Goal: Task Accomplishment & Management: Manage account settings

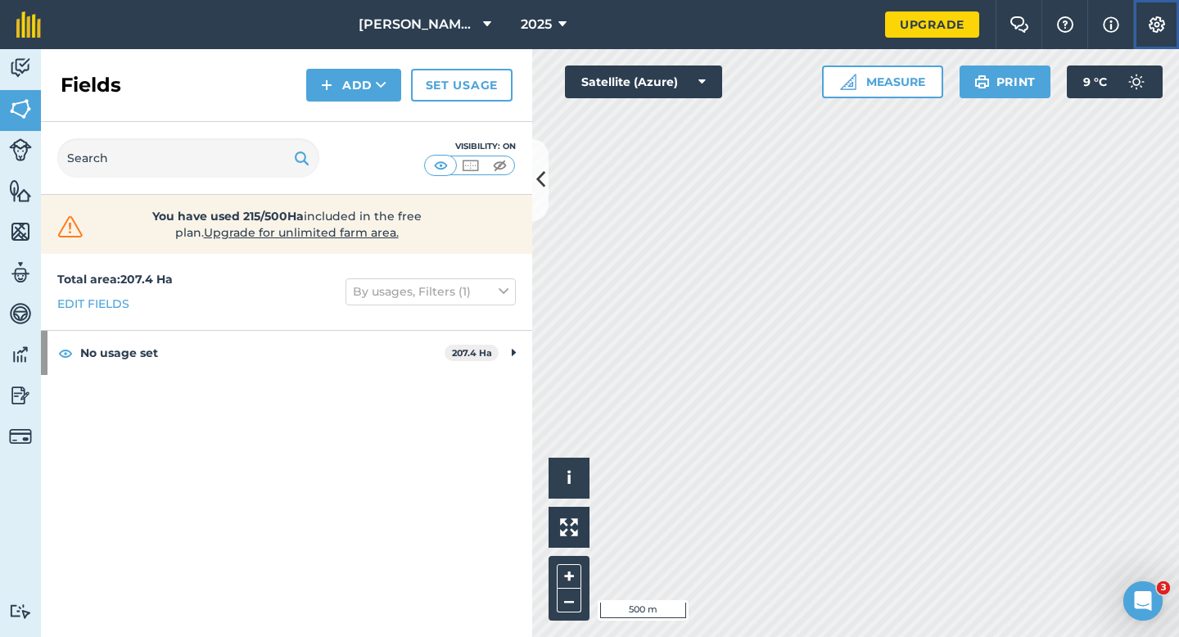
click at [1151, 29] on img at bounding box center [1157, 24] width 20 height 16
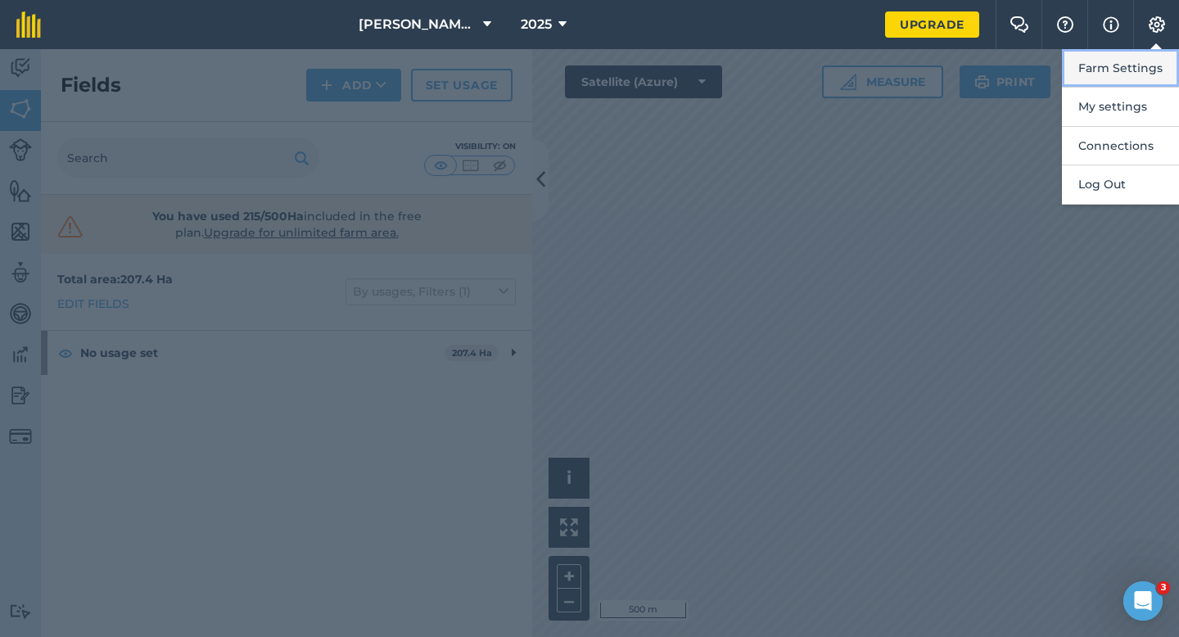
click at [1150, 56] on button "Farm Settings" at bounding box center [1120, 68] width 117 height 38
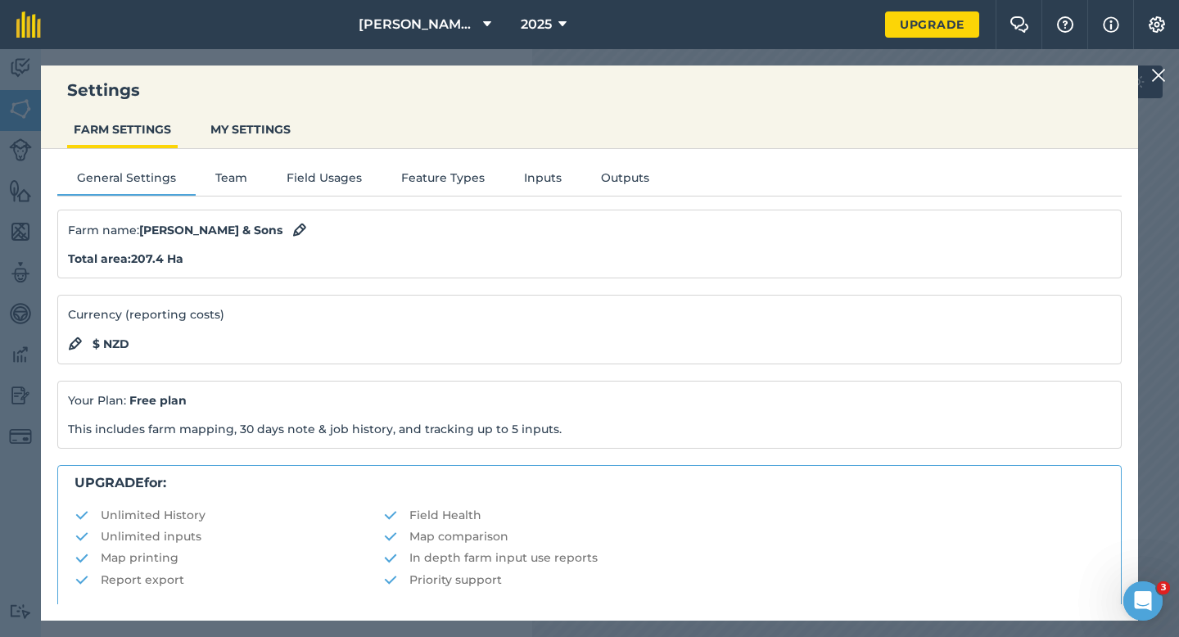
scroll to position [314, 0]
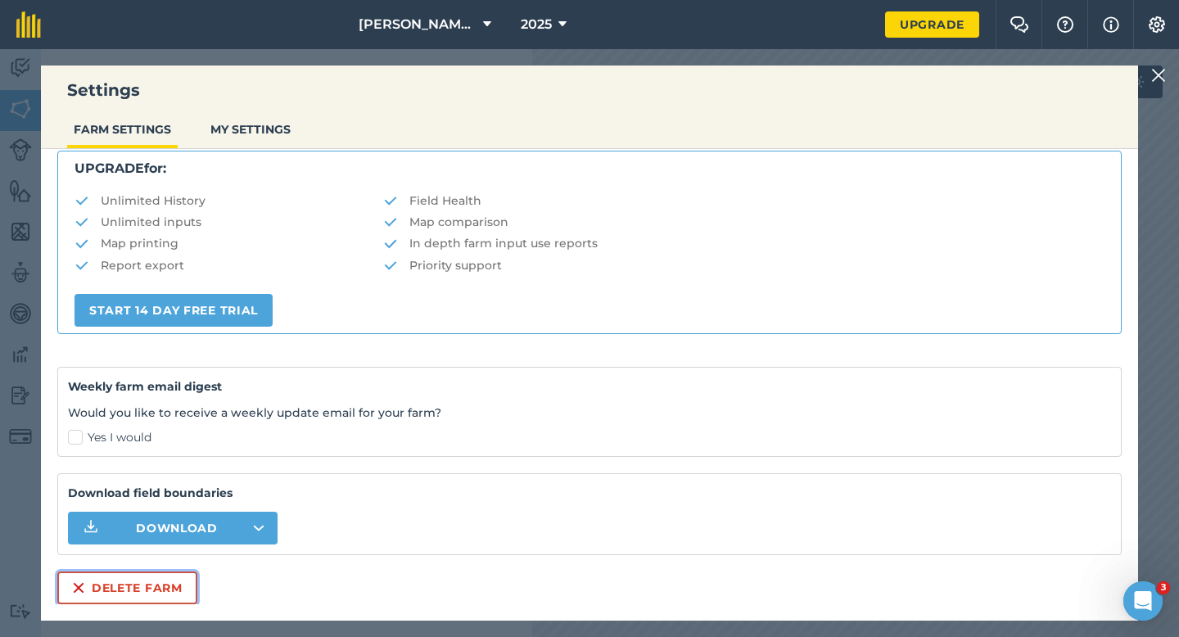
click at [109, 576] on button "Delete farm" at bounding box center [127, 587] width 140 height 33
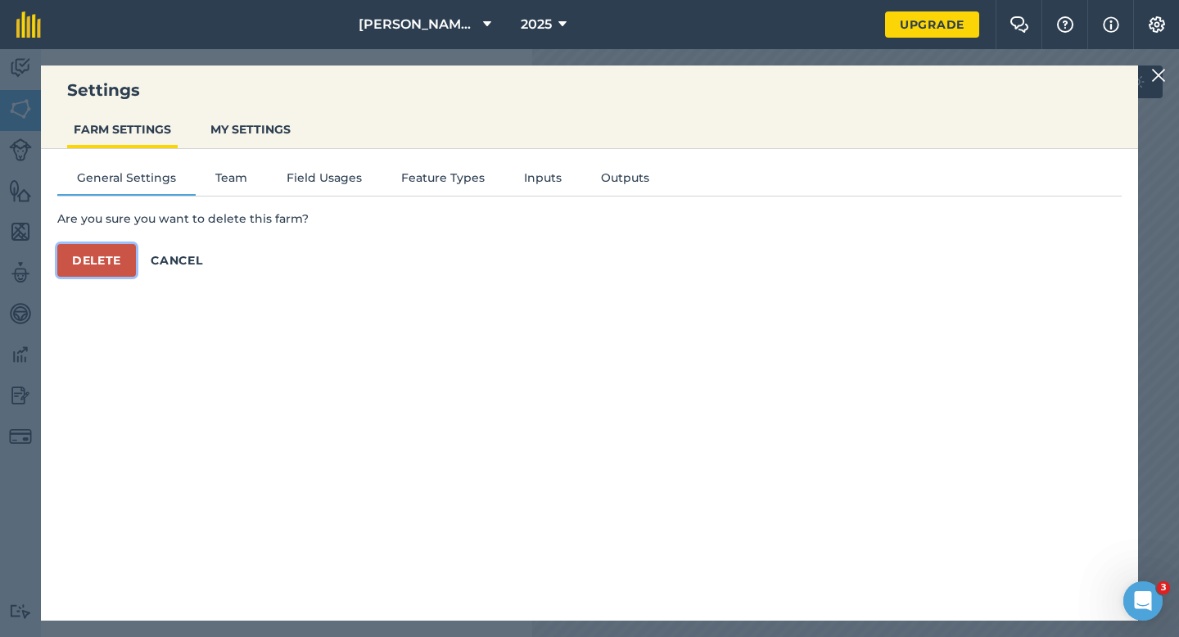
click at [110, 253] on button "Delete" at bounding box center [96, 260] width 79 height 33
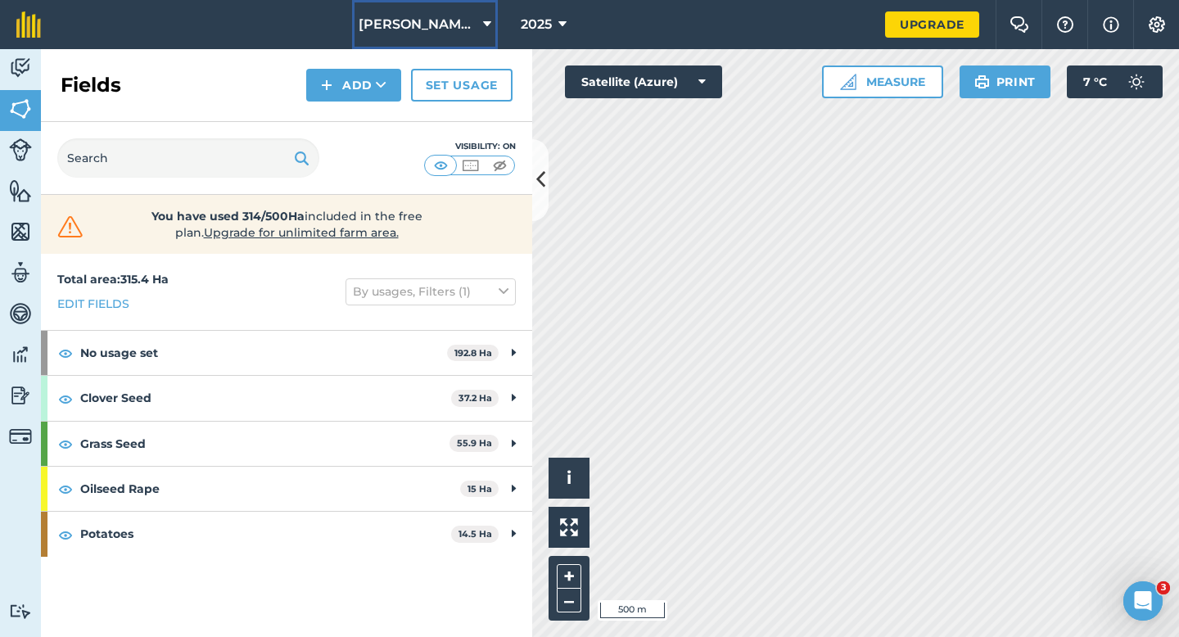
click at [447, 25] on span "[PERSON_NAME] & Sons" at bounding box center [418, 25] width 118 height 20
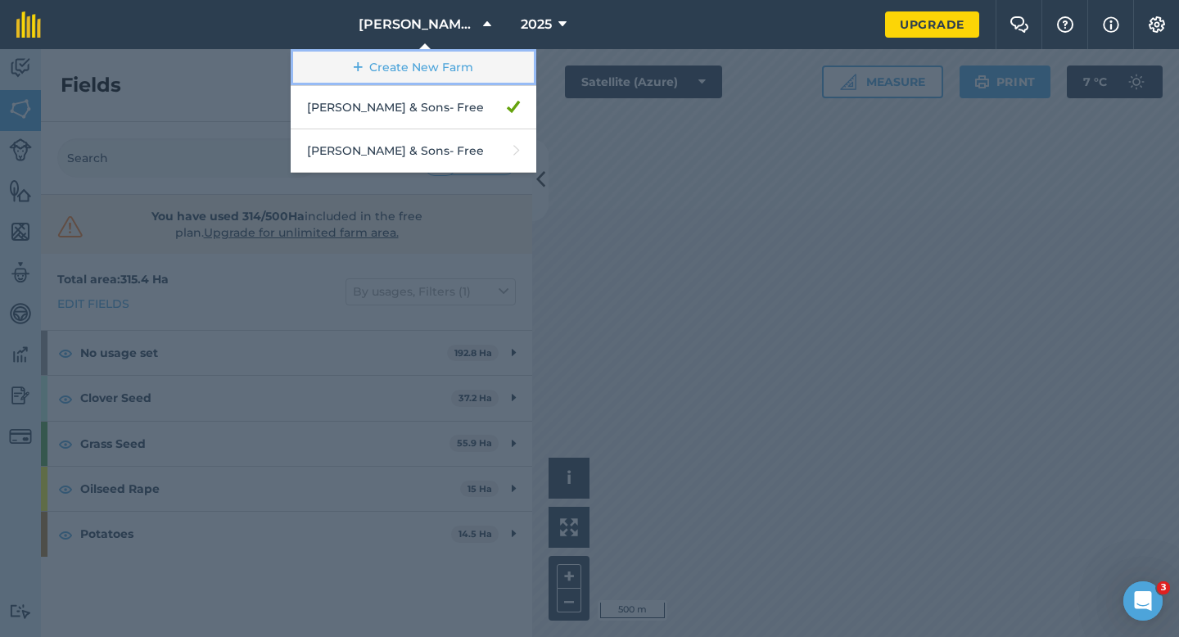
click at [438, 54] on link "Create New Farm" at bounding box center [414, 67] width 246 height 37
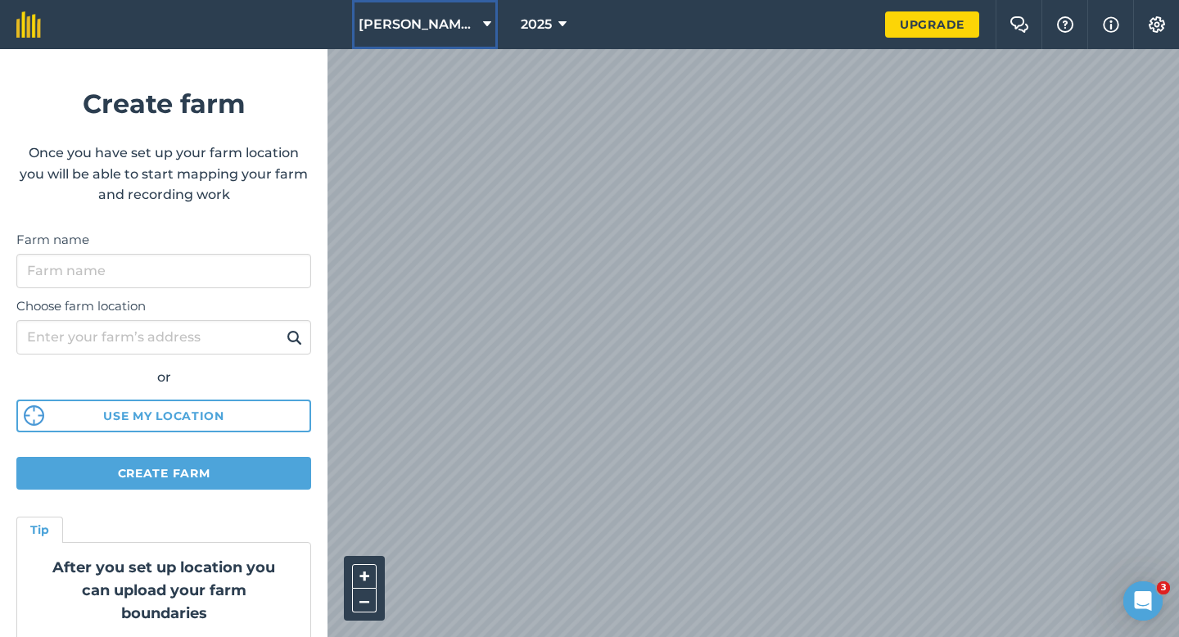
click at [426, 34] on button "[PERSON_NAME] & Sons" at bounding box center [425, 24] width 146 height 49
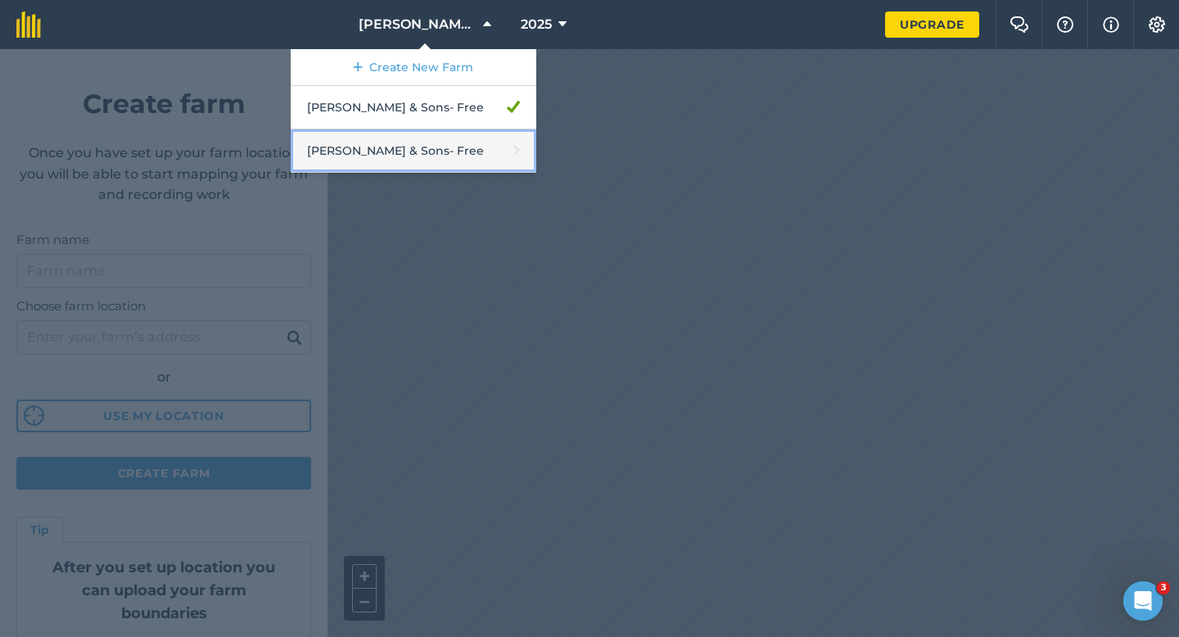
click at [427, 158] on link "[PERSON_NAME] & Sons - Free" at bounding box center [414, 150] width 246 height 43
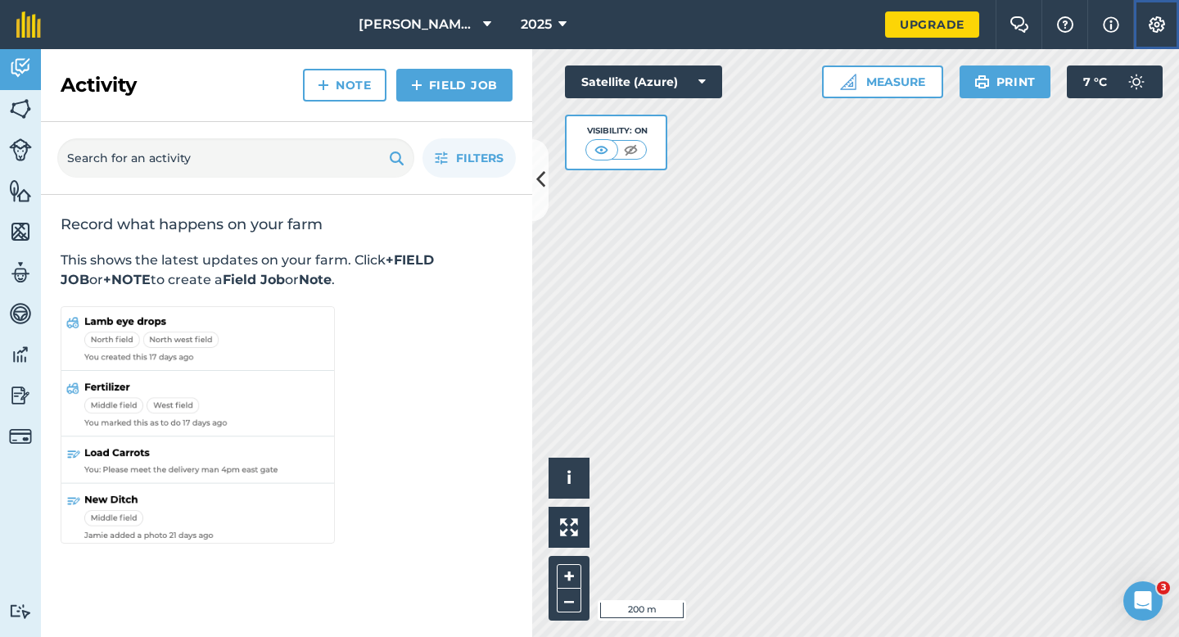
click at [1152, 47] on button "Settings" at bounding box center [1156, 24] width 46 height 49
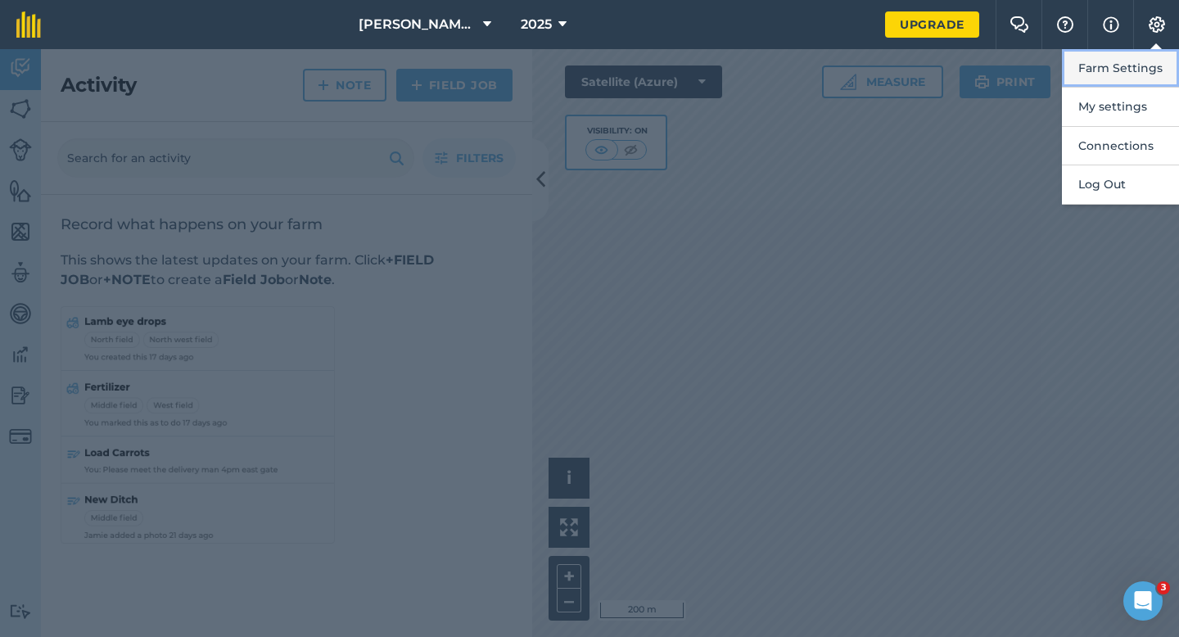
click at [1152, 70] on button "Farm Settings" at bounding box center [1120, 68] width 117 height 38
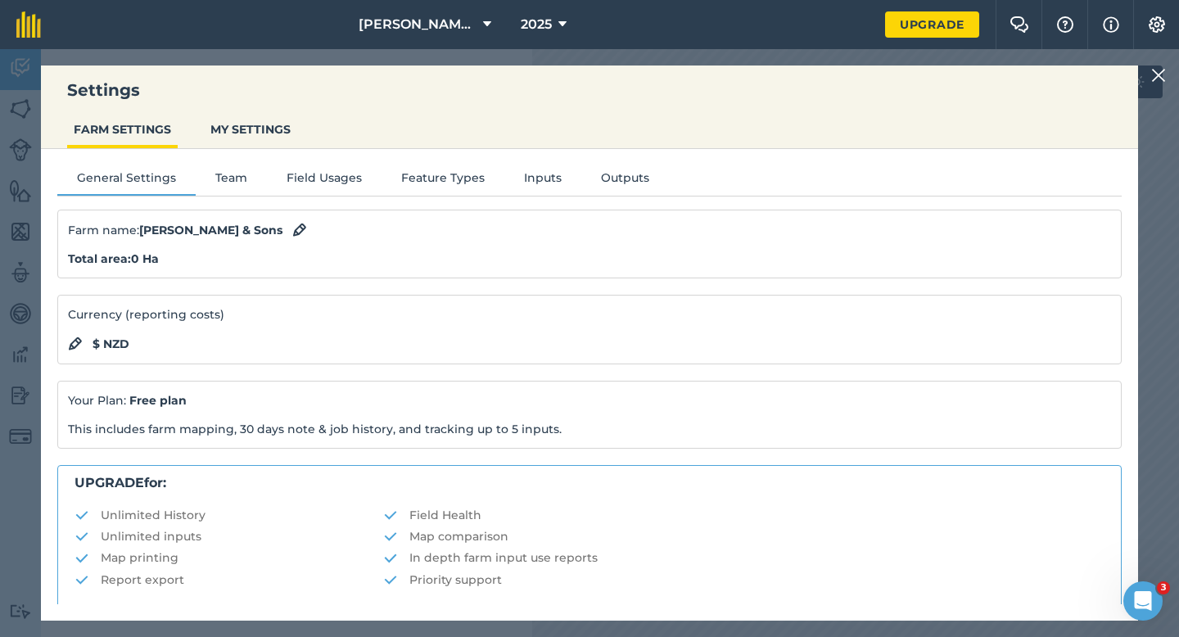
scroll to position [314, 0]
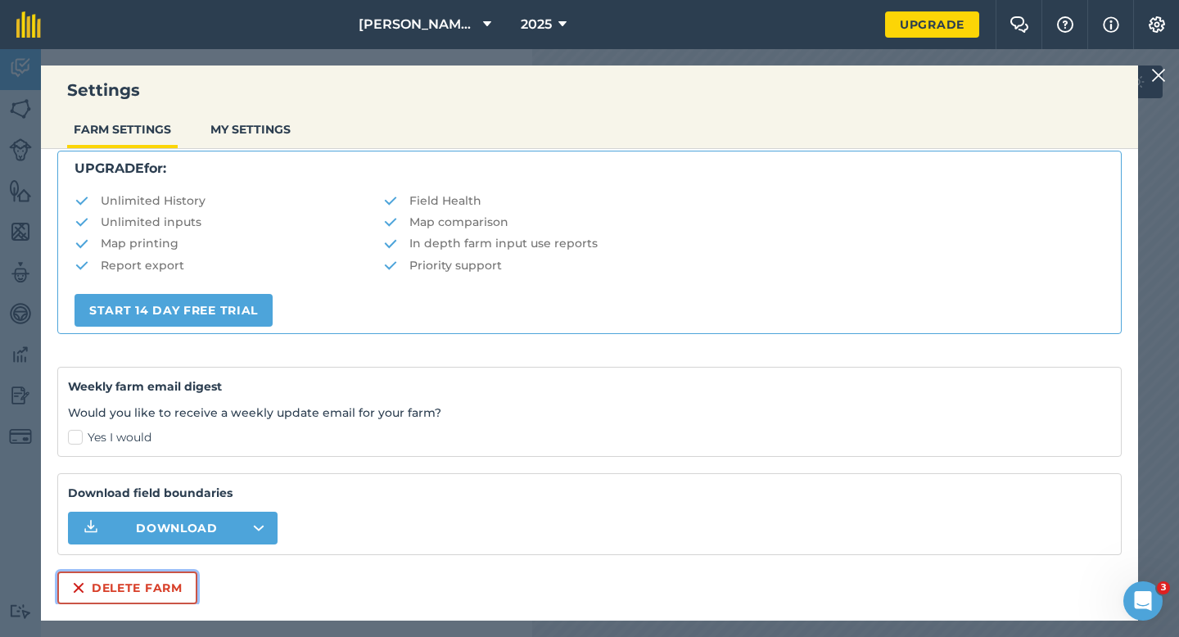
click at [162, 598] on button "Delete farm" at bounding box center [127, 587] width 140 height 33
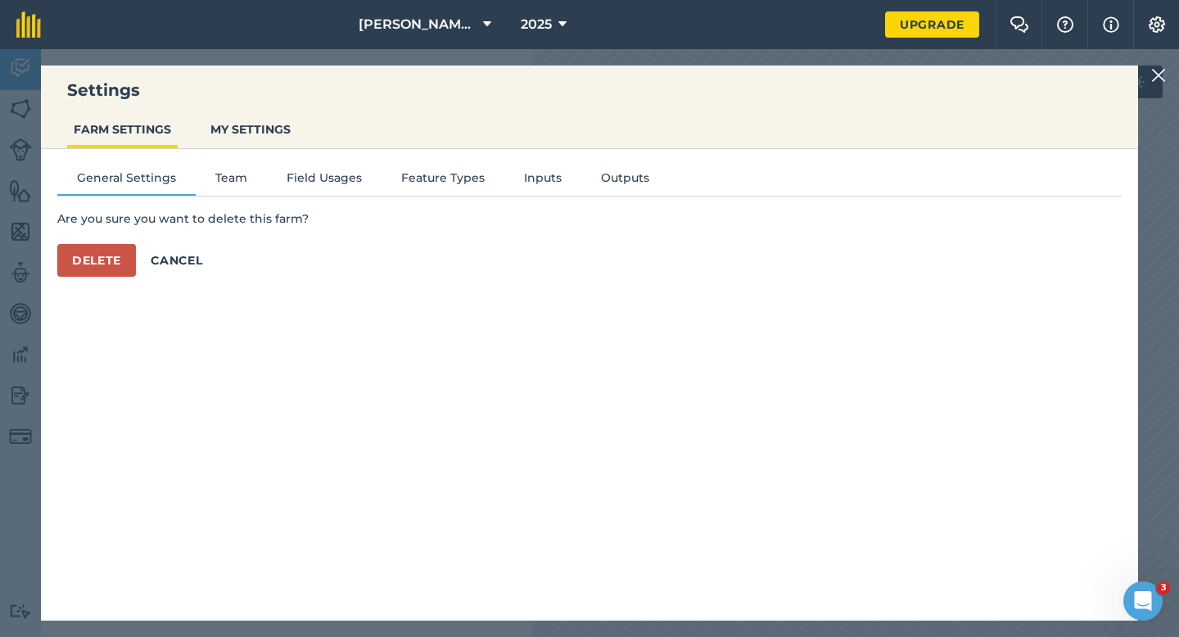
scroll to position [0, 0]
click at [92, 265] on button "Delete" at bounding box center [96, 260] width 79 height 33
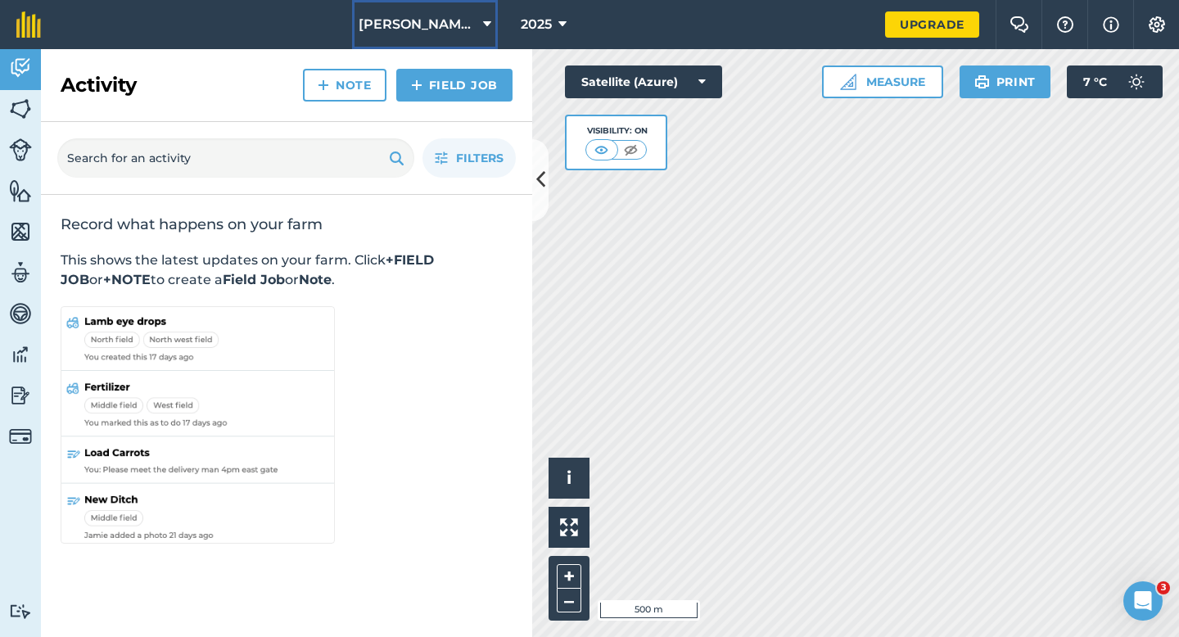
click at [434, 2] on button "[PERSON_NAME] & Sons" at bounding box center [425, 24] width 146 height 49
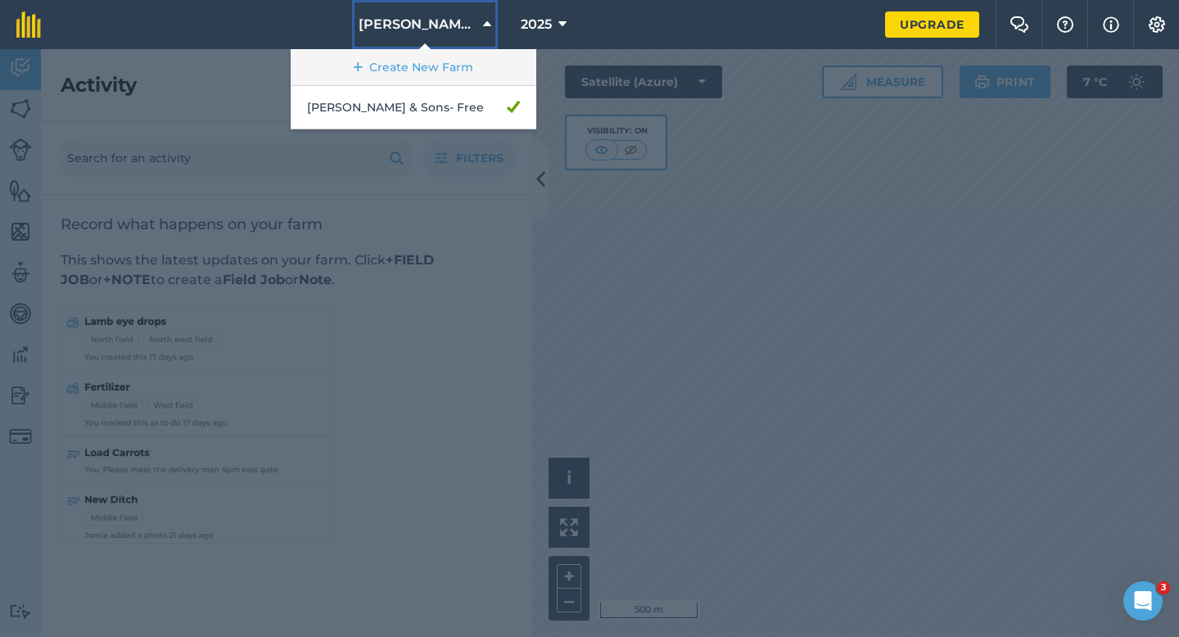
click at [431, 48] on div "[PERSON_NAME] & Sons Create New Farm [PERSON_NAME] & Sons - Free" at bounding box center [425, 24] width 146 height 49
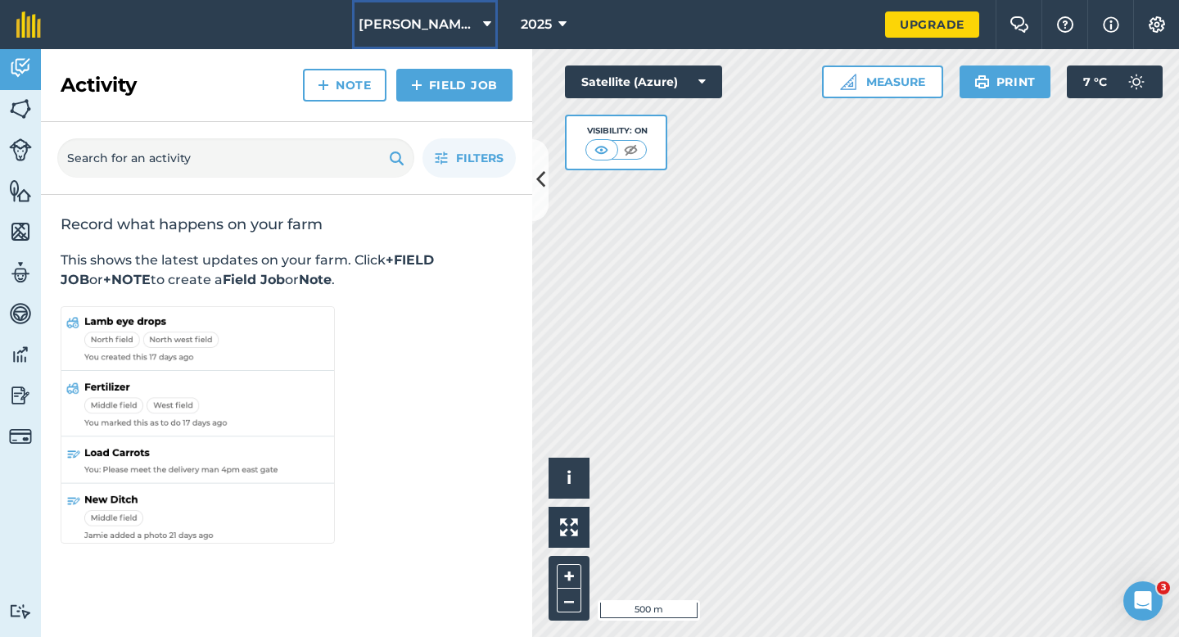
click at [483, 31] on icon at bounding box center [487, 25] width 8 height 20
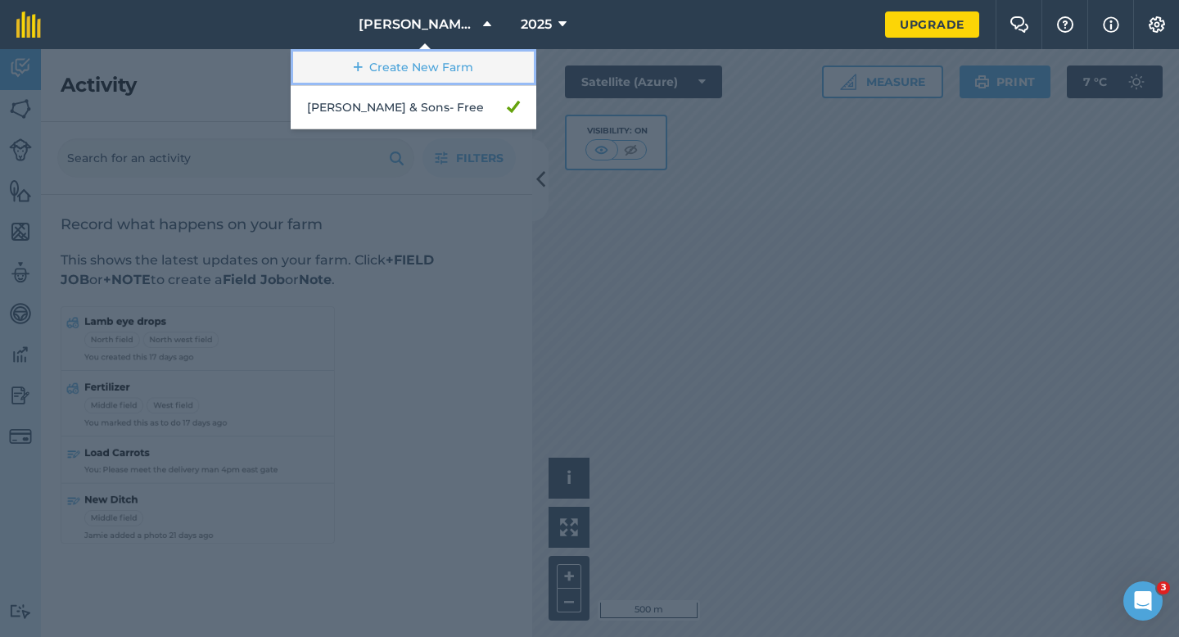
click at [469, 65] on link "Create New Farm" at bounding box center [414, 67] width 246 height 37
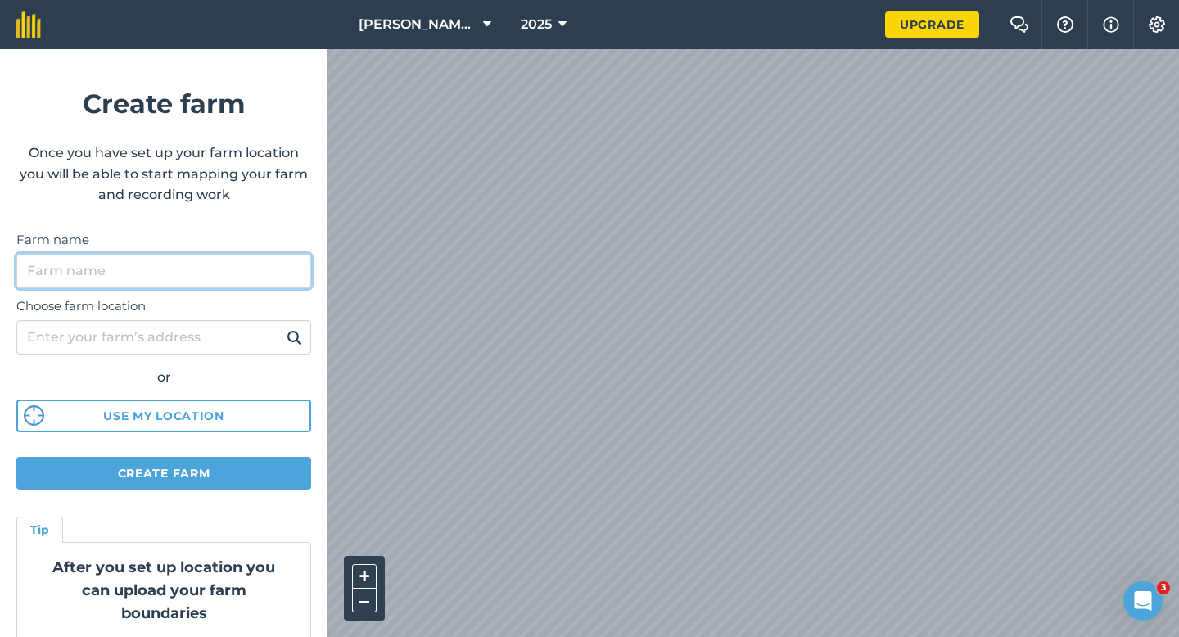
click at [246, 280] on input "Farm name" at bounding box center [163, 271] width 295 height 34
type input "[PERSON_NAME] & Sons"
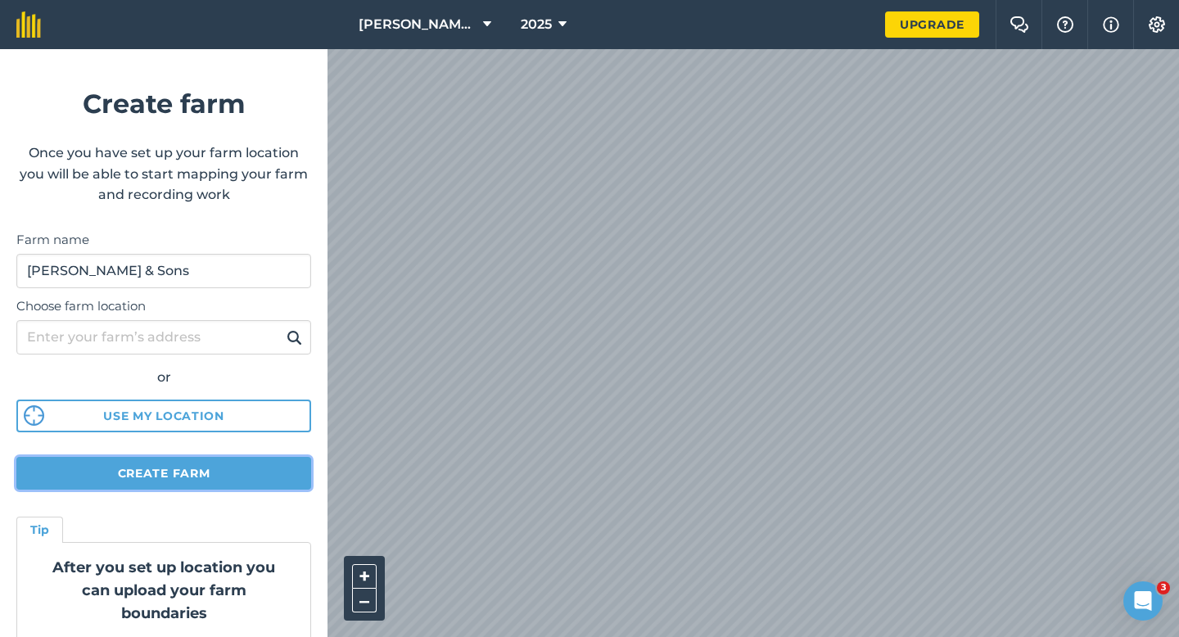
click at [292, 462] on button "Create farm" at bounding box center [163, 473] width 295 height 33
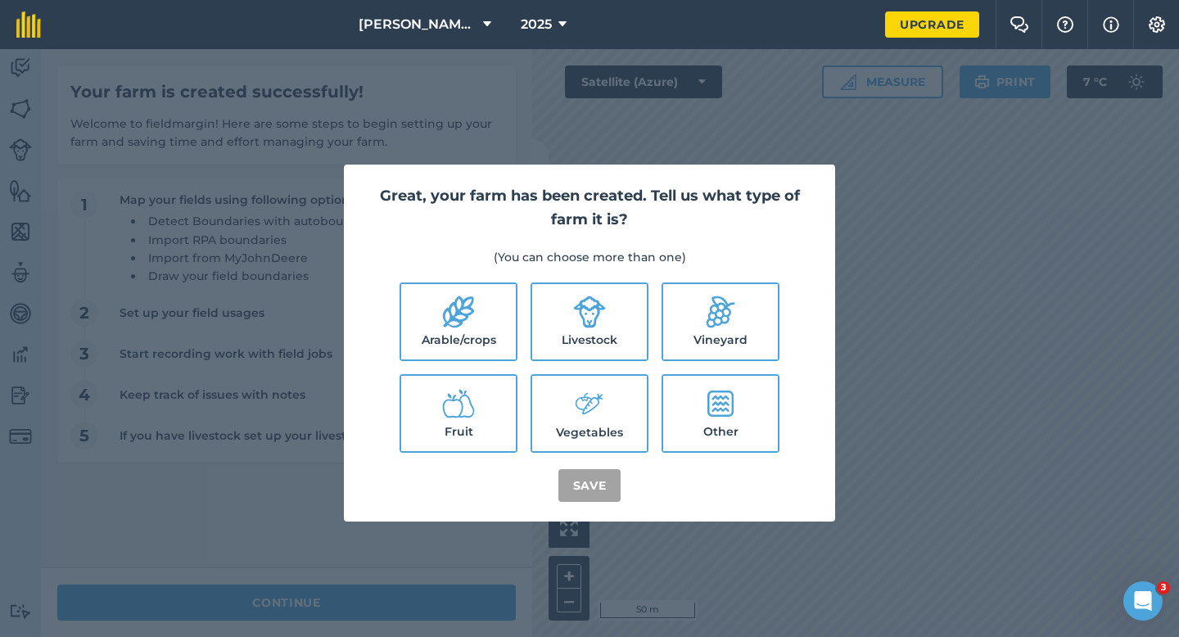
click at [531, 318] on li "Livestock" at bounding box center [590, 321] width 118 height 79
click at [585, 318] on icon at bounding box center [589, 312] width 33 height 33
checkbox input "true"
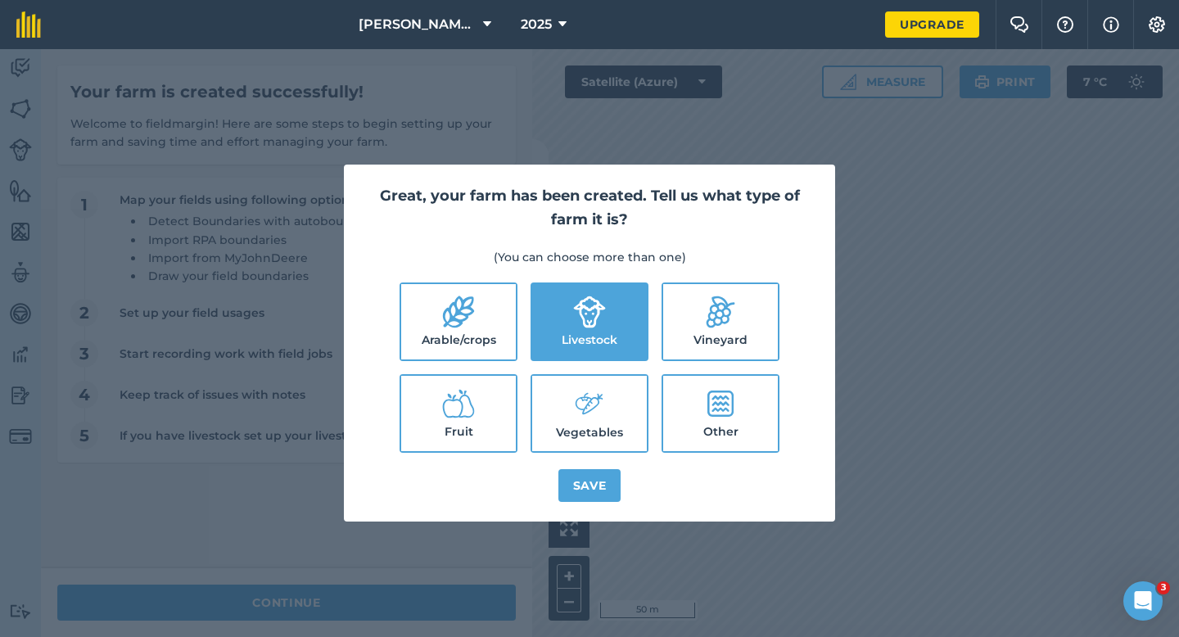
click at [484, 317] on label "Arable/crops" at bounding box center [458, 321] width 115 height 75
checkbox input "true"
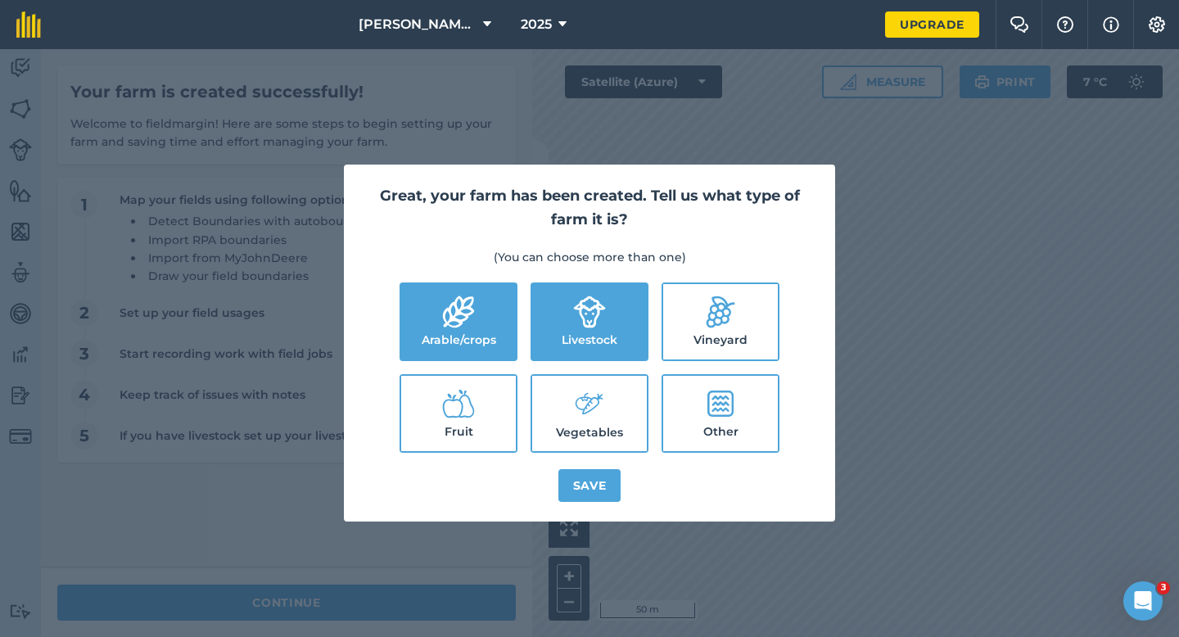
click at [583, 425] on label "Vegetables" at bounding box center [589, 413] width 115 height 75
checkbox input "true"
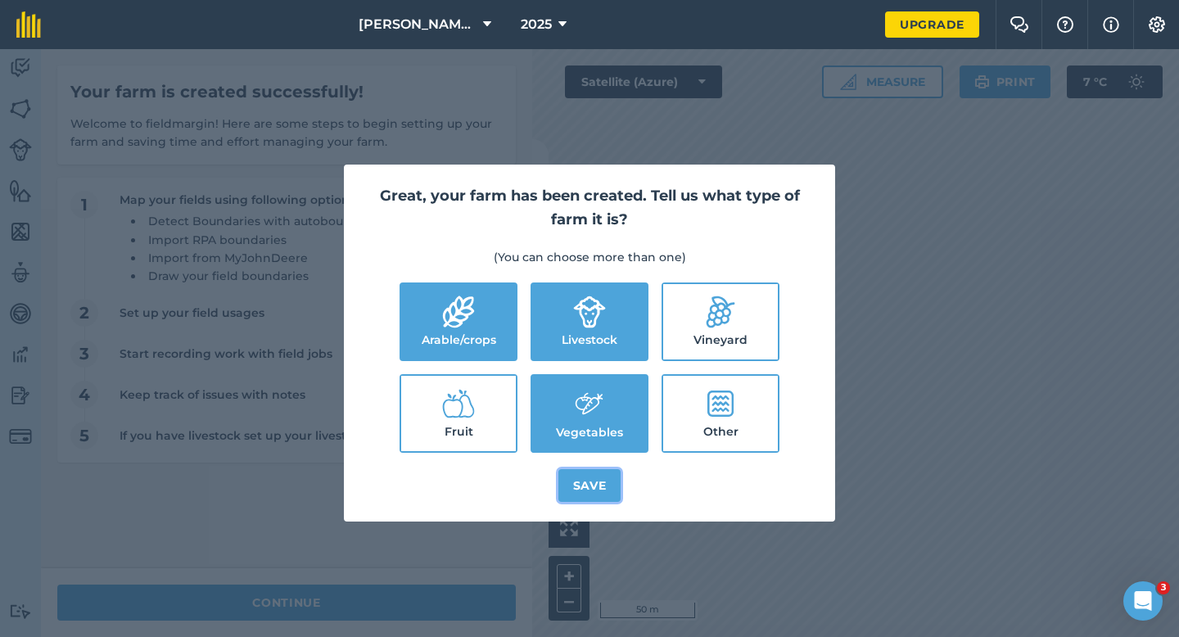
click at [585, 489] on button "Save" at bounding box center [589, 485] width 63 height 33
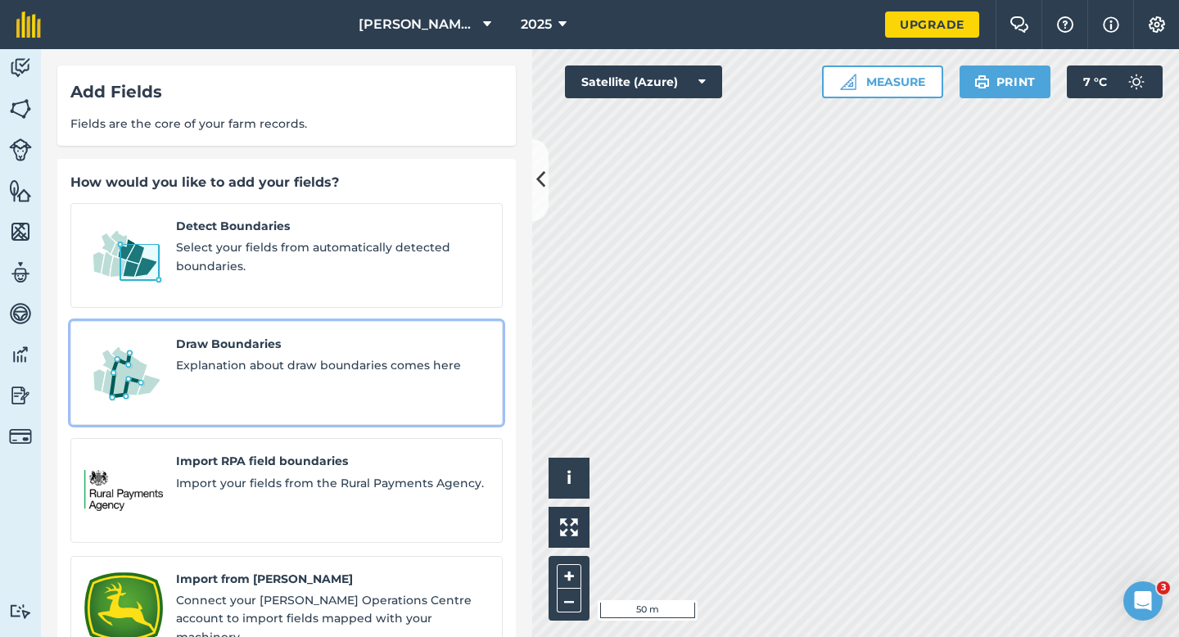
click at [246, 368] on div "Draw Boundaries Explanation about draw boundaries comes here" at bounding box center [332, 373] width 313 height 77
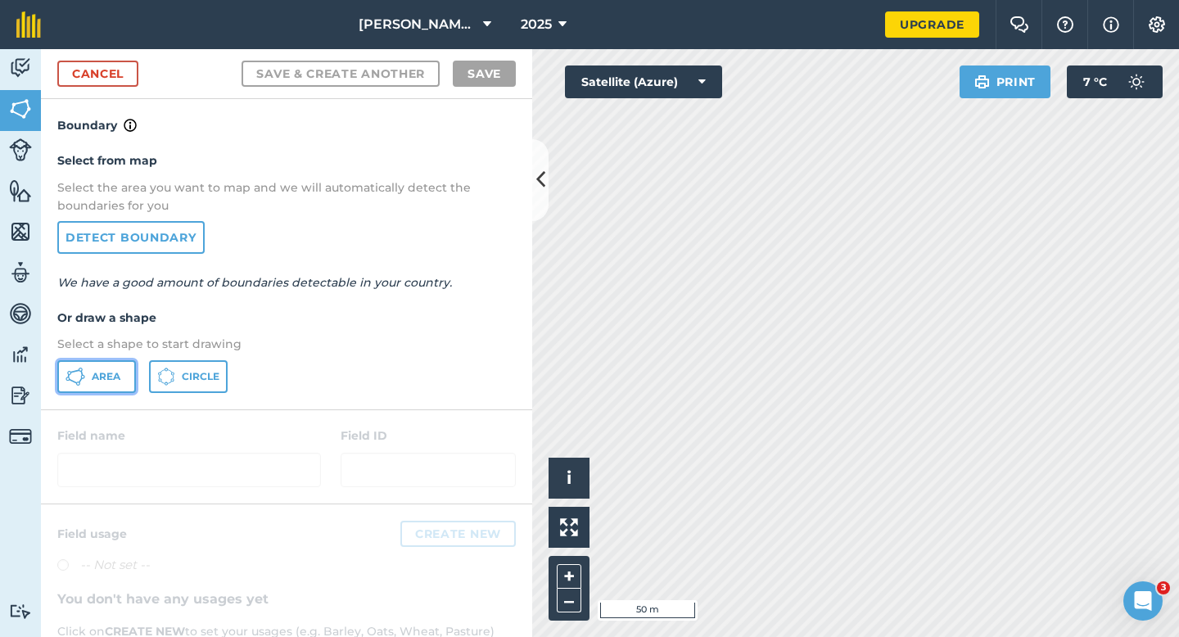
click at [101, 385] on button "Area" at bounding box center [96, 376] width 79 height 33
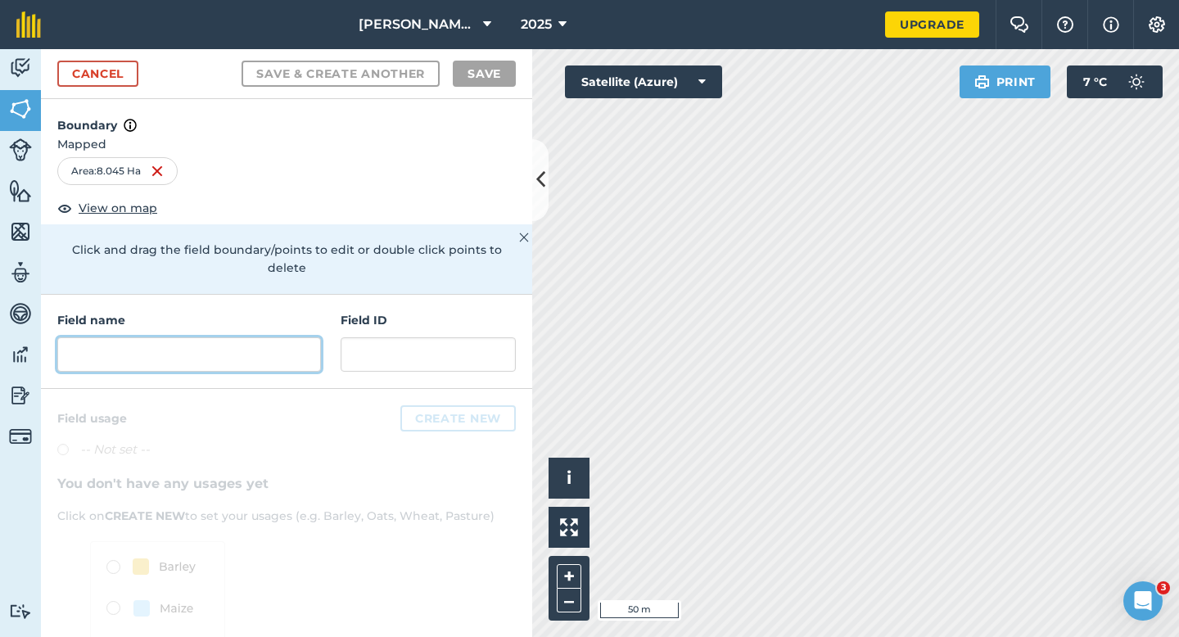
click at [192, 337] on input "text" at bounding box center [189, 354] width 264 height 34
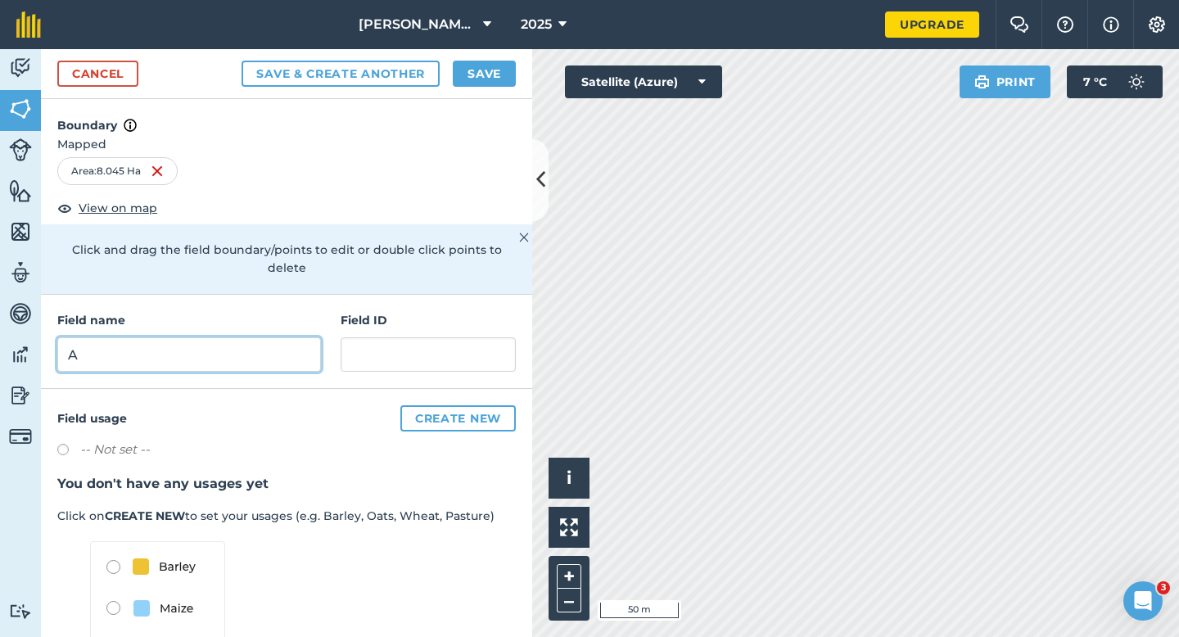
type input "A"
click at [461, 77] on button "Save" at bounding box center [484, 74] width 63 height 26
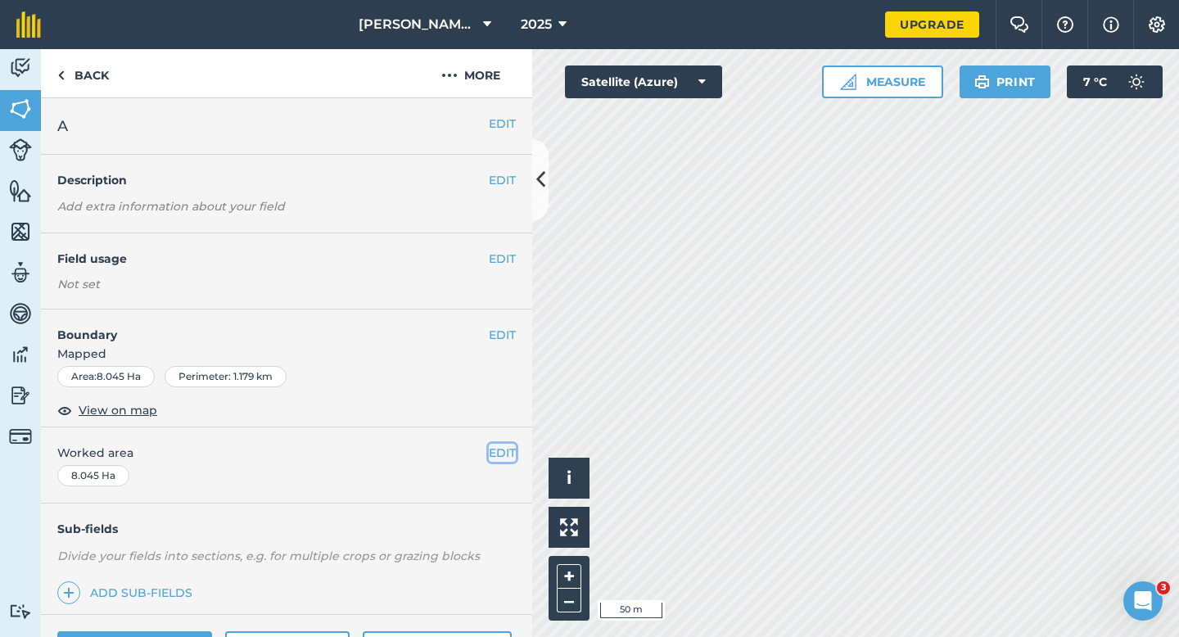
click at [500, 460] on button "EDIT" at bounding box center [502, 453] width 27 height 18
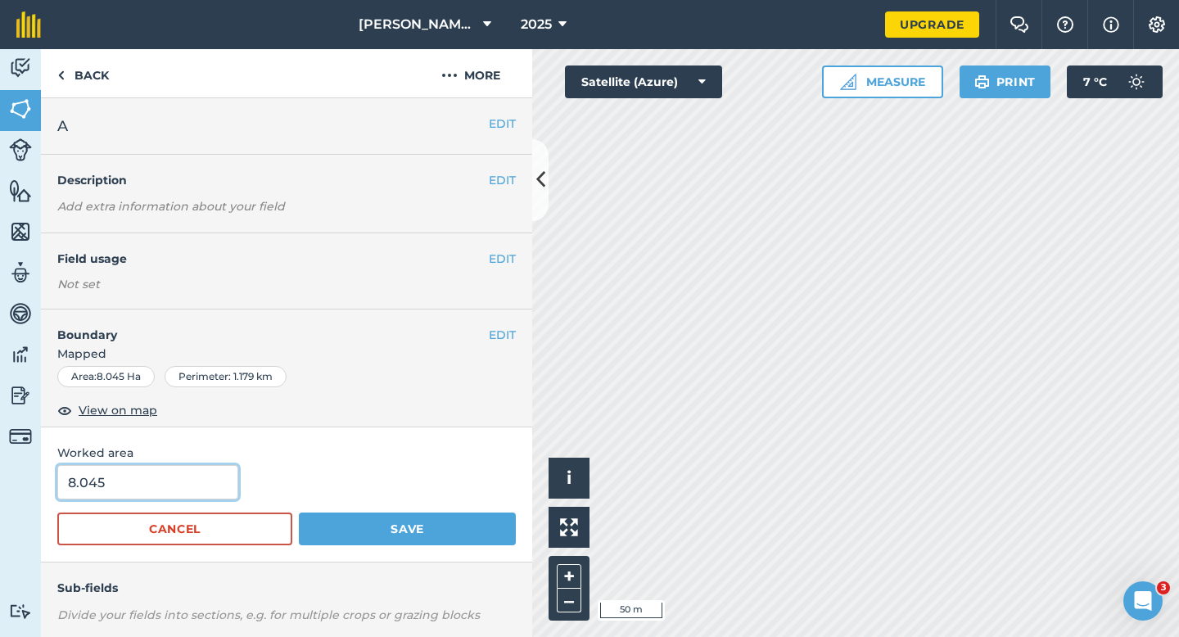
click at [145, 492] on input "8.045" at bounding box center [147, 482] width 181 height 34
type input "8"
click at [299, 513] on button "Save" at bounding box center [407, 529] width 217 height 33
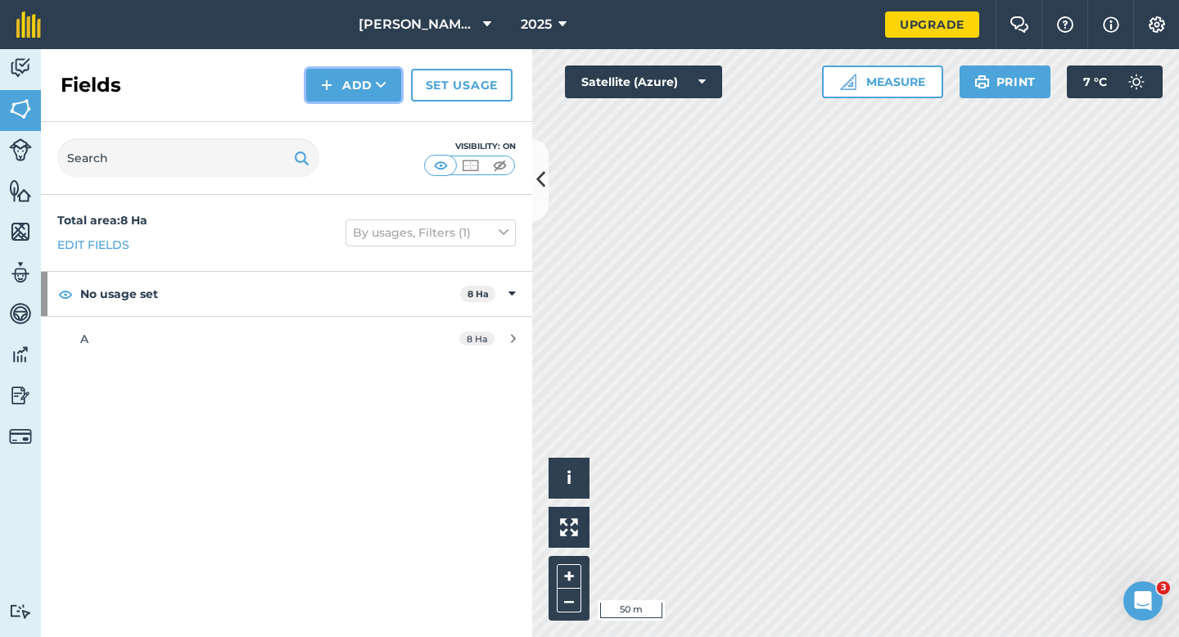
click at [327, 91] on img at bounding box center [326, 85] width 11 height 20
click at [327, 118] on link "Draw" at bounding box center [354, 122] width 90 height 36
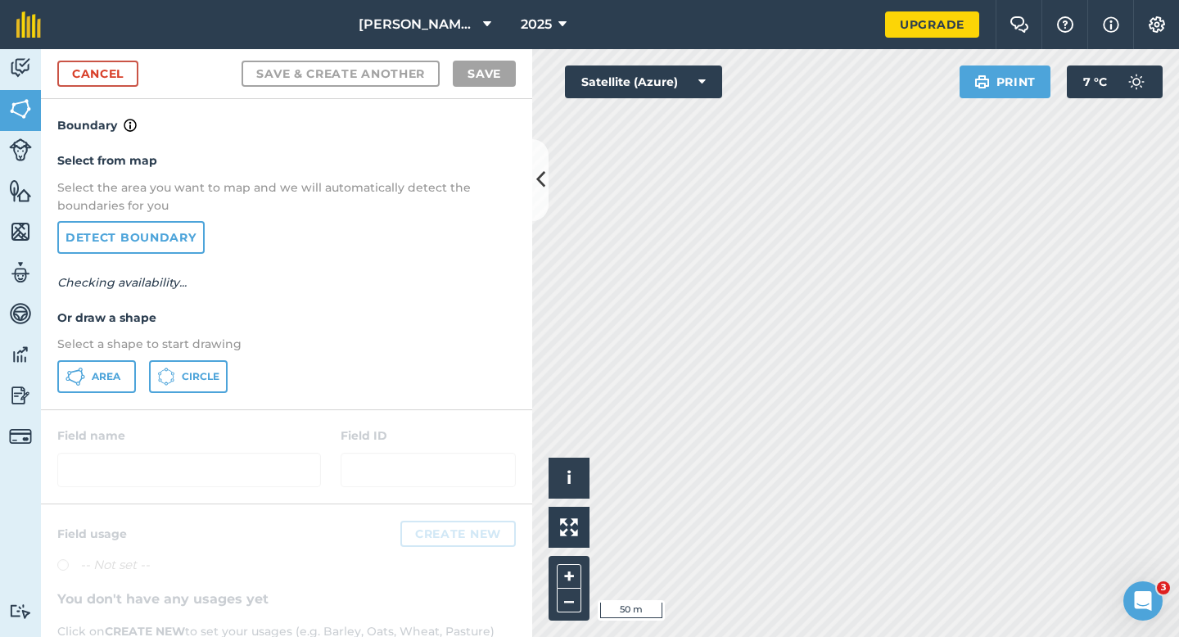
click at [120, 350] on p "Select a shape to start drawing" at bounding box center [286, 344] width 458 height 18
click at [120, 357] on div "Select from map Select the area you want to map and we will automatically detec…" at bounding box center [286, 271] width 491 height 273
click at [120, 370] on span "Area" at bounding box center [106, 376] width 29 height 13
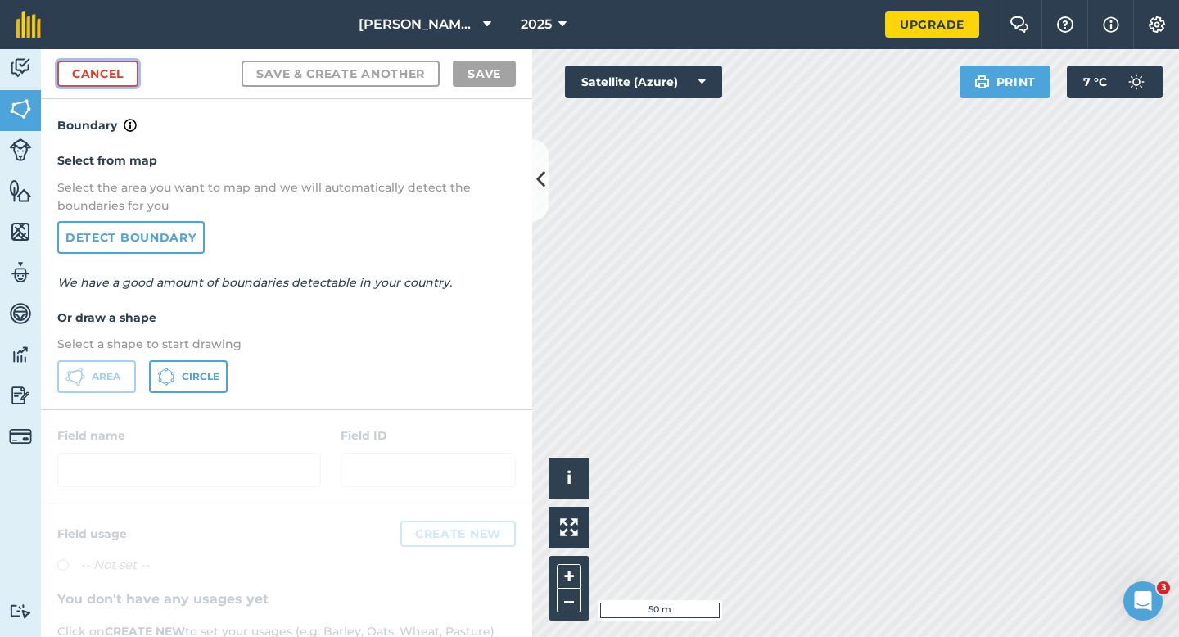
click at [70, 75] on link "Cancel" at bounding box center [97, 74] width 81 height 26
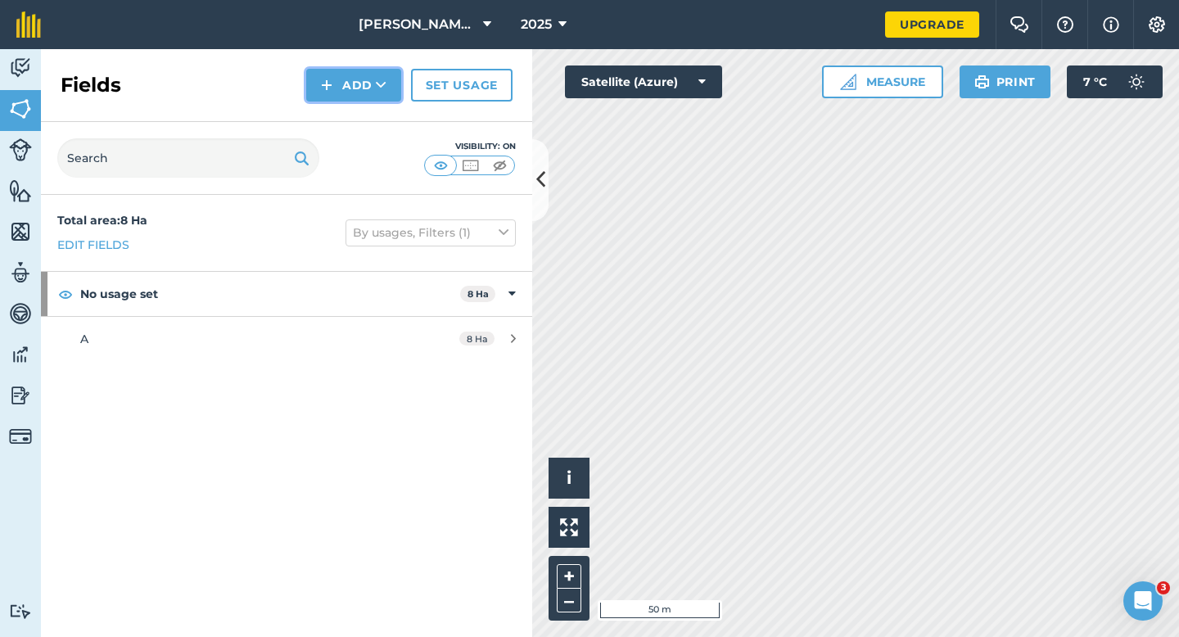
click at [347, 95] on button "Add" at bounding box center [353, 85] width 95 height 33
click at [347, 115] on link "Draw" at bounding box center [354, 122] width 90 height 36
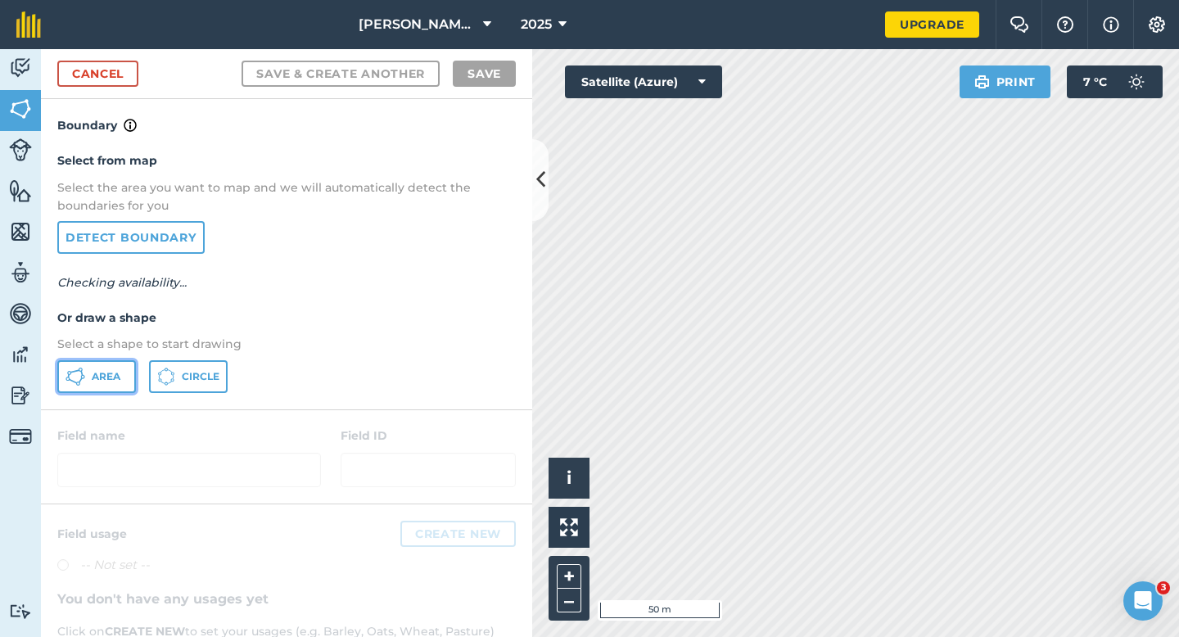
click at [102, 373] on span "Area" at bounding box center [106, 376] width 29 height 13
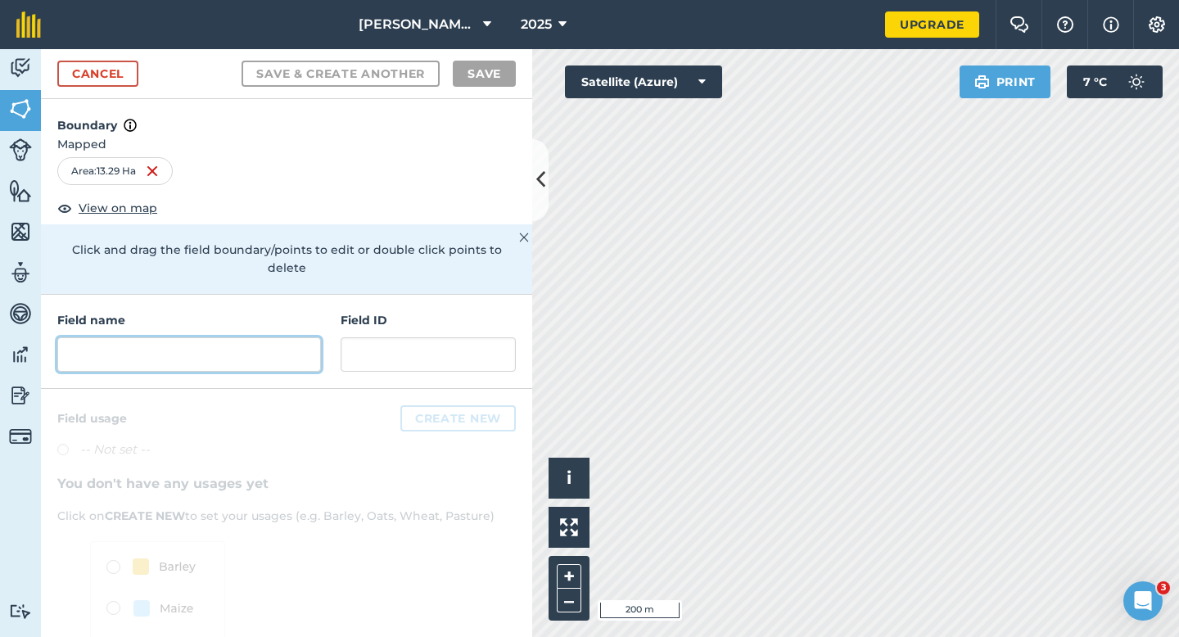
click at [264, 337] on input "text" at bounding box center [189, 354] width 264 height 34
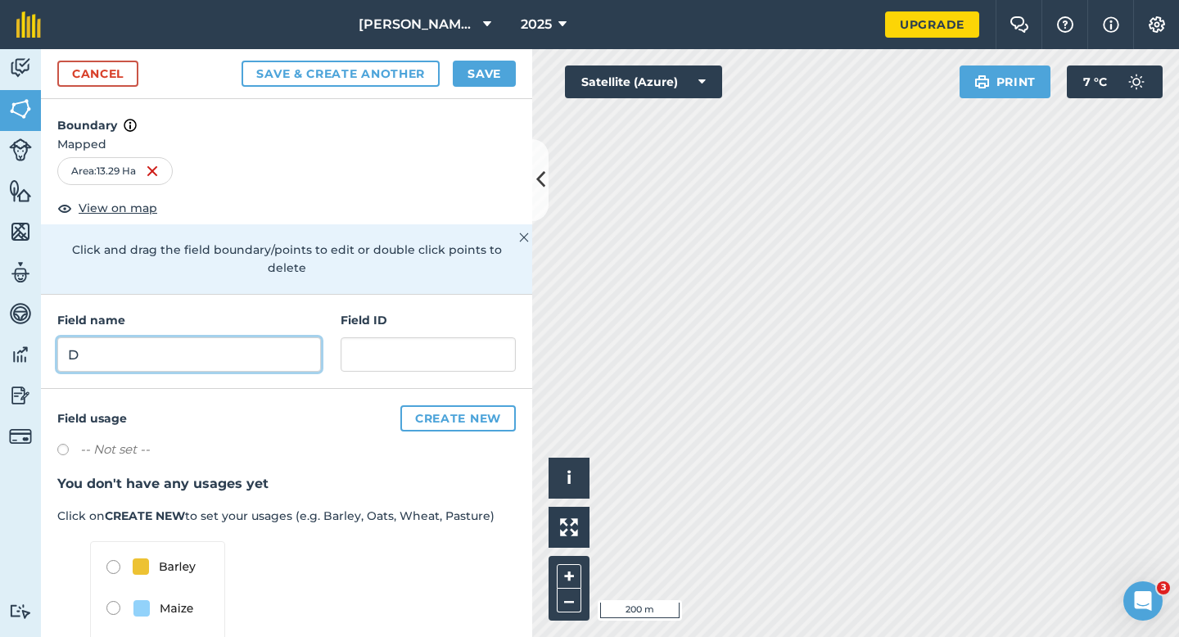
type input "D"
click at [481, 66] on button "Save" at bounding box center [484, 74] width 63 height 26
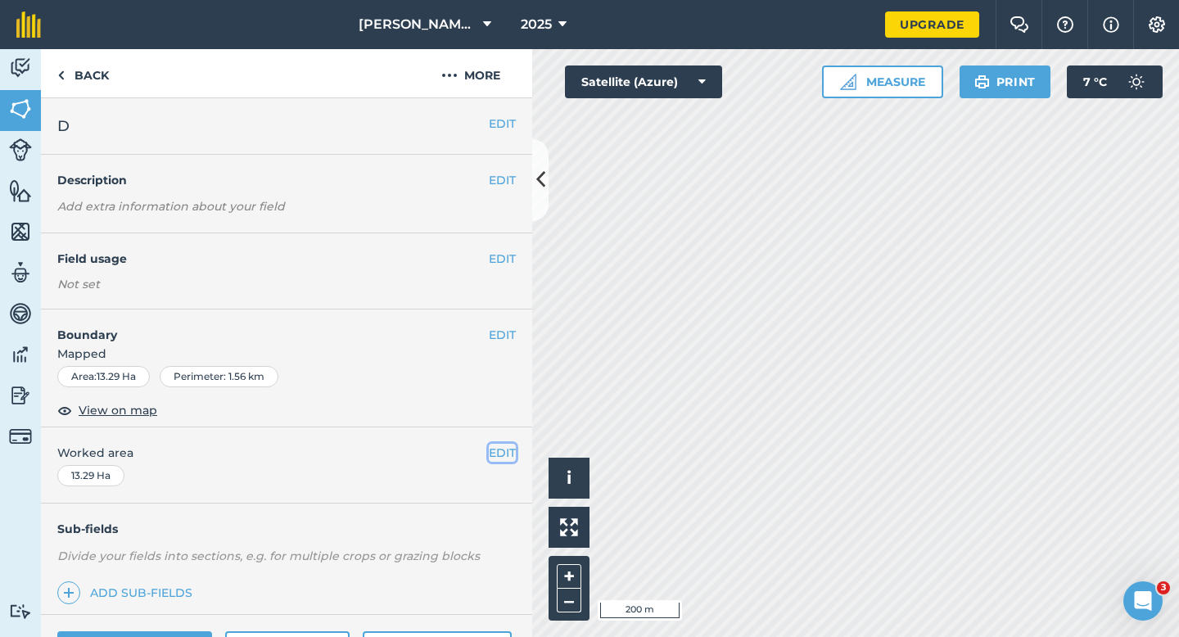
click at [510, 457] on button "EDIT" at bounding box center [502, 453] width 27 height 18
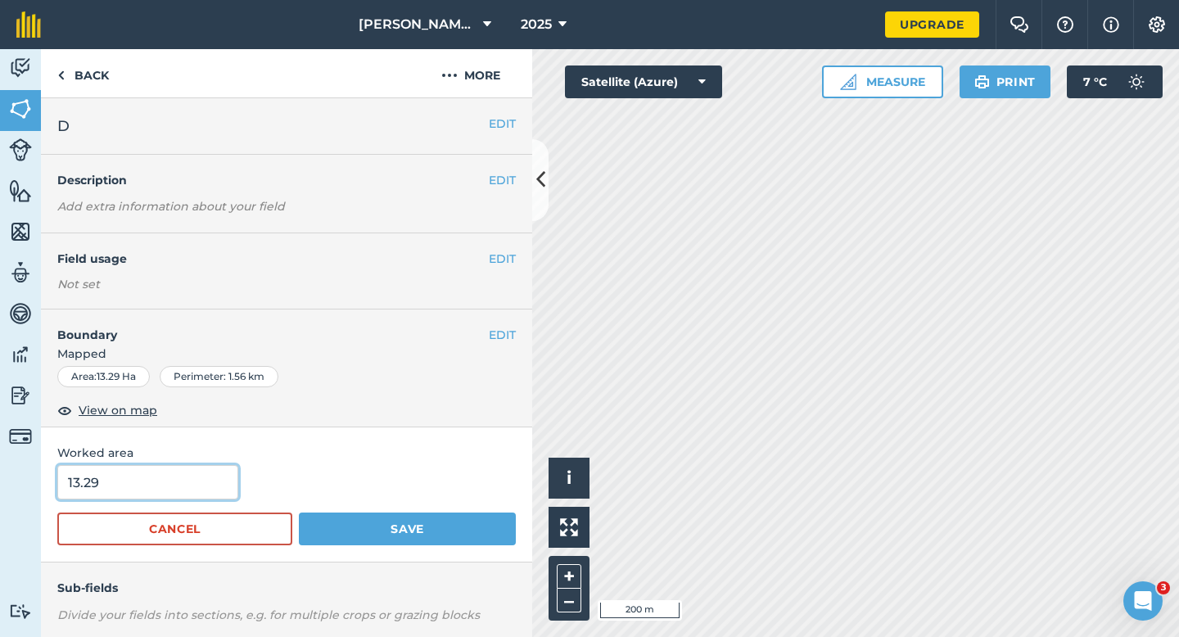
click at [169, 481] on input "13.29" at bounding box center [147, 482] width 181 height 34
type input "13.3"
click at [299, 513] on button "Save" at bounding box center [407, 529] width 217 height 33
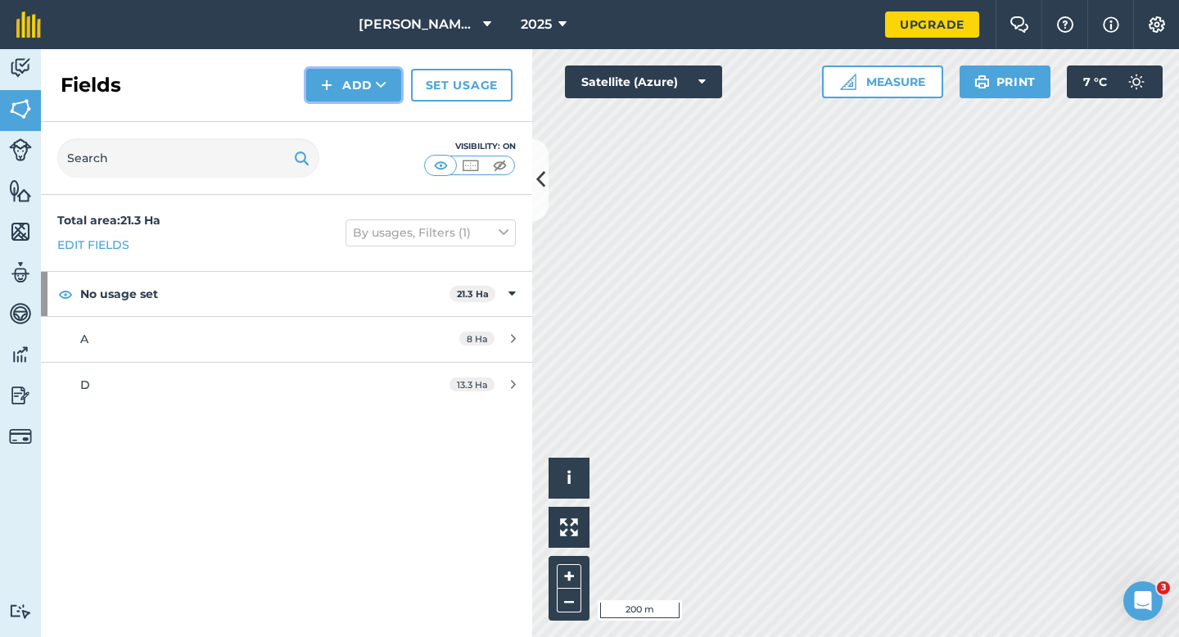
click at [326, 83] on img at bounding box center [326, 85] width 11 height 20
click at [331, 123] on link "Draw" at bounding box center [354, 122] width 90 height 36
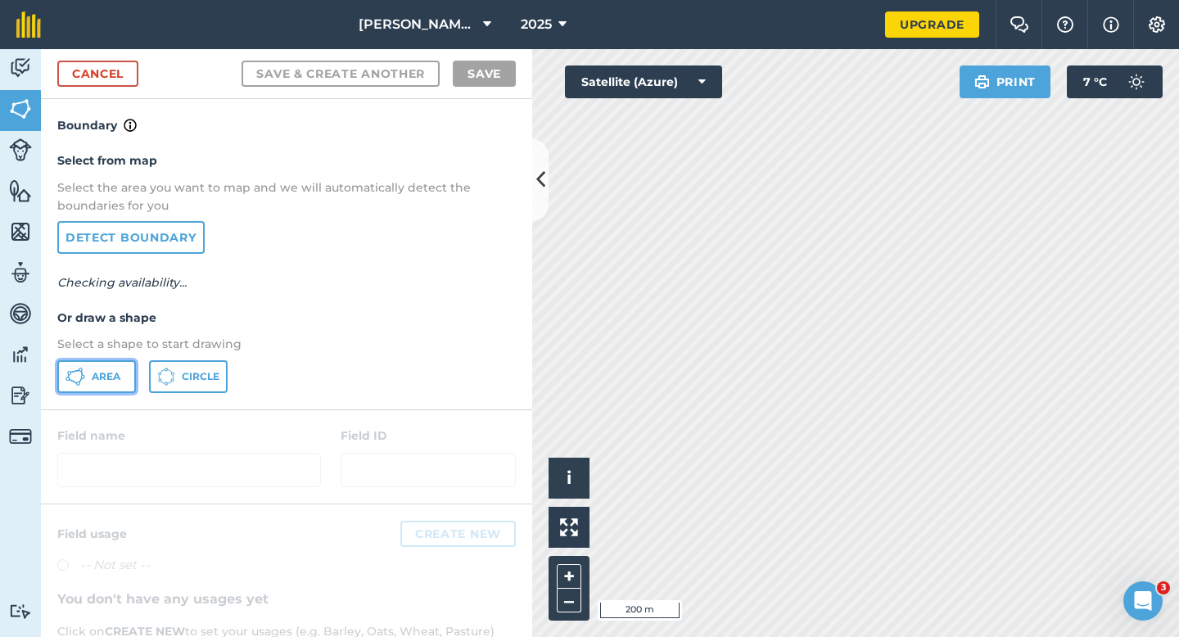
click at [95, 376] on span "Area" at bounding box center [106, 376] width 29 height 13
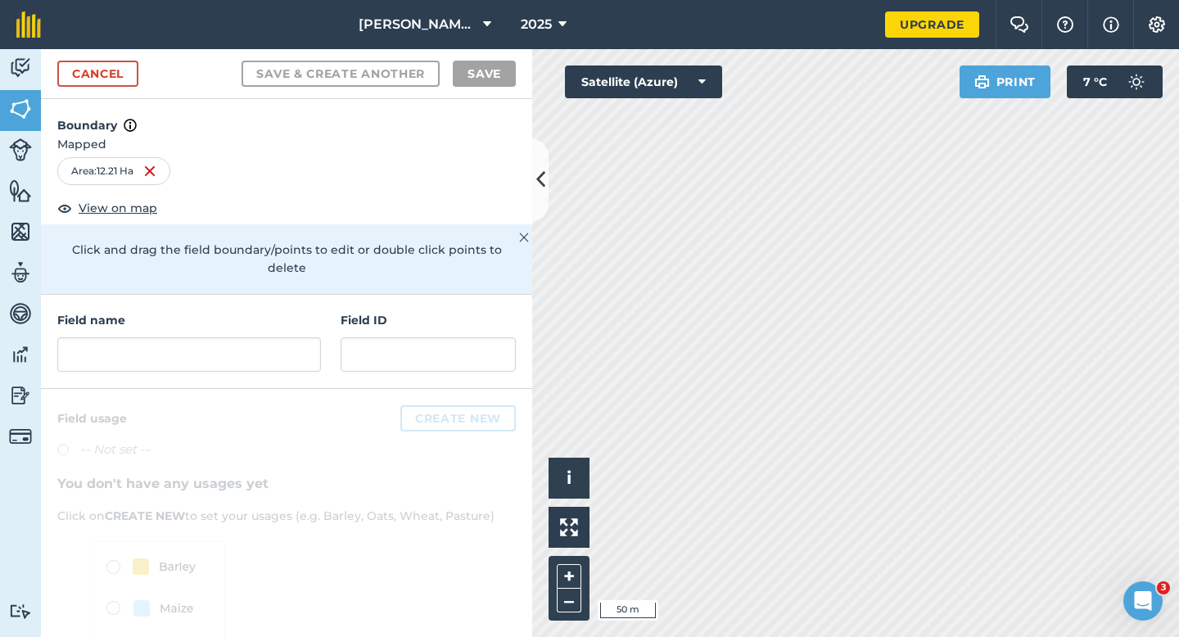
click at [322, 334] on div "Field name Field ID" at bounding box center [286, 342] width 491 height 94
click at [318, 337] on input "text" at bounding box center [189, 354] width 264 height 34
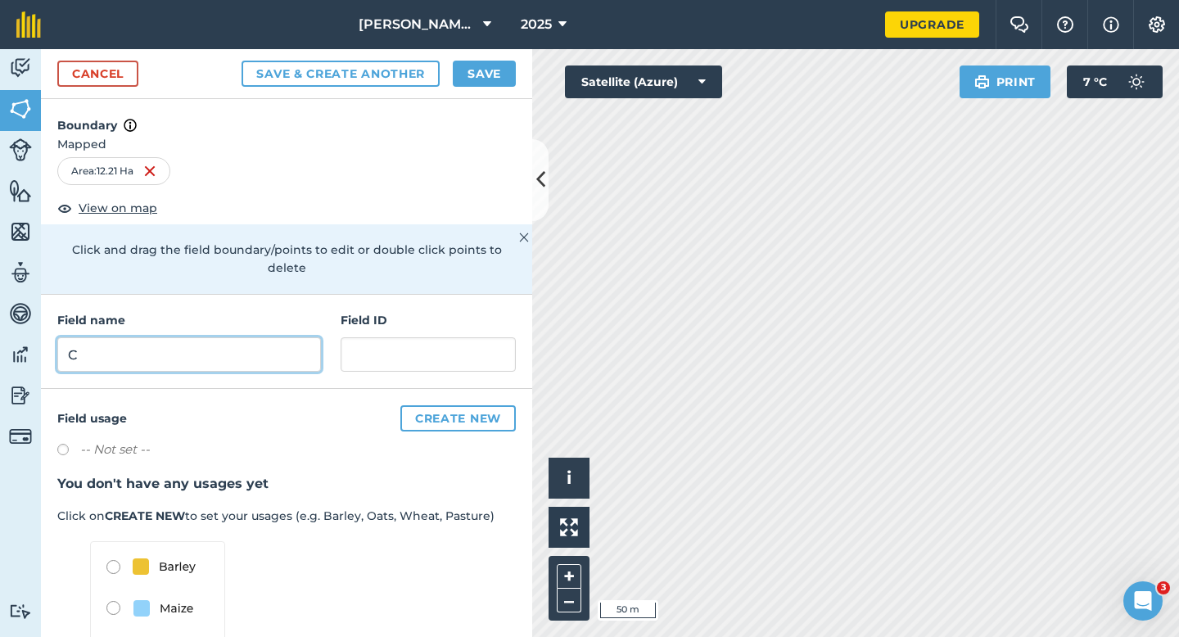
type input "C"
click at [485, 62] on button "Save" at bounding box center [484, 74] width 63 height 26
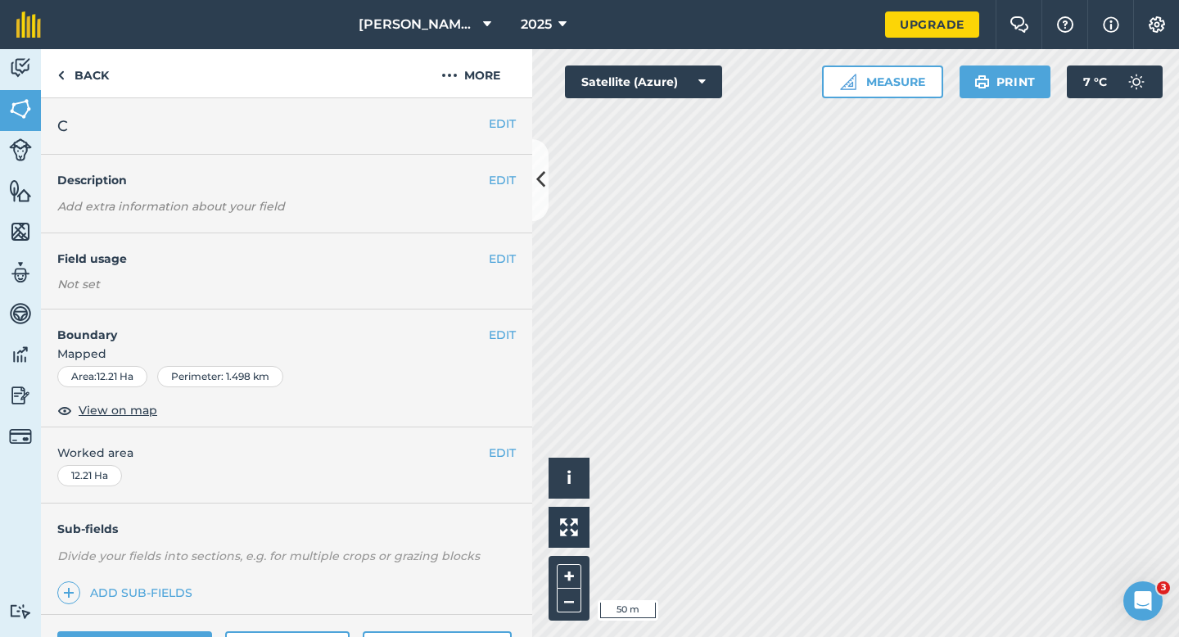
click at [483, 459] on span "Worked area" at bounding box center [286, 453] width 458 height 18
click at [508, 449] on button "EDIT" at bounding box center [502, 453] width 27 height 18
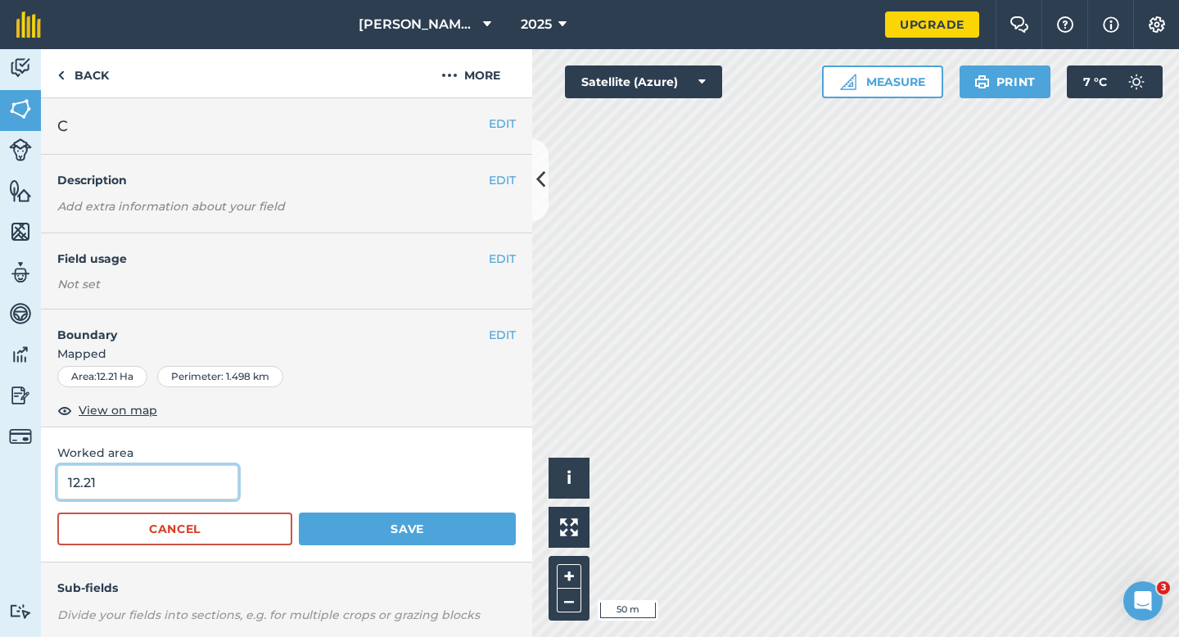
click at [180, 476] on input "12.21" at bounding box center [147, 482] width 181 height 34
type input "12.2"
click at [299, 513] on button "Save" at bounding box center [407, 529] width 217 height 33
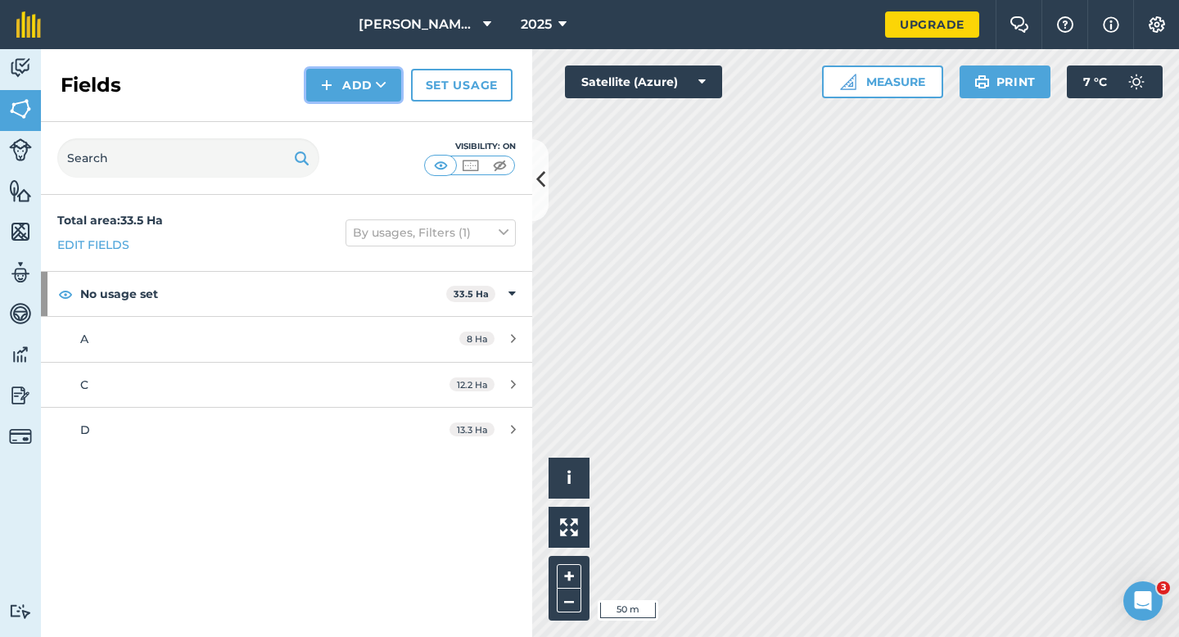
click at [338, 96] on button "Add" at bounding box center [353, 85] width 95 height 33
click at [338, 108] on link "Draw" at bounding box center [354, 122] width 90 height 36
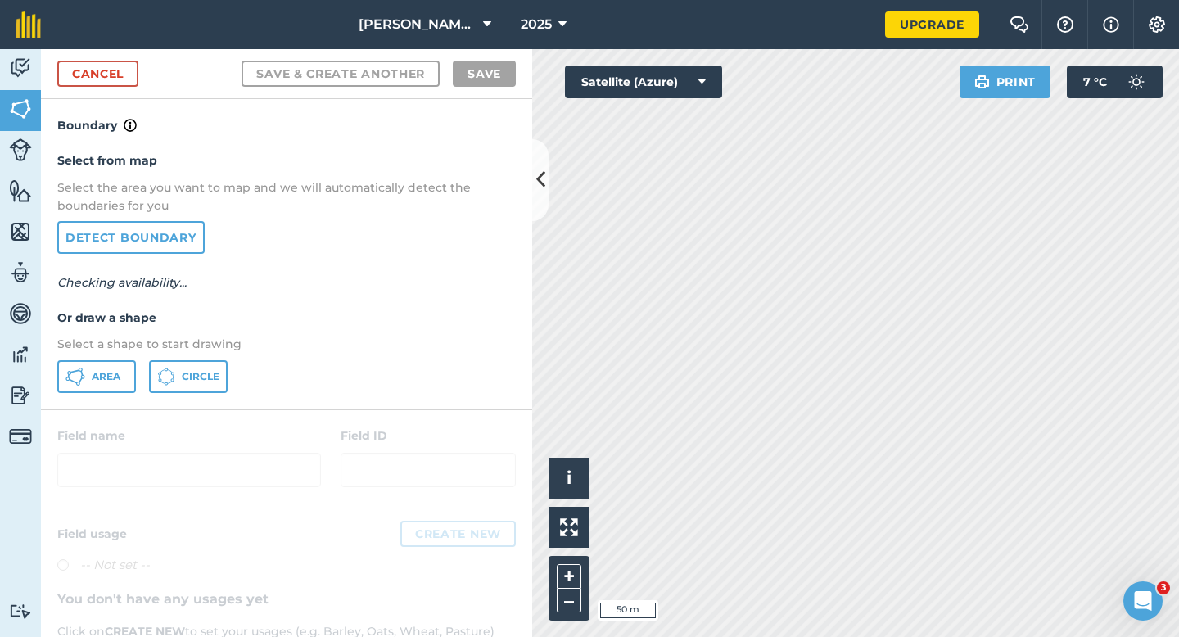
click at [141, 375] on div "Area Circle" at bounding box center [286, 376] width 458 height 33
click at [130, 375] on button "Area" at bounding box center [96, 376] width 79 height 33
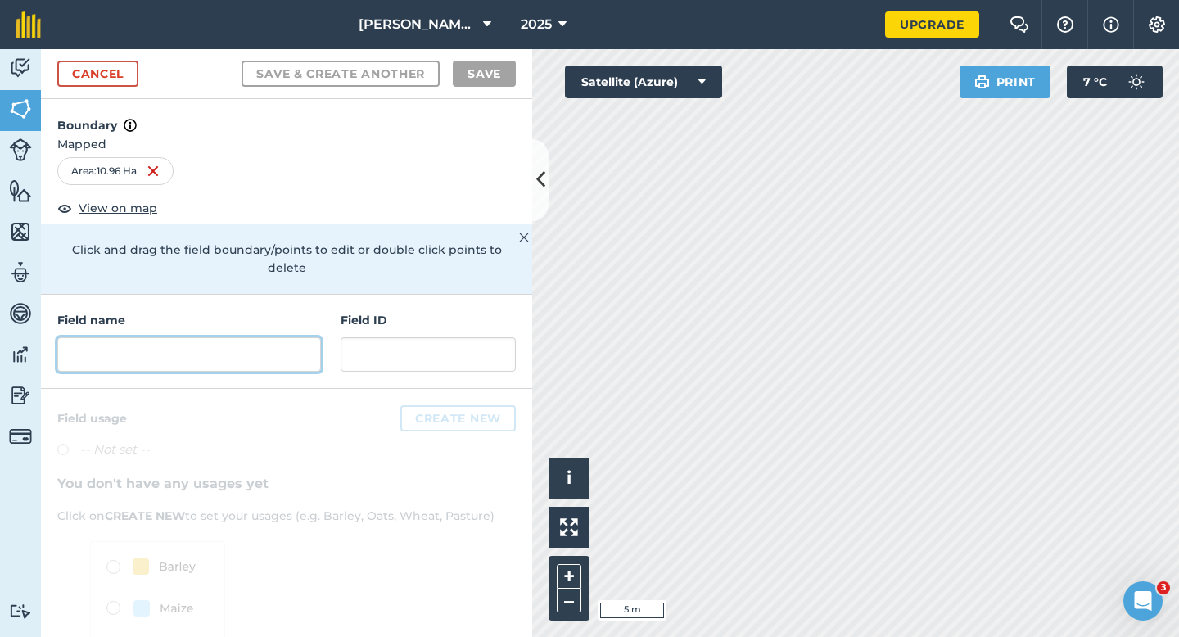
click at [232, 351] on input "text" at bounding box center [189, 354] width 264 height 34
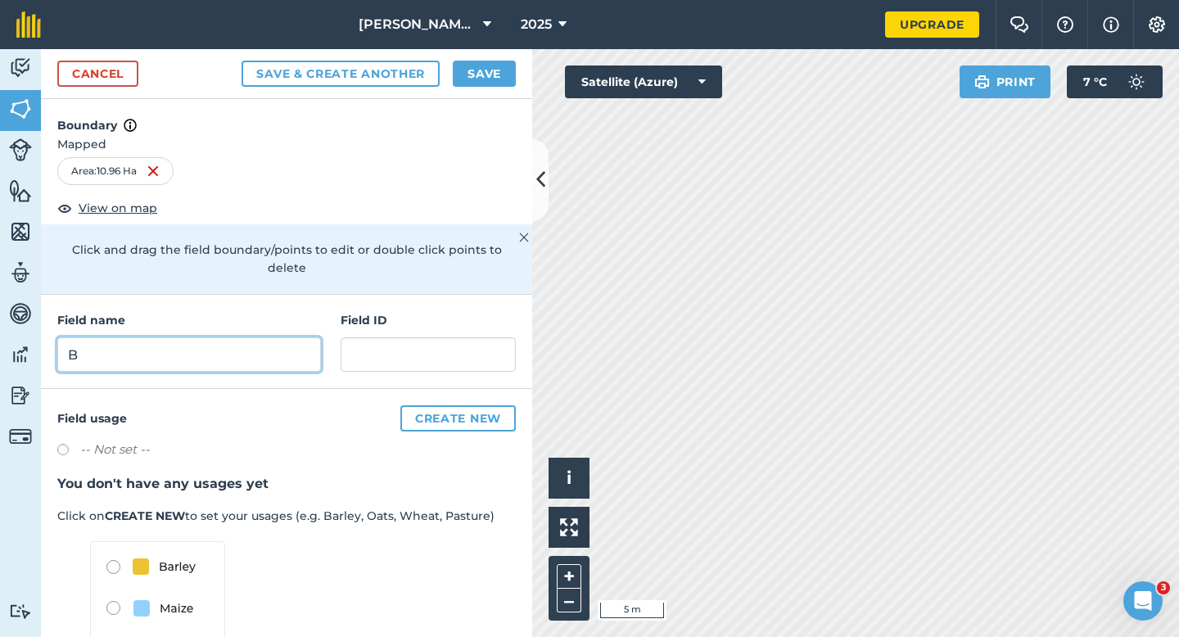
type input "B"
click at [449, 88] on div "Cancel Save & Create Another Save" at bounding box center [286, 74] width 491 height 50
click at [476, 81] on button "Save" at bounding box center [484, 74] width 63 height 26
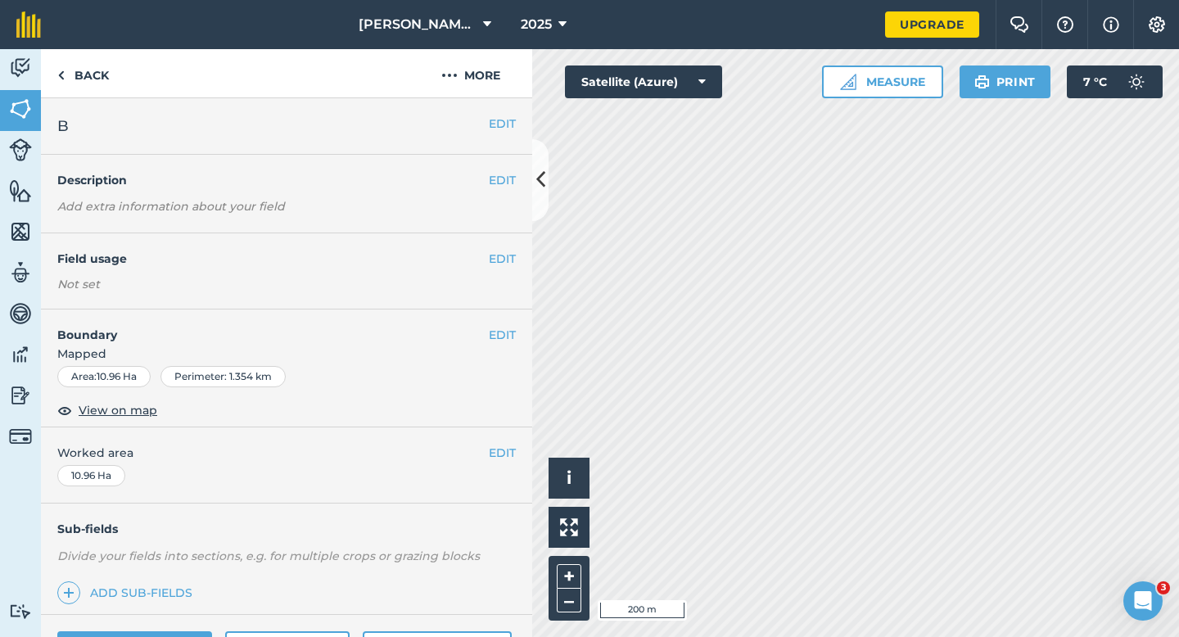
click at [521, 455] on div "EDIT Worked area 10.96 Ha" at bounding box center [286, 465] width 491 height 76
click at [508, 455] on button "EDIT" at bounding box center [502, 453] width 27 height 18
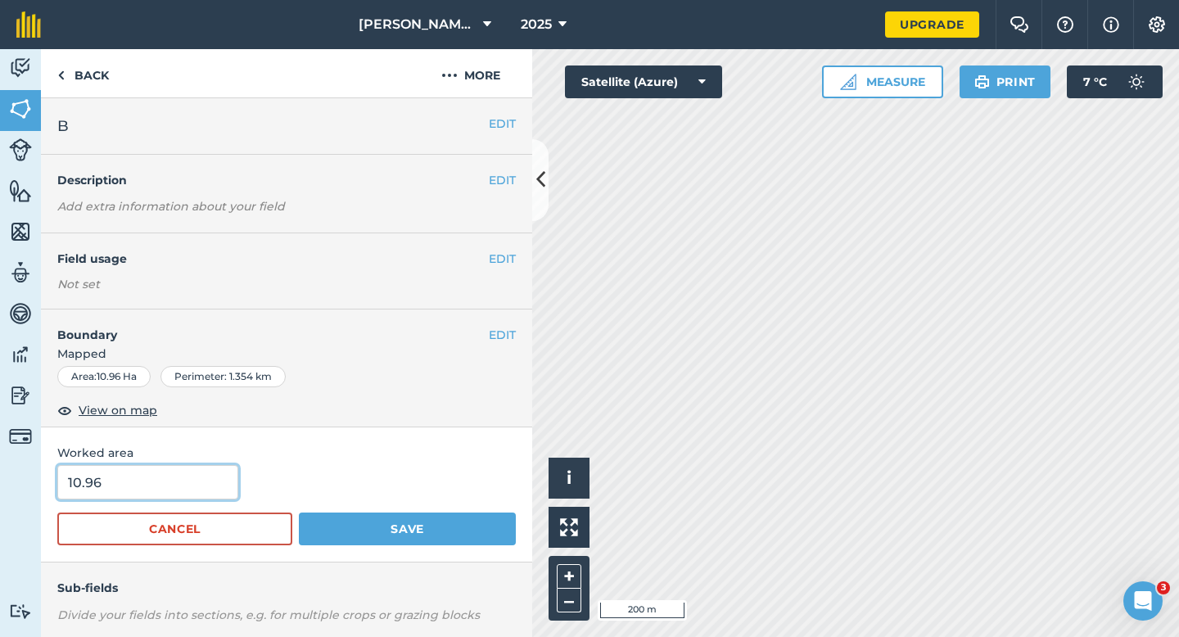
click at [115, 474] on input "10.96" at bounding box center [147, 482] width 181 height 34
type input "11"
click at [299, 513] on button "Save" at bounding box center [407, 529] width 217 height 33
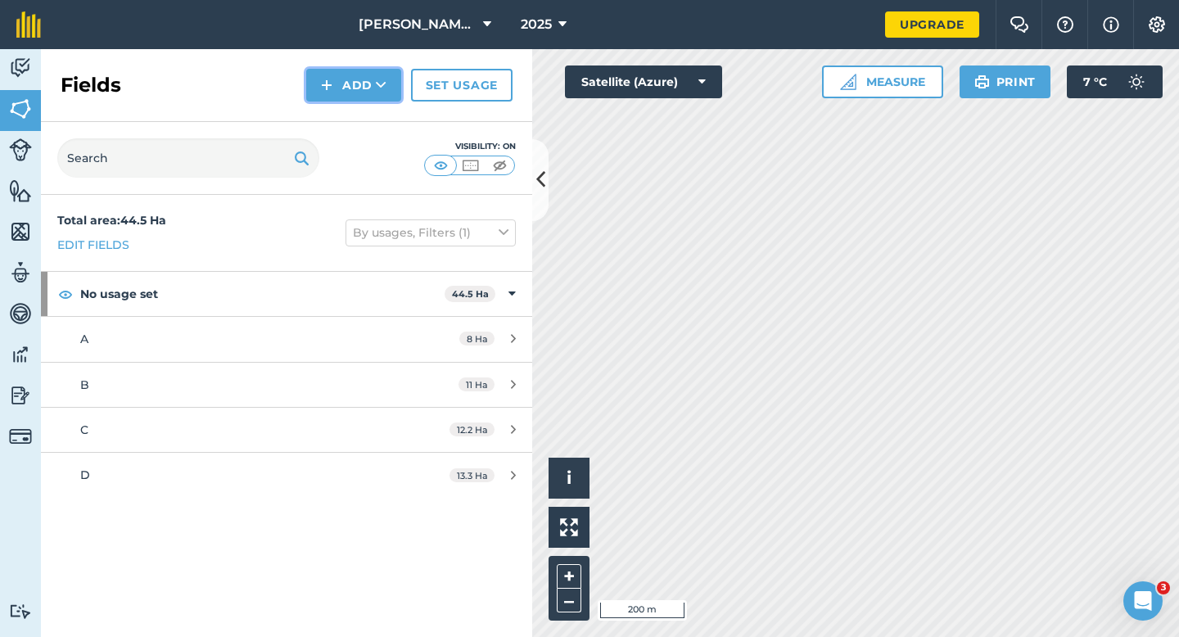
click at [336, 88] on button "Add" at bounding box center [353, 85] width 95 height 33
click at [336, 108] on link "Draw" at bounding box center [354, 122] width 90 height 36
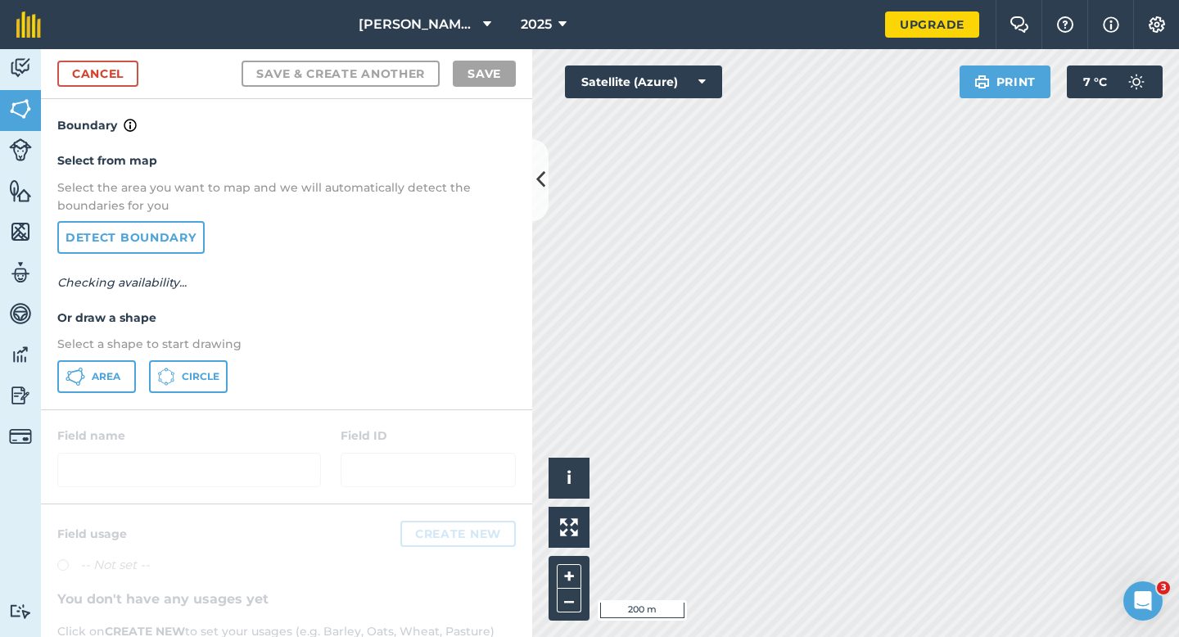
click at [101, 395] on div "Select from map Select the area you want to map and we will automatically detec…" at bounding box center [286, 271] width 491 height 273
click at [90, 382] on button "Area" at bounding box center [96, 376] width 79 height 33
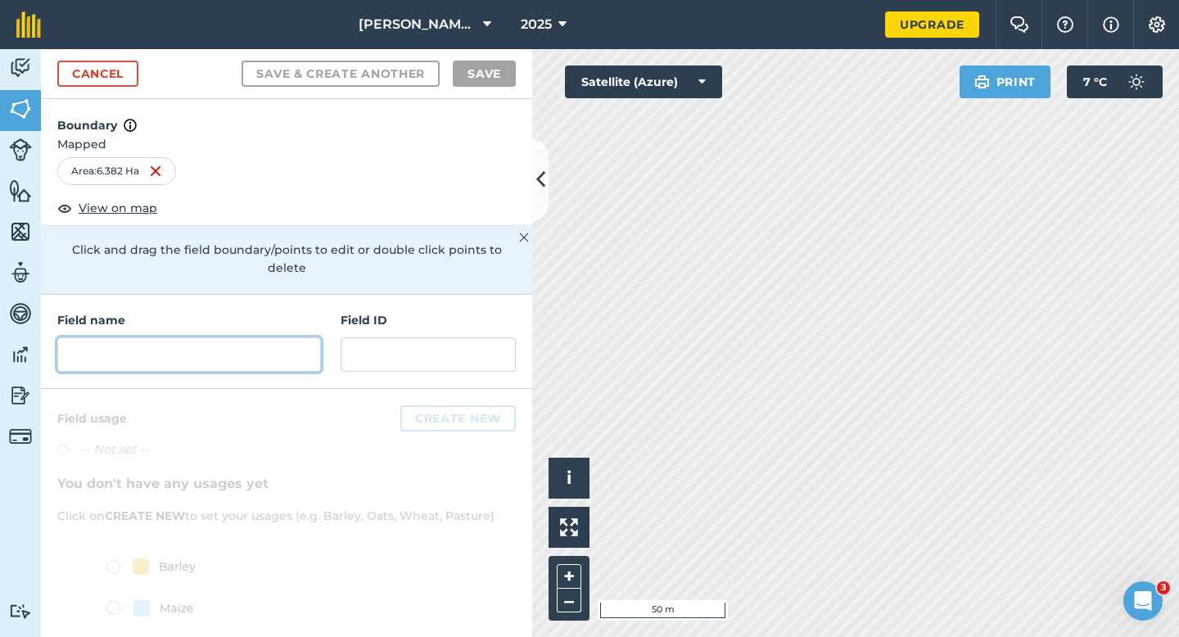
click at [252, 337] on input "text" at bounding box center [189, 354] width 264 height 34
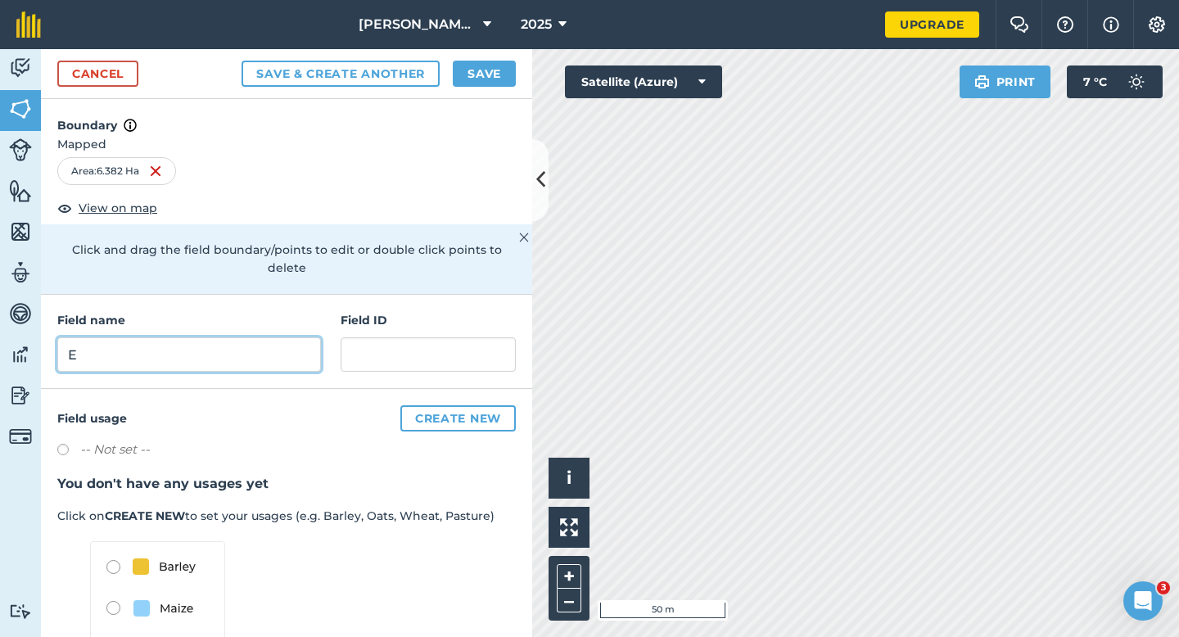
type input "E"
click at [494, 80] on button "Save" at bounding box center [484, 74] width 63 height 26
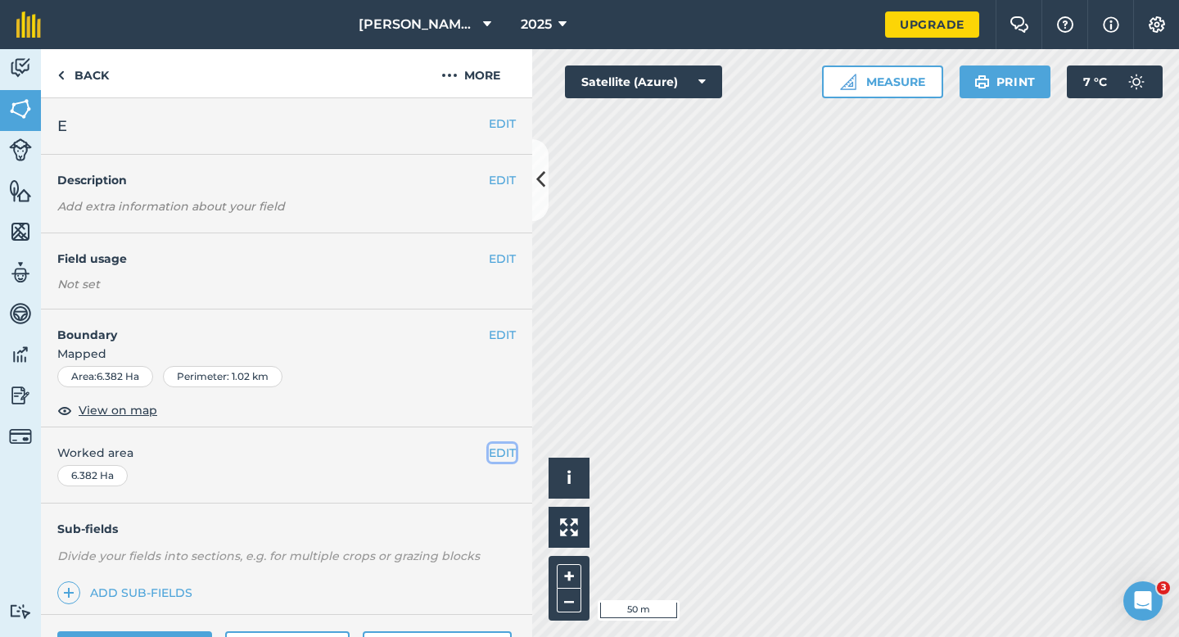
click at [492, 457] on button "EDIT" at bounding box center [502, 453] width 27 height 18
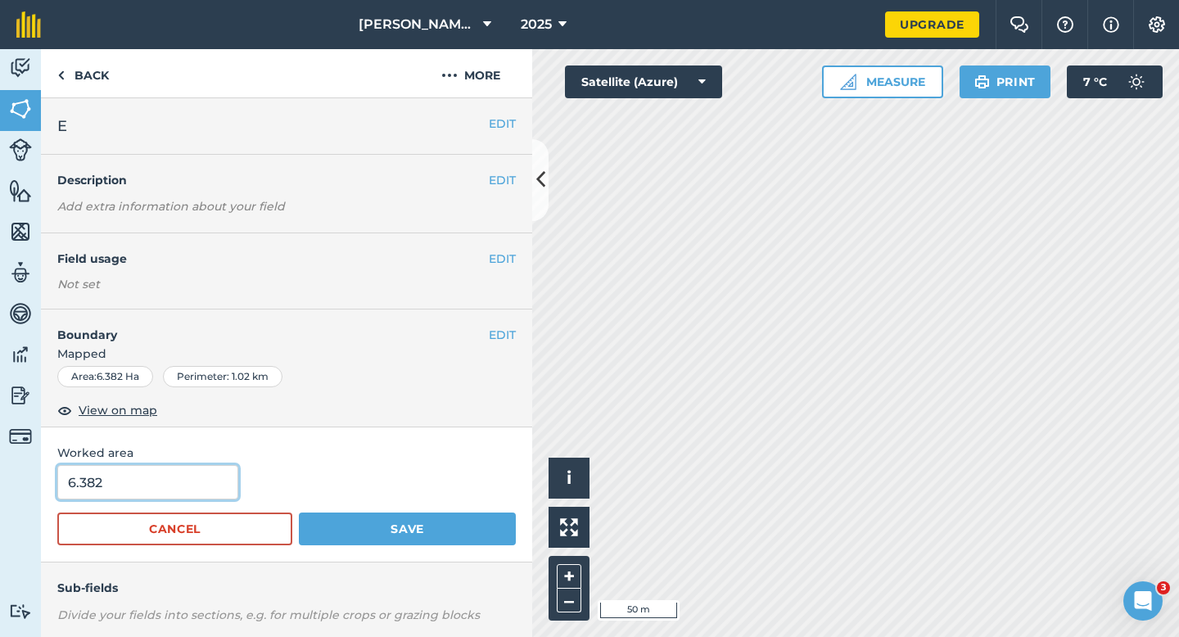
click at [133, 478] on input "6.382" at bounding box center [147, 482] width 181 height 34
type input "6.4"
click at [299, 513] on button "Save" at bounding box center [407, 529] width 217 height 33
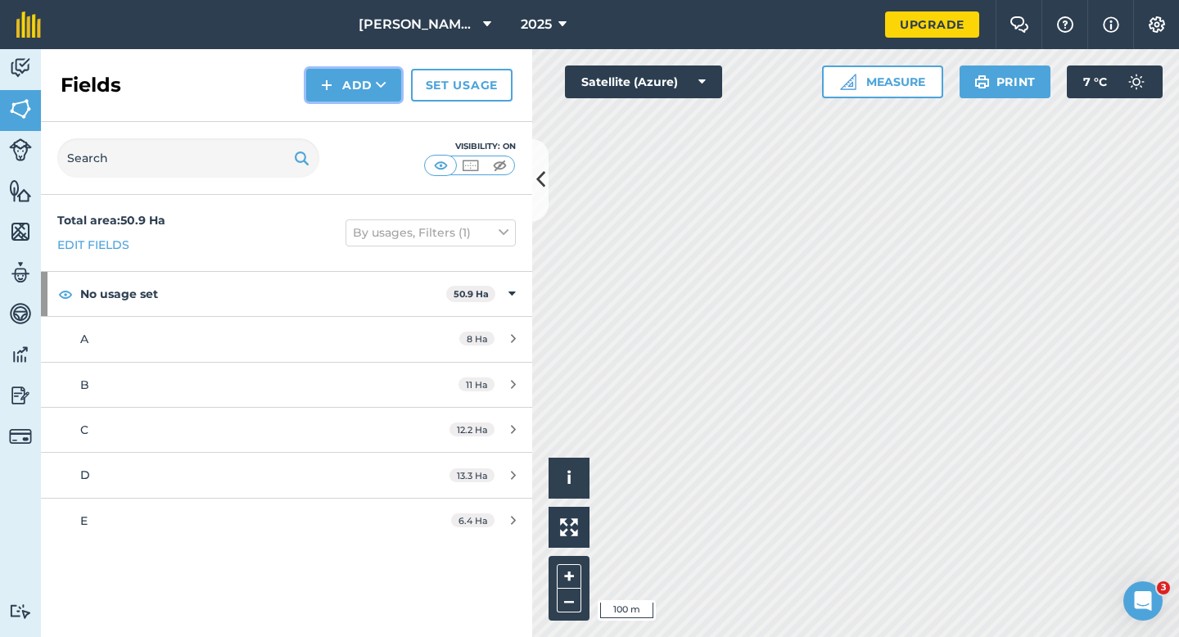
click at [347, 77] on button "Add" at bounding box center [353, 85] width 95 height 33
click at [347, 108] on link "Draw" at bounding box center [354, 122] width 90 height 36
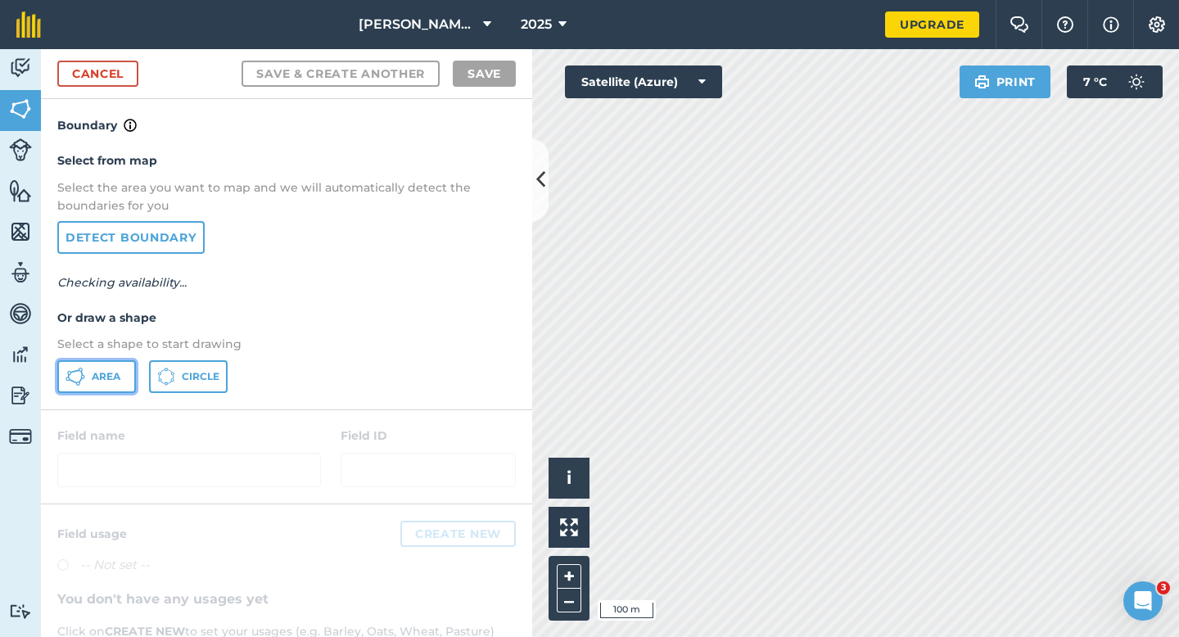
click at [112, 380] on span "Area" at bounding box center [106, 376] width 29 height 13
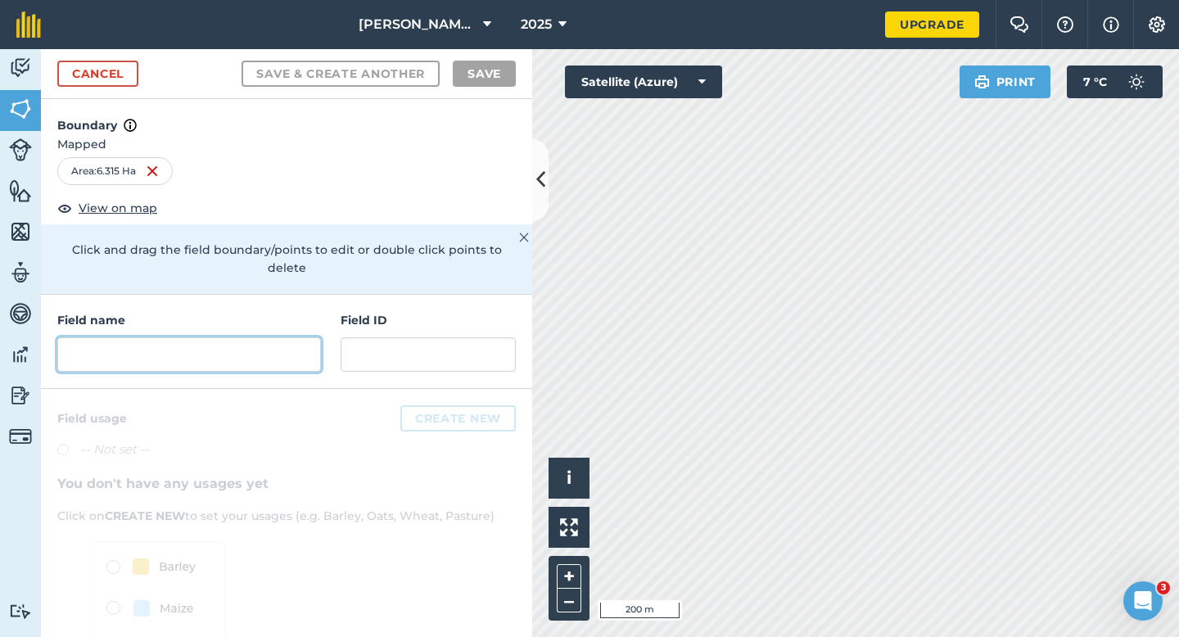
click at [196, 337] on input "text" at bounding box center [189, 354] width 264 height 34
type input "D"
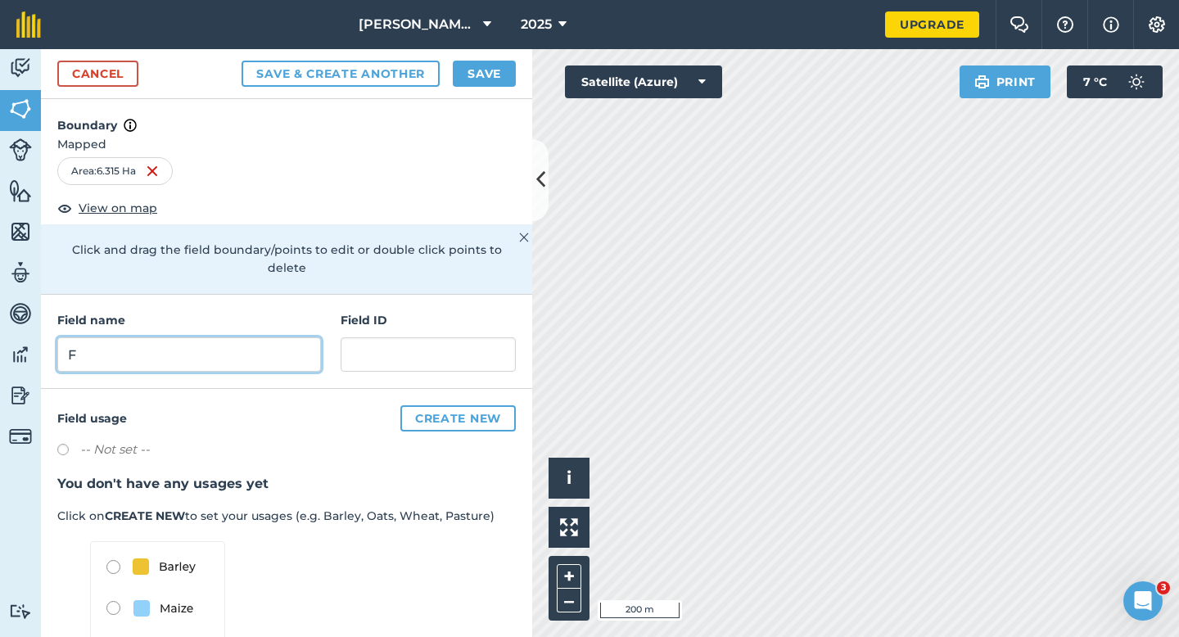
type input "F"
click at [475, 81] on button "Save" at bounding box center [484, 74] width 63 height 26
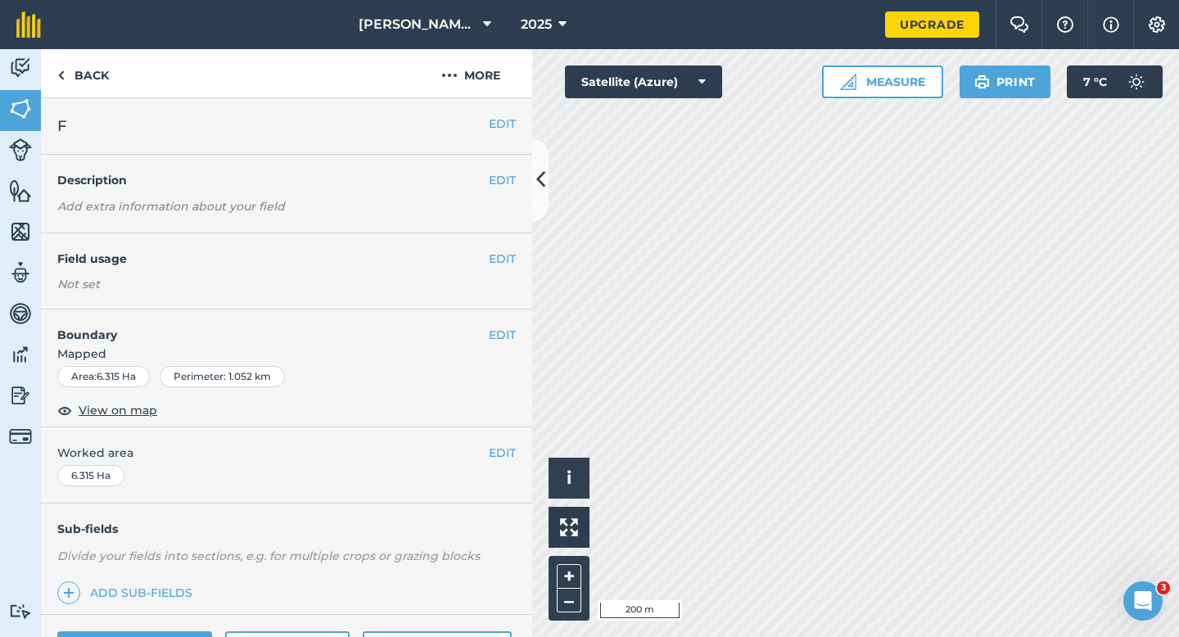
click at [510, 441] on div "EDIT Worked area 6.315 Ha" at bounding box center [286, 465] width 491 height 76
click at [510, 444] on button "EDIT" at bounding box center [502, 453] width 27 height 18
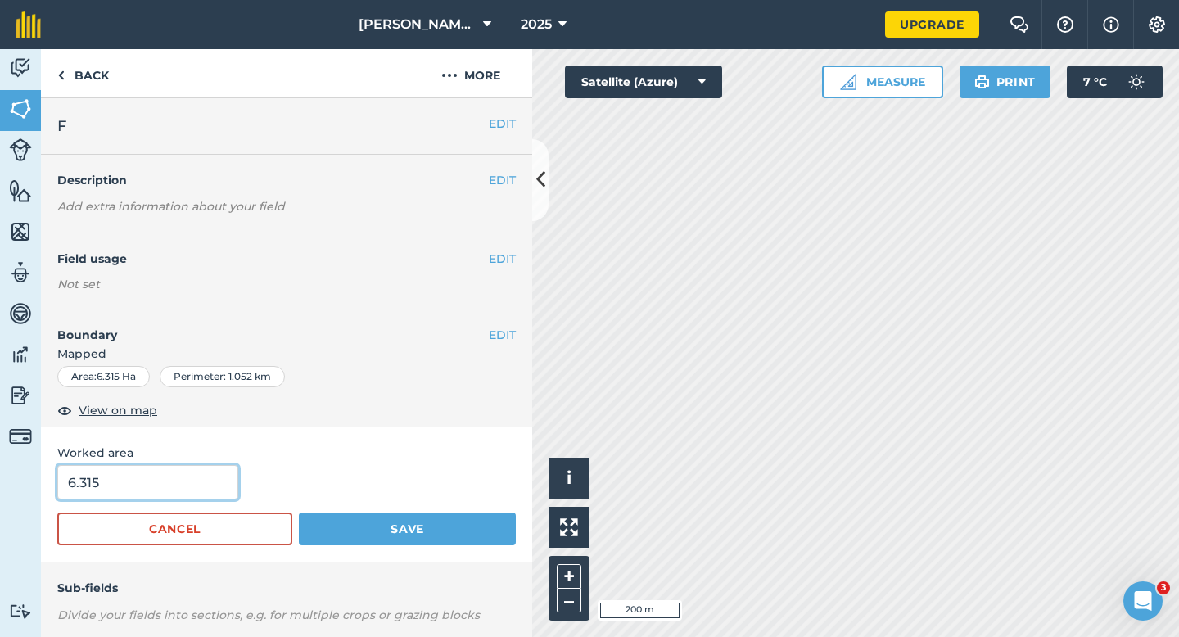
click at [196, 482] on input "6.315" at bounding box center [147, 482] width 181 height 34
type input "6.4"
click at [299, 513] on button "Save" at bounding box center [407, 529] width 217 height 33
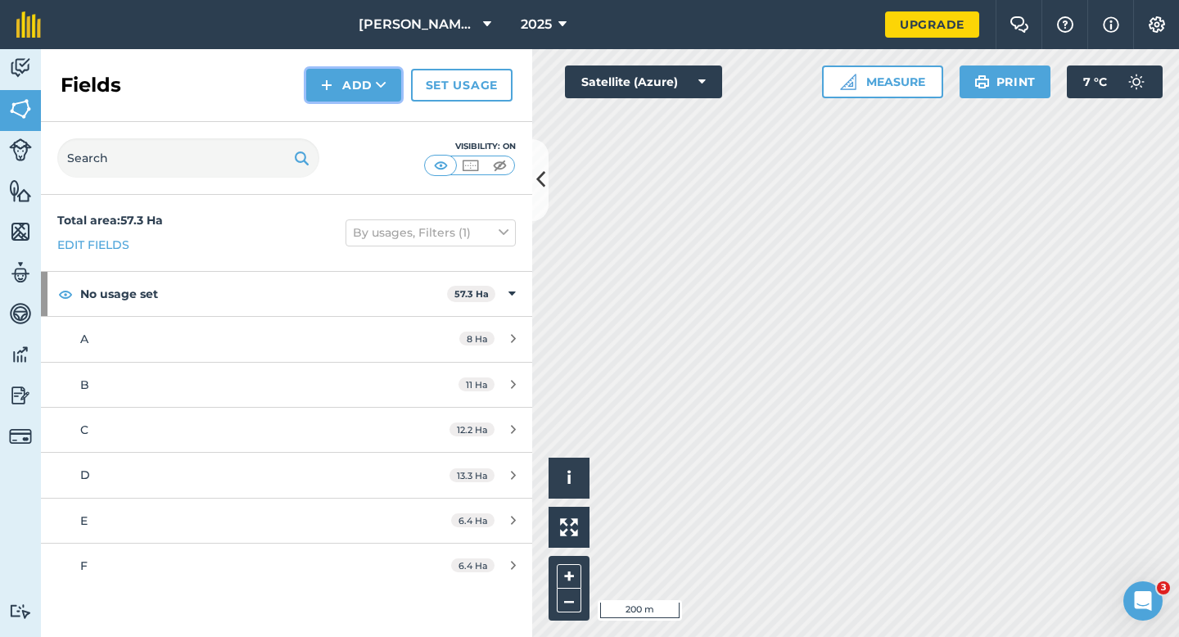
click at [356, 95] on button "Add" at bounding box center [353, 85] width 95 height 33
click at [356, 106] on link "Draw" at bounding box center [354, 122] width 90 height 36
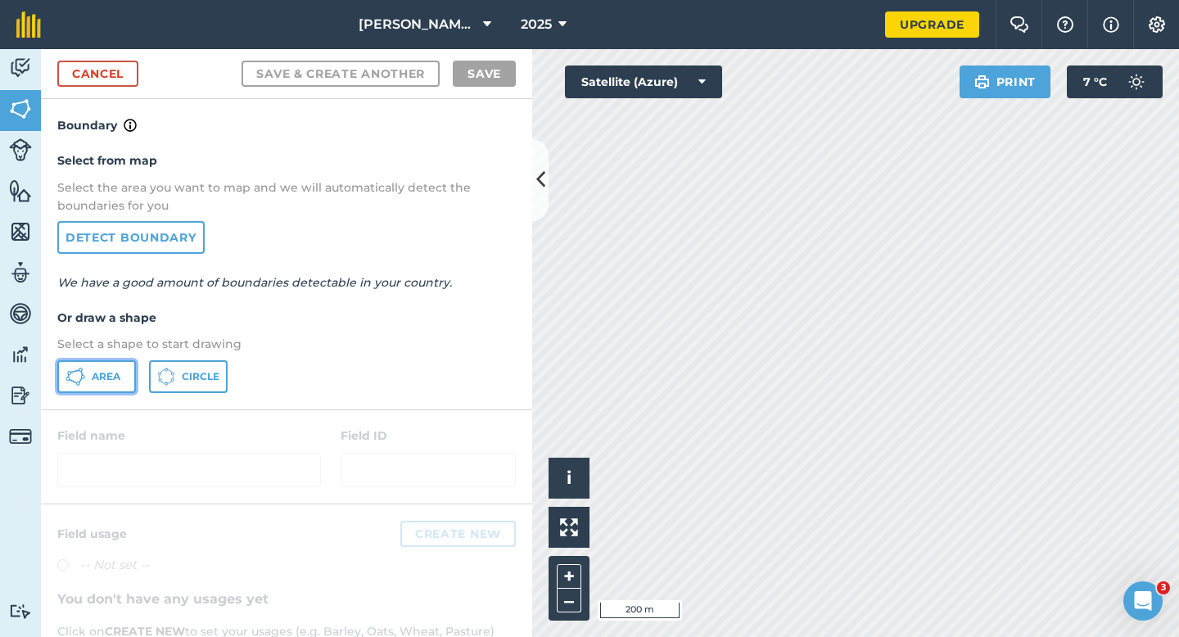
click at [115, 386] on button "Area" at bounding box center [96, 376] width 79 height 33
click at [122, 69] on link "Cancel" at bounding box center [97, 74] width 81 height 26
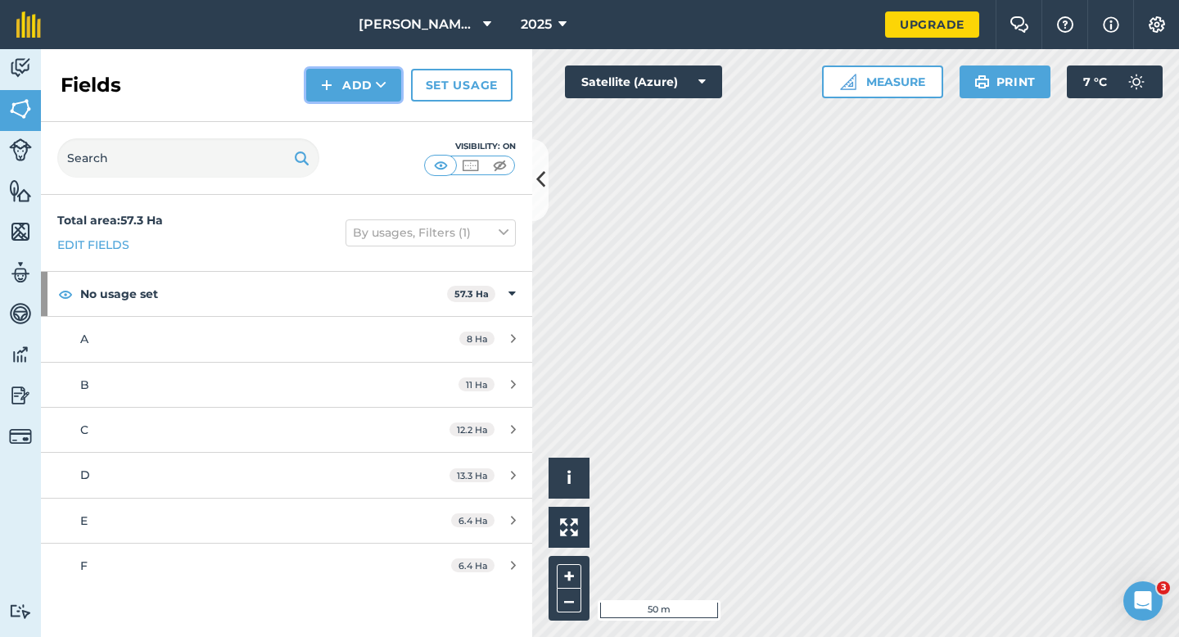
click at [350, 72] on button "Add" at bounding box center [353, 85] width 95 height 33
click at [350, 103] on ul "Draw Import" at bounding box center [354, 140] width 92 height 75
click at [332, 89] on img at bounding box center [326, 85] width 11 height 20
click at [332, 127] on link "Draw" at bounding box center [354, 122] width 90 height 36
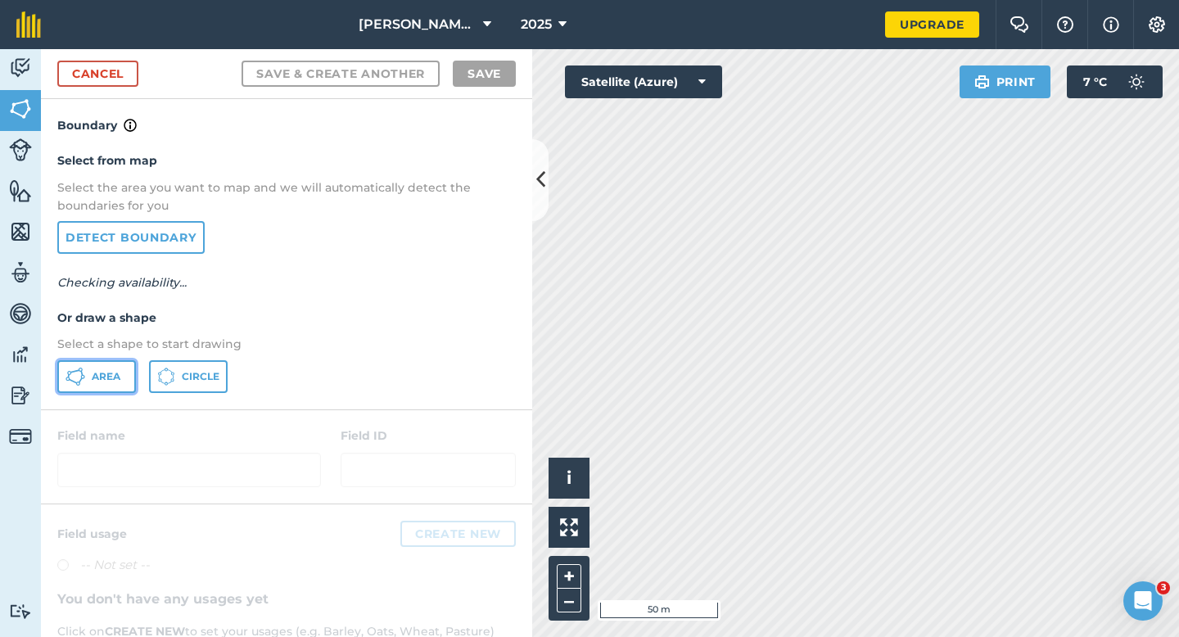
click at [88, 377] on button "Area" at bounding box center [96, 376] width 79 height 33
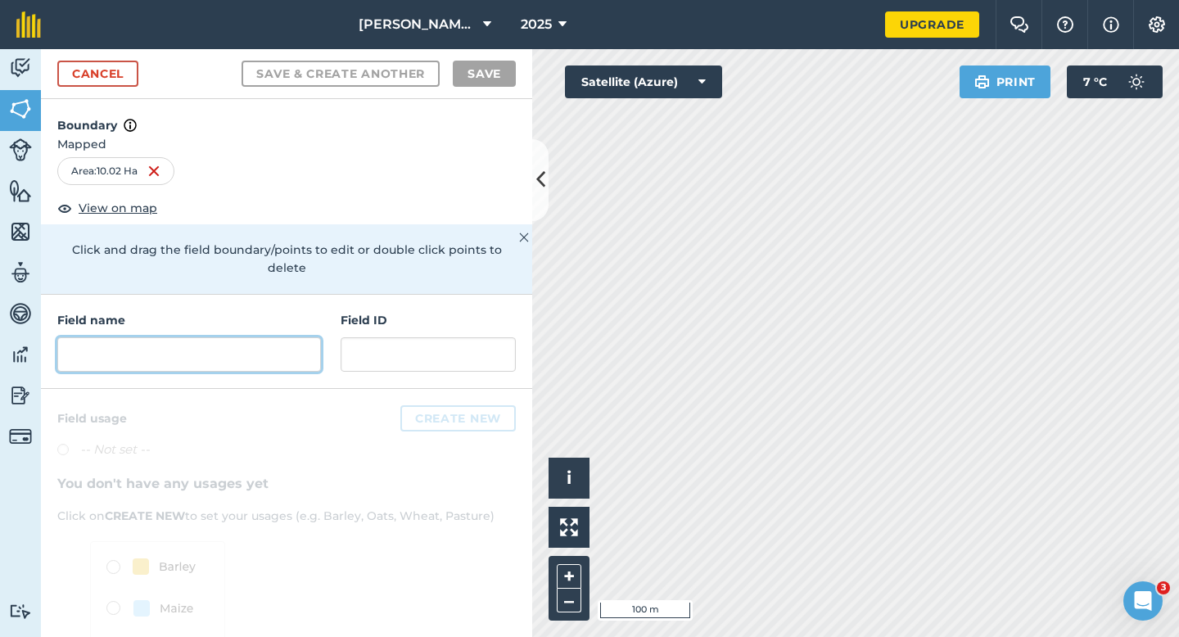
click at [288, 337] on input "text" at bounding box center [189, 354] width 264 height 34
click at [291, 338] on input "text" at bounding box center [189, 354] width 264 height 34
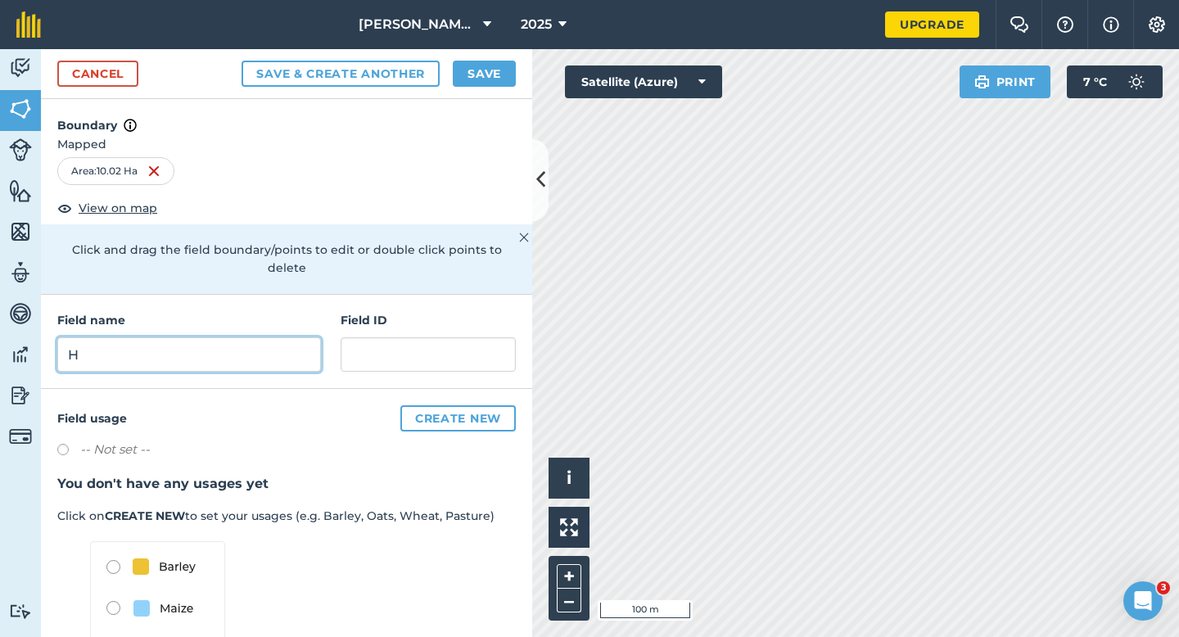
type input "H"
click at [506, 70] on button "Save" at bounding box center [484, 74] width 63 height 26
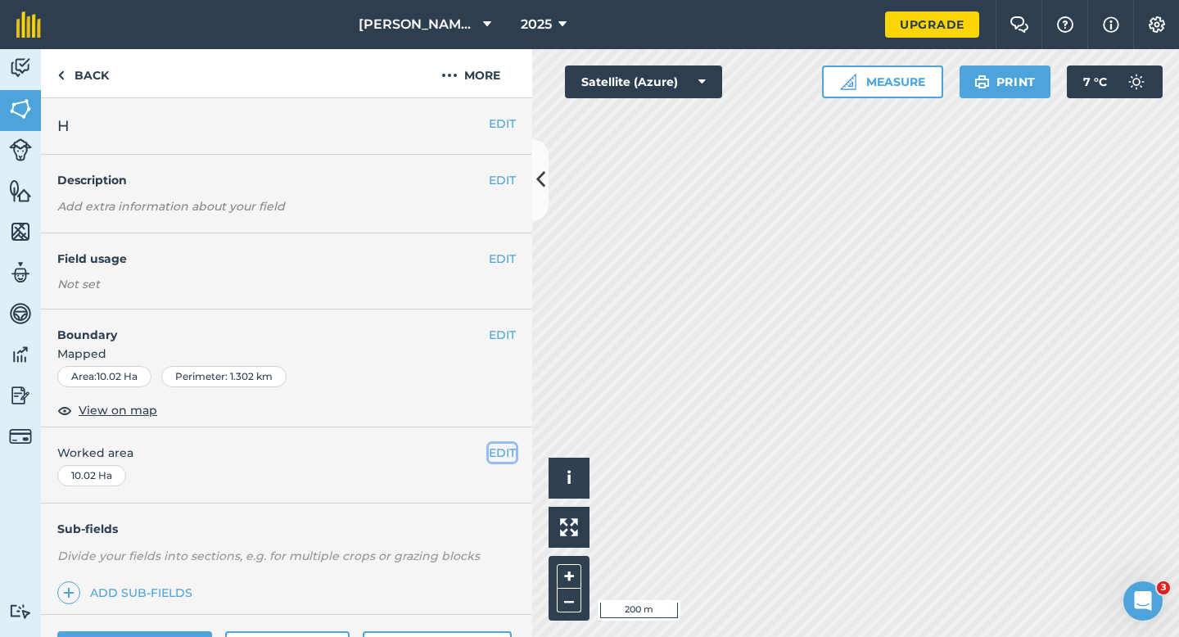
click at [504, 446] on button "EDIT" at bounding box center [502, 453] width 27 height 18
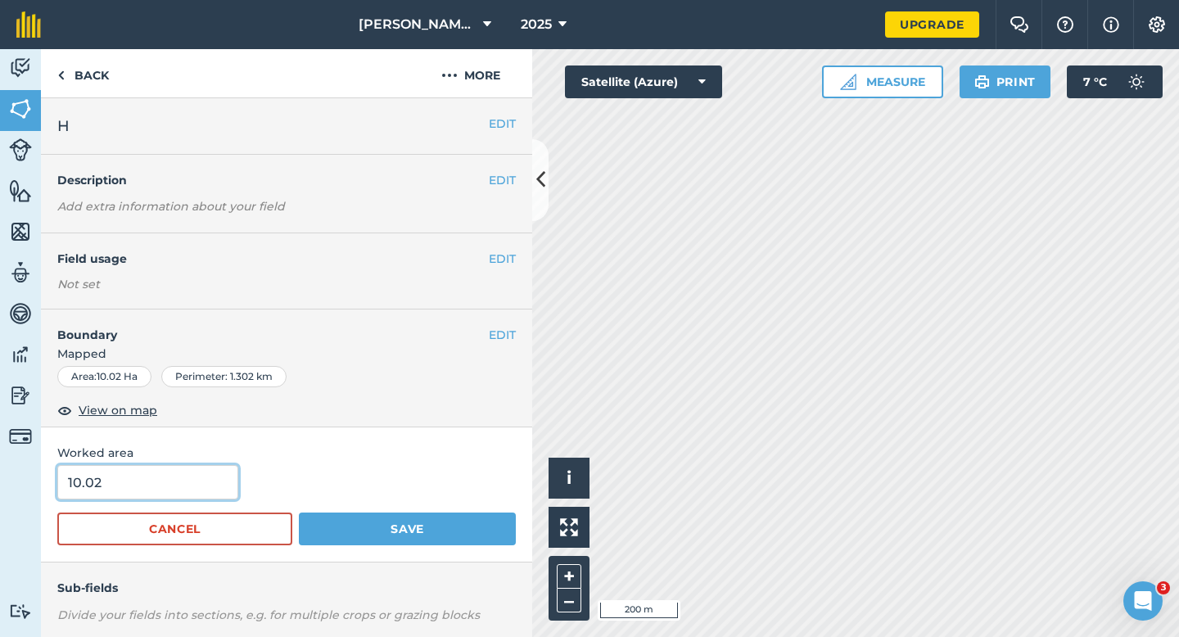
click at [137, 483] on input "10.02" at bounding box center [147, 482] width 181 height 34
type input "10"
click at [299, 513] on button "Save" at bounding box center [407, 529] width 217 height 33
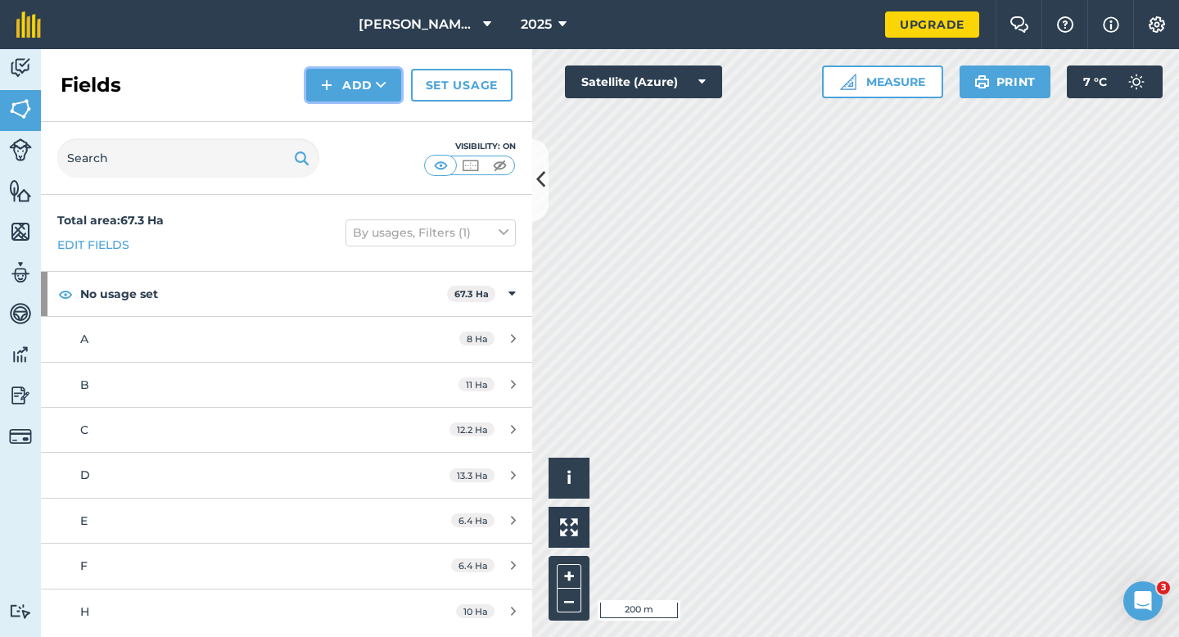
click at [329, 93] on img at bounding box center [326, 85] width 11 height 20
click at [331, 107] on link "Draw" at bounding box center [354, 122] width 90 height 36
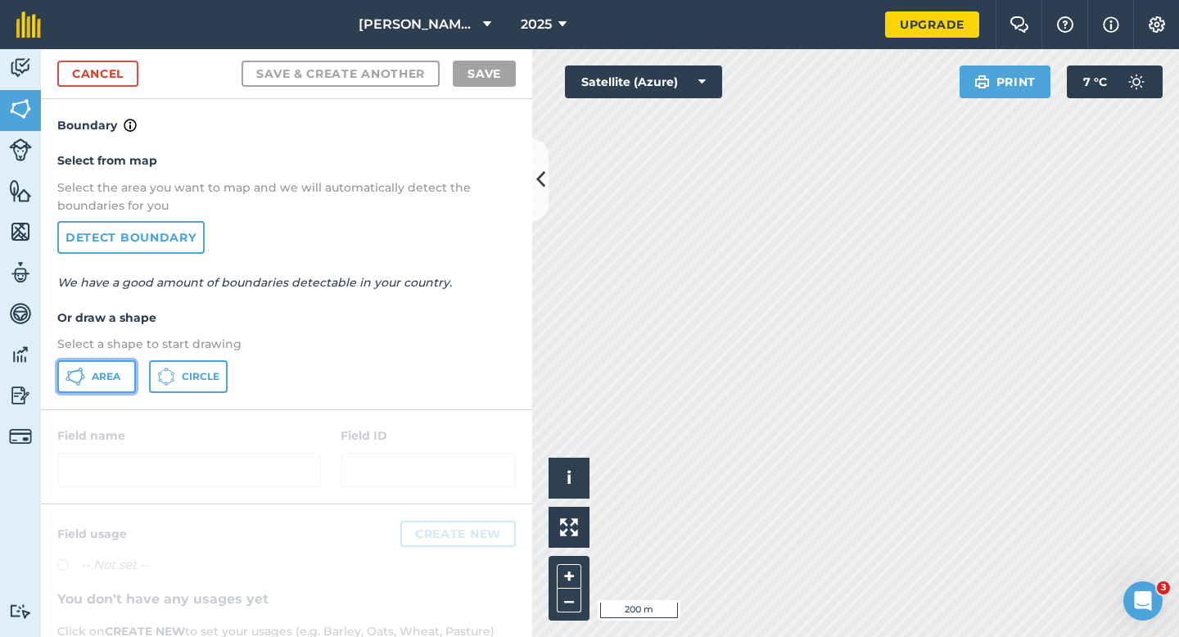
click at [94, 385] on button "Area" at bounding box center [96, 376] width 79 height 33
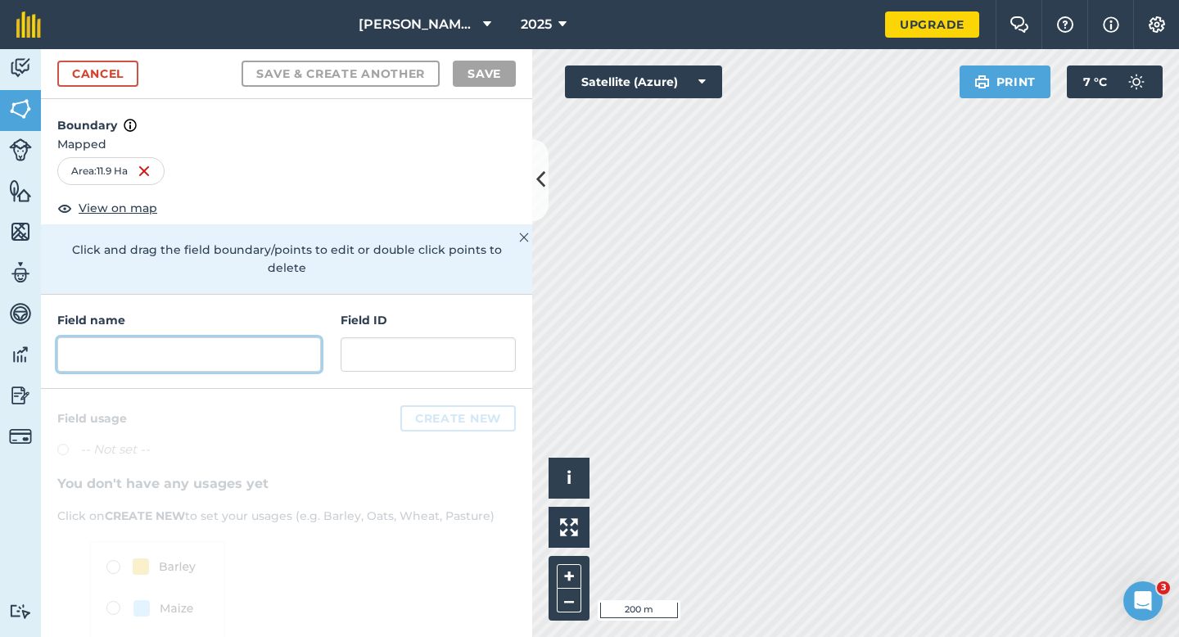
click at [144, 345] on input "text" at bounding box center [189, 354] width 264 height 34
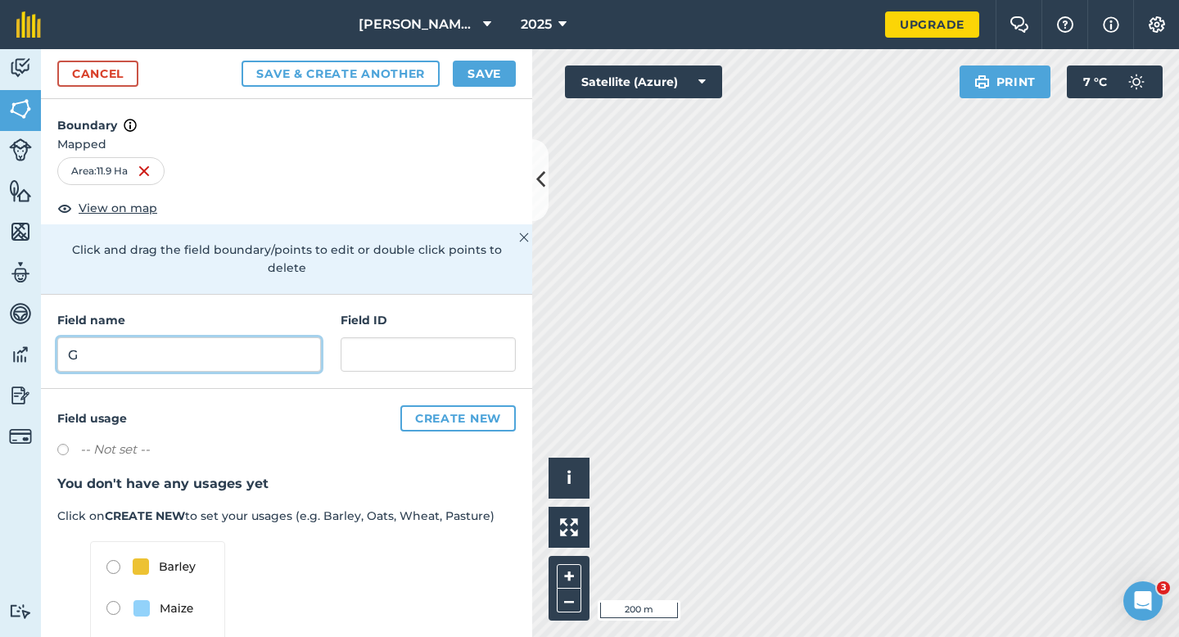
type input "G"
click at [461, 77] on button "Save" at bounding box center [484, 74] width 63 height 26
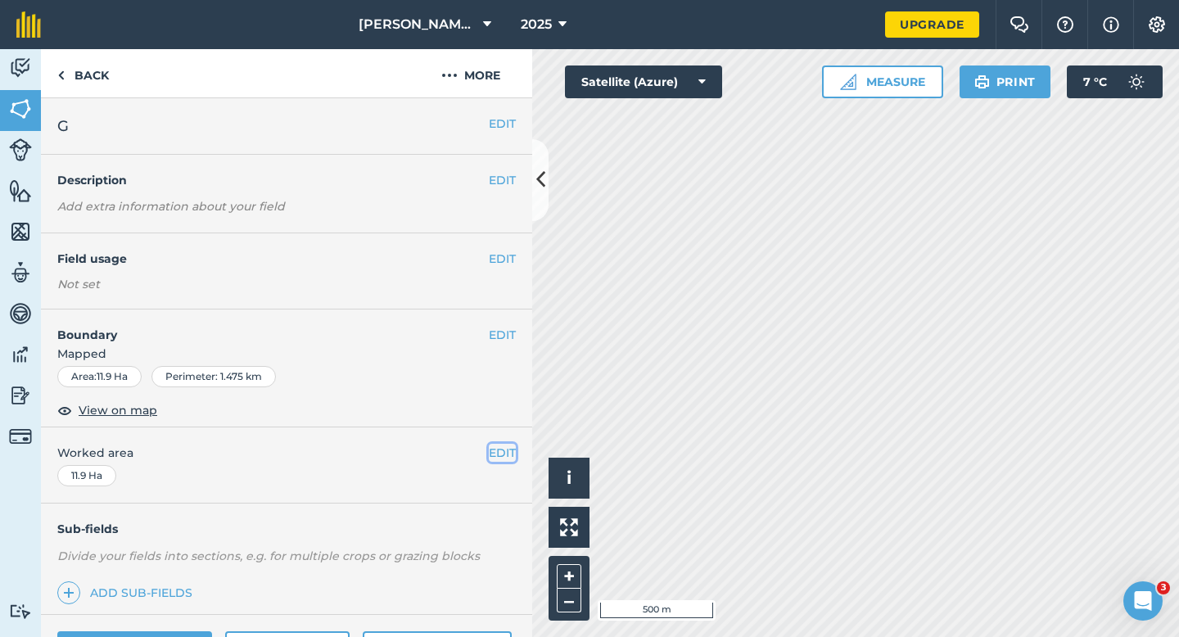
click at [512, 449] on button "EDIT" at bounding box center [502, 453] width 27 height 18
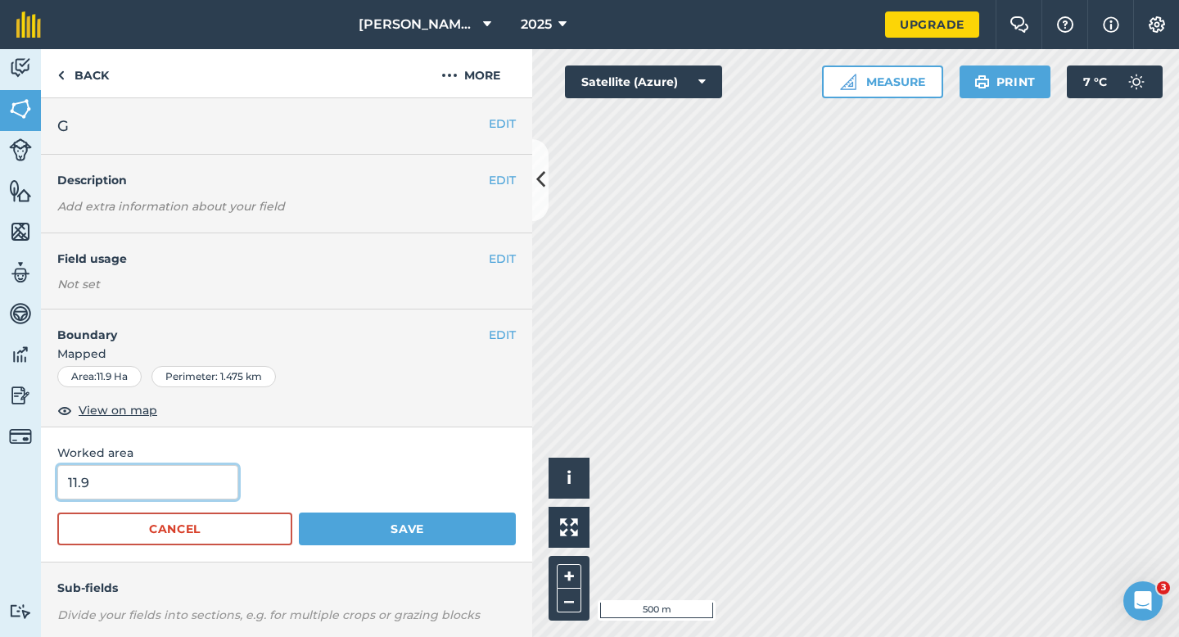
click at [169, 488] on input "11.9" at bounding box center [147, 482] width 181 height 34
type input "12"
click at [299, 513] on button "Save" at bounding box center [407, 529] width 217 height 33
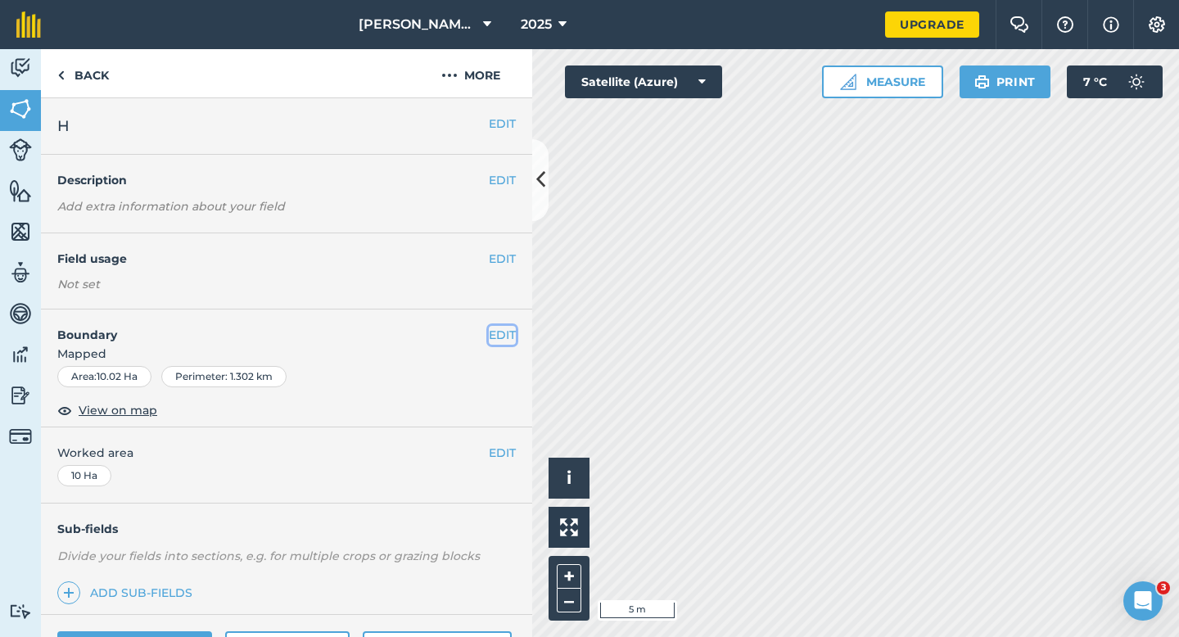
click at [502, 336] on button "EDIT" at bounding box center [502, 335] width 27 height 18
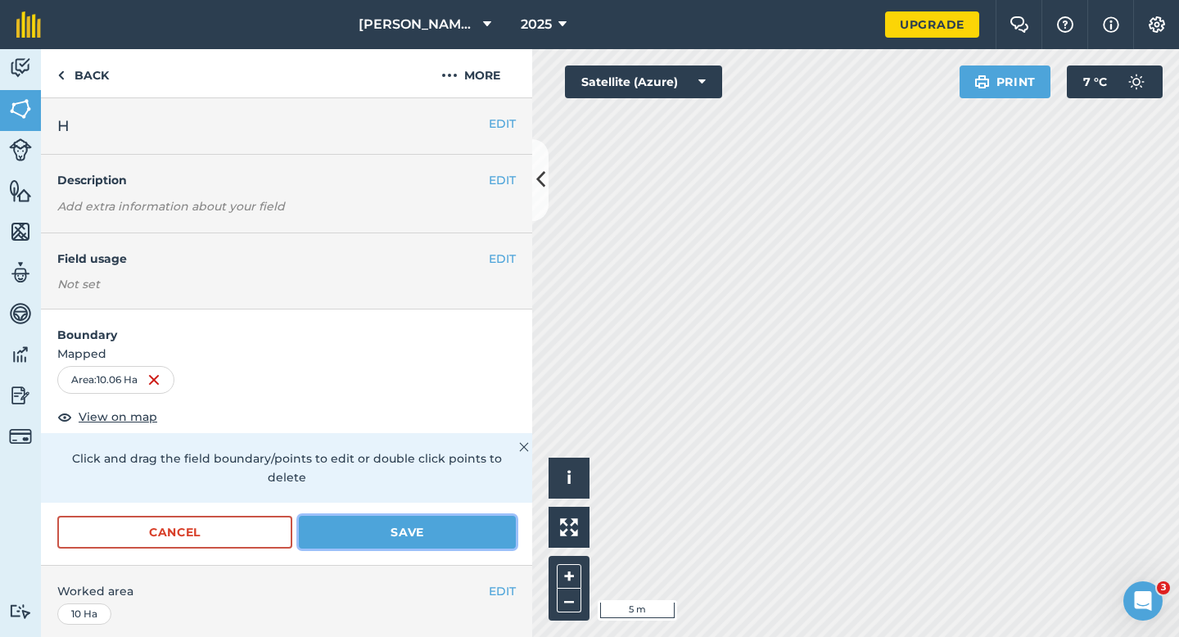
click at [429, 521] on button "Save" at bounding box center [407, 532] width 217 height 33
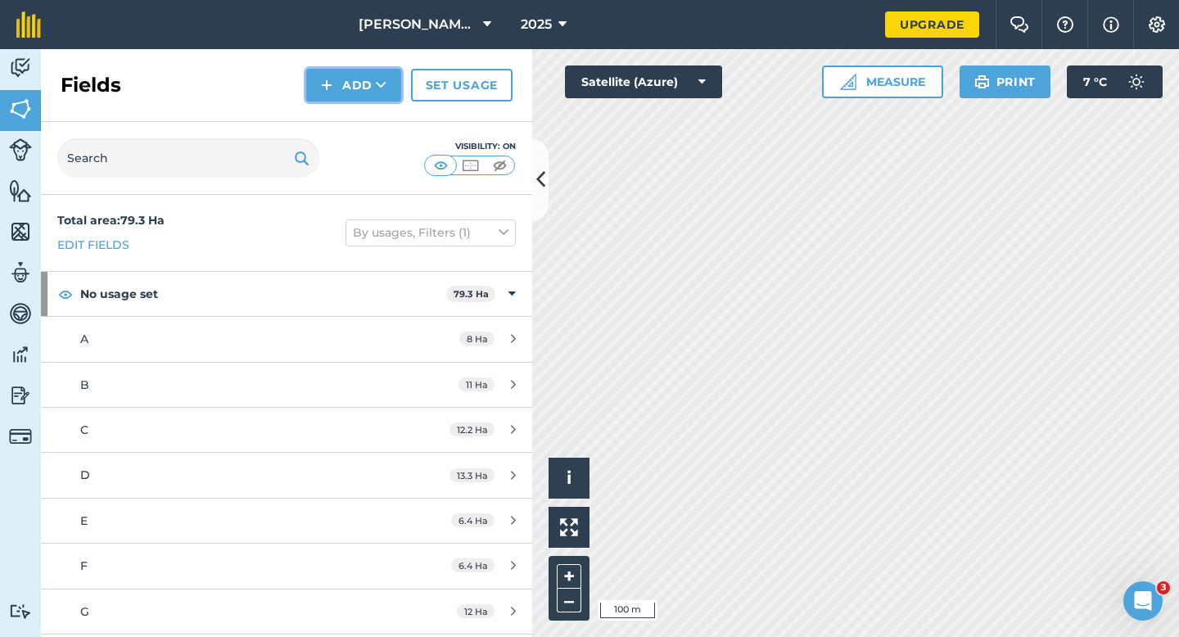
click at [323, 93] on img at bounding box center [326, 85] width 11 height 20
click at [324, 118] on link "Draw" at bounding box center [354, 122] width 90 height 36
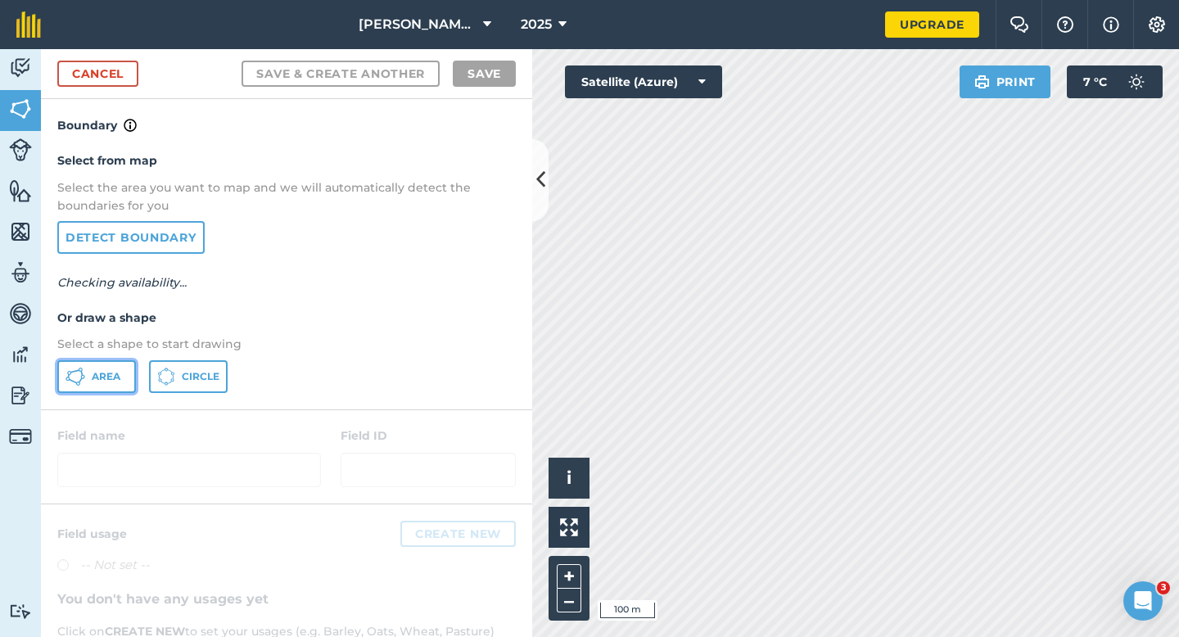
click at [117, 372] on span "Area" at bounding box center [106, 376] width 29 height 13
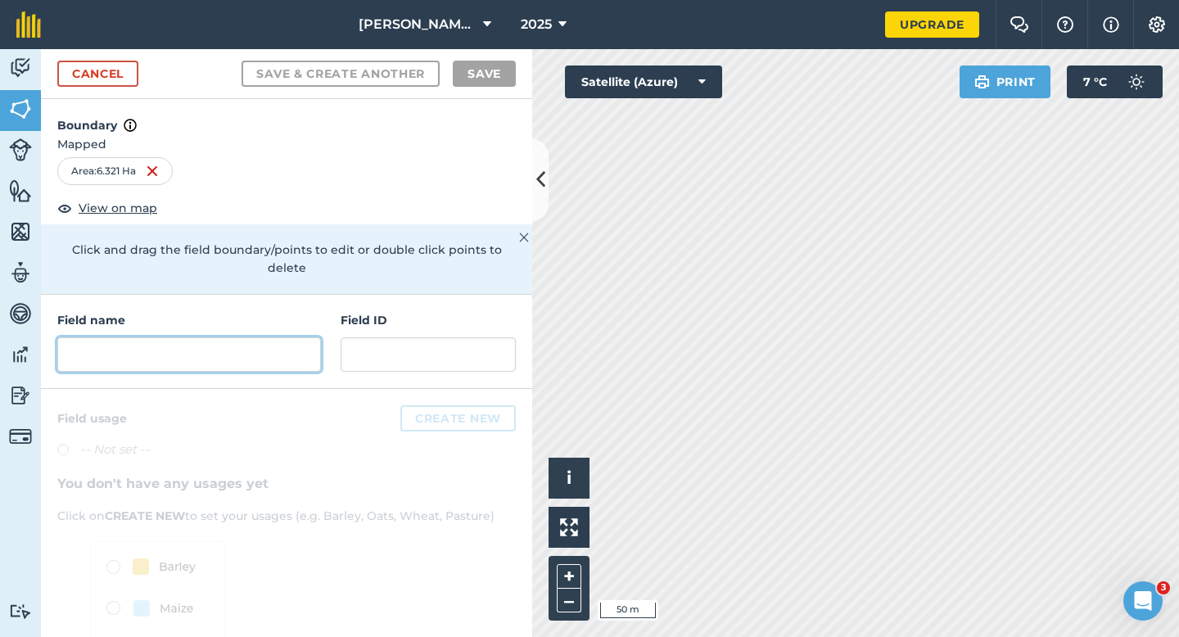
click at [246, 341] on input "text" at bounding box center [189, 354] width 264 height 34
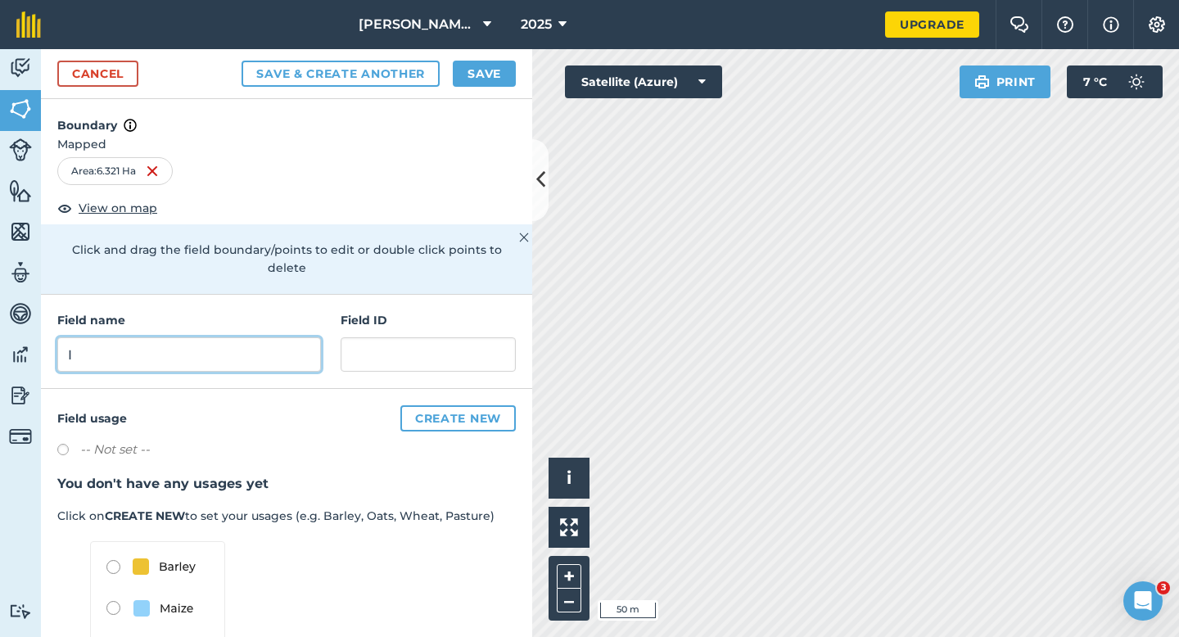
type input "I"
click at [491, 50] on div "Cancel Save & Create Another Save" at bounding box center [286, 74] width 491 height 50
click at [491, 75] on button "Save" at bounding box center [484, 74] width 63 height 26
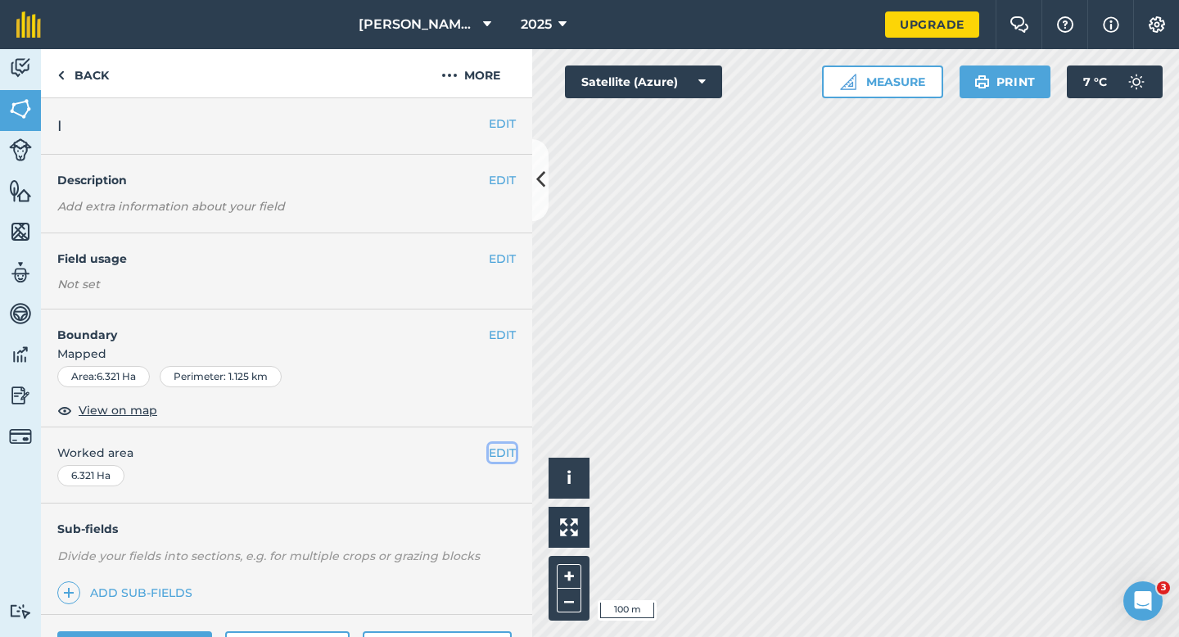
click at [490, 450] on button "EDIT" at bounding box center [502, 453] width 27 height 18
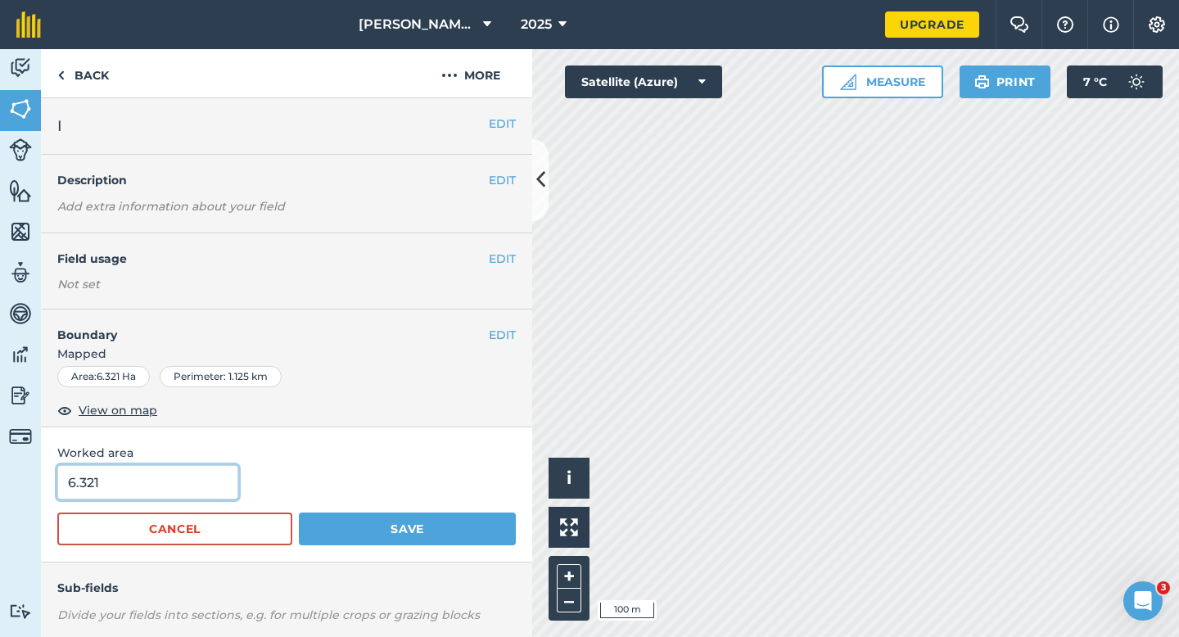
click at [203, 486] on input "6.321" at bounding box center [147, 482] width 181 height 34
type input "6.4"
click at [299, 513] on button "Save" at bounding box center [407, 529] width 217 height 33
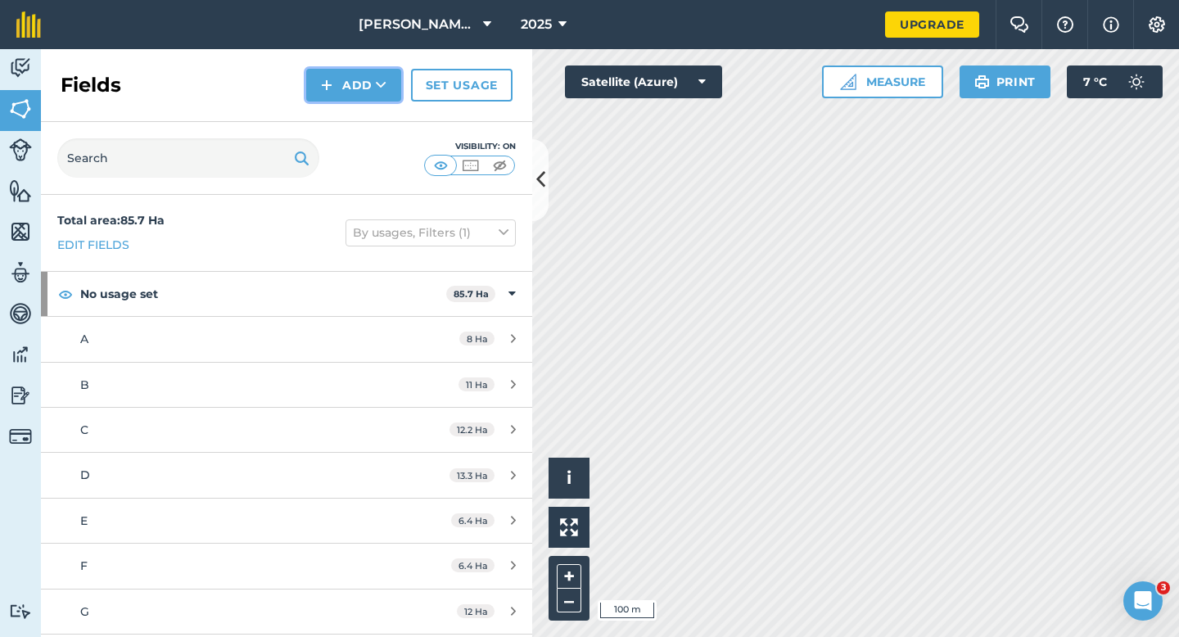
click at [370, 76] on button "Add" at bounding box center [353, 85] width 95 height 33
click at [370, 114] on link "Draw" at bounding box center [354, 122] width 90 height 36
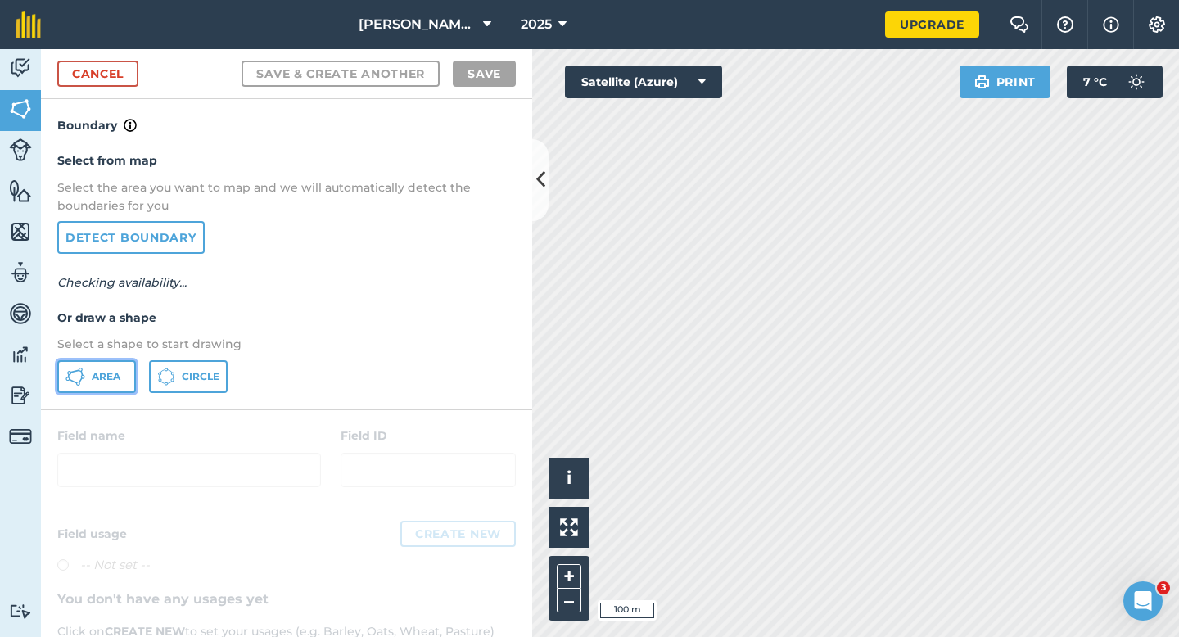
click at [79, 381] on icon at bounding box center [81, 380] width 4 height 6
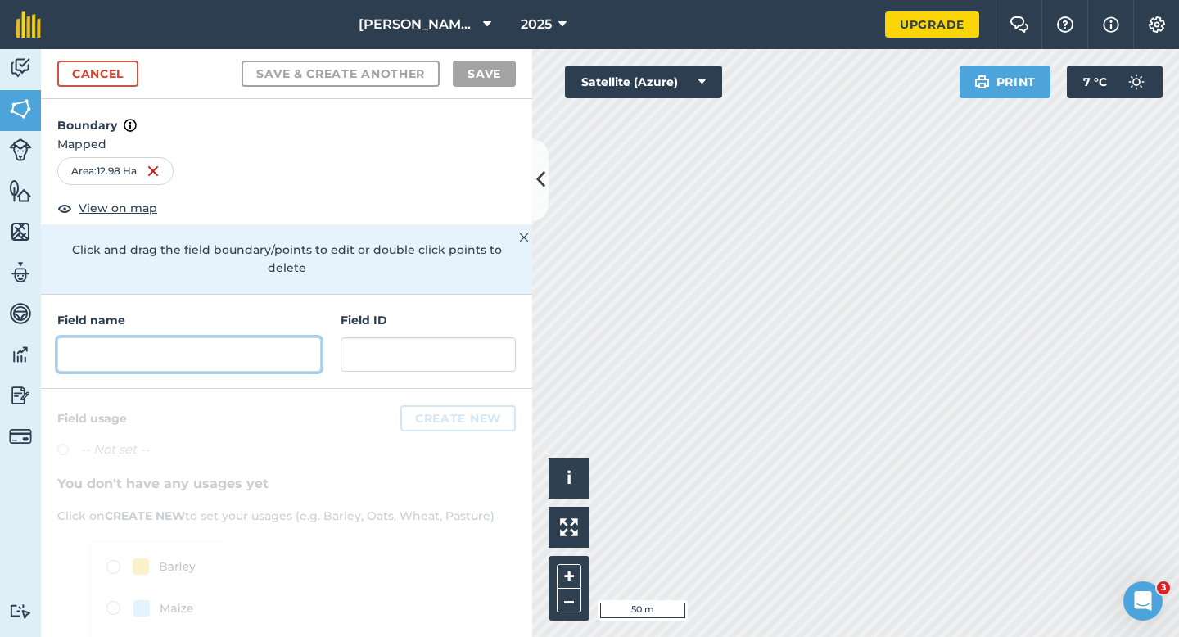
click at [232, 348] on input "text" at bounding box center [189, 354] width 264 height 34
type input "K"
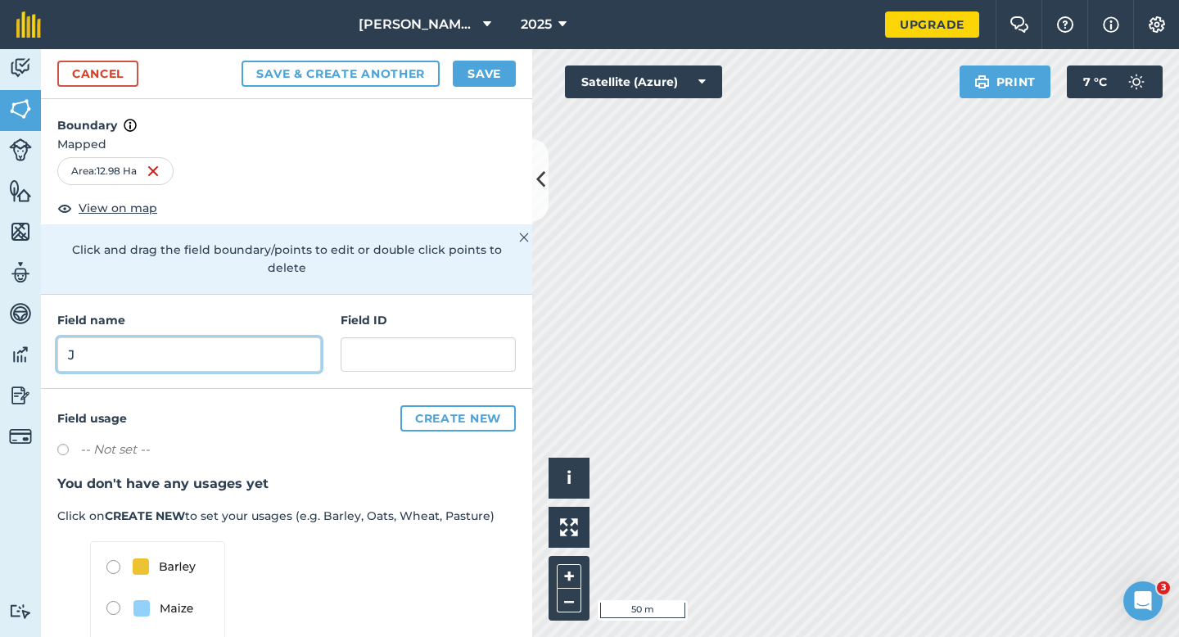
type input "J"
click at [482, 71] on button "Save" at bounding box center [484, 74] width 63 height 26
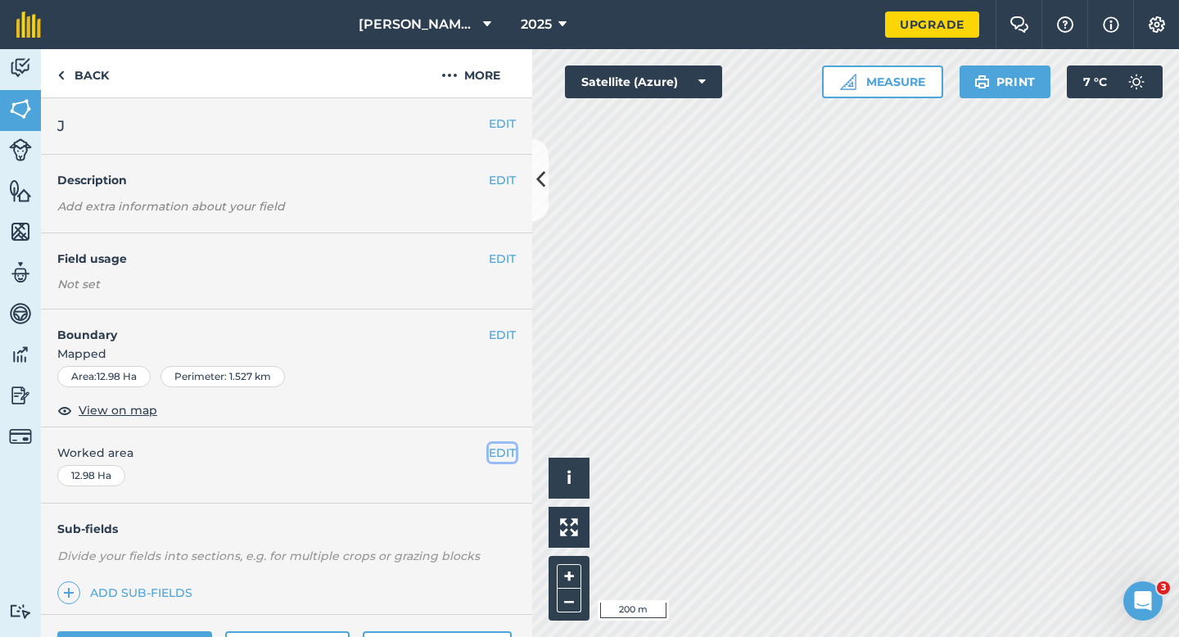
click at [493, 454] on button "EDIT" at bounding box center [502, 453] width 27 height 18
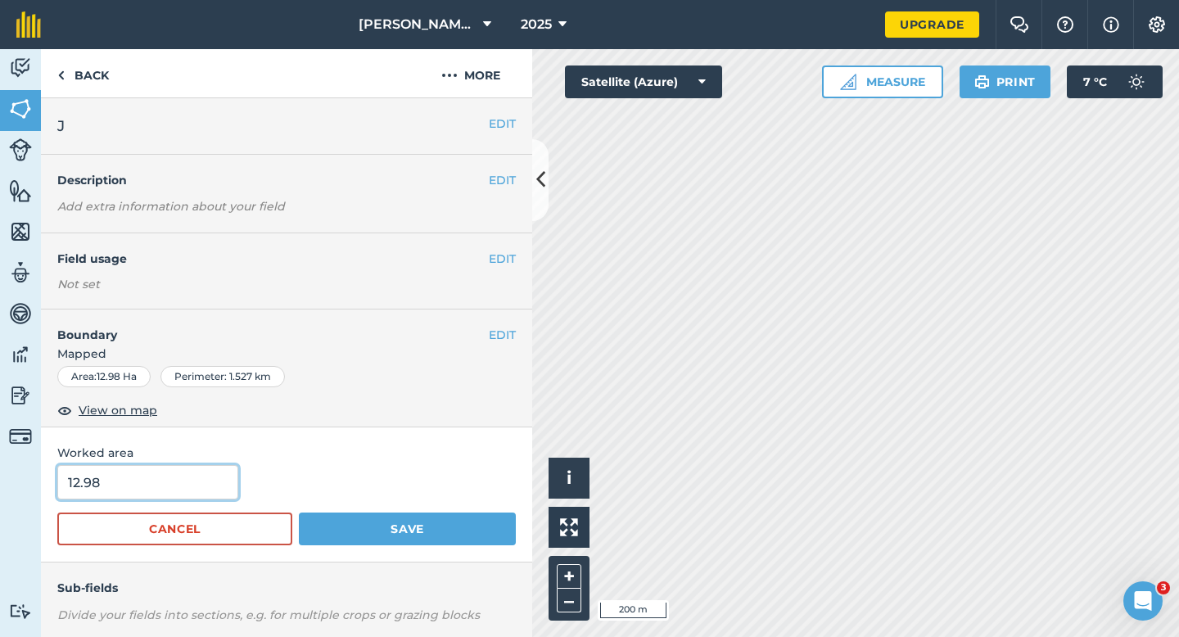
click at [185, 470] on input "12.98" at bounding box center [147, 482] width 181 height 34
click at [299, 513] on button "Save" at bounding box center [407, 529] width 217 height 33
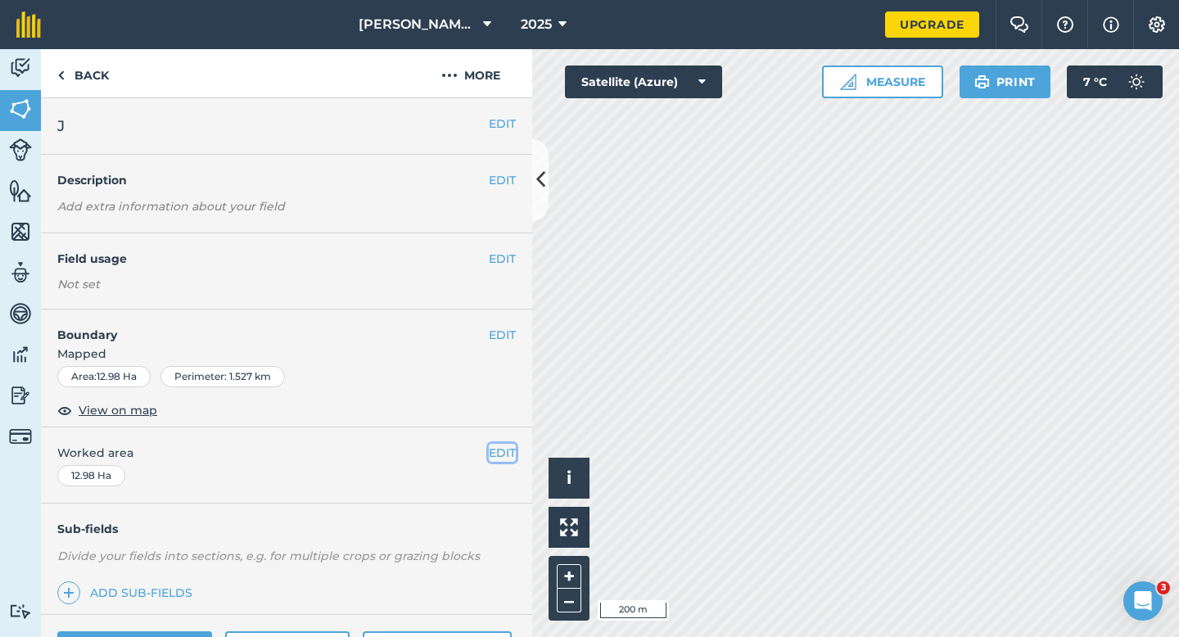
click at [503, 452] on button "EDIT" at bounding box center [502, 453] width 27 height 18
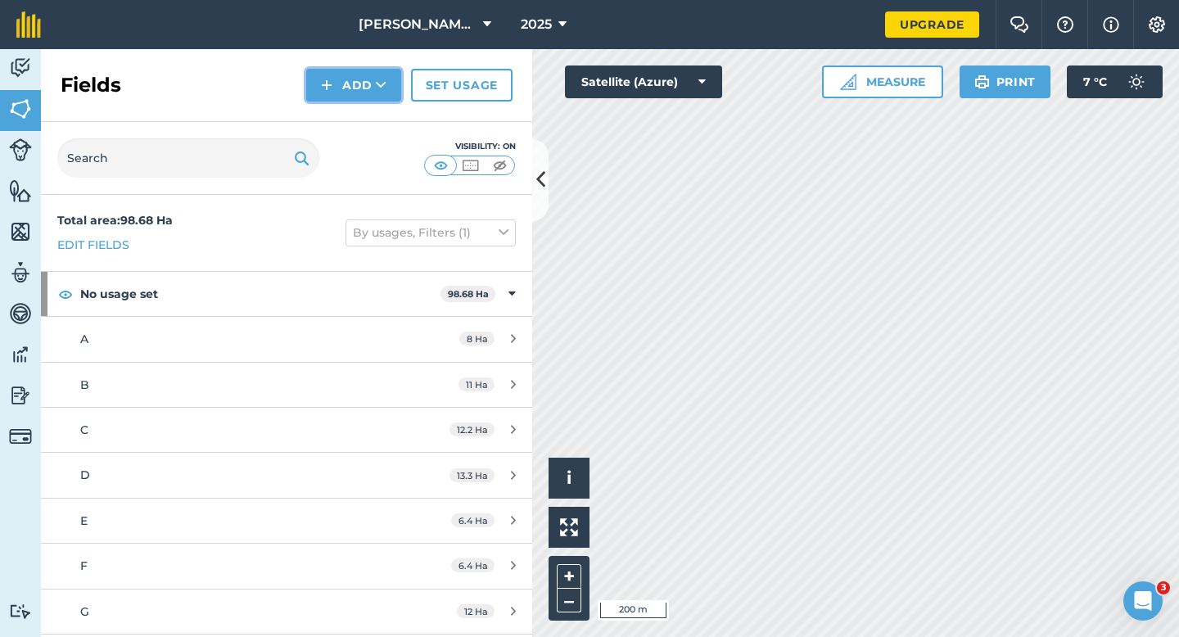
click at [354, 93] on button "Add" at bounding box center [353, 85] width 95 height 33
click at [354, 121] on link "Draw" at bounding box center [354, 122] width 90 height 36
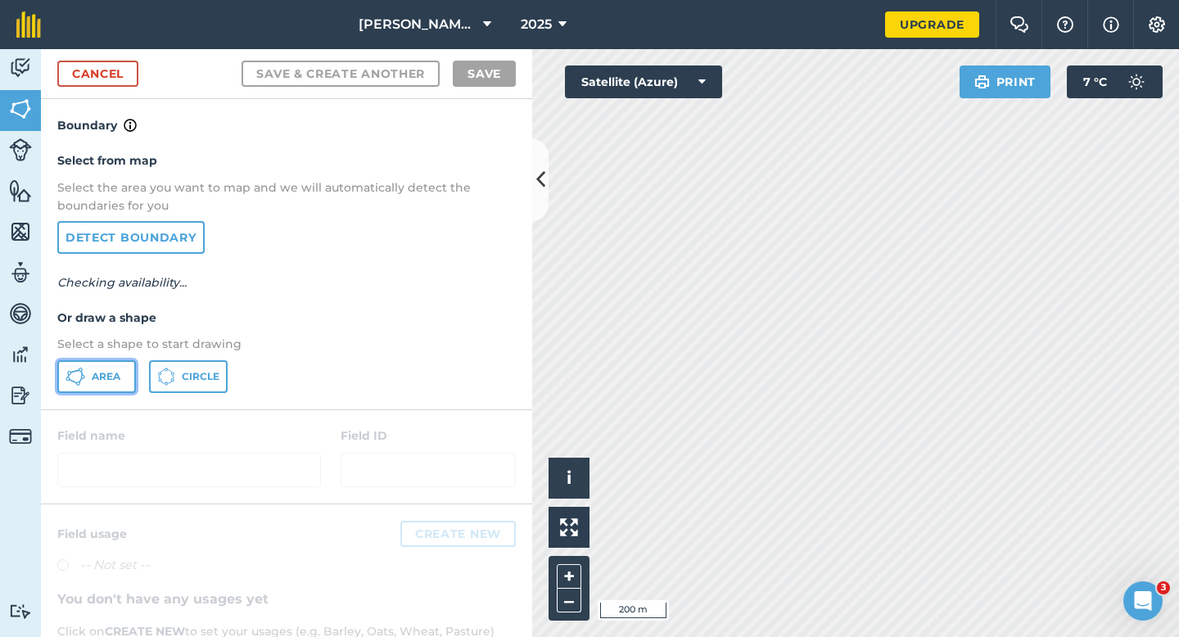
click at [89, 367] on button "Area" at bounding box center [96, 376] width 79 height 33
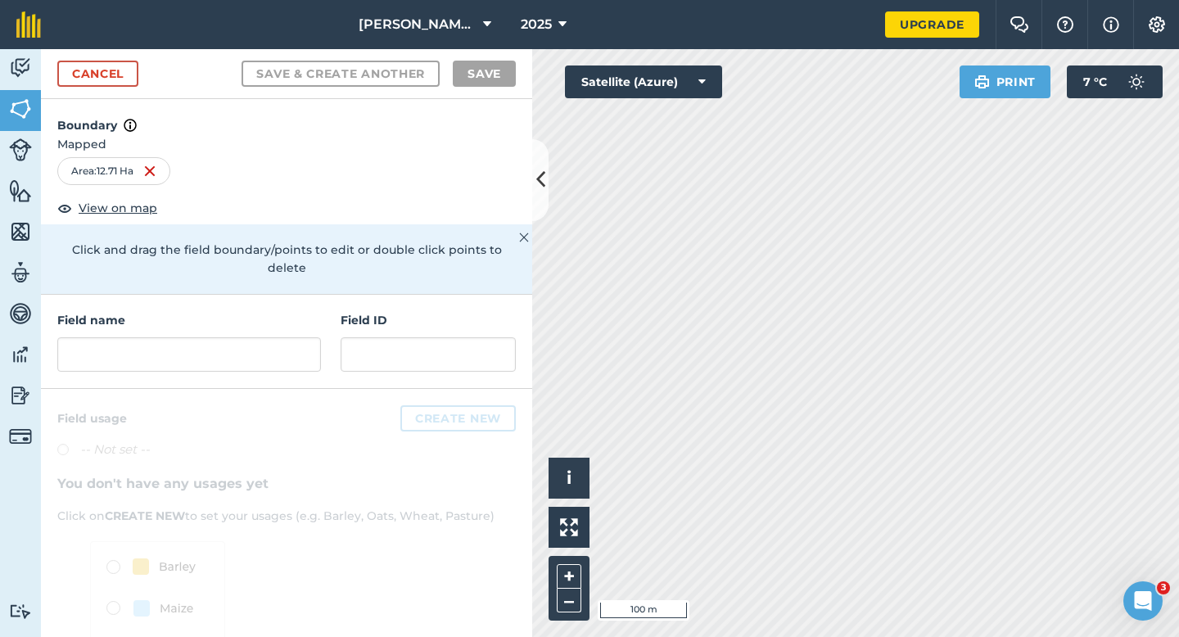
click at [292, 362] on div "Field name Field ID" at bounding box center [286, 342] width 491 height 94
click at [292, 340] on input "text" at bounding box center [189, 354] width 264 height 34
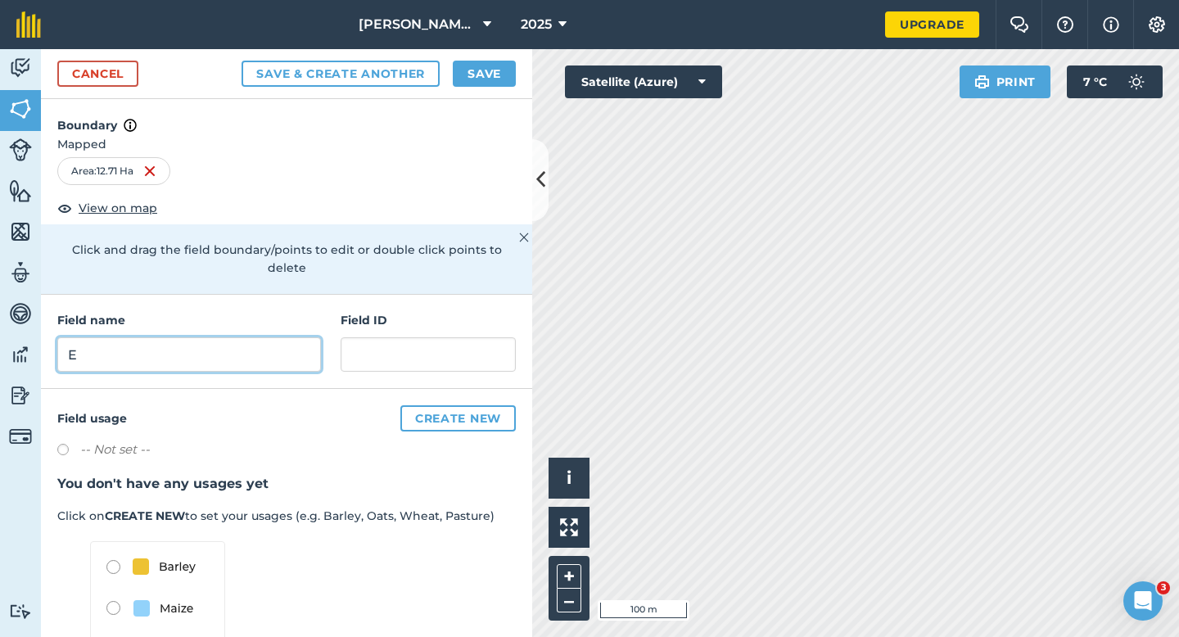
type input "E"
click at [493, 75] on button "Save" at bounding box center [484, 74] width 63 height 26
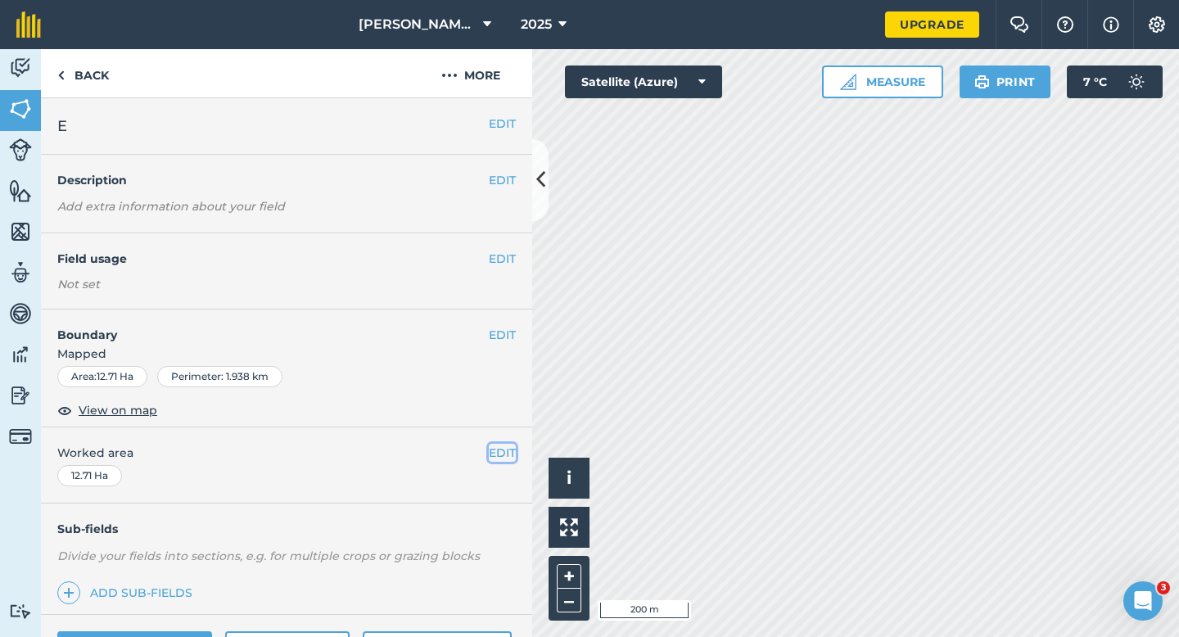
click at [499, 450] on button "EDIT" at bounding box center [502, 453] width 27 height 18
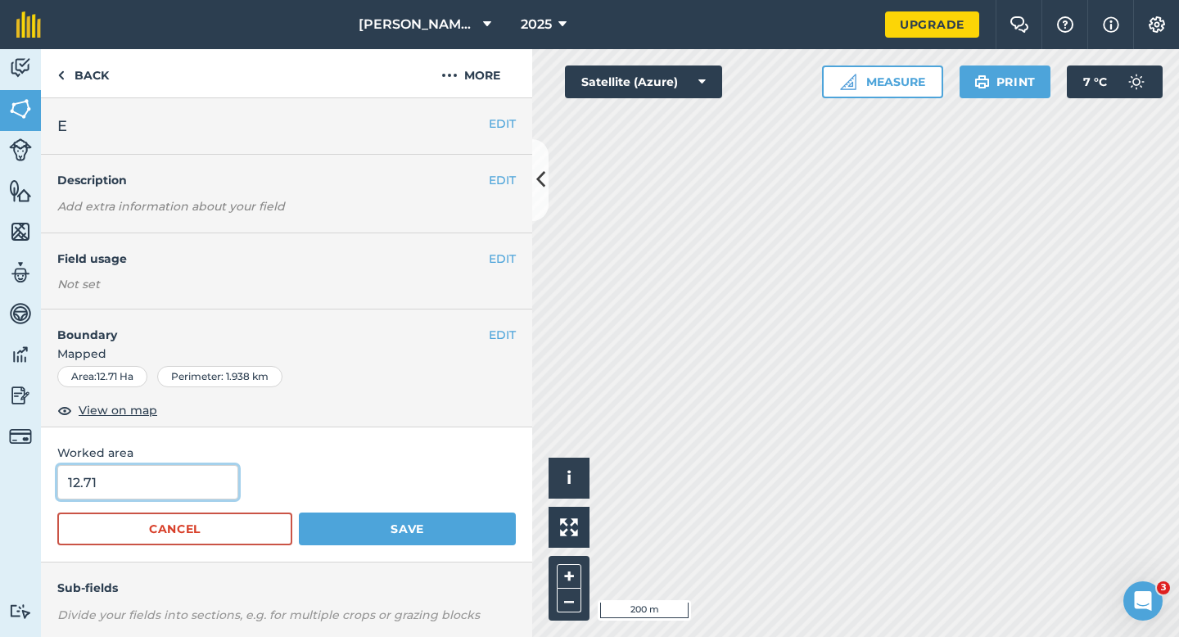
click at [180, 498] on input "12.71" at bounding box center [147, 482] width 181 height 34
type input "13"
click at [299, 513] on button "Save" at bounding box center [407, 529] width 217 height 33
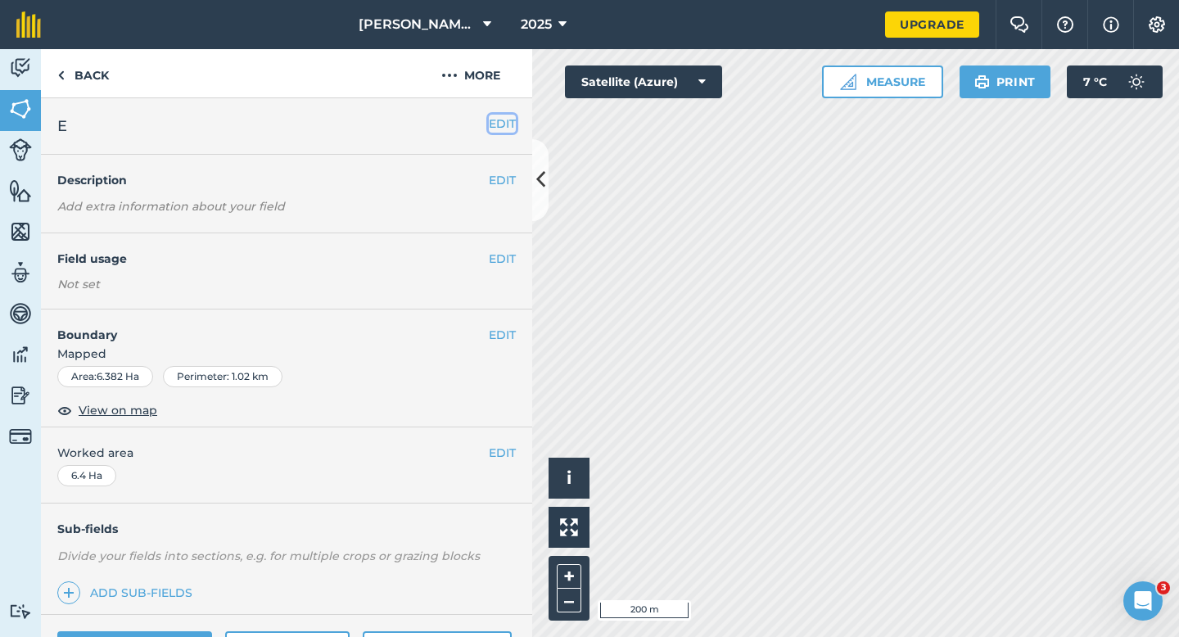
click at [497, 123] on button "EDIT" at bounding box center [502, 124] width 27 height 18
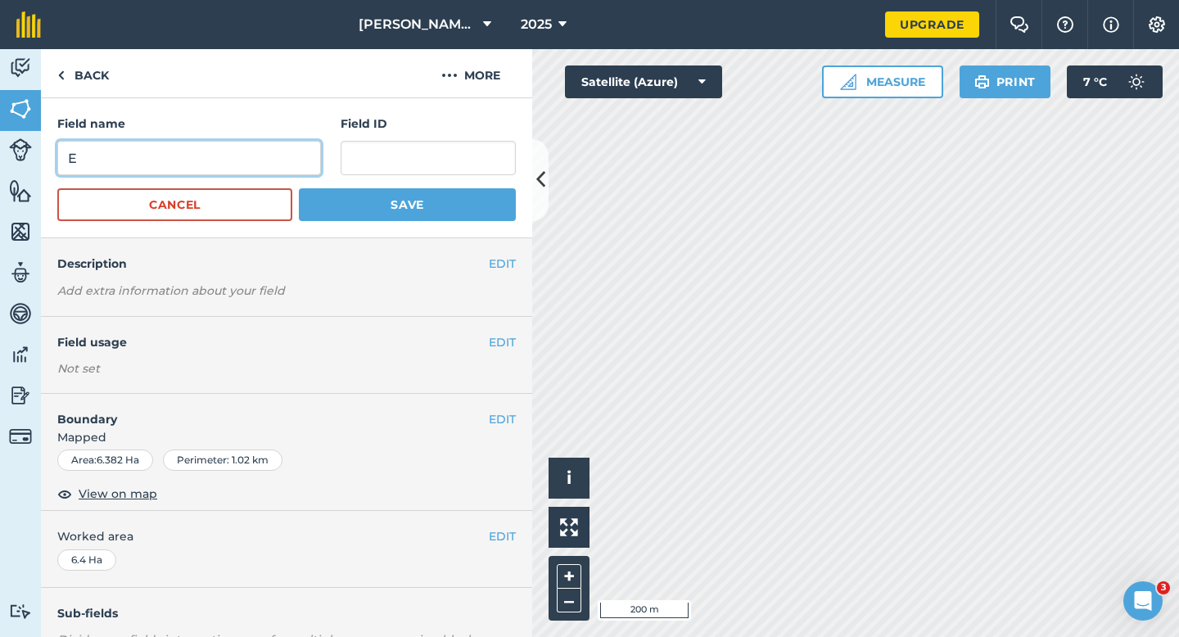
click at [286, 160] on input "E" at bounding box center [189, 158] width 264 height 34
type input "F"
click at [299, 188] on button "Save" at bounding box center [407, 204] width 217 height 33
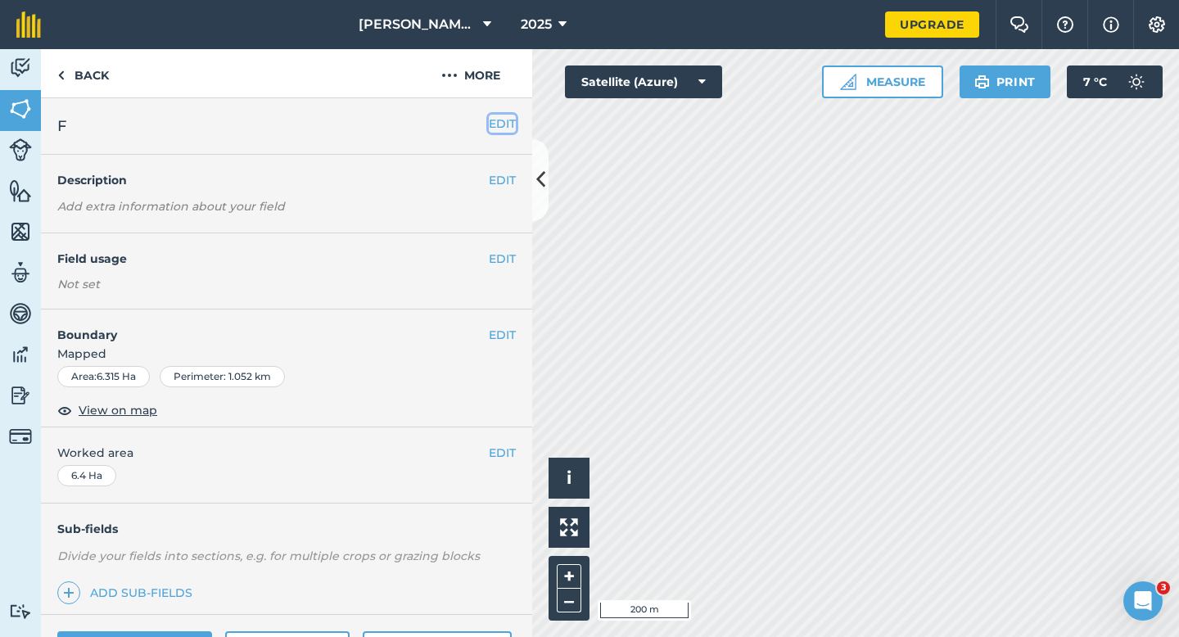
click at [490, 131] on button "EDIT" at bounding box center [502, 124] width 27 height 18
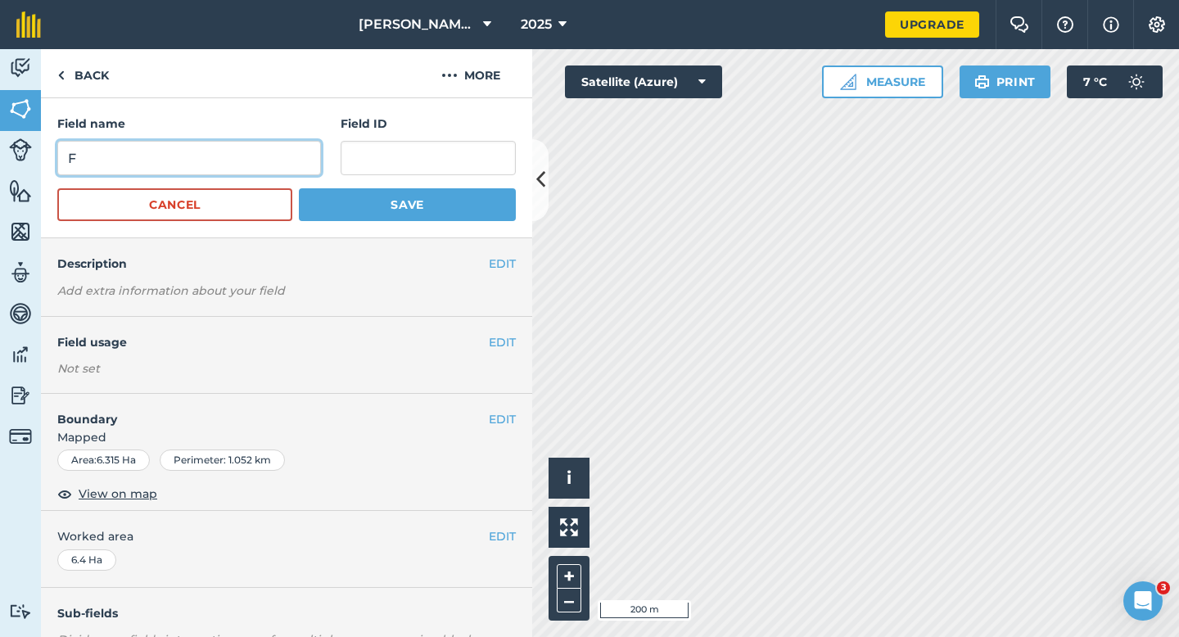
click at [229, 169] on input "F" at bounding box center [189, 158] width 264 height 34
type input "G"
click at [299, 188] on button "Save" at bounding box center [407, 204] width 217 height 33
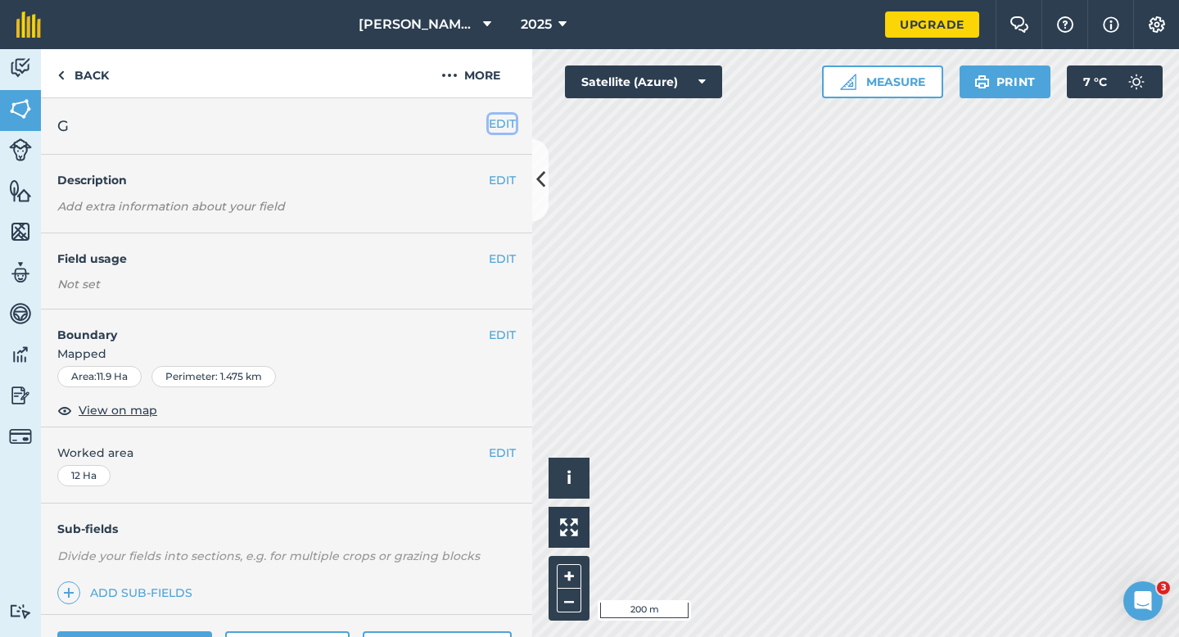
click at [501, 120] on button "EDIT" at bounding box center [502, 124] width 27 height 18
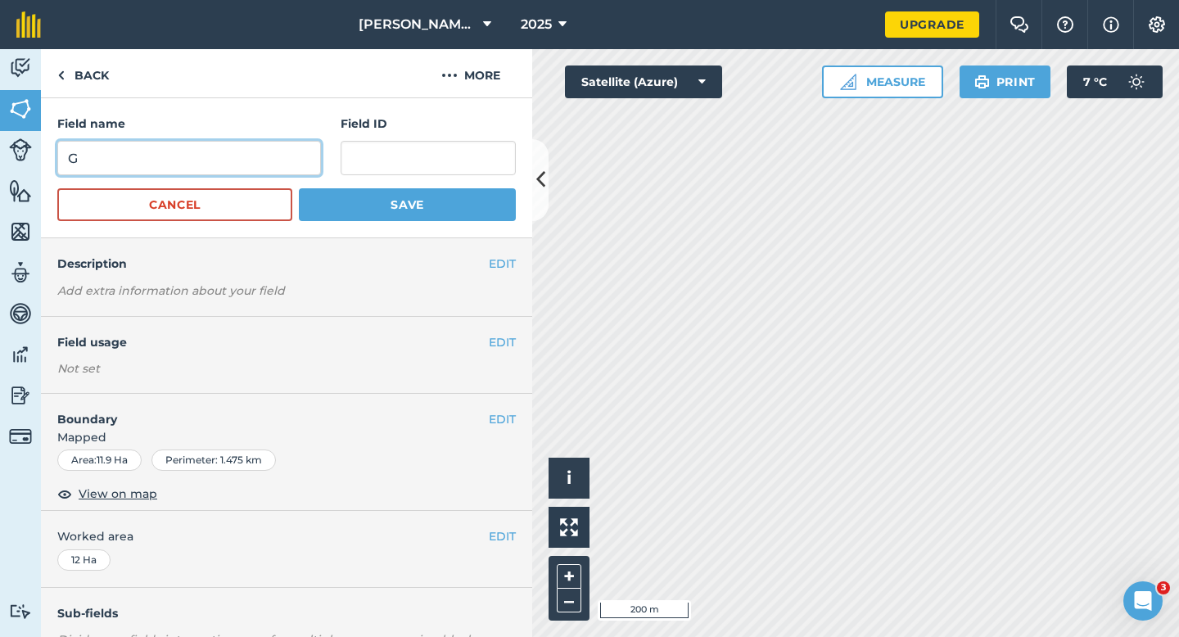
click at [268, 151] on input "G" at bounding box center [189, 158] width 264 height 34
click at [268, 151] on input "J" at bounding box center [189, 158] width 264 height 34
type input "J"
click at [299, 188] on button "Save" at bounding box center [407, 204] width 217 height 33
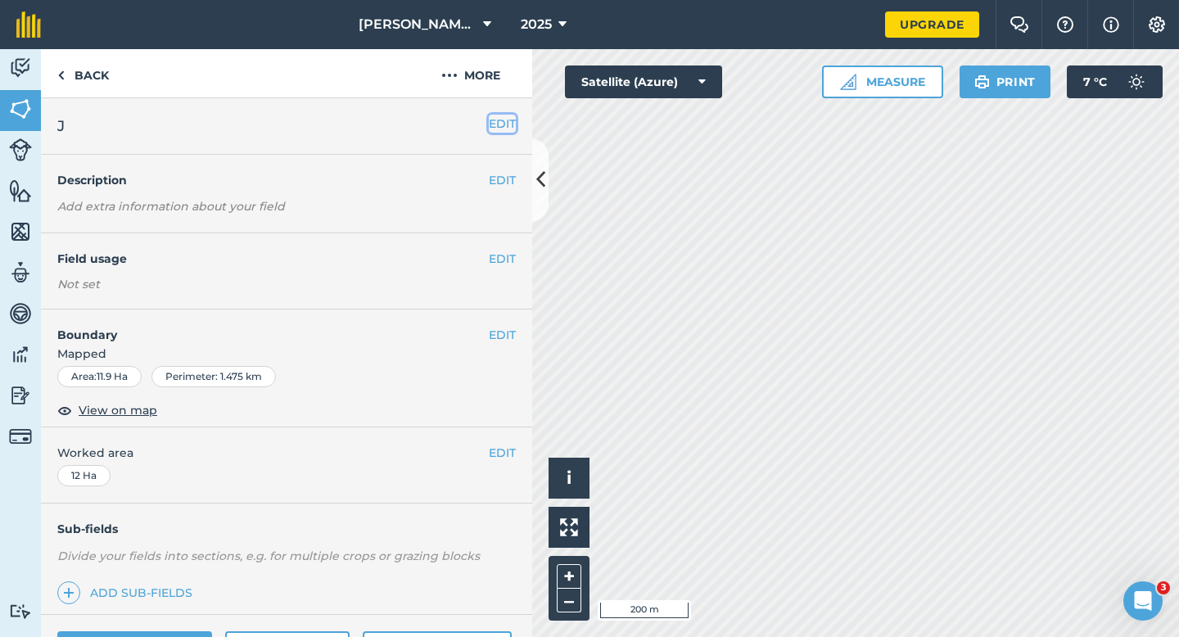
click at [495, 126] on button "EDIT" at bounding box center [502, 124] width 27 height 18
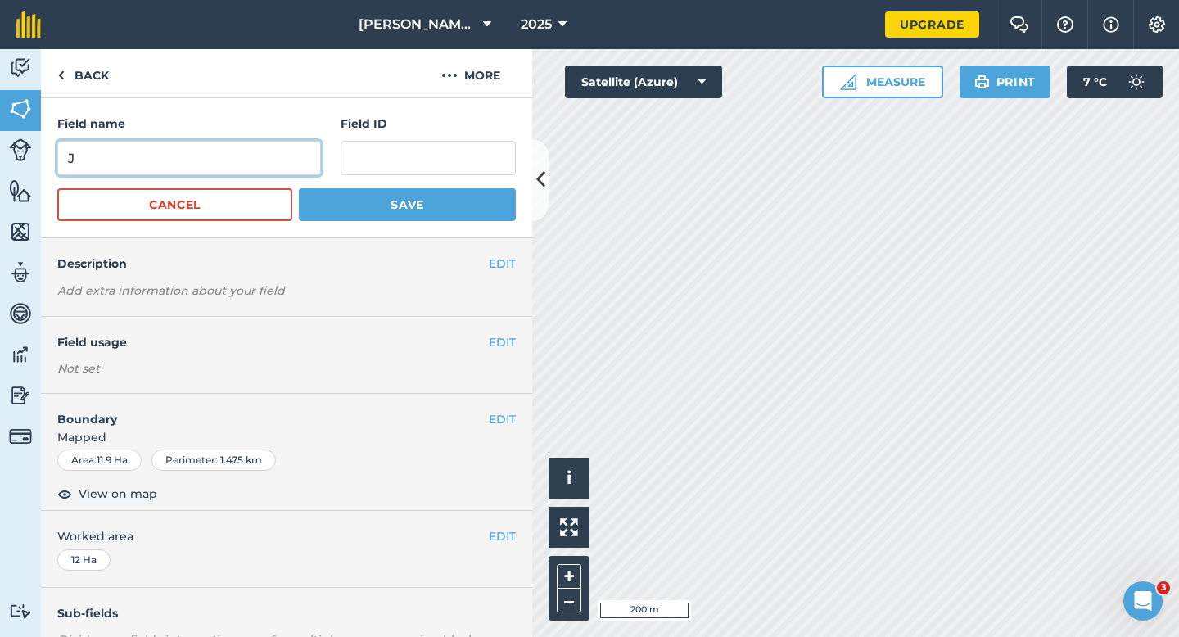
click at [251, 165] on input "J" at bounding box center [189, 158] width 264 height 34
click at [251, 165] on input "H" at bounding box center [189, 158] width 264 height 34
type input "H"
click at [299, 188] on button "Save" at bounding box center [407, 204] width 217 height 33
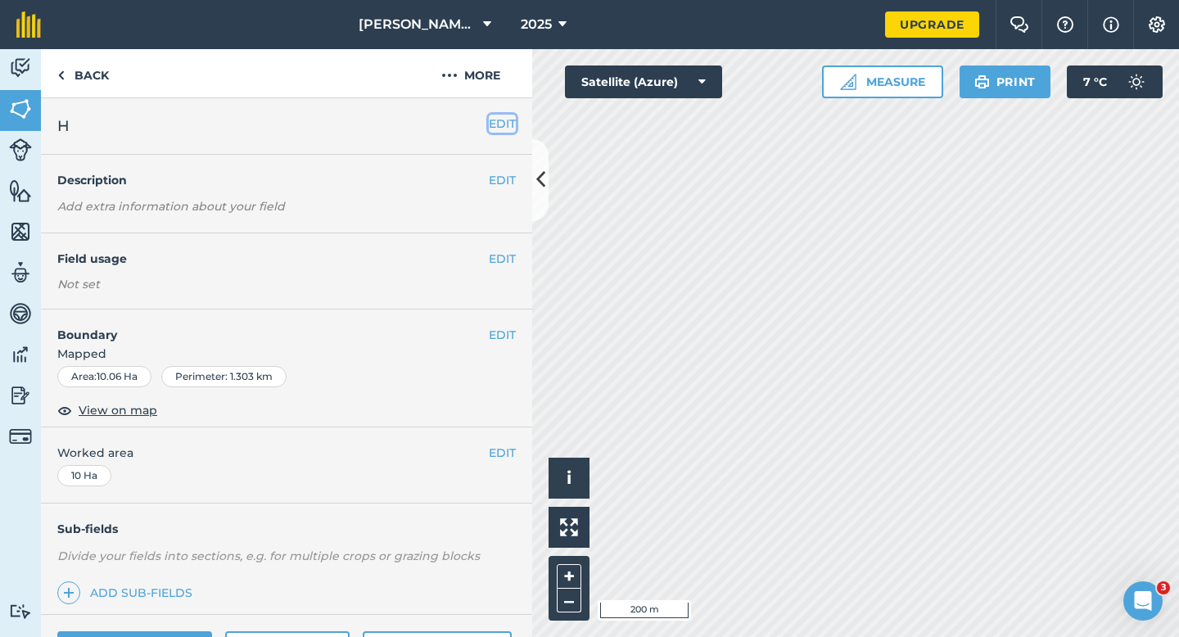
click at [509, 127] on button "EDIT" at bounding box center [502, 124] width 27 height 18
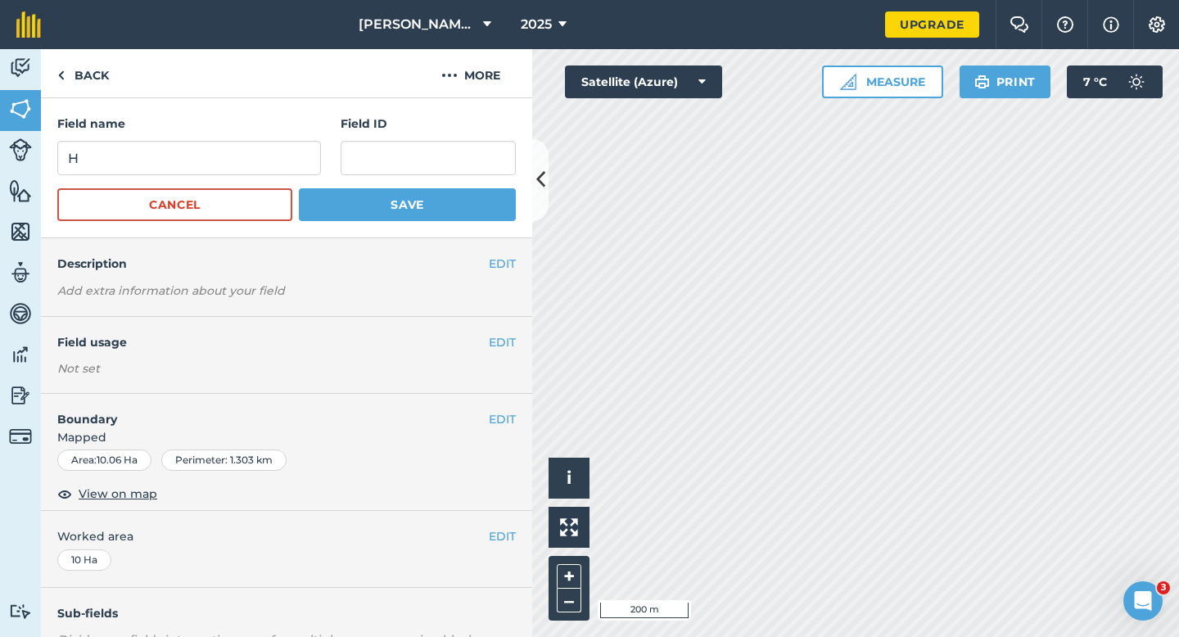
click at [255, 138] on div "Field name H" at bounding box center [189, 145] width 264 height 61
click at [255, 160] on input "H" at bounding box center [189, 158] width 264 height 34
type input "O"
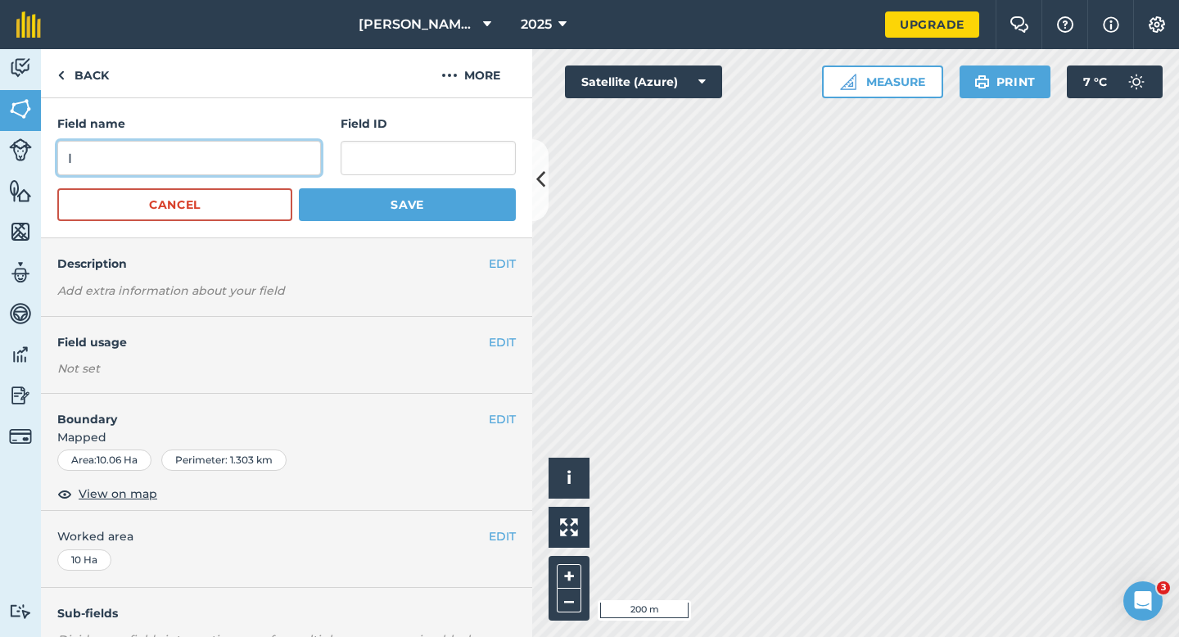
type input "I"
click at [299, 188] on button "Save" at bounding box center [407, 204] width 217 height 33
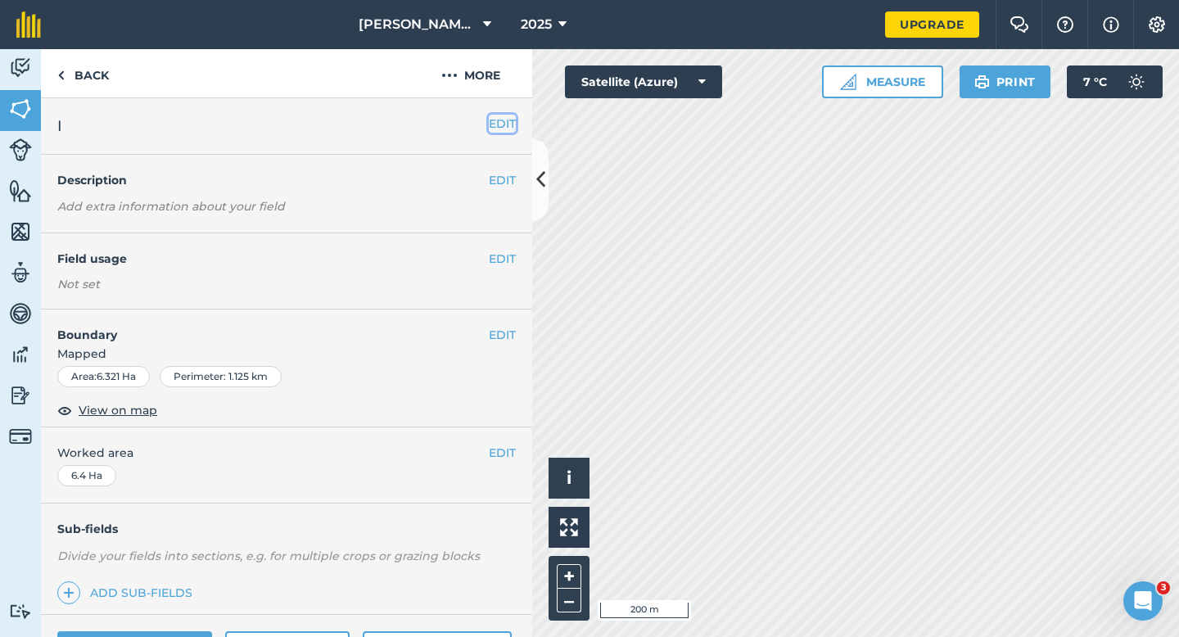
click at [499, 124] on button "EDIT" at bounding box center [502, 124] width 27 height 18
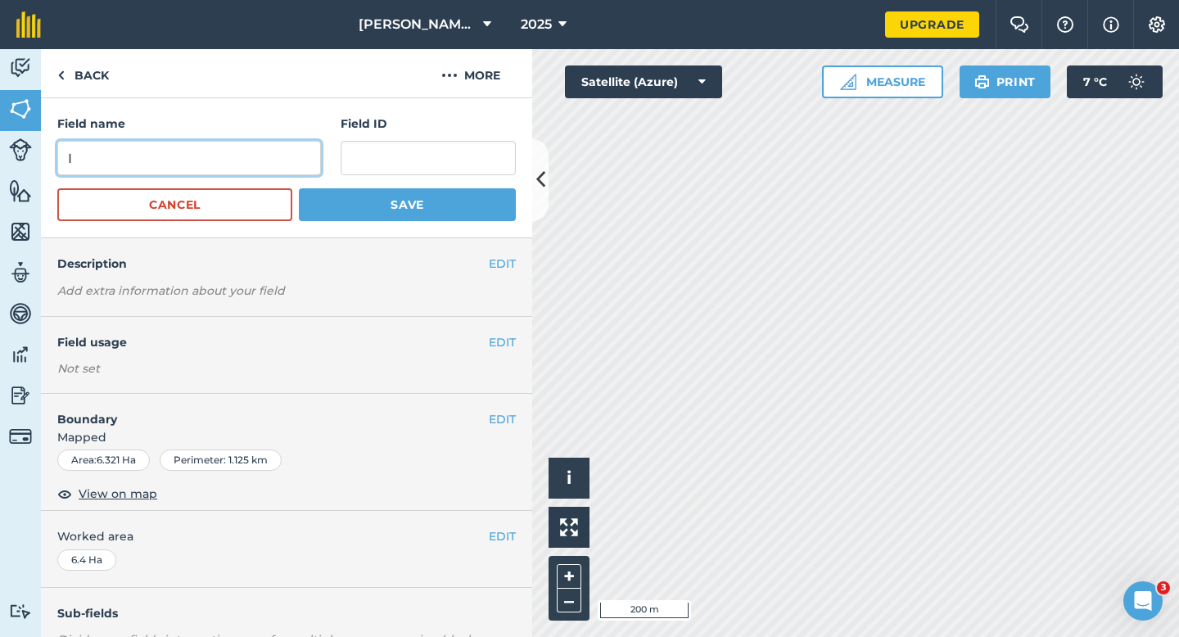
click at [269, 156] on input "I" at bounding box center [189, 158] width 264 height 34
type input "J"
click at [299, 188] on button "Save" at bounding box center [407, 204] width 217 height 33
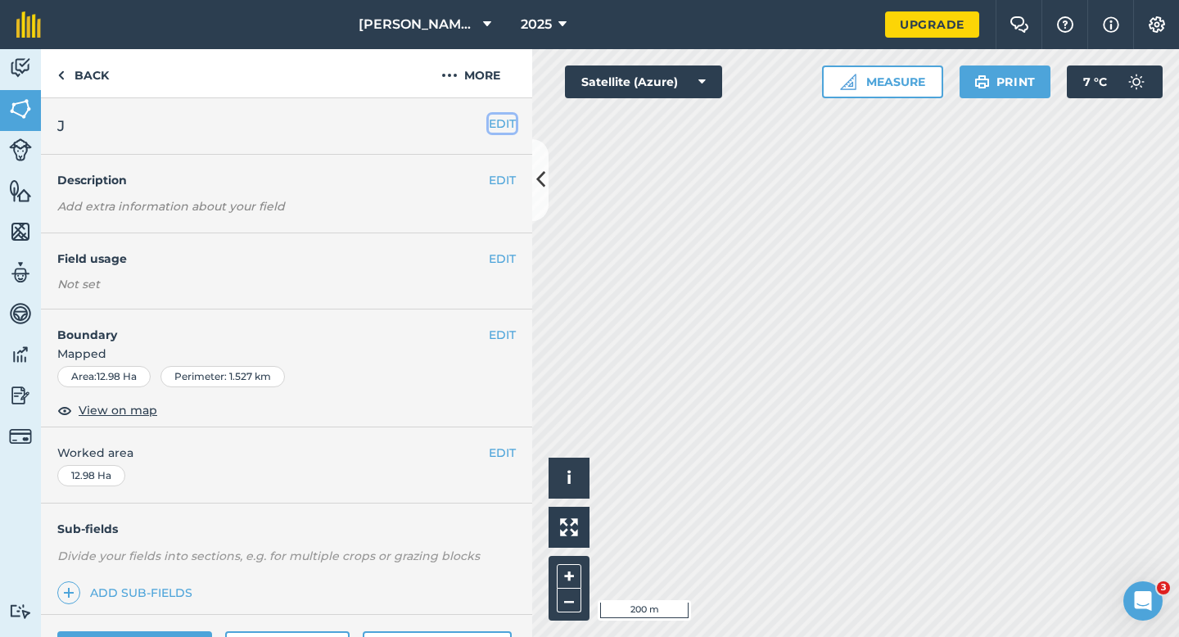
click at [502, 118] on button "EDIT" at bounding box center [502, 124] width 27 height 18
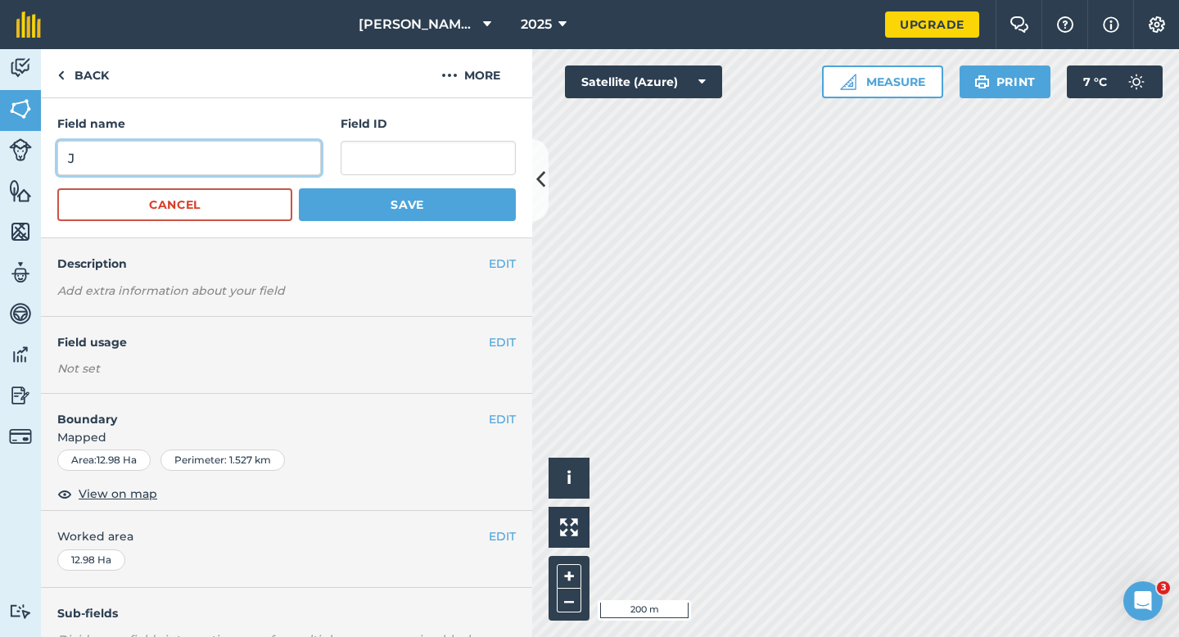
click at [238, 161] on input "J" at bounding box center [189, 158] width 264 height 34
type input "K"
click at [299, 188] on button "Save" at bounding box center [407, 204] width 217 height 33
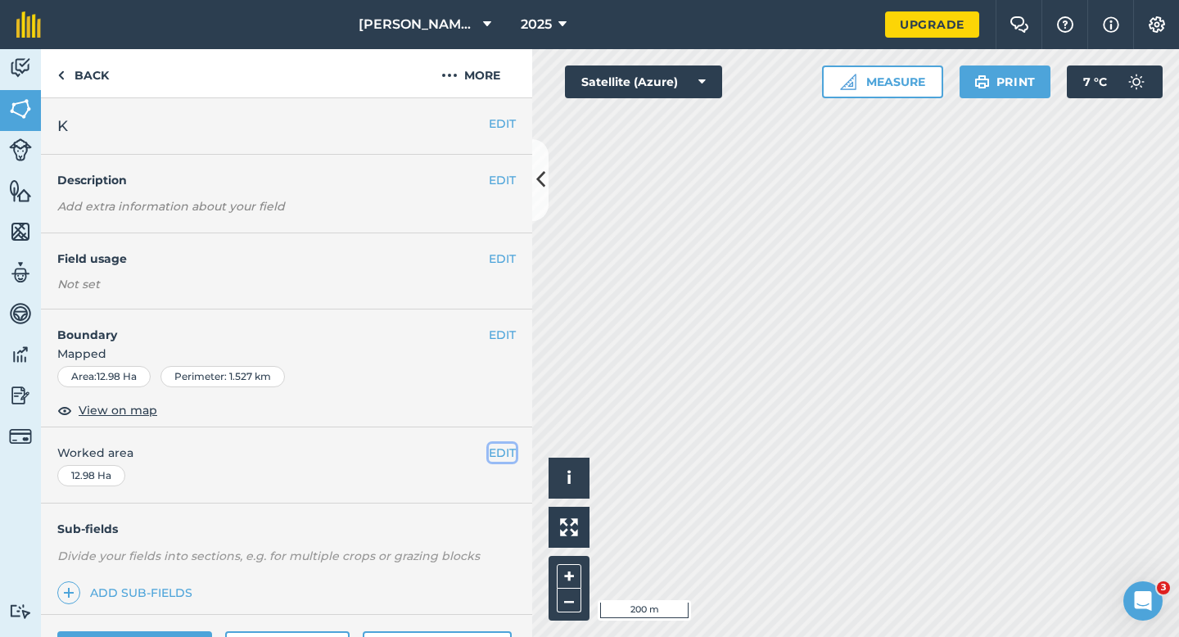
click at [502, 447] on button "EDIT" at bounding box center [502, 453] width 27 height 18
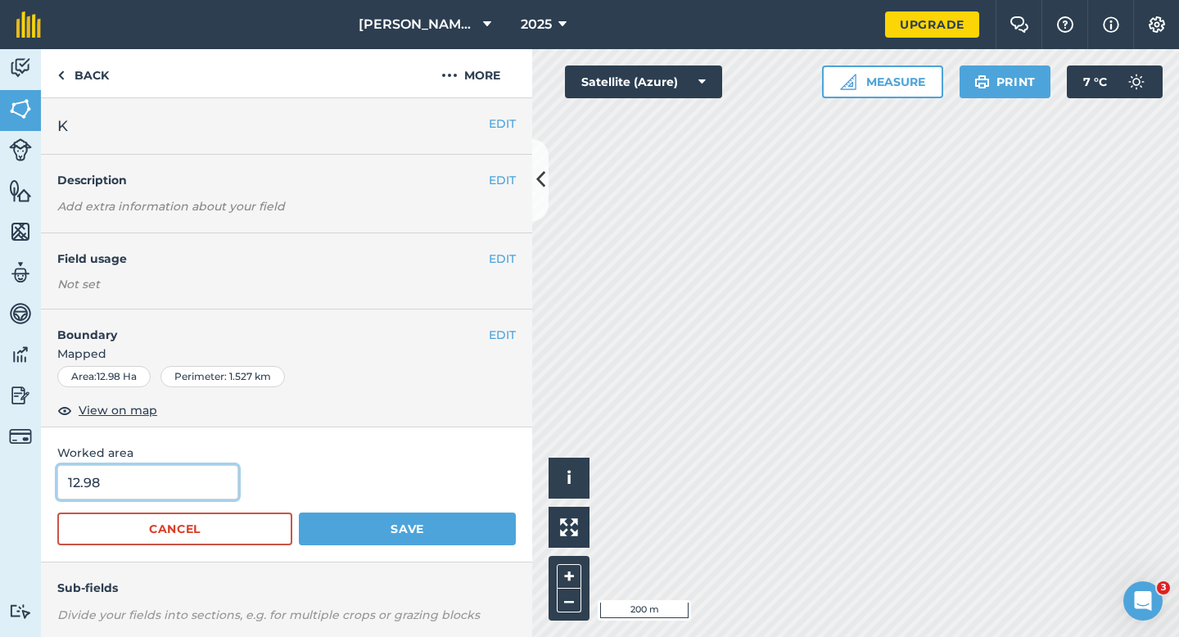
click at [134, 477] on input "12.98" at bounding box center [147, 482] width 181 height 34
type input "13"
click at [299, 513] on button "Save" at bounding box center [407, 529] width 217 height 33
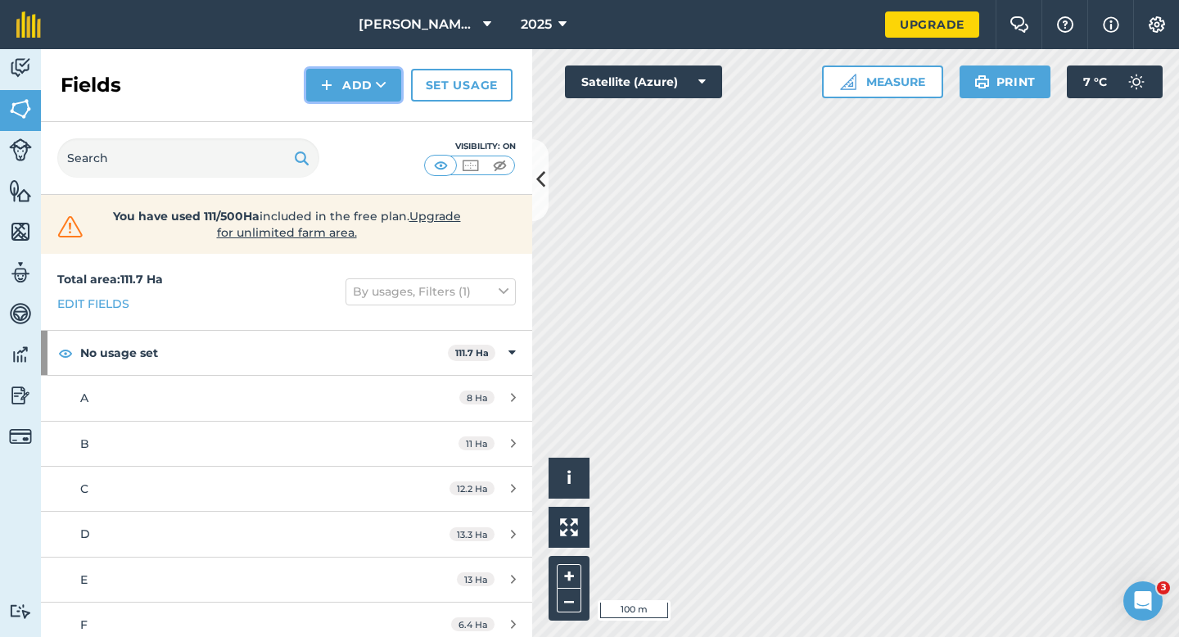
click at [336, 84] on button "Add" at bounding box center [353, 85] width 95 height 33
click at [345, 110] on link "Draw" at bounding box center [354, 122] width 90 height 36
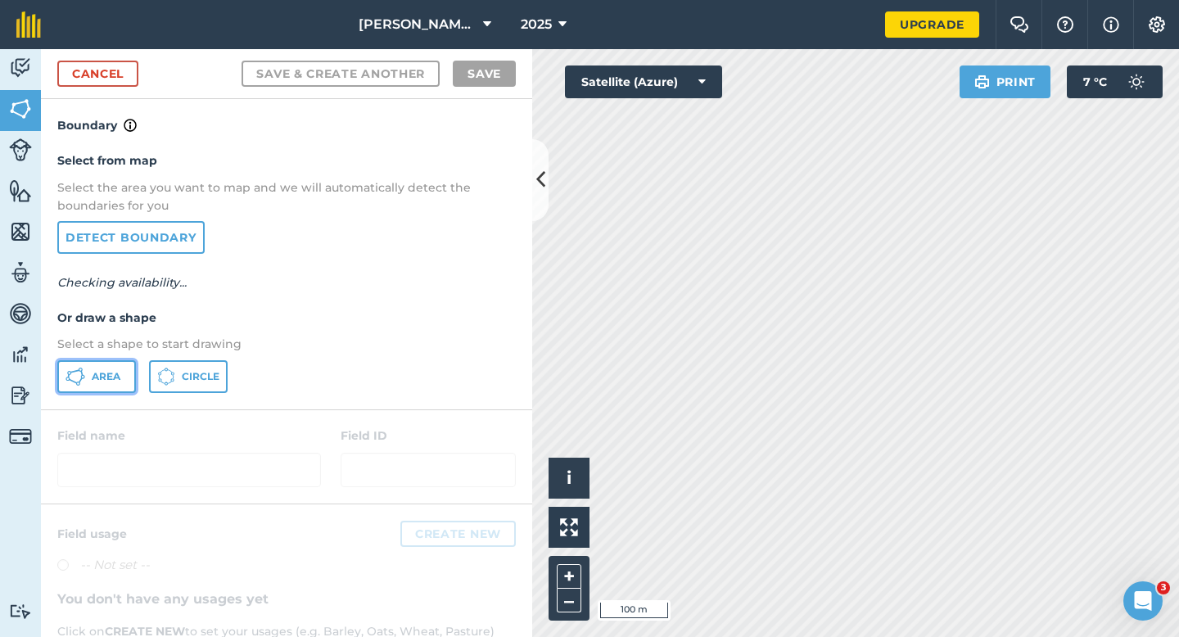
click at [89, 386] on button "Area" at bounding box center [96, 376] width 79 height 33
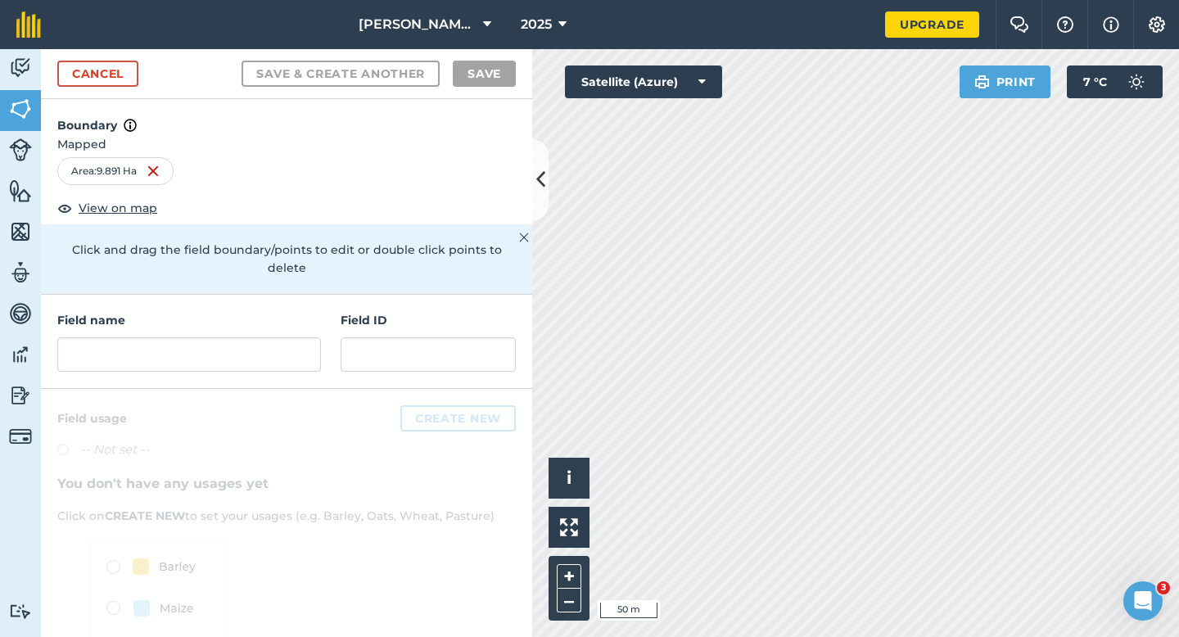
click at [293, 357] on div "Field name Field ID" at bounding box center [286, 342] width 491 height 94
click at [293, 352] on input "text" at bounding box center [189, 354] width 264 height 34
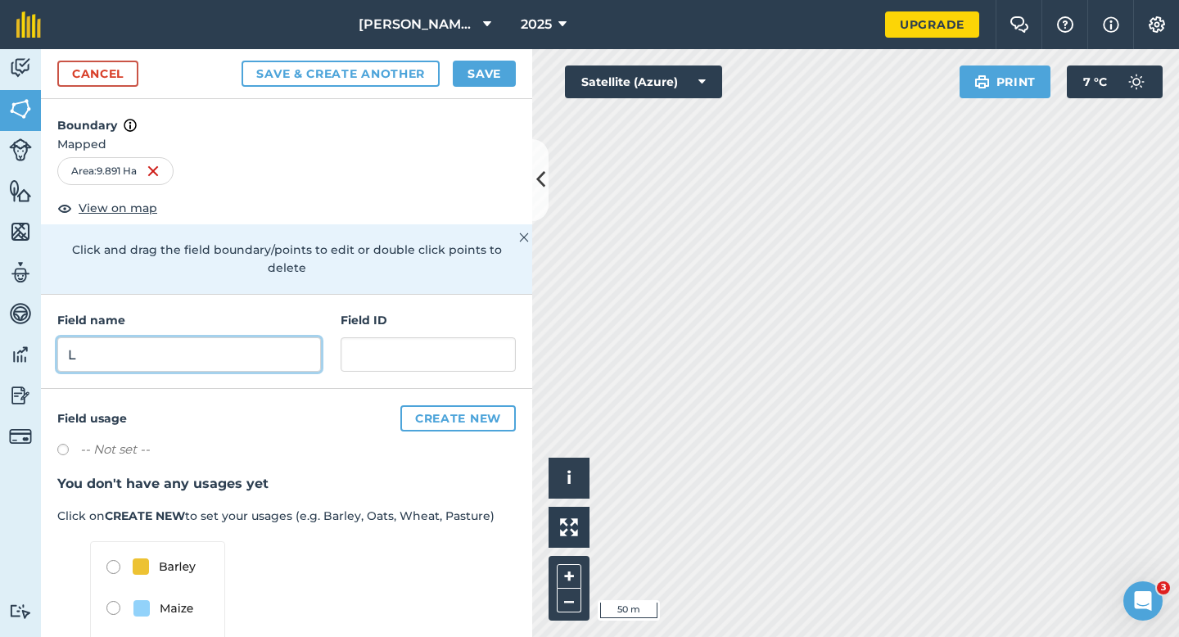
type input "L"
click at [474, 97] on div "Cancel Save & Create Another Save" at bounding box center [286, 74] width 491 height 50
click at [474, 88] on div "Cancel Save & Create Another Save" at bounding box center [286, 74] width 491 height 50
click at [494, 85] on button "Save" at bounding box center [484, 74] width 63 height 26
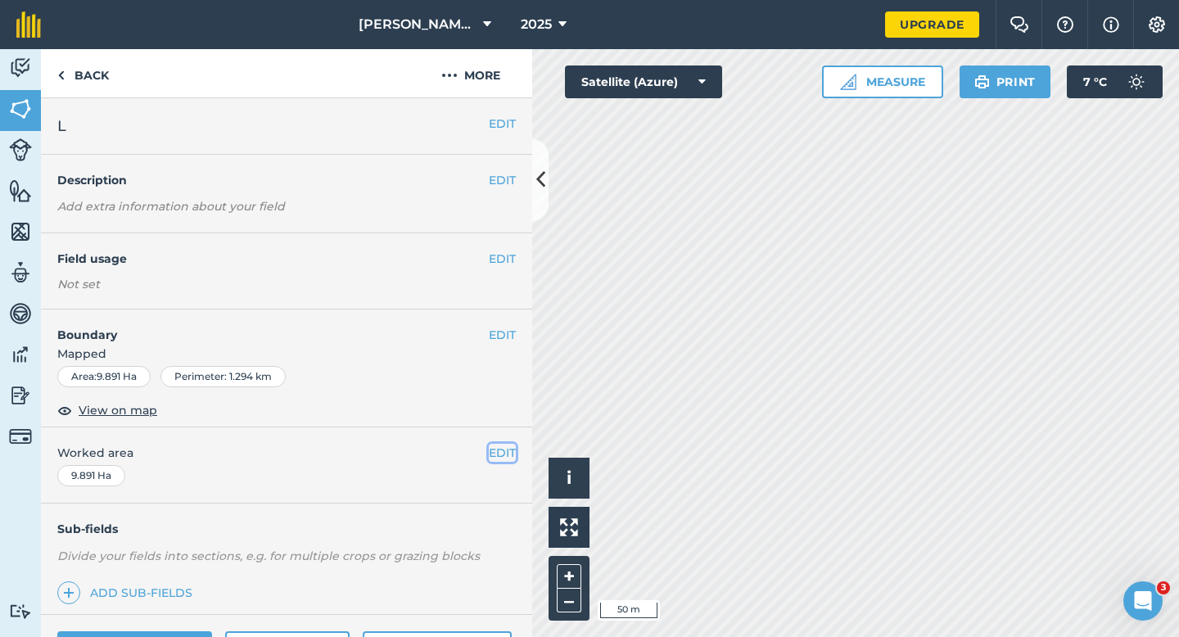
click at [507, 459] on button "EDIT" at bounding box center [502, 453] width 27 height 18
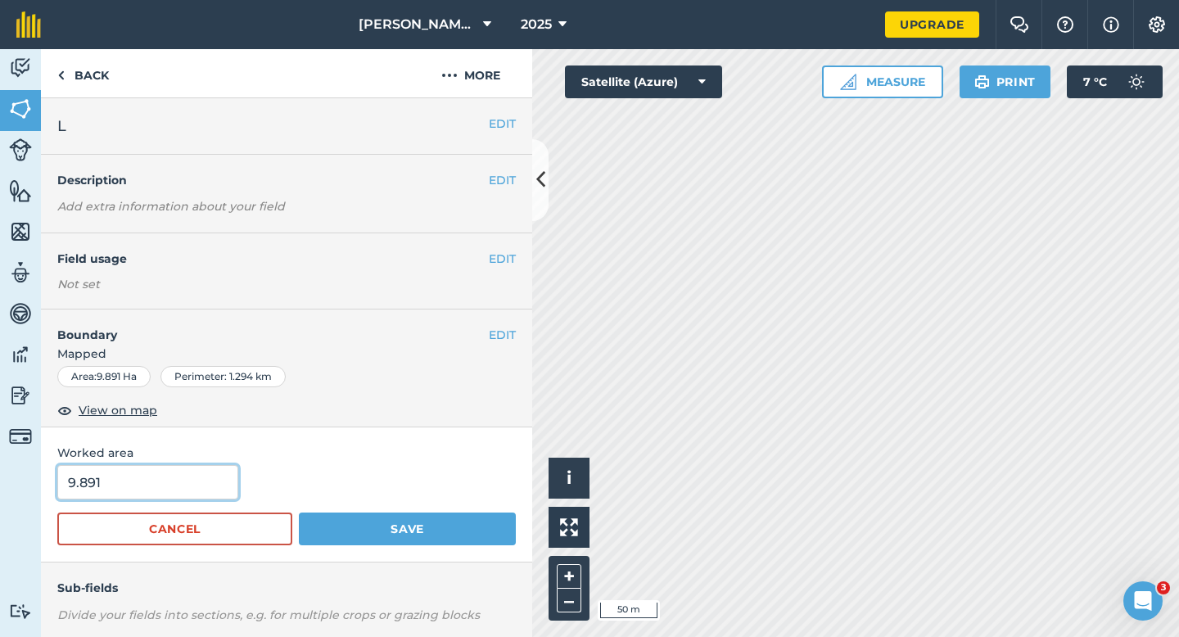
click at [170, 467] on input "9.891" at bounding box center [147, 482] width 181 height 34
type input "10"
click at [299, 513] on button "Save" at bounding box center [407, 529] width 217 height 33
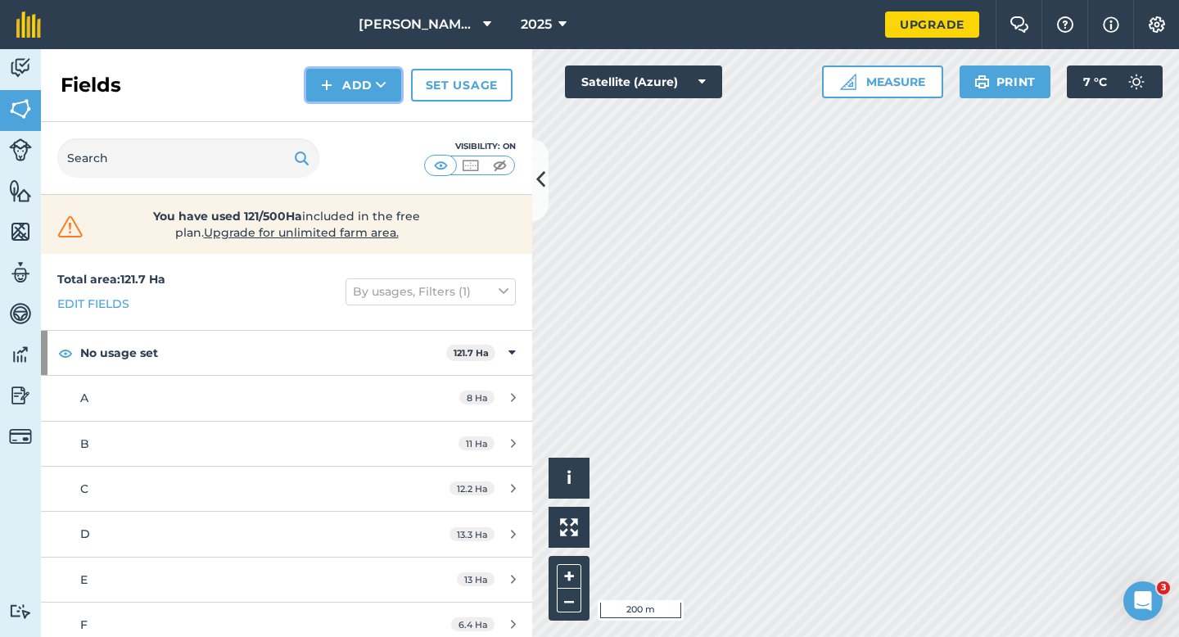
click at [334, 73] on button "Add" at bounding box center [353, 85] width 95 height 33
click at [337, 108] on link "Draw" at bounding box center [354, 122] width 90 height 36
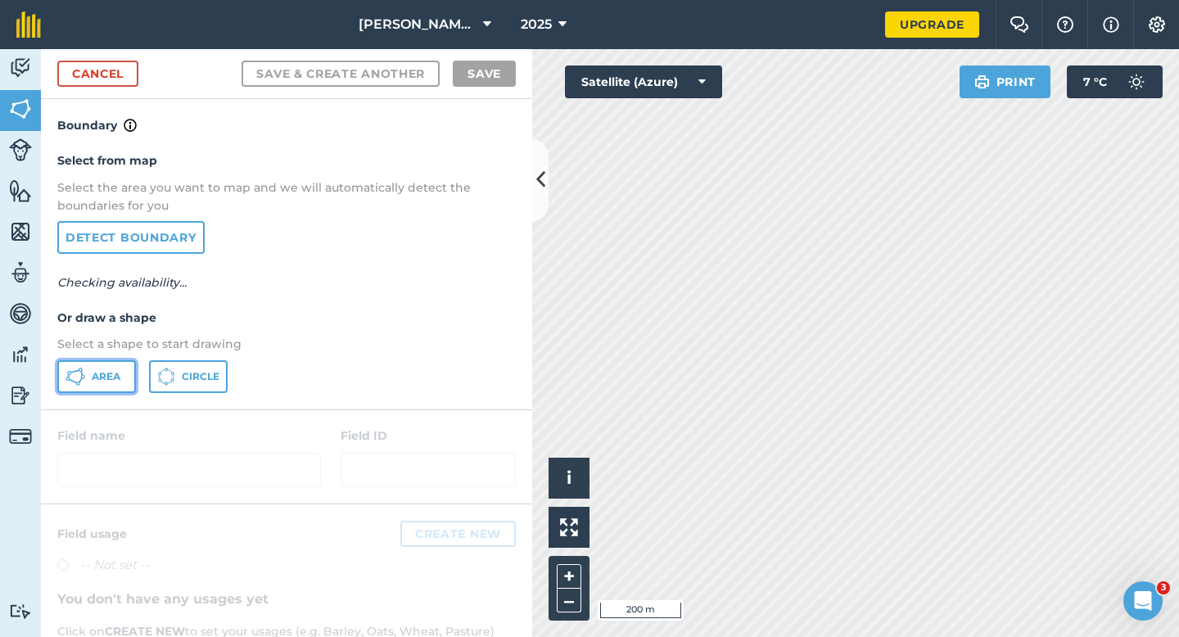
click at [103, 370] on span "Area" at bounding box center [106, 376] width 29 height 13
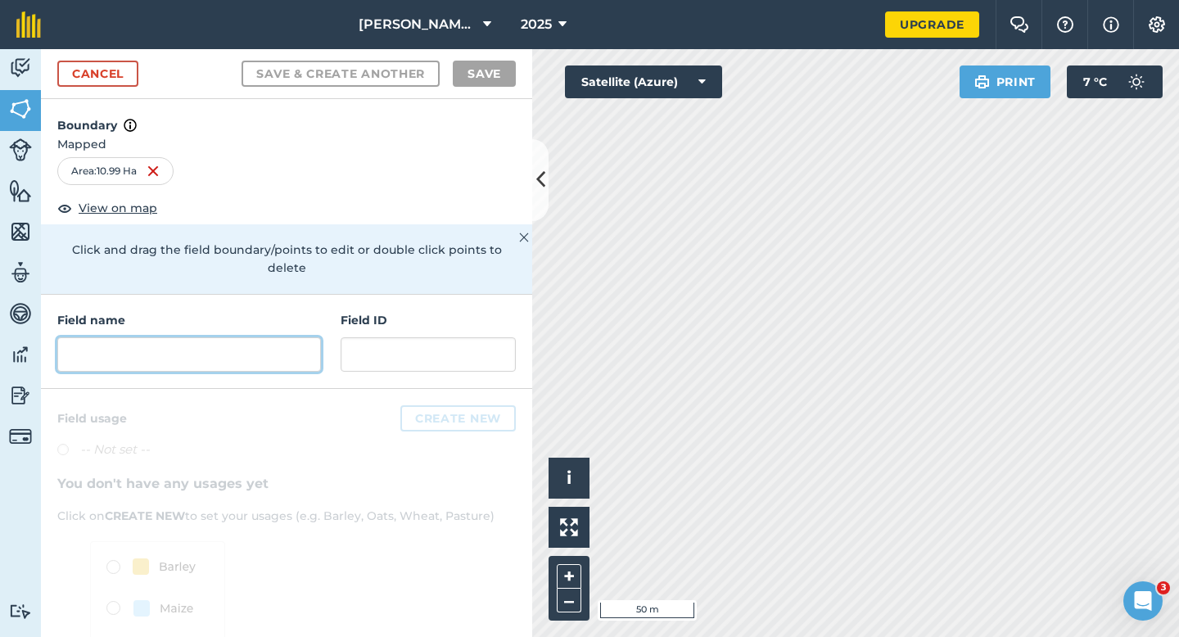
click at [246, 345] on input "text" at bounding box center [189, 354] width 264 height 34
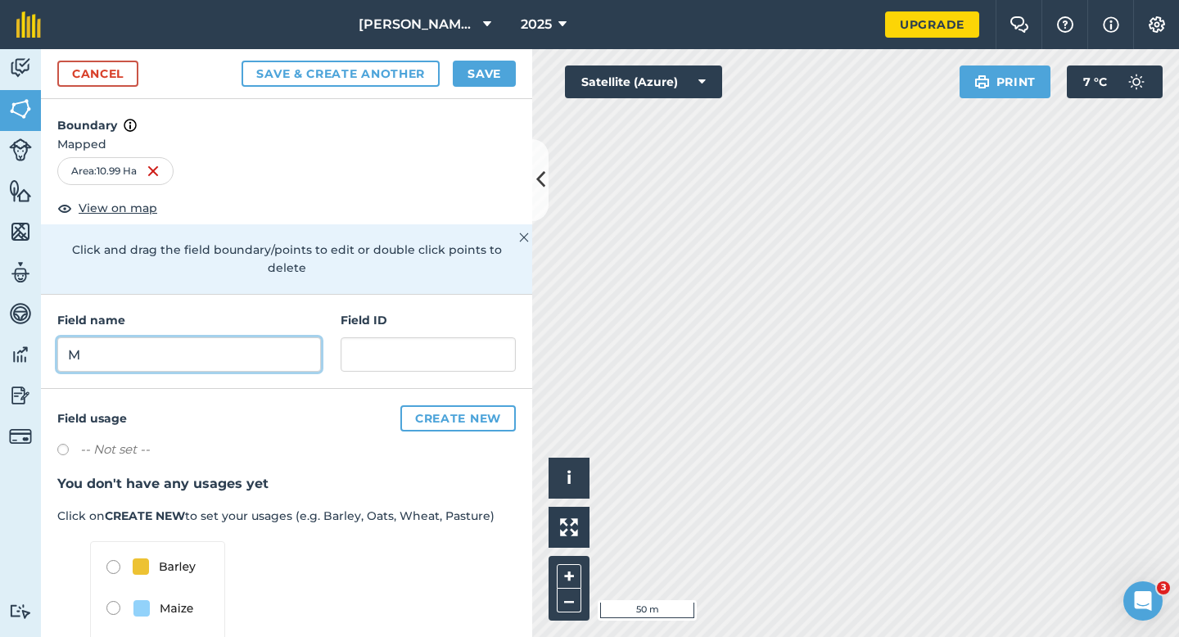
type input "M"
click at [481, 71] on button "Save" at bounding box center [484, 74] width 63 height 26
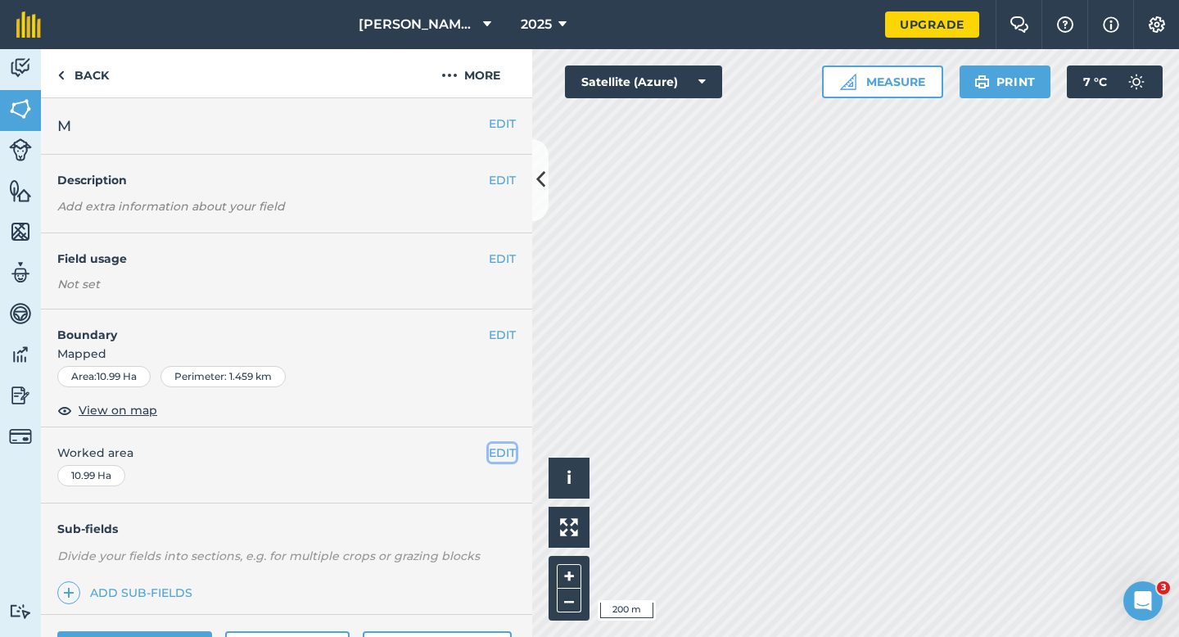
click at [508, 458] on button "EDIT" at bounding box center [502, 453] width 27 height 18
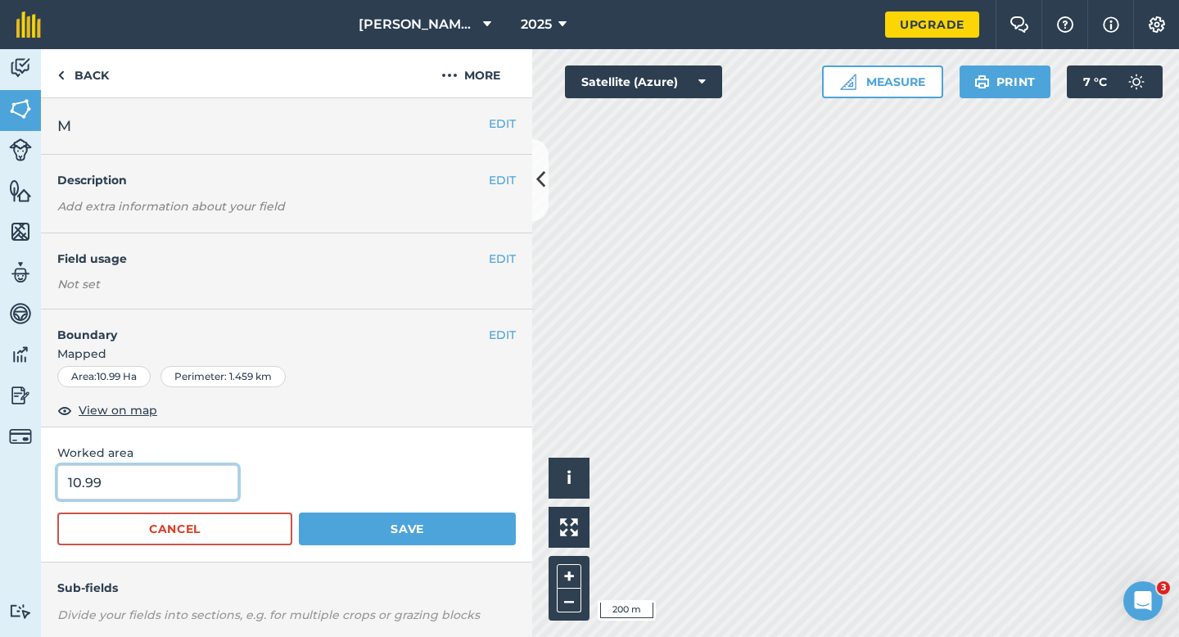
click at [193, 480] on input "10.99" at bounding box center [147, 482] width 181 height 34
type input "11"
click at [299, 513] on button "Save" at bounding box center [407, 529] width 217 height 33
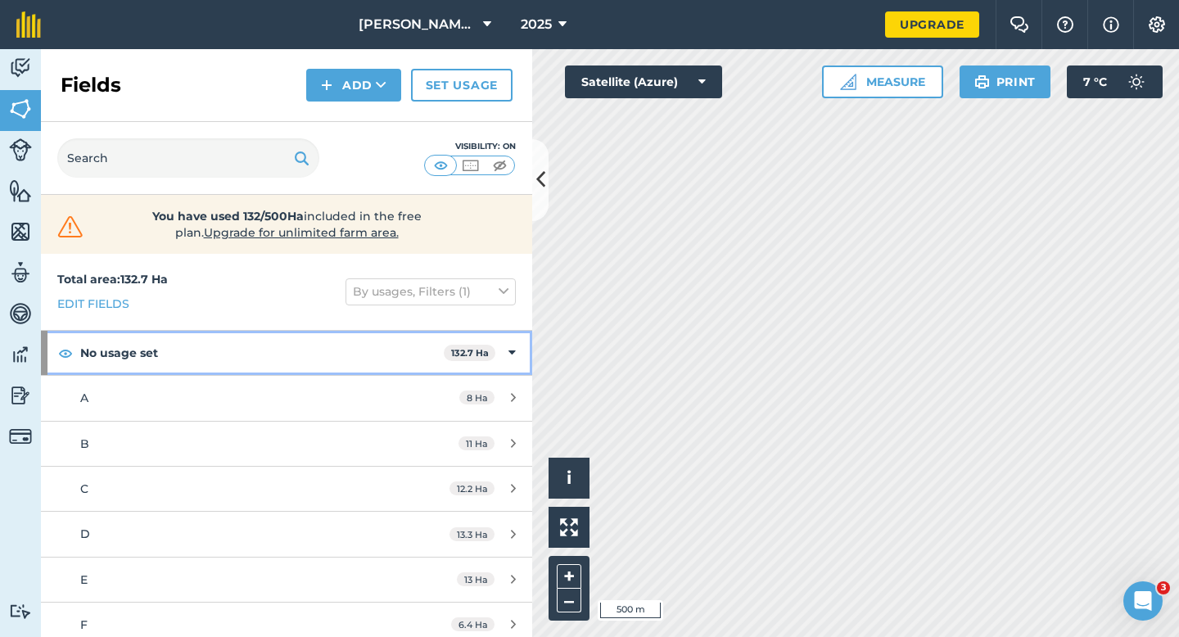
click at [482, 358] on strong "132.7 Ha" at bounding box center [470, 352] width 38 height 11
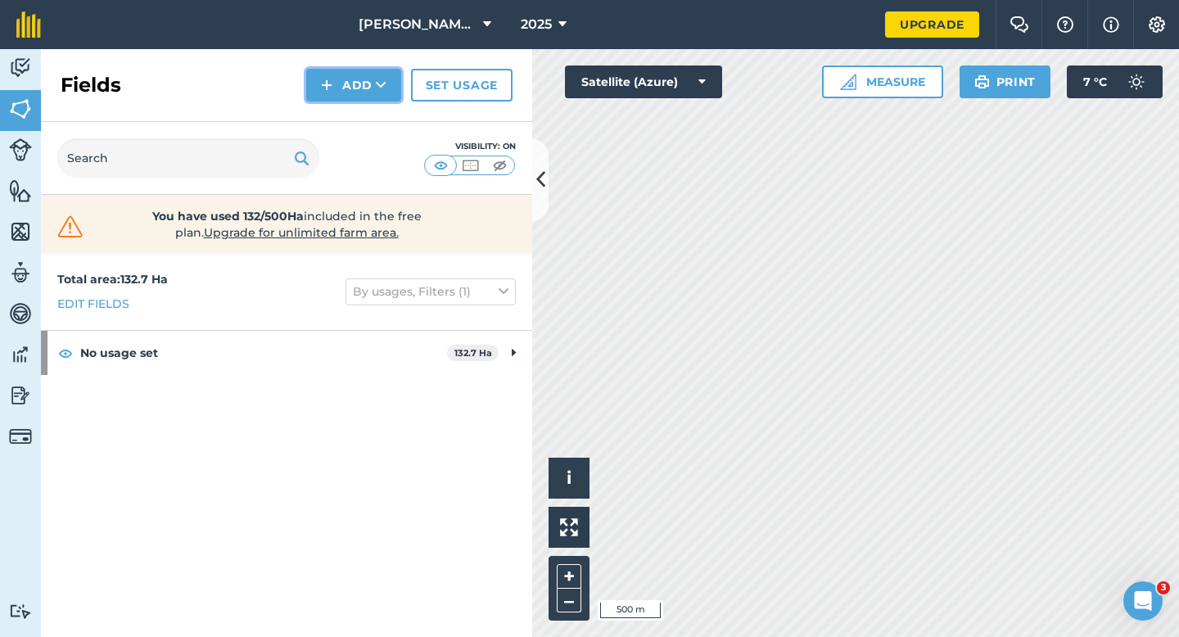
click at [334, 94] on button "Add" at bounding box center [353, 85] width 95 height 33
click at [334, 107] on link "Draw" at bounding box center [354, 122] width 90 height 36
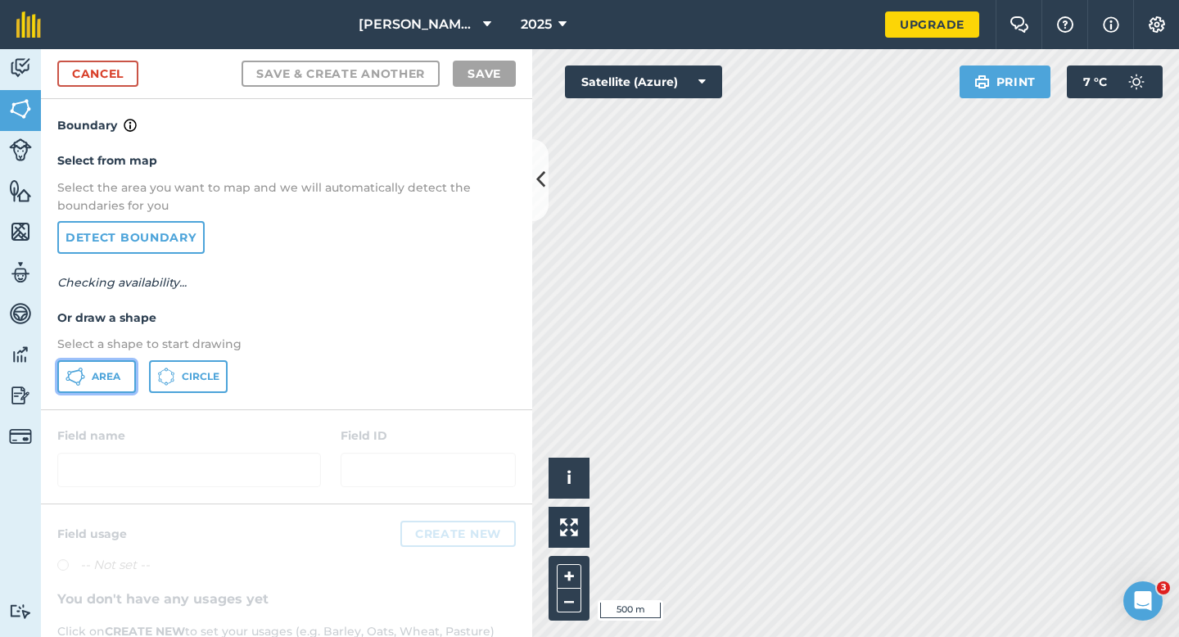
click at [97, 376] on span "Area" at bounding box center [106, 376] width 29 height 13
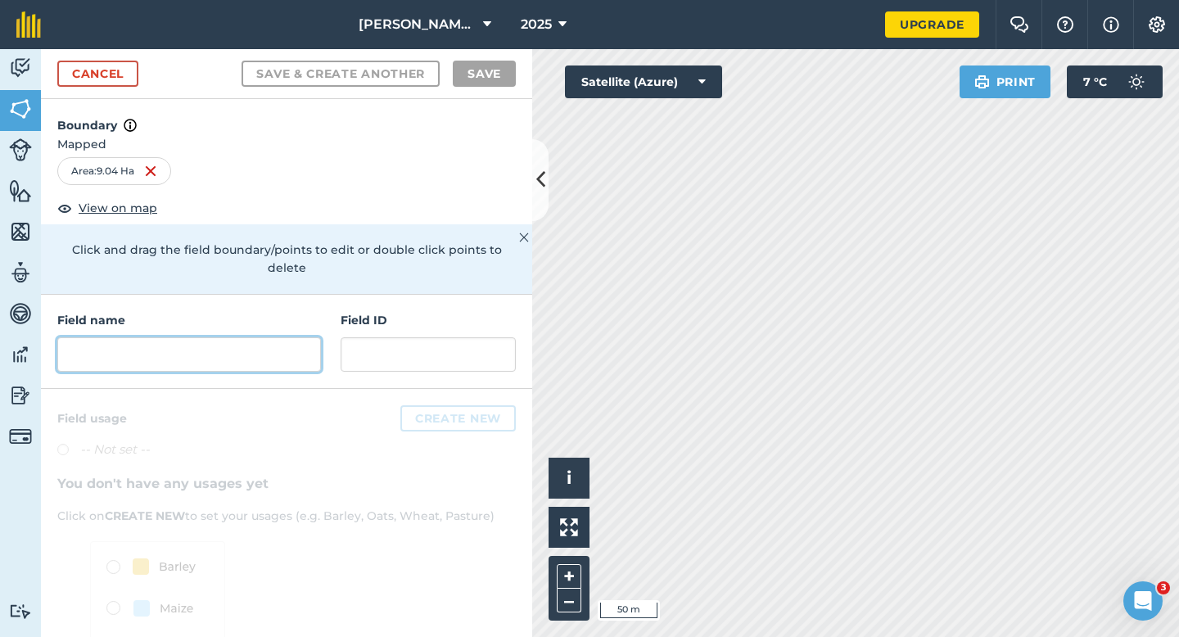
click at [242, 337] on input "text" at bounding box center [189, 354] width 264 height 34
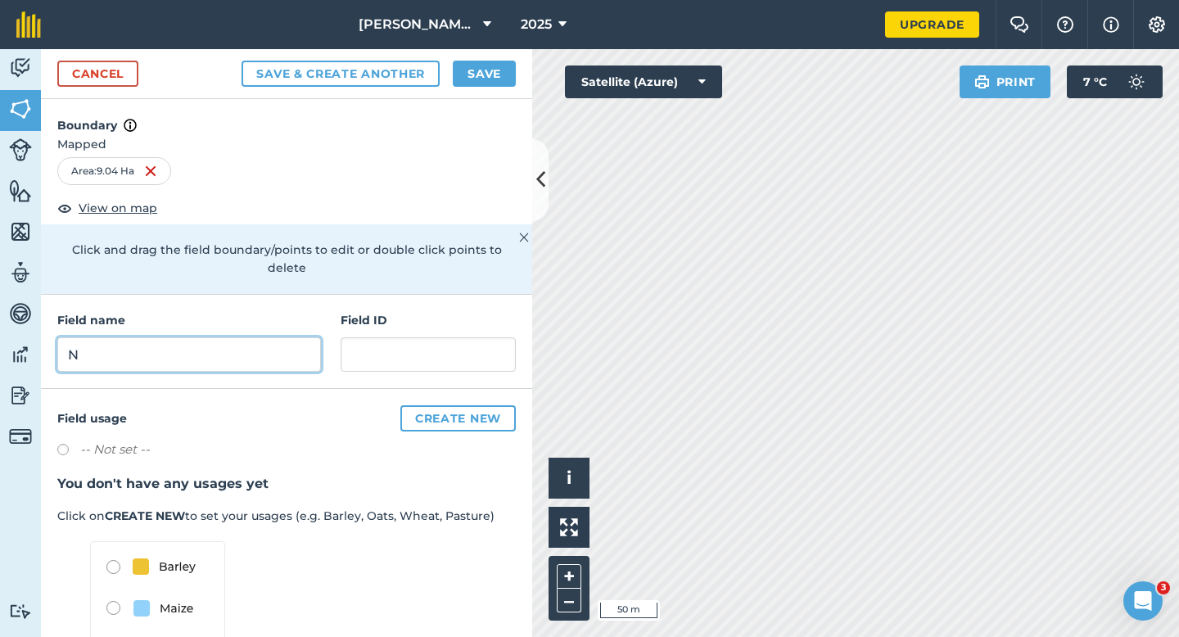
type input "N"
click at [467, 72] on button "Save" at bounding box center [484, 74] width 63 height 26
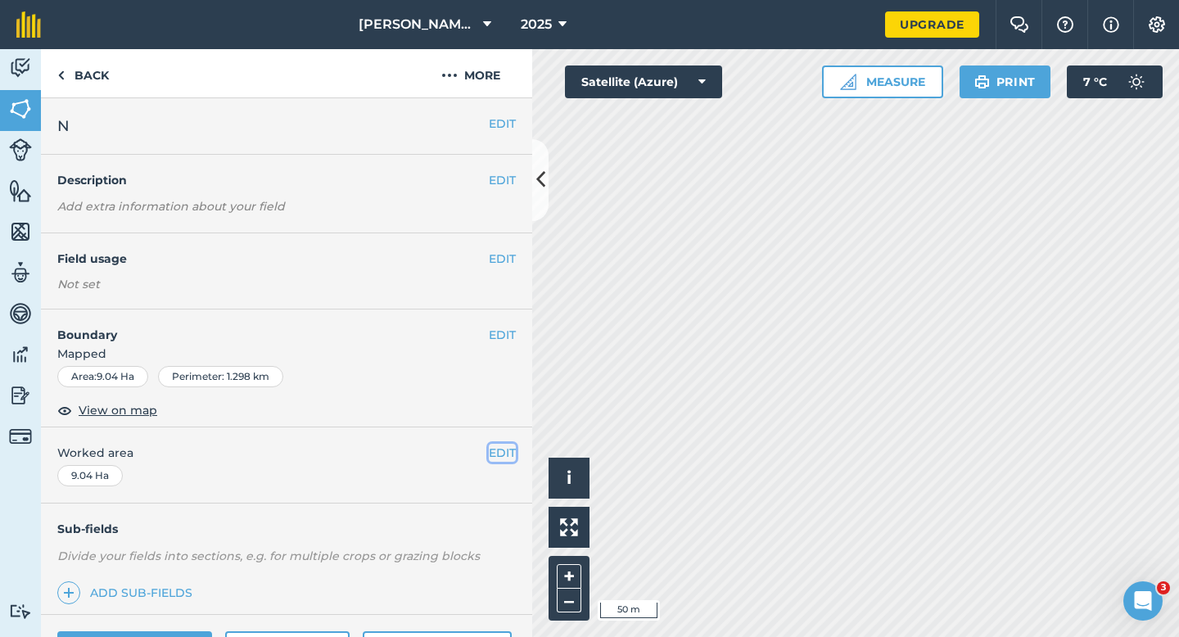
click at [494, 446] on button "EDIT" at bounding box center [502, 453] width 27 height 18
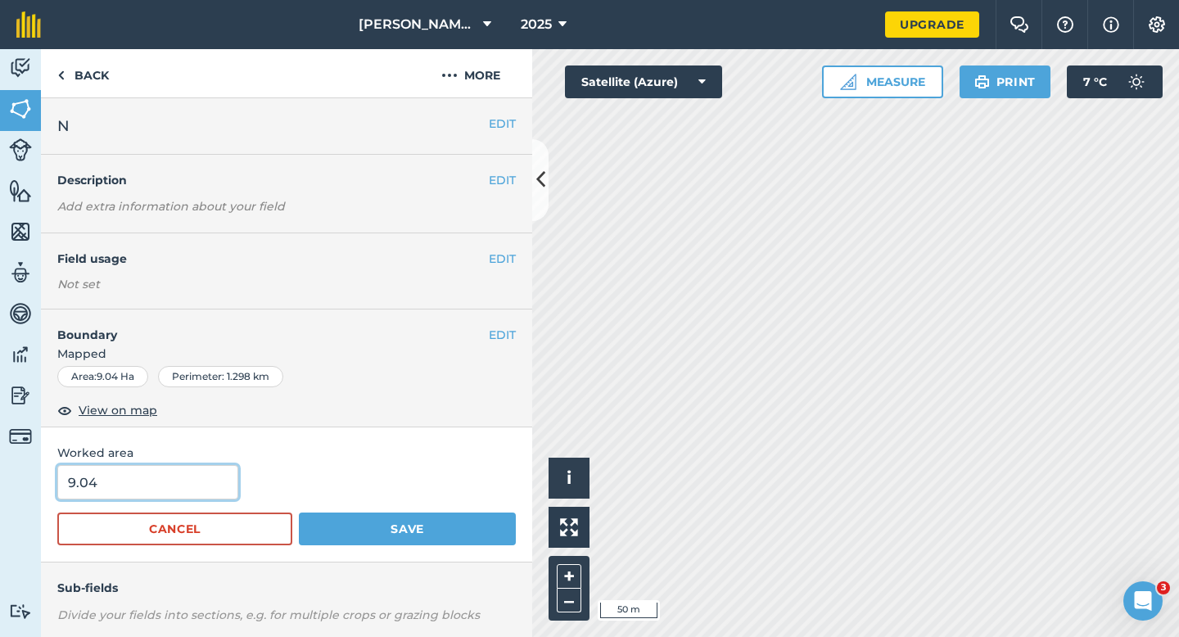
click at [124, 499] on input "9.04" at bounding box center [147, 482] width 181 height 34
type input "9"
click at [299, 513] on button "Save" at bounding box center [407, 529] width 217 height 33
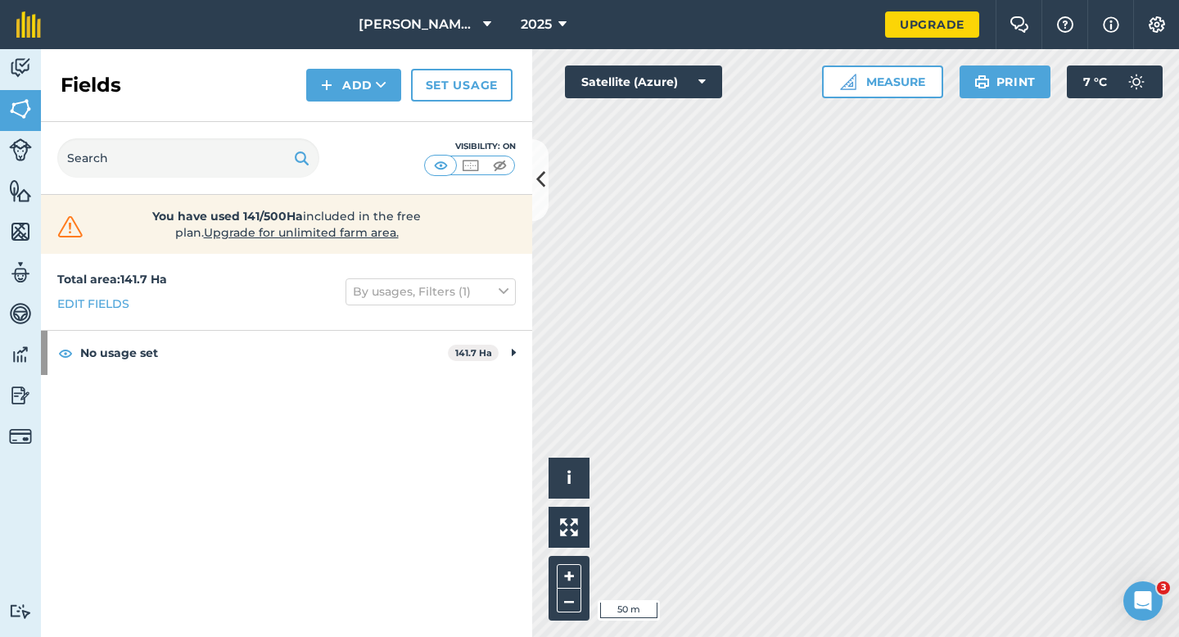
click at [318, 62] on div "Fields Add Set usage" at bounding box center [286, 85] width 491 height 73
click at [320, 85] on button "Add" at bounding box center [353, 85] width 95 height 33
click at [320, 123] on link "Draw" at bounding box center [354, 122] width 90 height 36
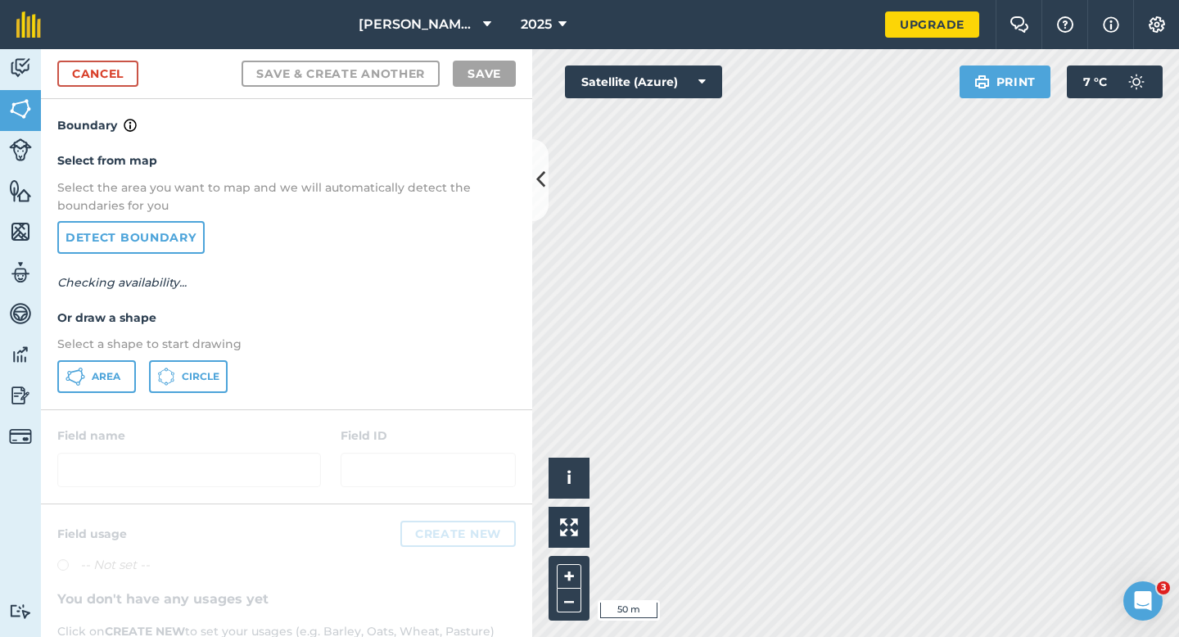
click at [118, 400] on div "Select from map Select the area you want to map and we will automatically detec…" at bounding box center [286, 271] width 491 height 273
click at [118, 382] on button "Area" at bounding box center [96, 376] width 79 height 33
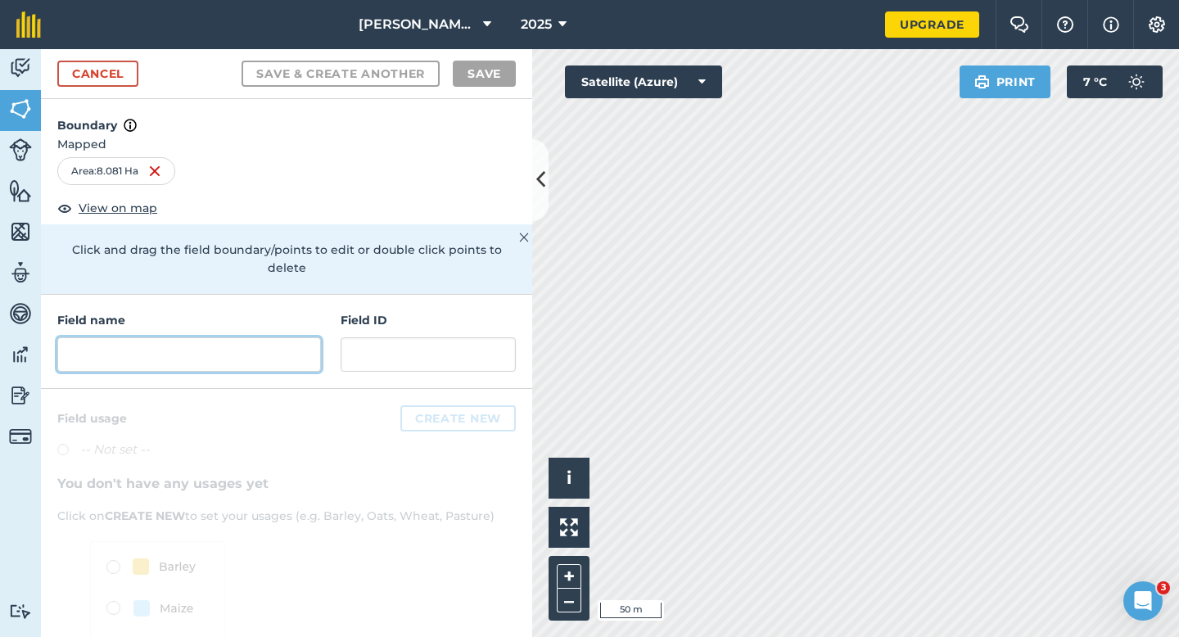
click at [314, 351] on input "text" at bounding box center [189, 354] width 264 height 34
click at [301, 349] on input "text" at bounding box center [189, 354] width 264 height 34
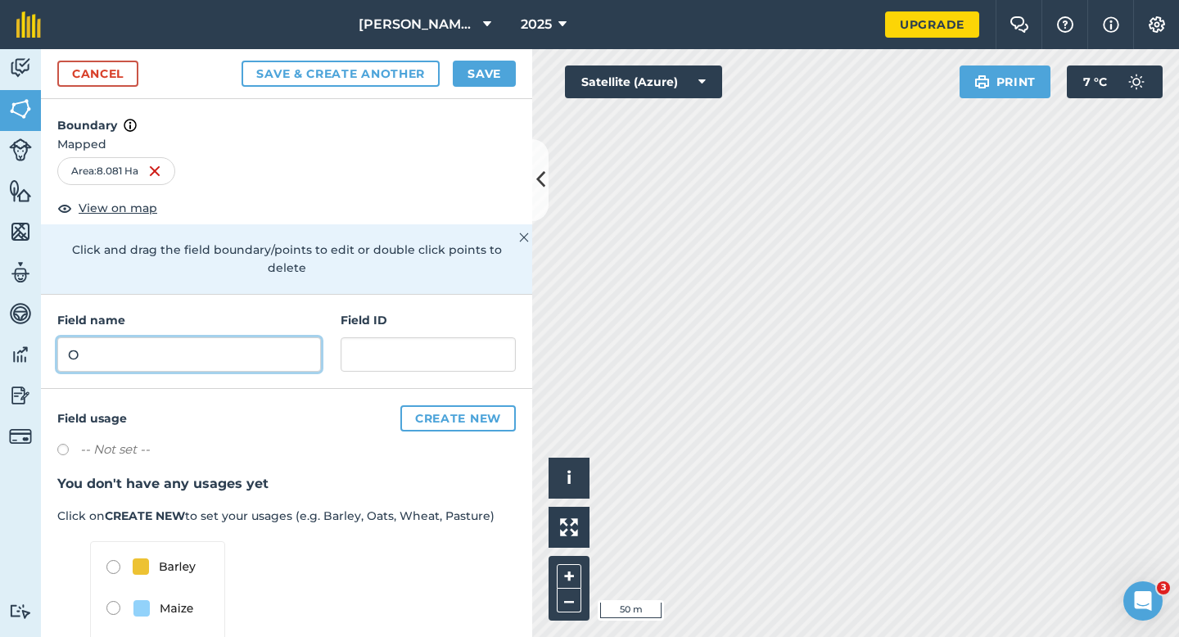
type input "O"
click at [490, 57] on div "Cancel Save & Create Another Save" at bounding box center [286, 74] width 491 height 50
click at [491, 70] on button "Save" at bounding box center [484, 74] width 63 height 26
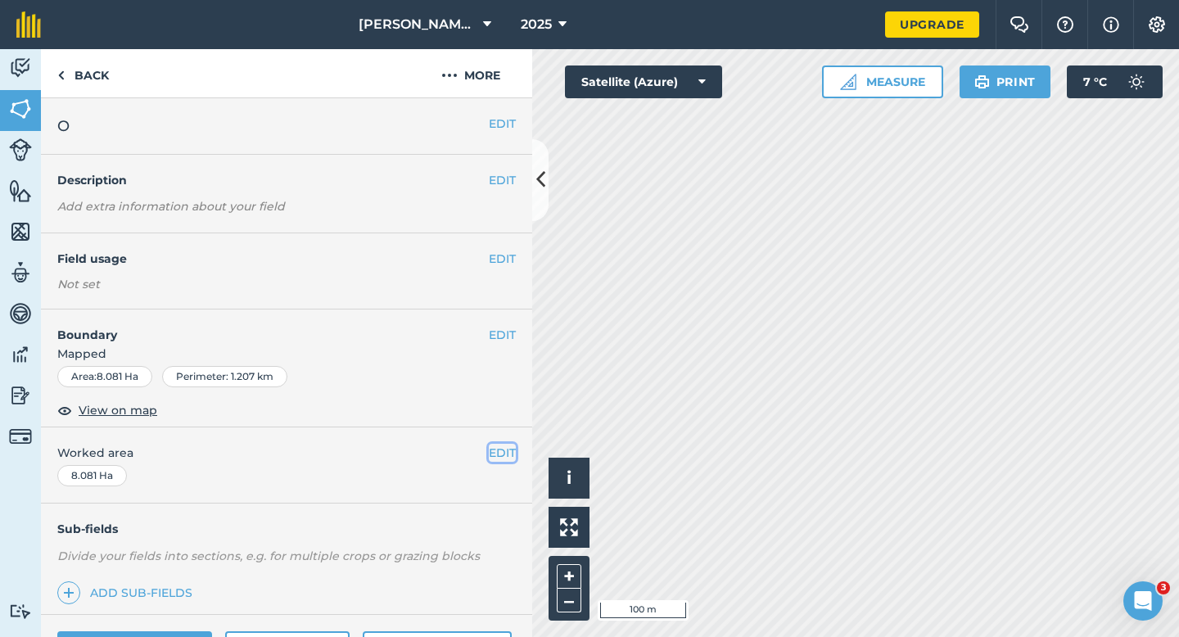
click at [497, 444] on button "EDIT" at bounding box center [502, 453] width 27 height 18
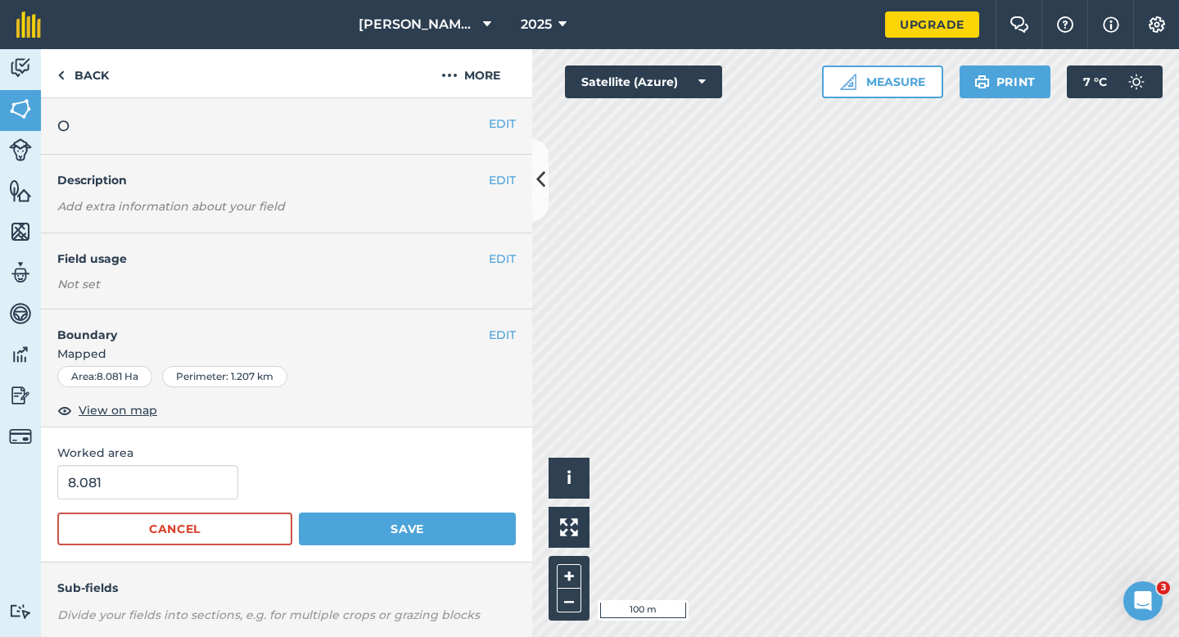
click at [224, 501] on form "8.081 Cancel Save" at bounding box center [286, 505] width 458 height 80
click at [219, 499] on input "8.081" at bounding box center [147, 482] width 181 height 34
type input "8"
click at [299, 513] on button "Save" at bounding box center [407, 529] width 217 height 33
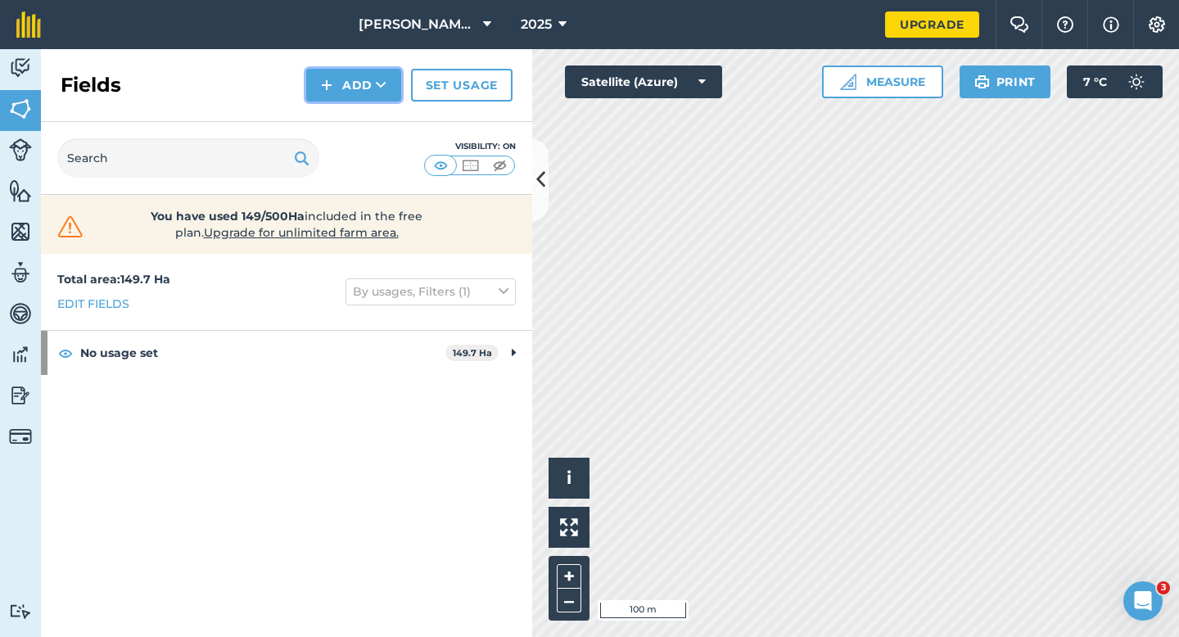
click at [345, 93] on button "Add" at bounding box center [353, 85] width 95 height 33
click at [345, 120] on link "Draw" at bounding box center [354, 122] width 90 height 36
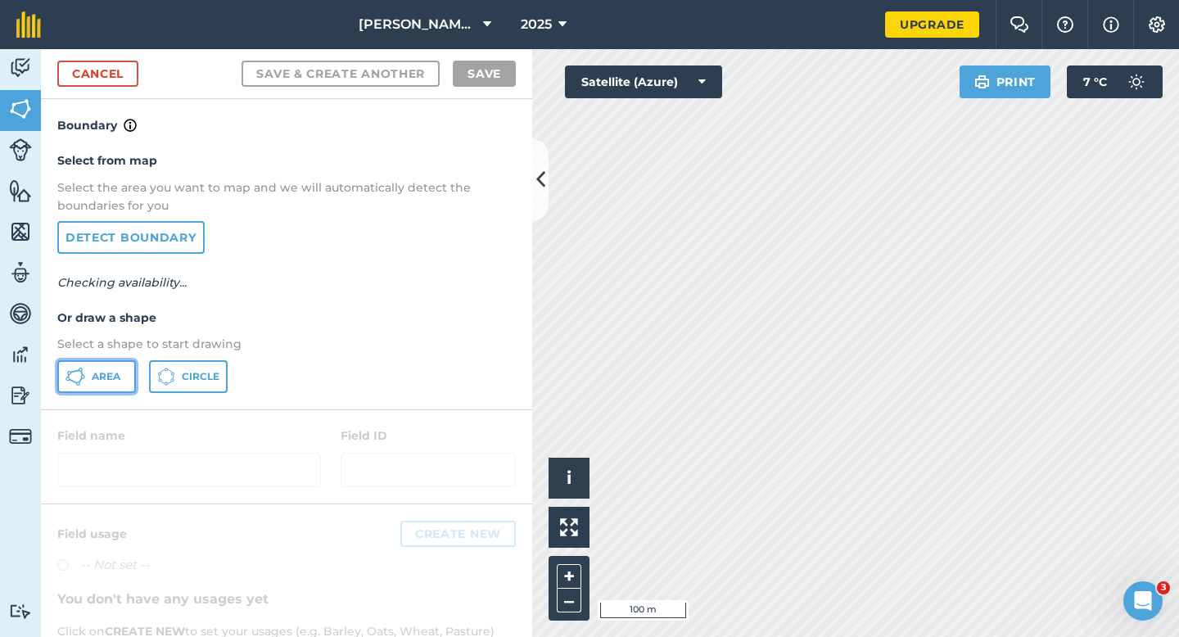
click at [121, 366] on button "Area" at bounding box center [96, 376] width 79 height 33
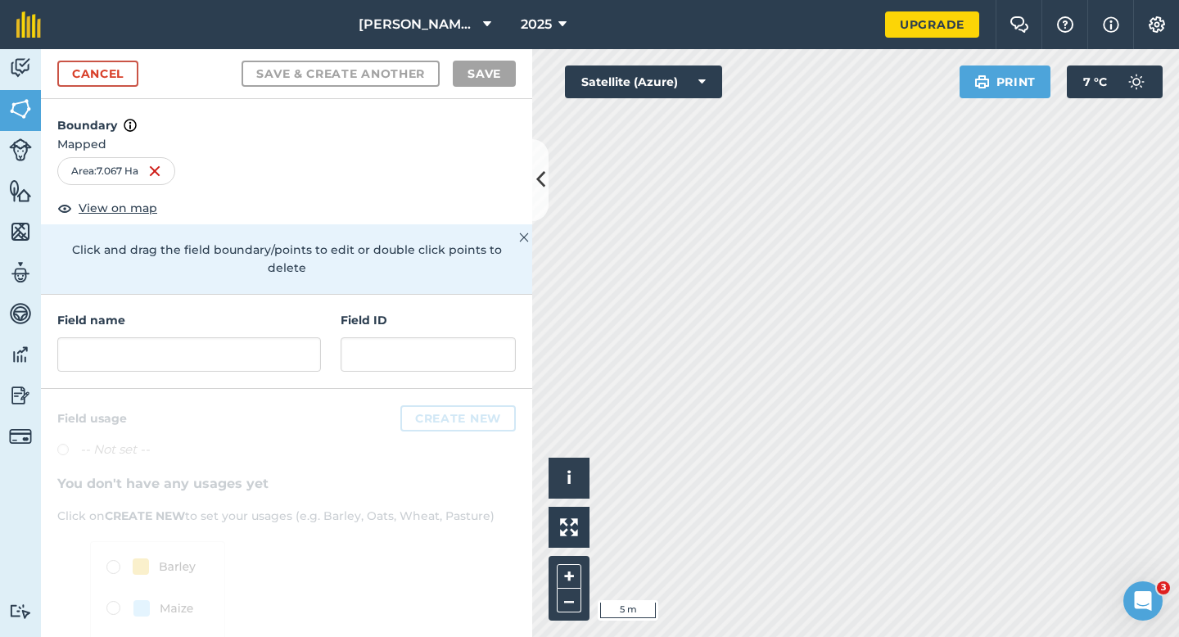
click at [242, 355] on div "Field name Field ID" at bounding box center [286, 342] width 491 height 94
click at [242, 351] on input "text" at bounding box center [189, 354] width 264 height 34
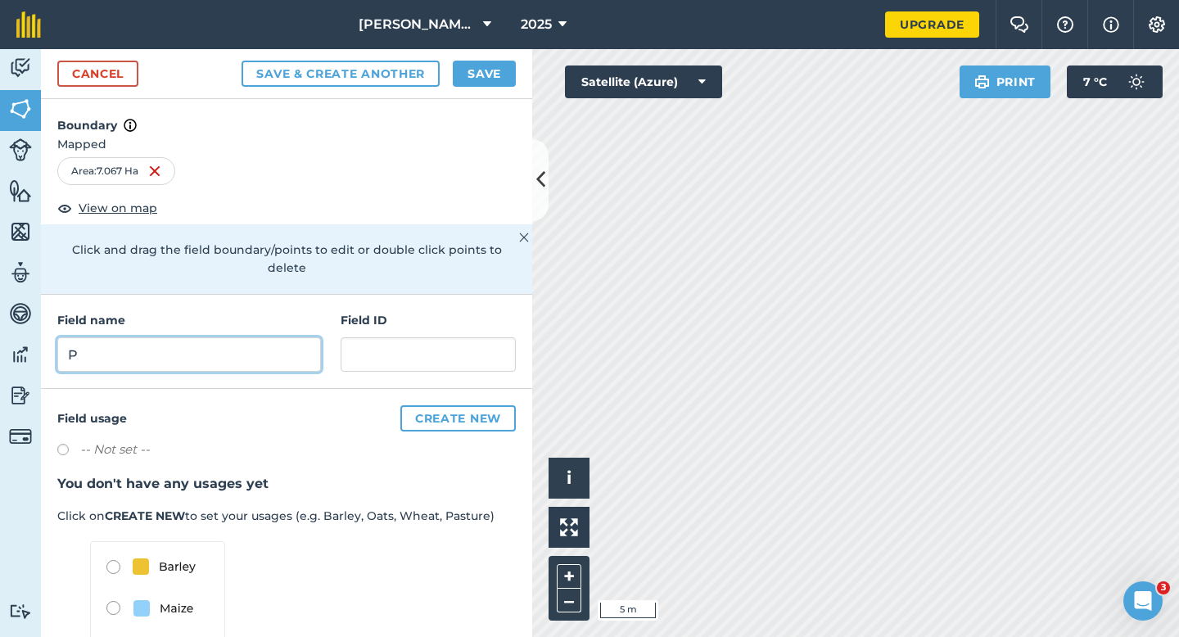
type input "P"
click at [490, 75] on button "Save" at bounding box center [484, 74] width 63 height 26
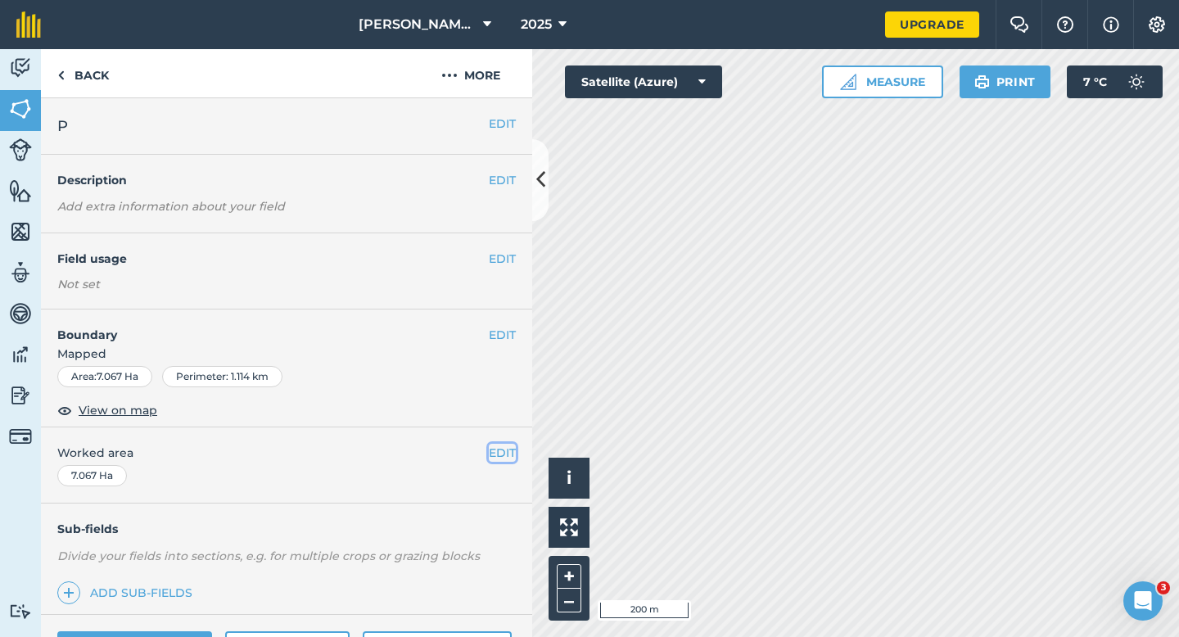
click at [508, 455] on button "EDIT" at bounding box center [502, 453] width 27 height 18
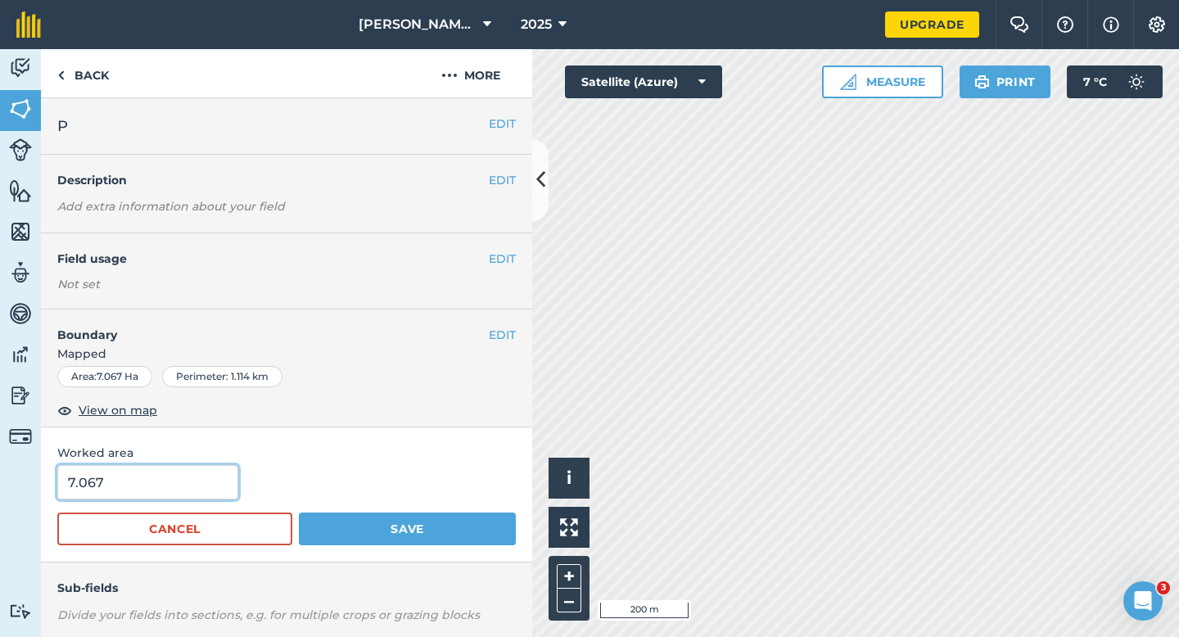
click at [208, 468] on input "7.067" at bounding box center [147, 482] width 181 height 34
type input "7"
click at [299, 513] on button "Save" at bounding box center [407, 529] width 217 height 33
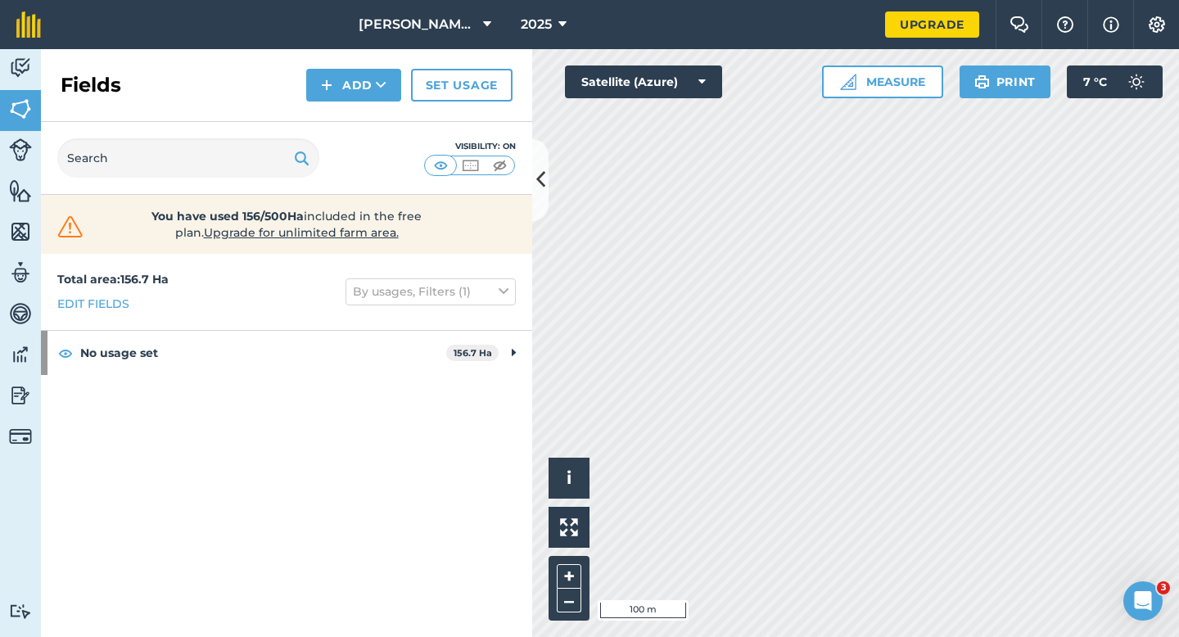
click at [378, 107] on div "Fields Add Set usage" at bounding box center [286, 85] width 491 height 73
click at [375, 90] on button "Add" at bounding box center [353, 85] width 95 height 33
click at [375, 113] on link "Draw" at bounding box center [354, 122] width 90 height 36
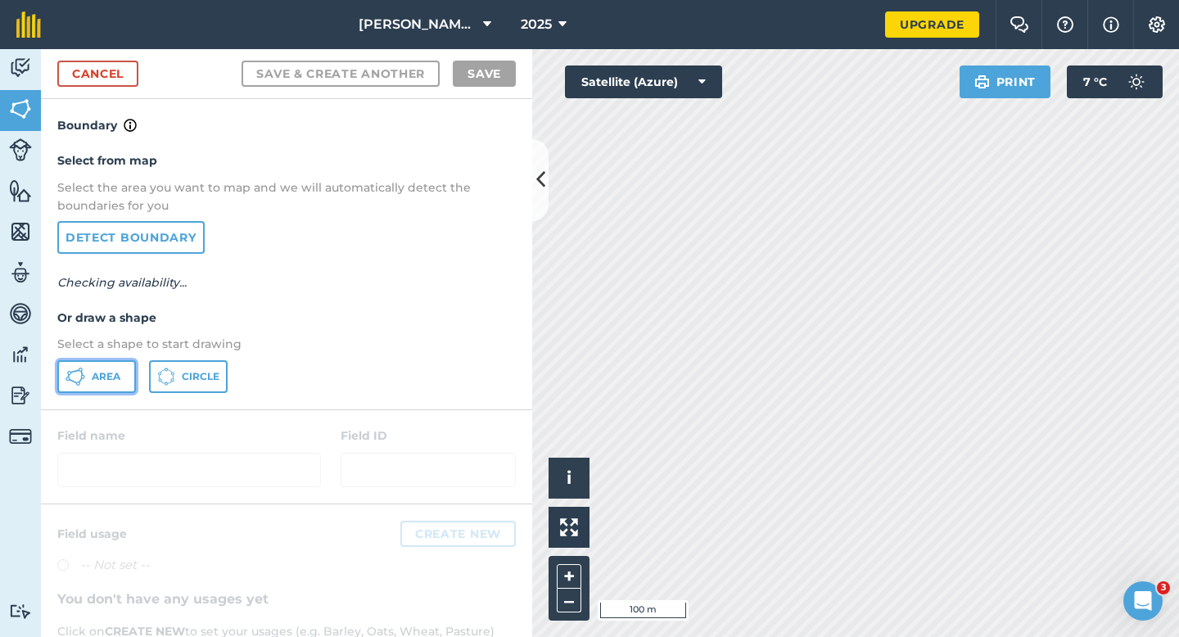
click at [93, 364] on button "Area" at bounding box center [96, 376] width 79 height 33
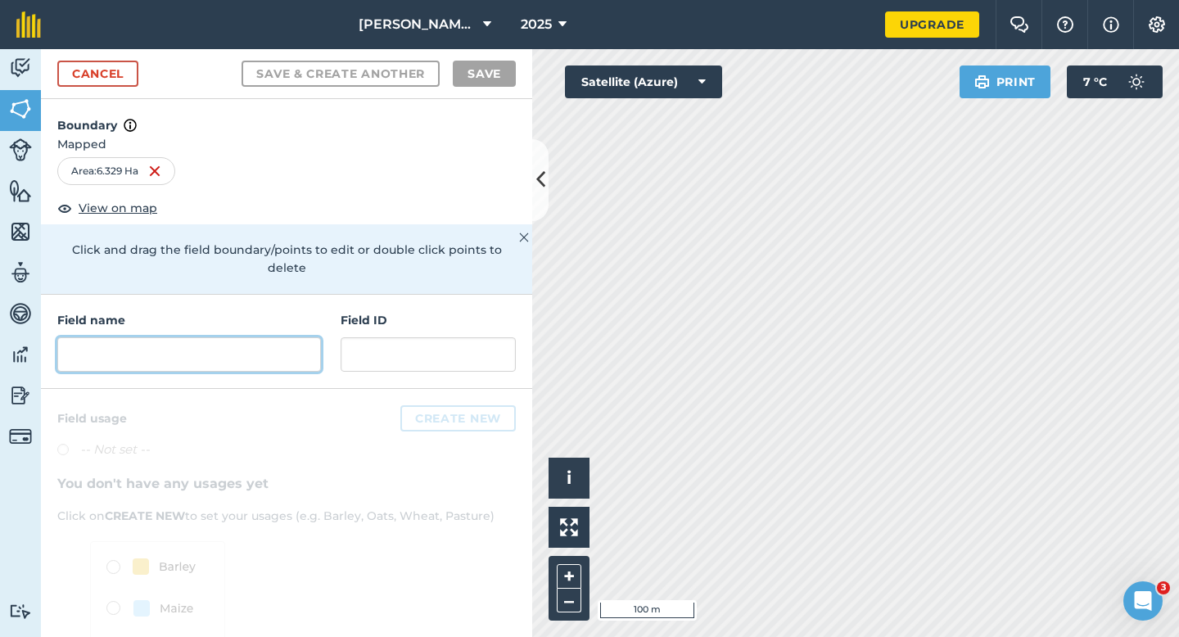
click at [205, 352] on input "text" at bounding box center [189, 354] width 264 height 34
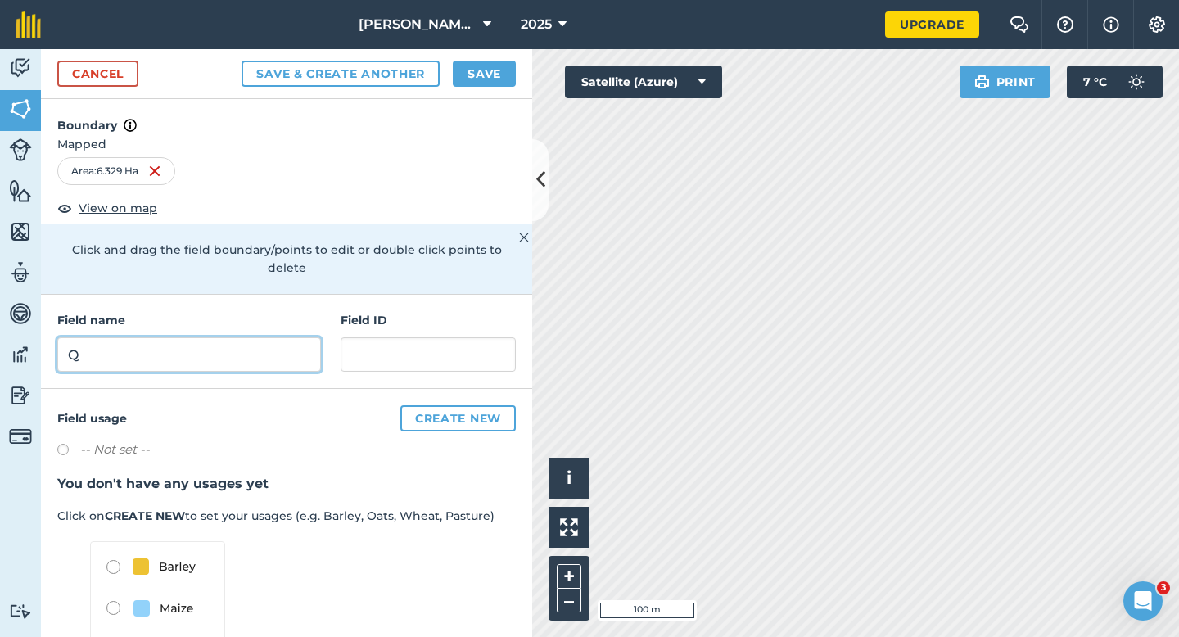
type input "Q"
click at [498, 40] on div "2025" at bounding box center [544, 24] width 92 height 49
click at [485, 72] on button "Save" at bounding box center [484, 74] width 63 height 26
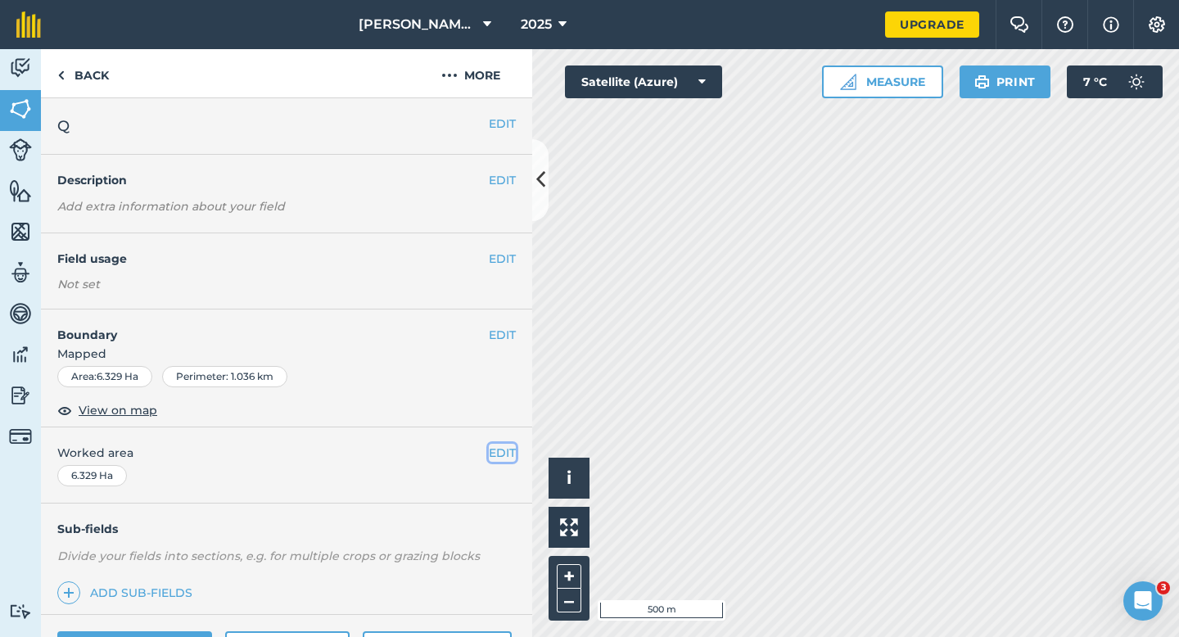
click at [504, 458] on button "EDIT" at bounding box center [502, 453] width 27 height 18
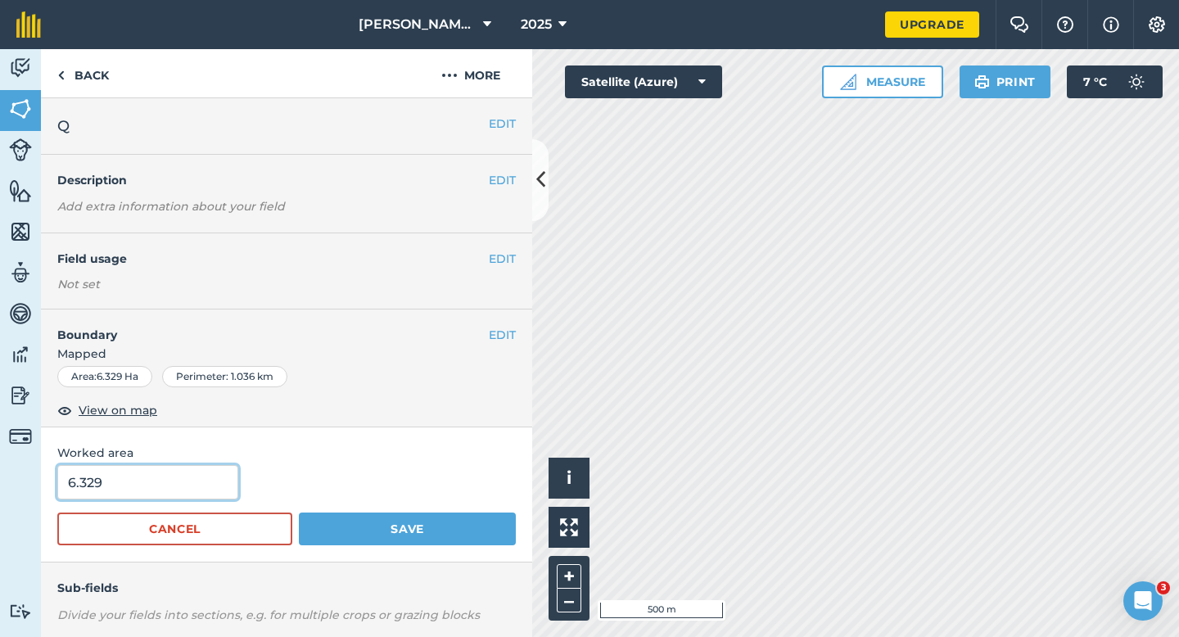
click at [202, 481] on input "6.329" at bounding box center [147, 482] width 181 height 34
type input "6.4"
click at [299, 513] on button "Save" at bounding box center [407, 529] width 217 height 33
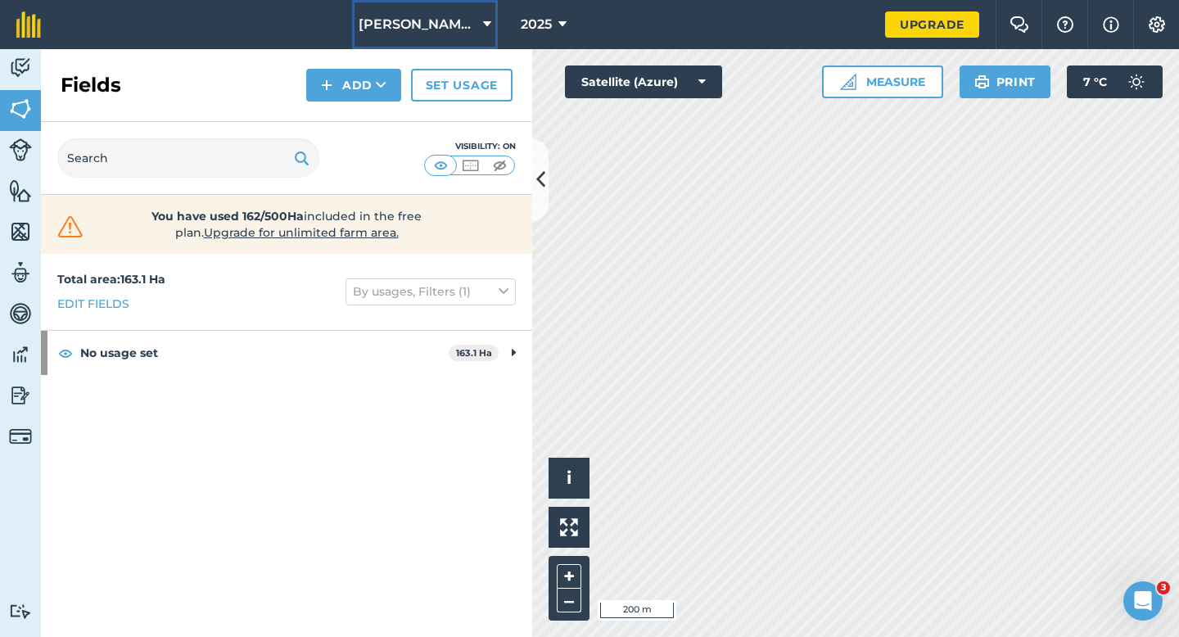
click at [430, 35] on button "[PERSON_NAME] & Sons" at bounding box center [425, 24] width 146 height 49
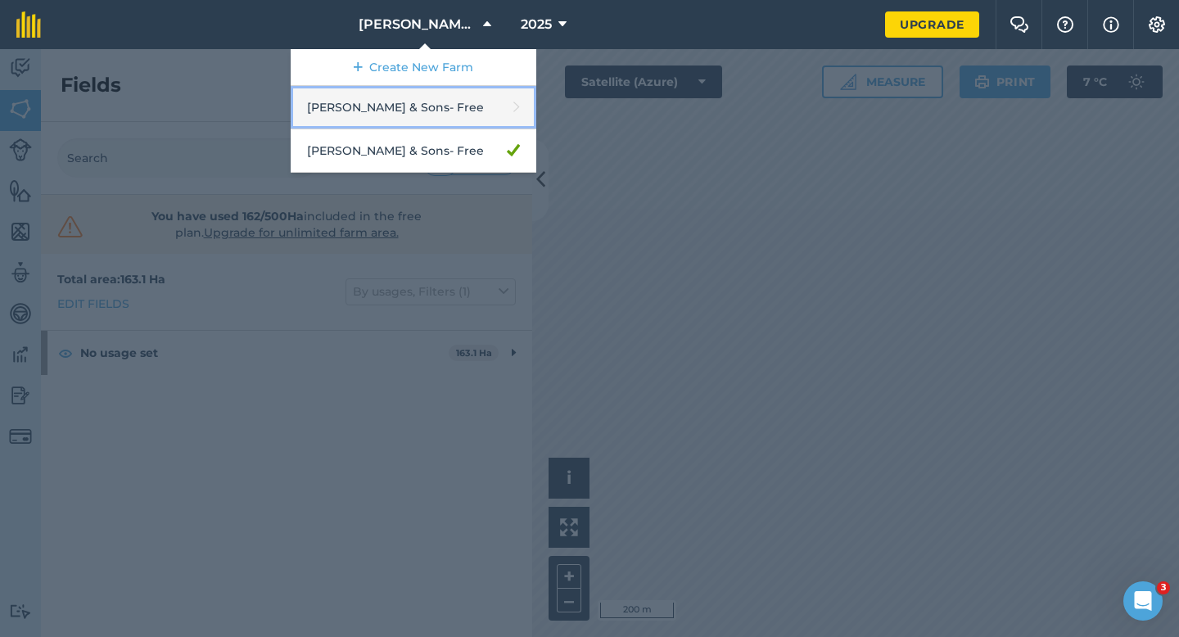
click at [391, 114] on link "[PERSON_NAME] & Sons - Free" at bounding box center [414, 107] width 246 height 43
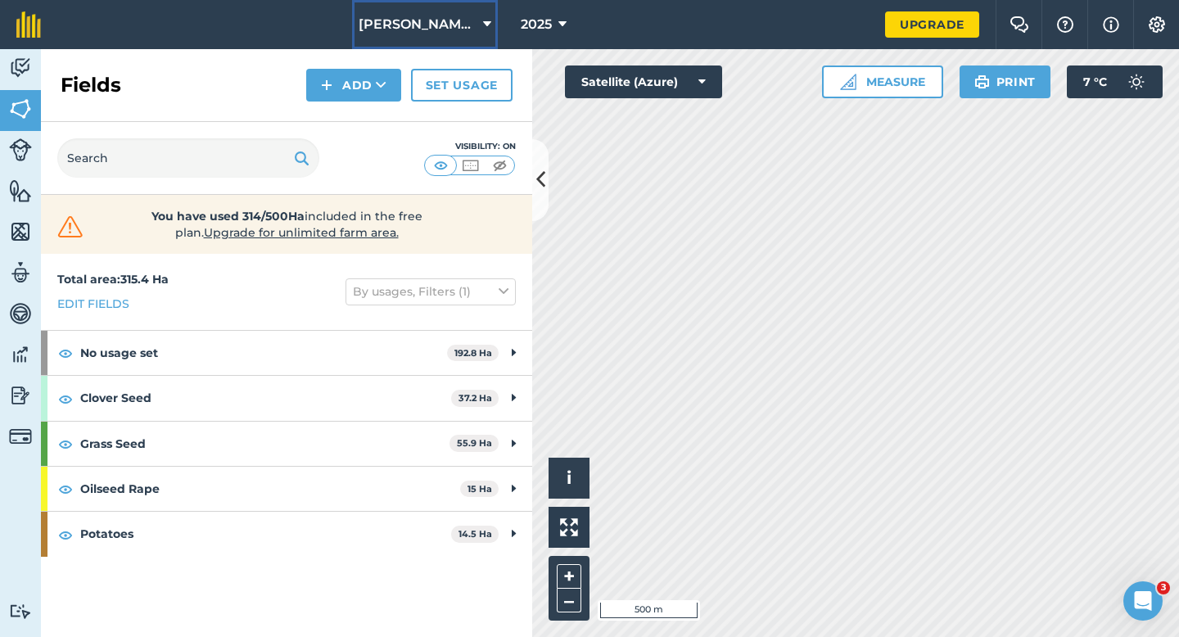
click at [453, 10] on button "[PERSON_NAME] & Sons" at bounding box center [425, 24] width 146 height 49
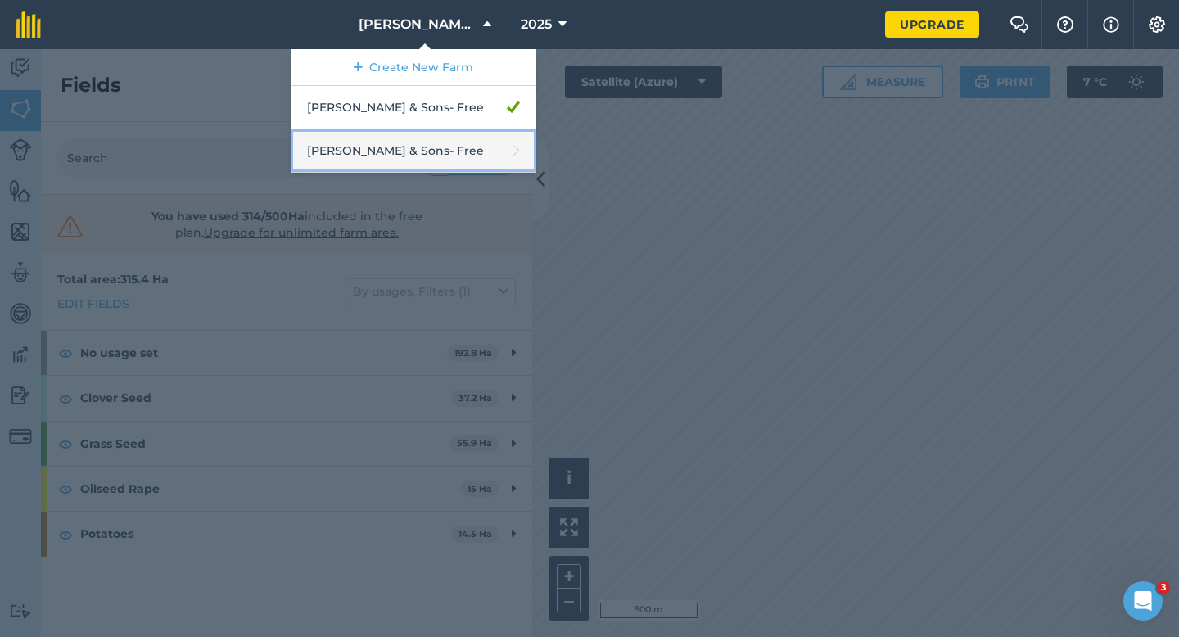
click at [453, 137] on link "[PERSON_NAME] & Sons - Free" at bounding box center [414, 150] width 246 height 43
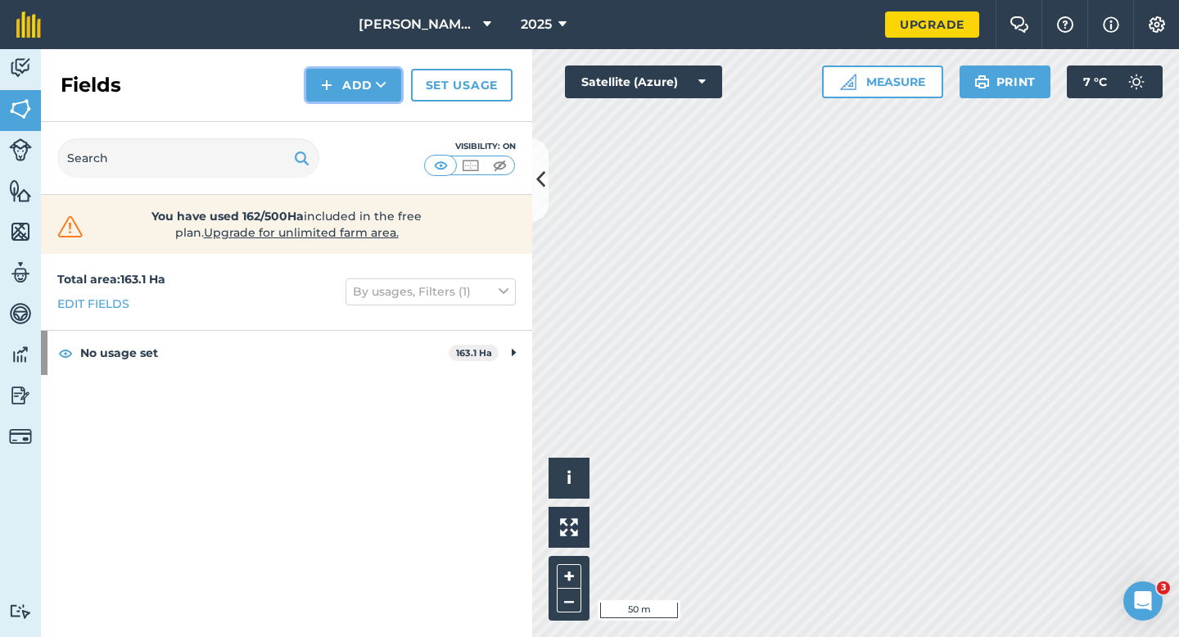
click at [341, 79] on button "Add" at bounding box center [353, 85] width 95 height 33
click at [344, 111] on link "Draw" at bounding box center [354, 122] width 90 height 36
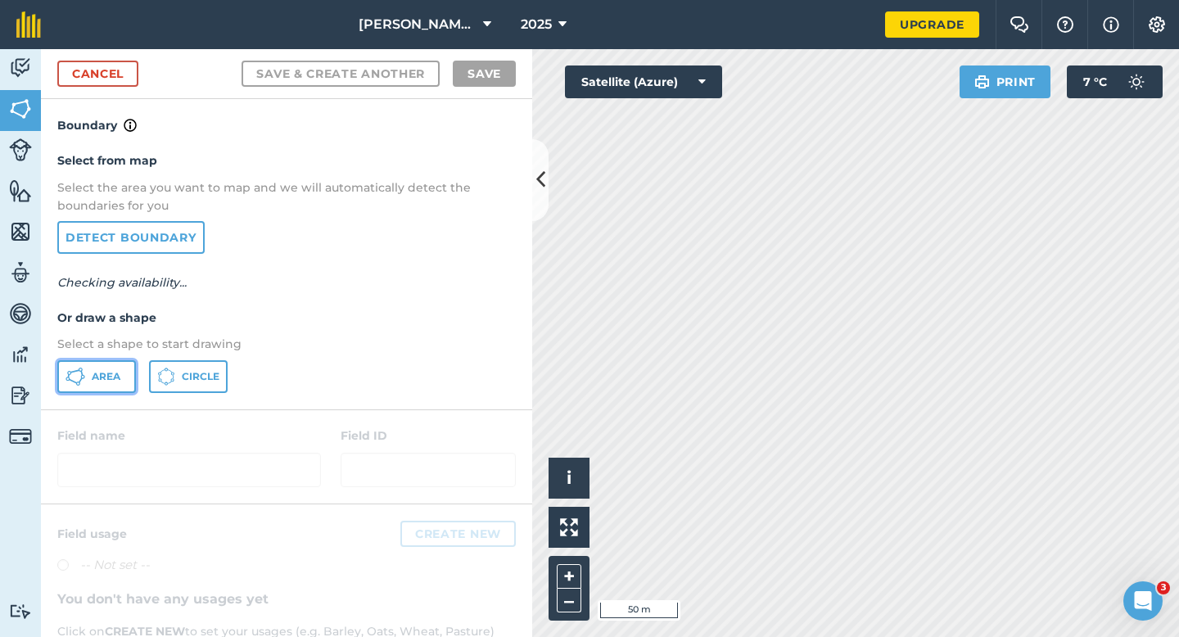
click at [96, 392] on button "Area" at bounding box center [96, 376] width 79 height 33
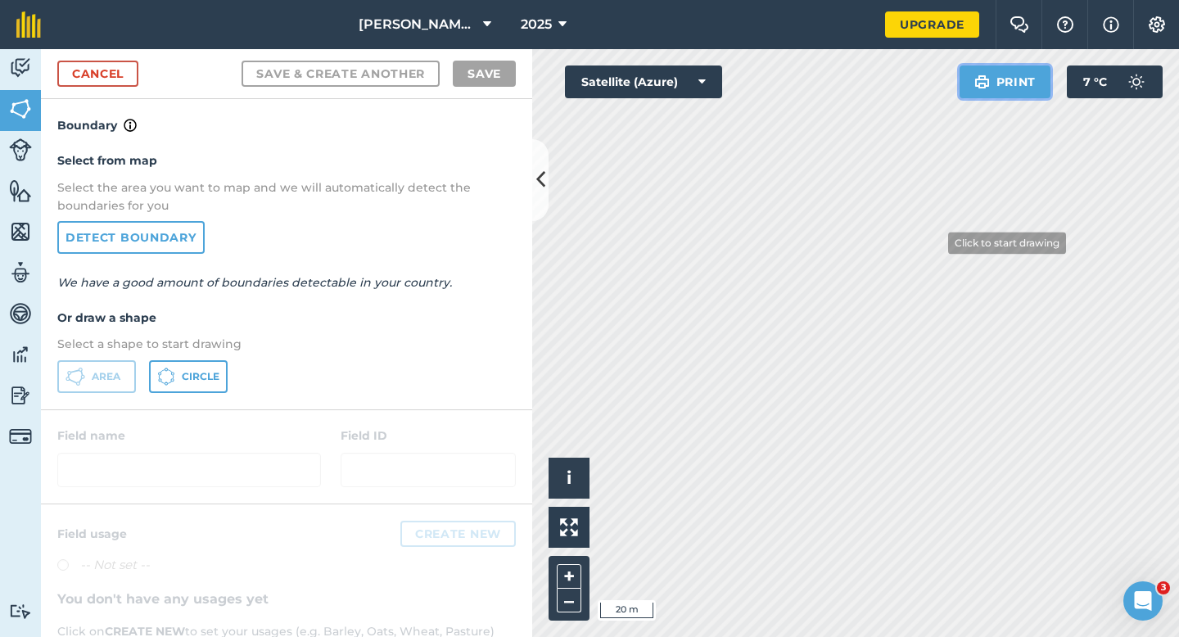
click at [933, 250] on div "Click to start drawing i © 2025 TomTom, Microsoft 20 m + – Satellite (Azure) Pr…" at bounding box center [855, 343] width 647 height 588
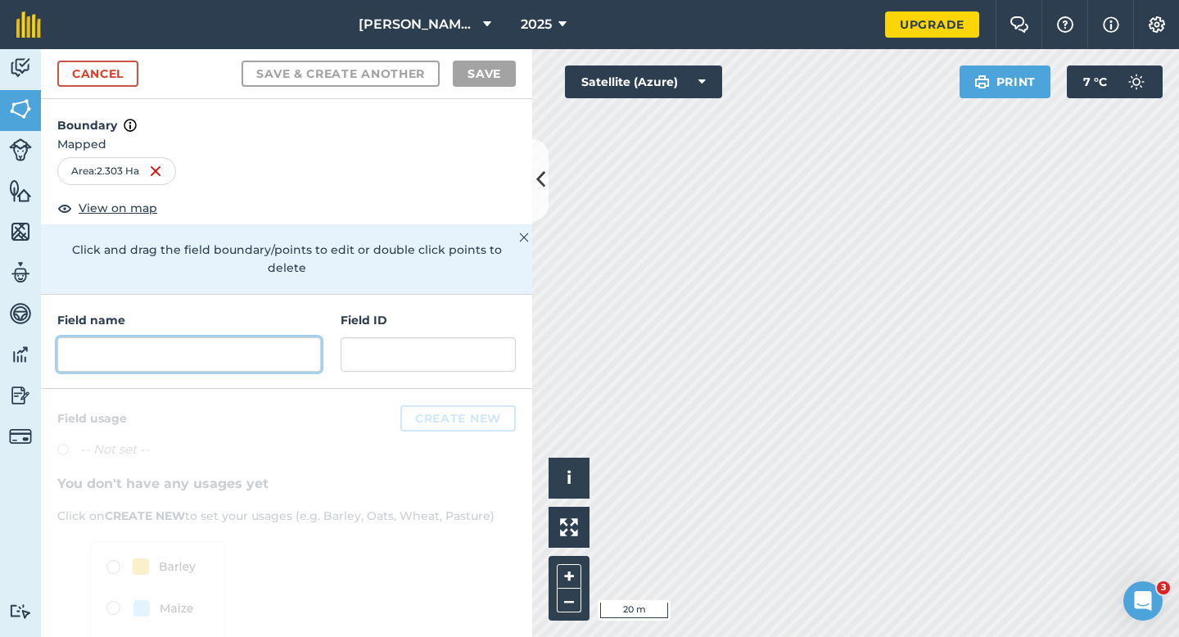
click at [215, 339] on input "text" at bounding box center [189, 354] width 264 height 34
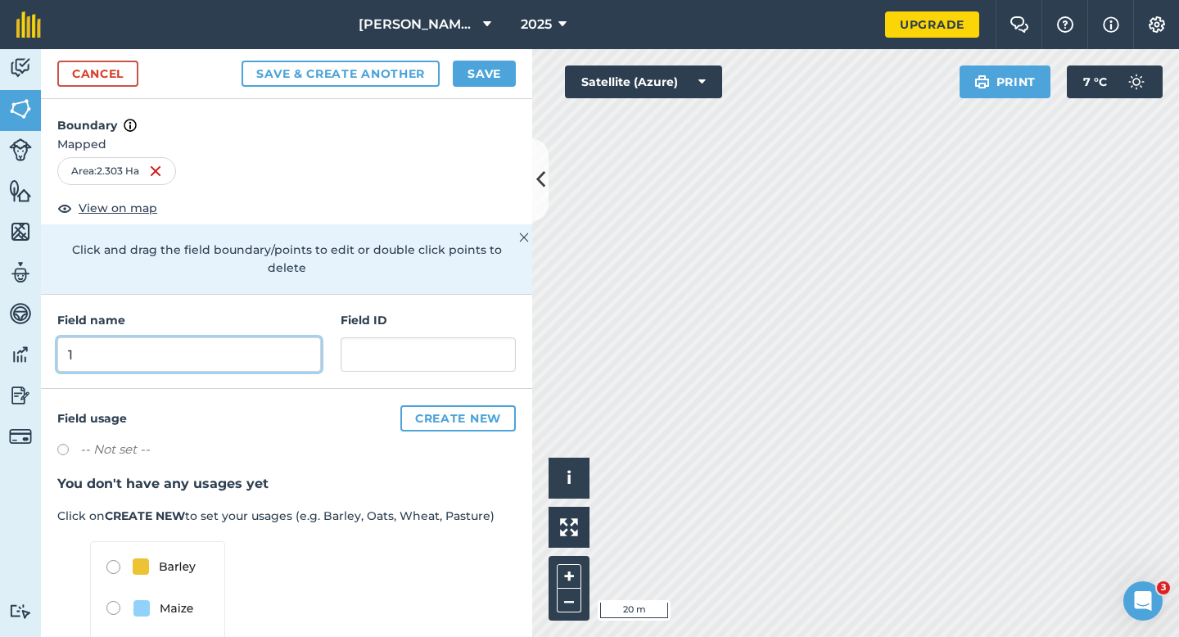
type input "1"
click at [465, 83] on button "Save" at bounding box center [484, 74] width 63 height 26
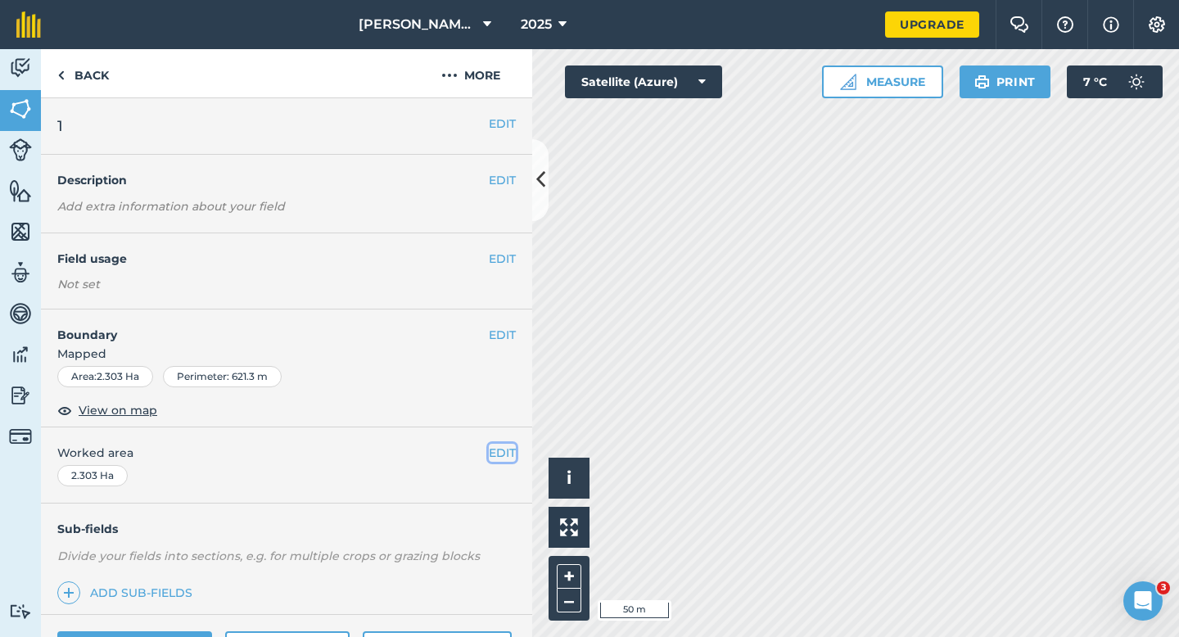
click at [502, 449] on button "EDIT" at bounding box center [502, 453] width 27 height 18
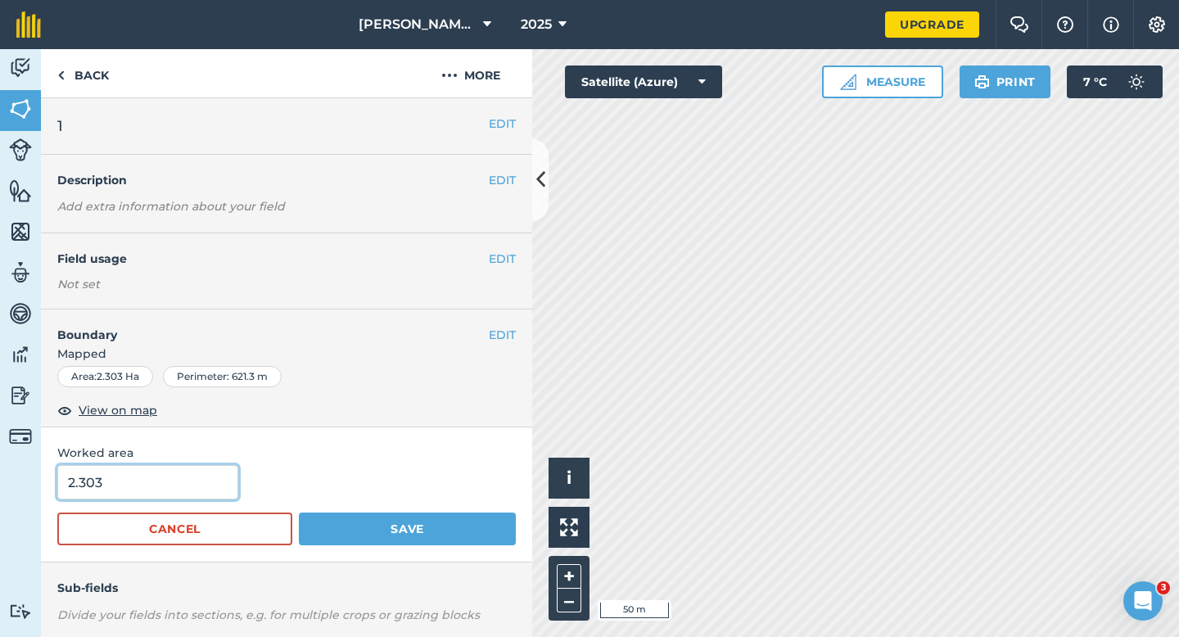
click at [145, 496] on input "2.303" at bounding box center [147, 482] width 181 height 34
type input "3"
click at [299, 513] on button "Save" at bounding box center [407, 529] width 217 height 33
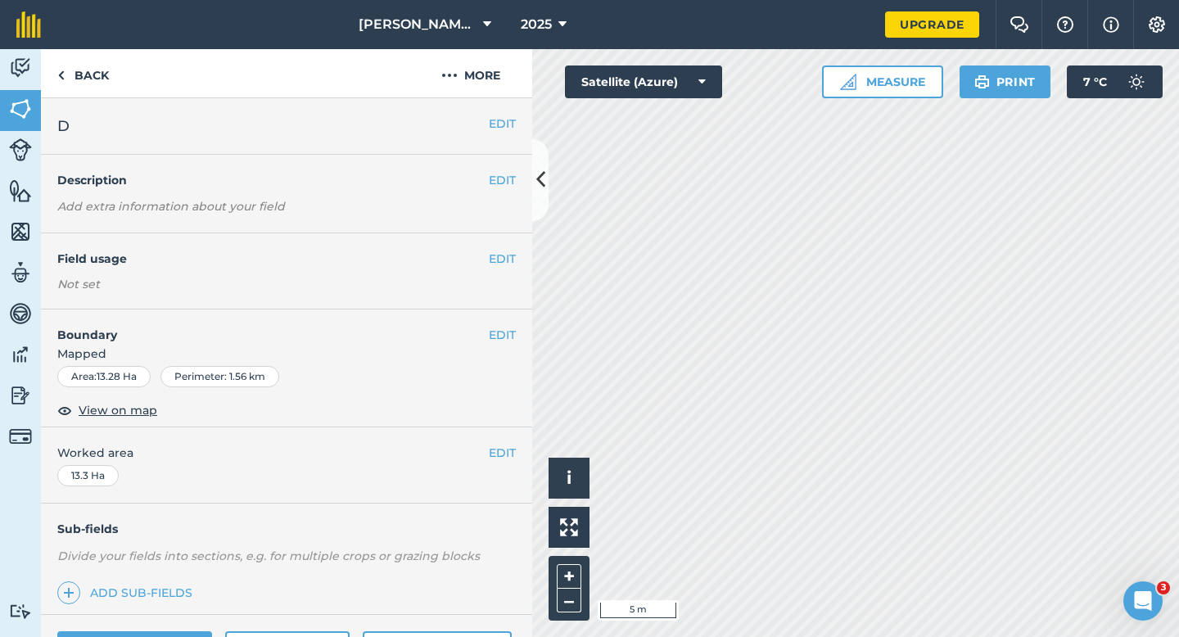
click at [502, 348] on span "Mapped" at bounding box center [286, 354] width 491 height 18
click at [503, 338] on button "EDIT" at bounding box center [502, 335] width 27 height 18
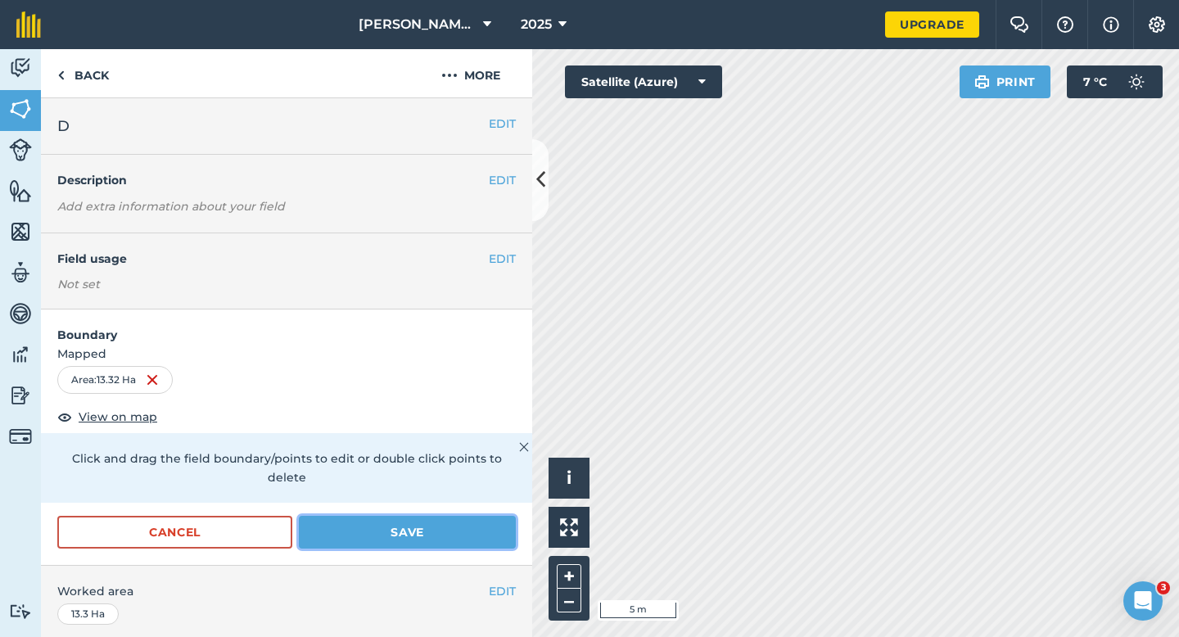
click at [472, 516] on button "Save" at bounding box center [407, 532] width 217 height 33
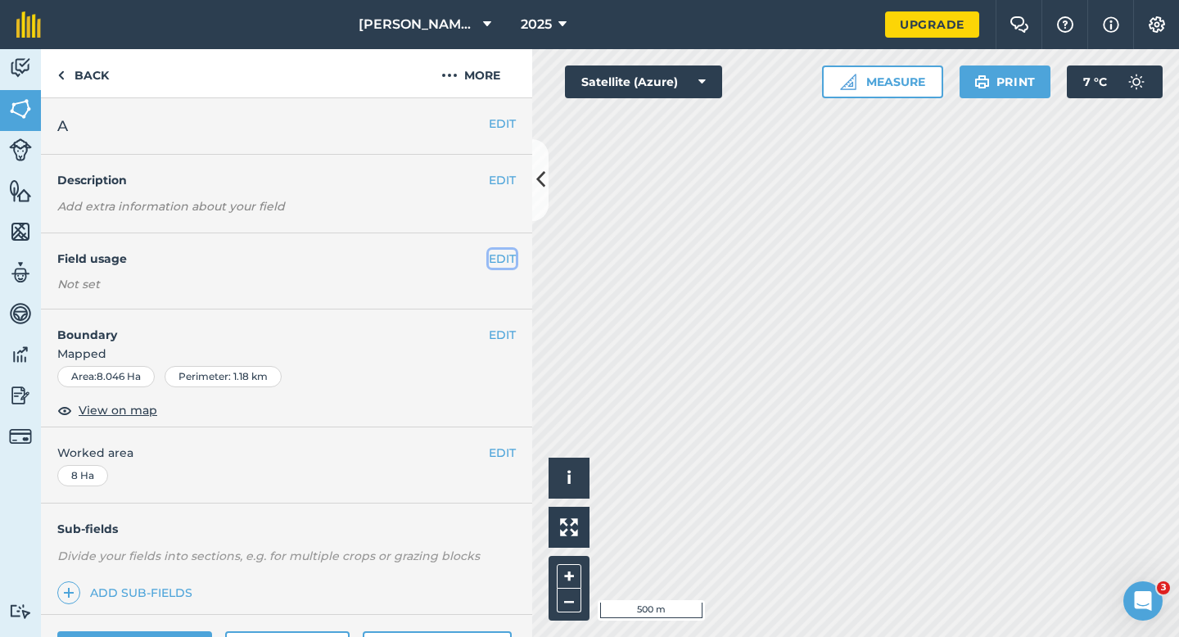
click at [489, 251] on button "EDIT" at bounding box center [502, 259] width 27 height 18
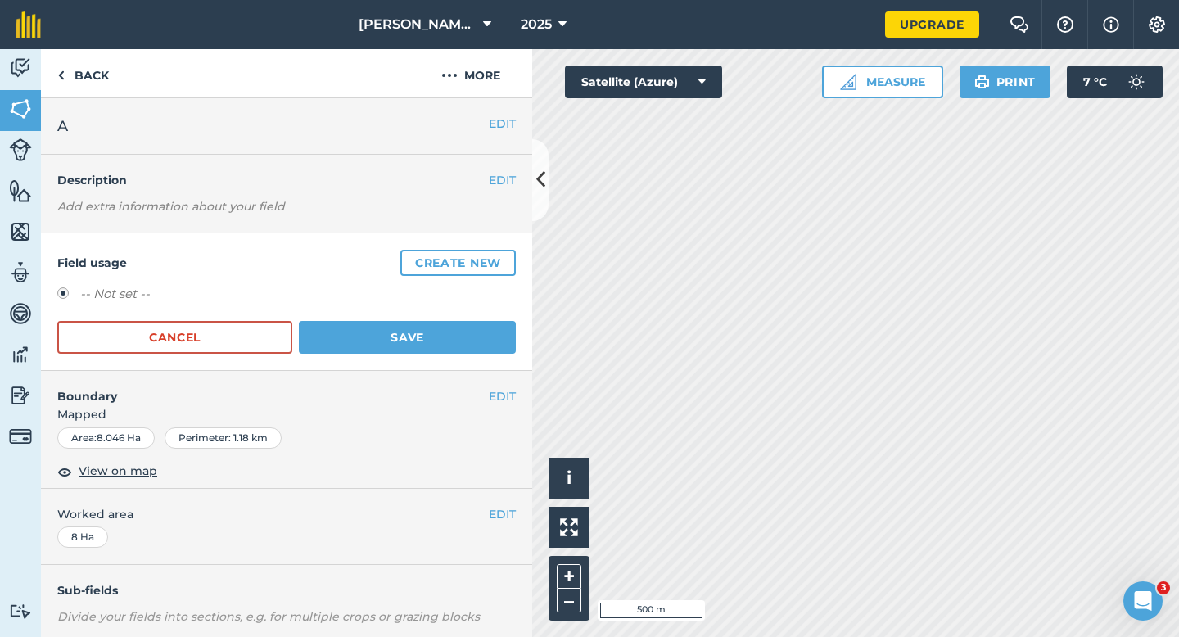
click at [489, 251] on button "Create new" at bounding box center [457, 263] width 115 height 26
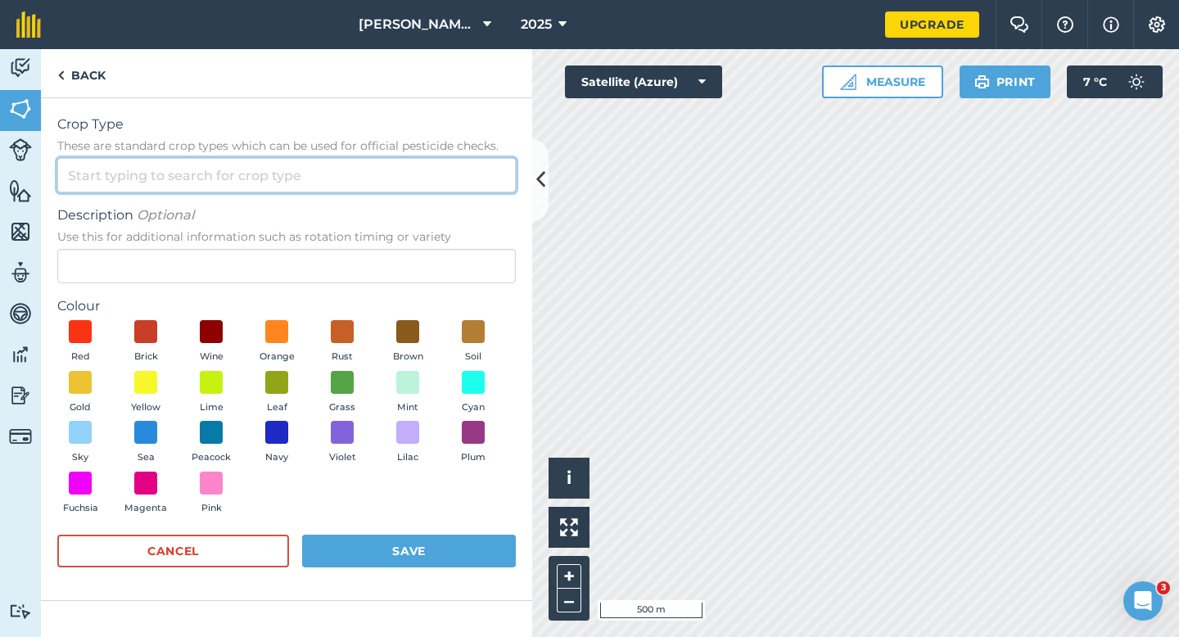
click at [452, 185] on input "Crop Type These are standard crop types which can be used for official pesticid…" at bounding box center [286, 175] width 458 height 34
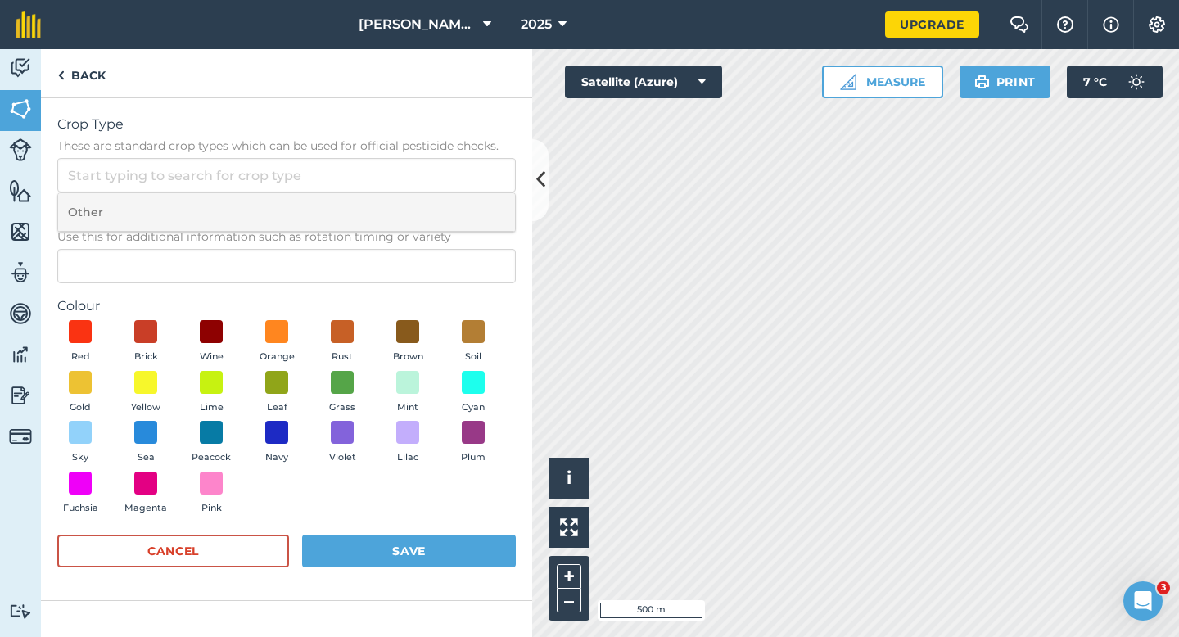
click at [452, 200] on li "Other" at bounding box center [286, 212] width 457 height 38
type input "Other"
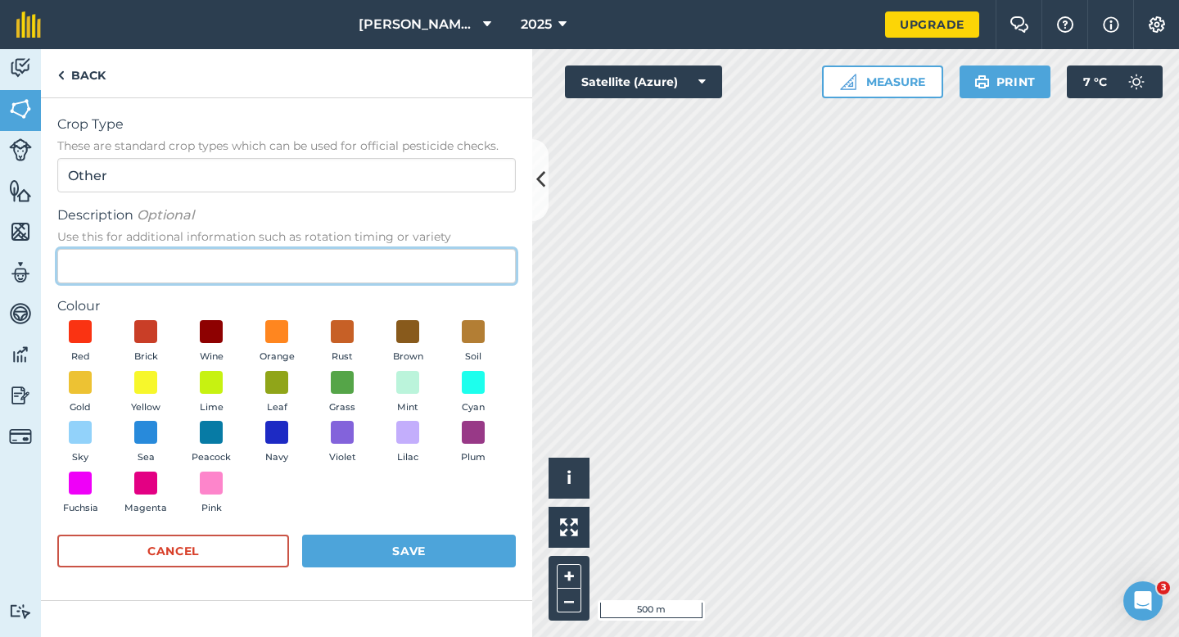
click at [452, 249] on input "Description Optional Use this for additional information such as rotation timin…" at bounding box center [286, 266] width 458 height 34
type input "Chard Seed"
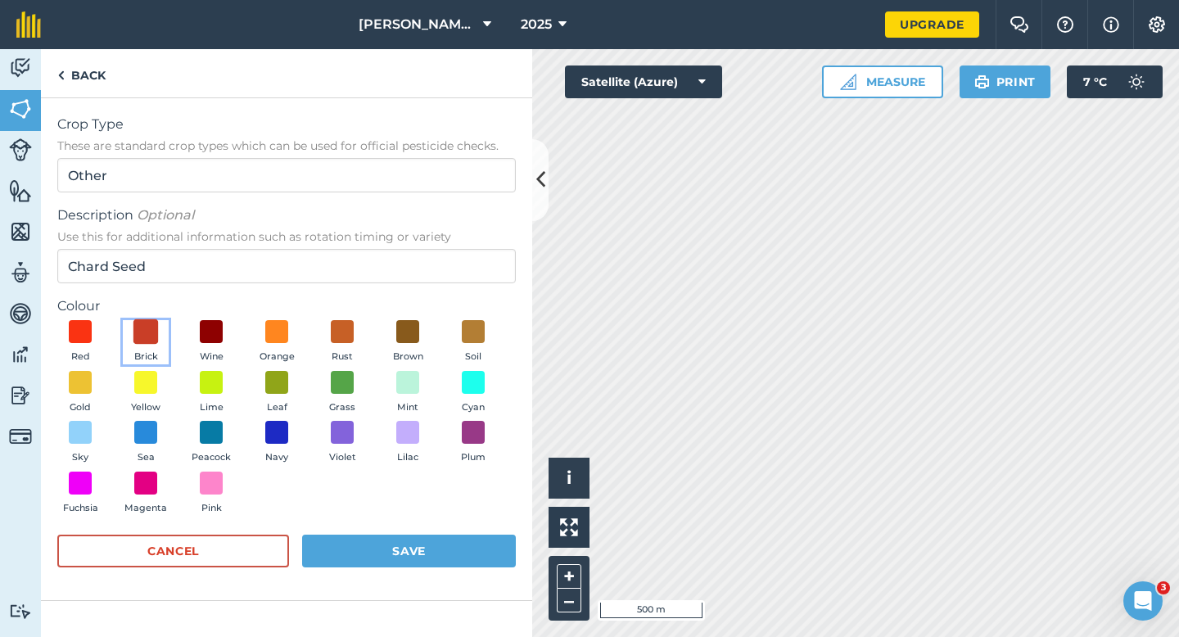
click at [154, 321] on span at bounding box center [145, 331] width 25 height 25
click at [428, 569] on div "Cancel Save" at bounding box center [286, 559] width 458 height 49
click at [429, 561] on button "Save" at bounding box center [409, 551] width 214 height 33
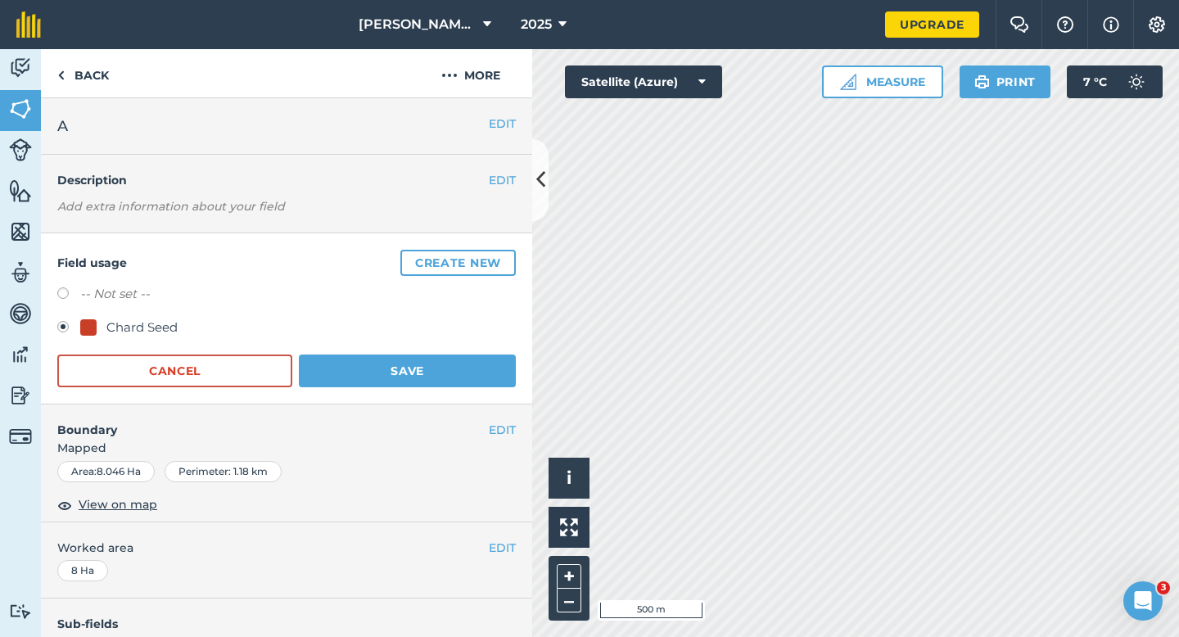
click at [476, 336] on div "Chard Seed" at bounding box center [286, 330] width 458 height 24
click at [476, 358] on button "Save" at bounding box center [407, 370] width 217 height 33
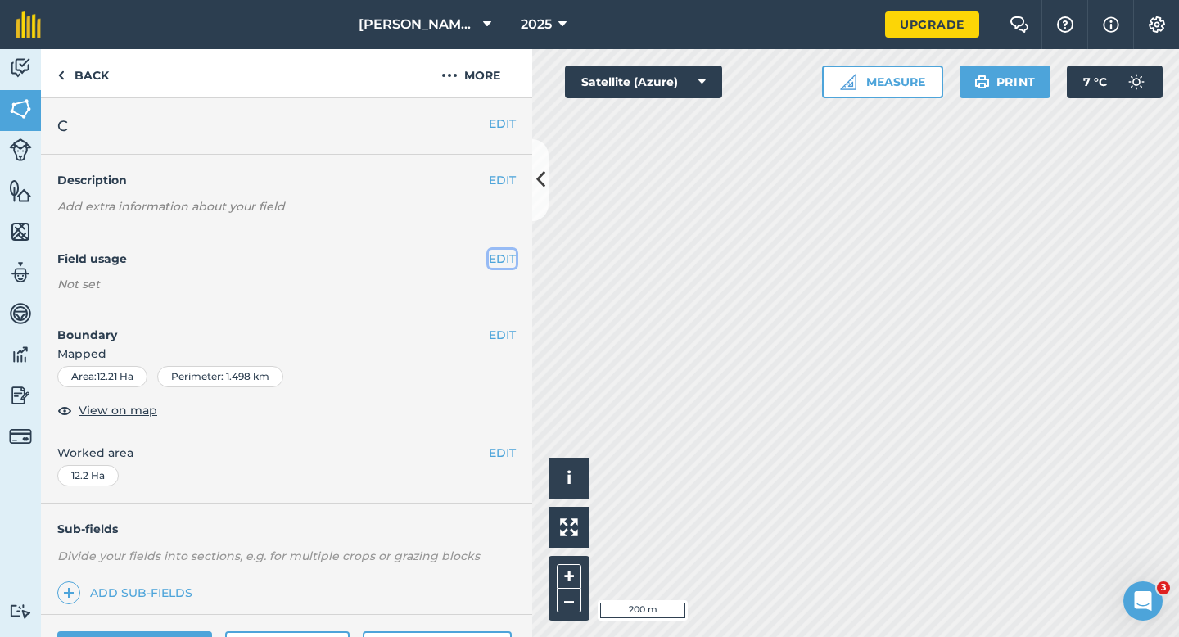
click at [502, 252] on button "EDIT" at bounding box center [502, 259] width 27 height 18
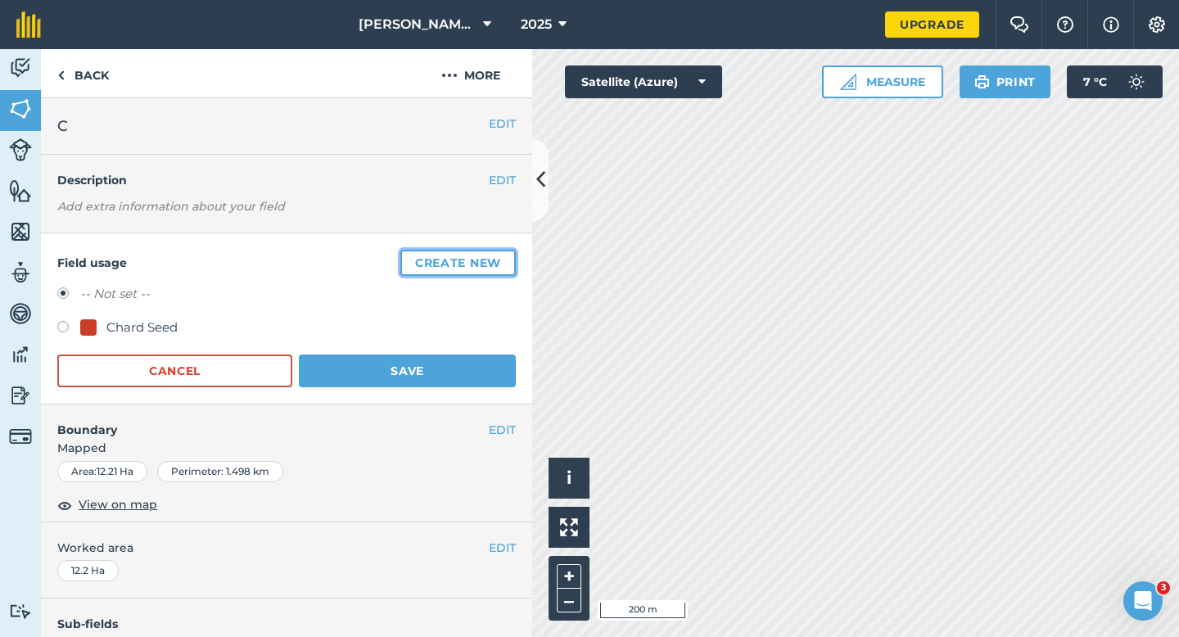
click at [502, 252] on button "Create new" at bounding box center [457, 263] width 115 height 26
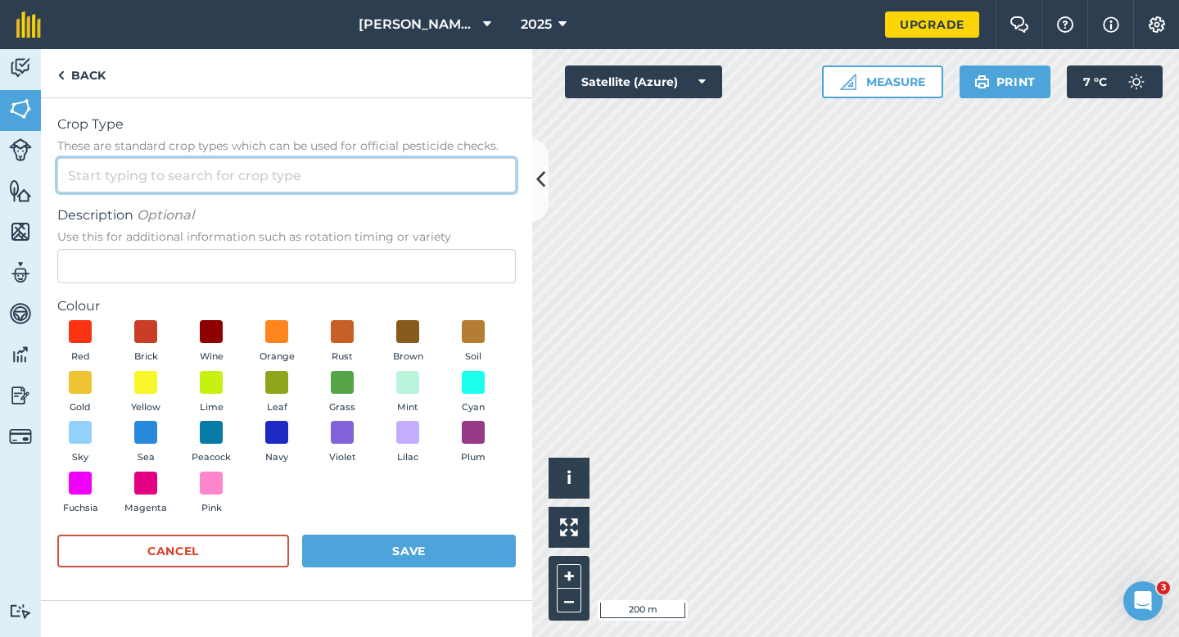
click at [461, 178] on input "Crop Type These are standard crop types which can be used for official pesticid…" at bounding box center [286, 175] width 458 height 34
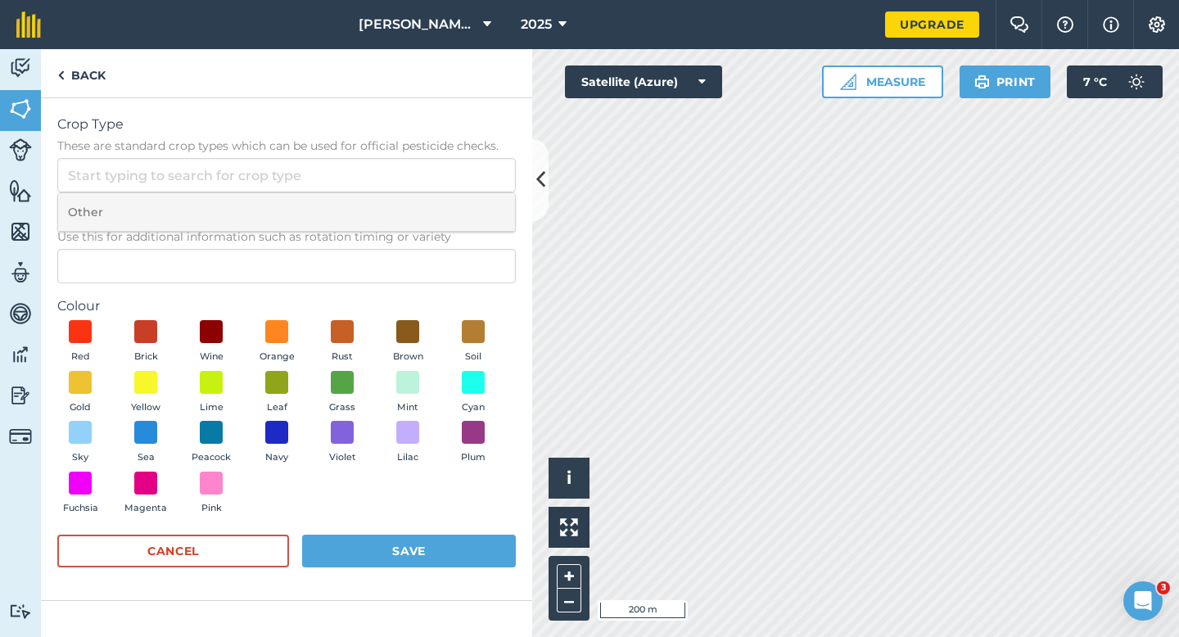
click at [461, 196] on li "Other" at bounding box center [286, 212] width 457 height 38
type input "Other"
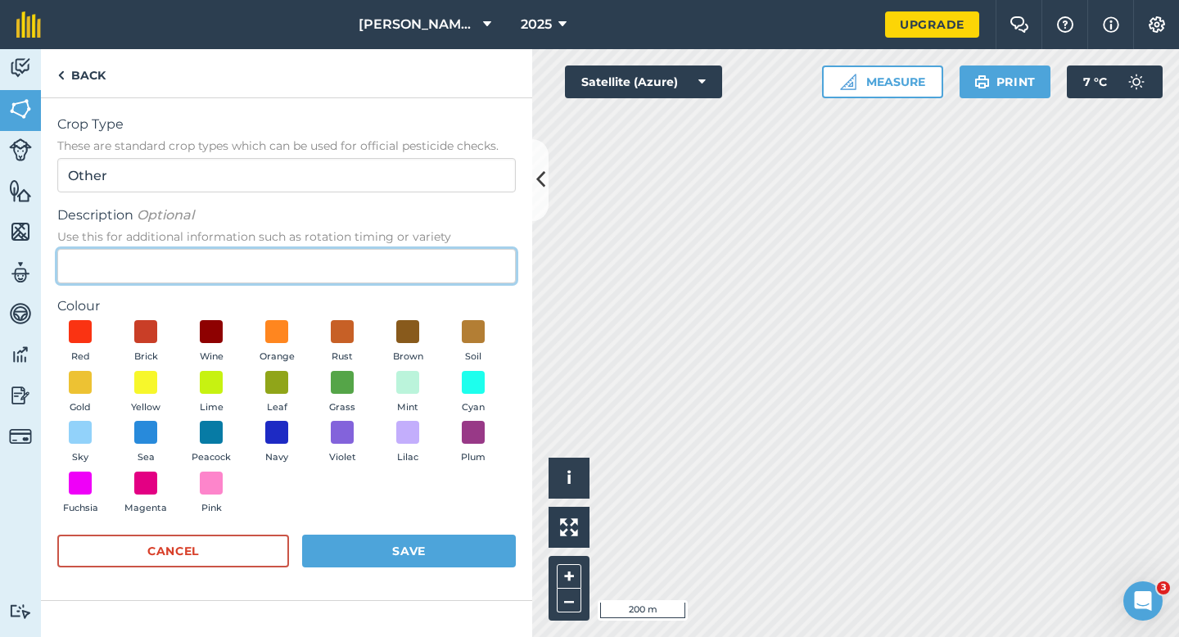
click at [461, 260] on input "Description Optional Use this for additional information such as rotation timin…" at bounding box center [286, 266] width 458 height 34
type input "Grass Seed"
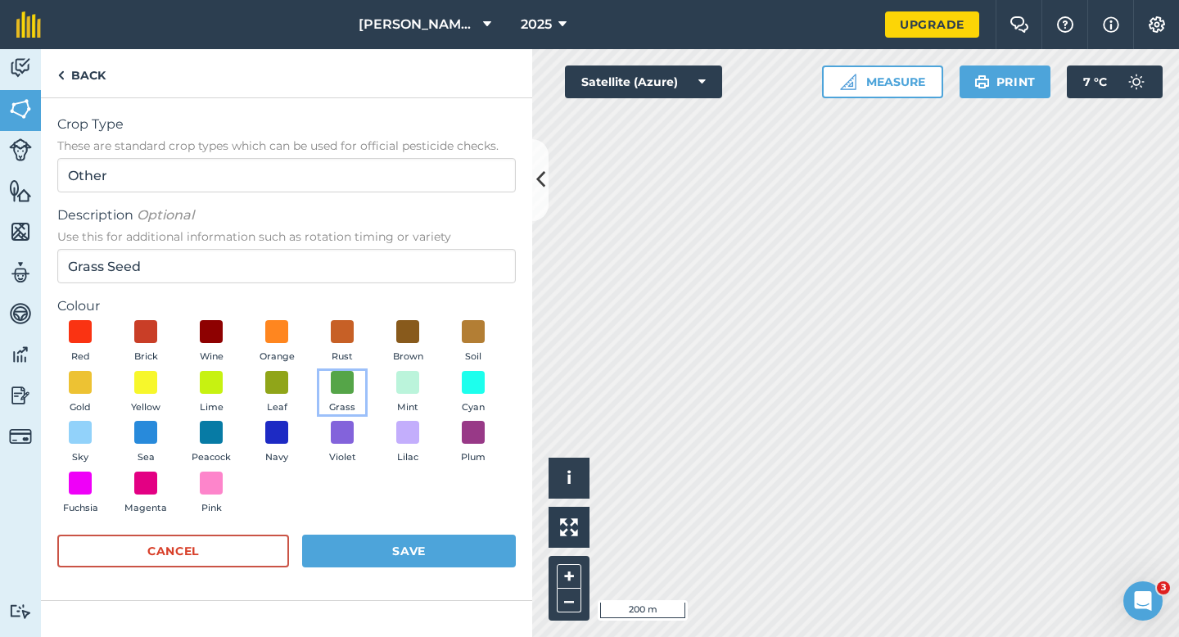
click at [324, 391] on button "Grass" at bounding box center [342, 393] width 46 height 44
click at [416, 558] on button "Save" at bounding box center [409, 551] width 214 height 33
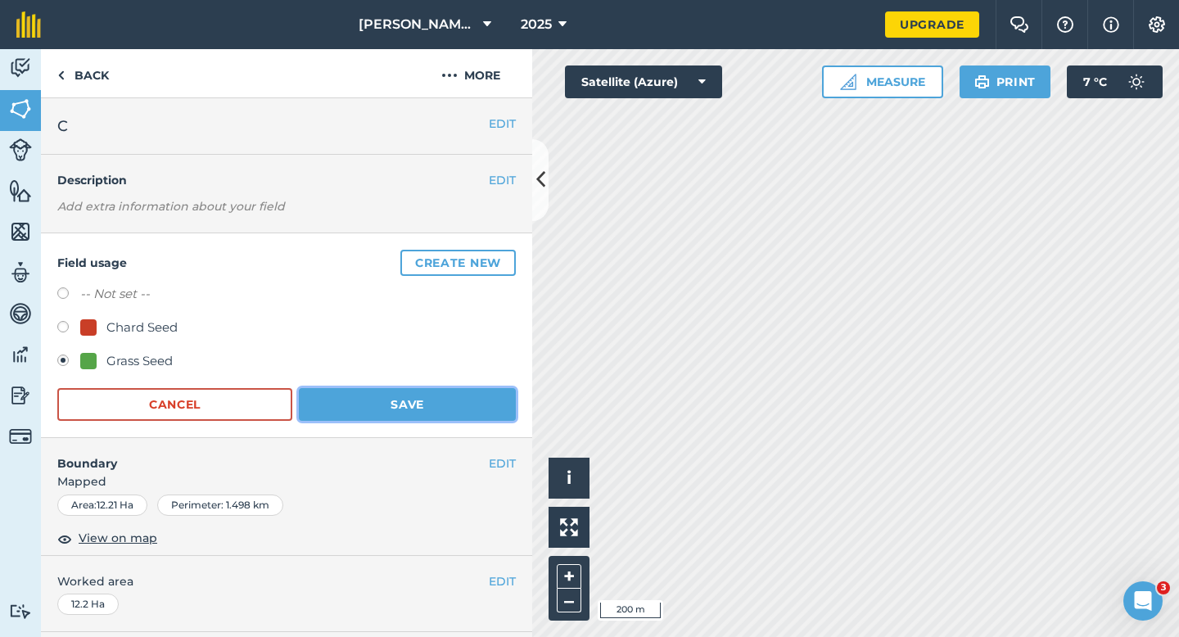
click at [476, 413] on button "Save" at bounding box center [407, 404] width 217 height 33
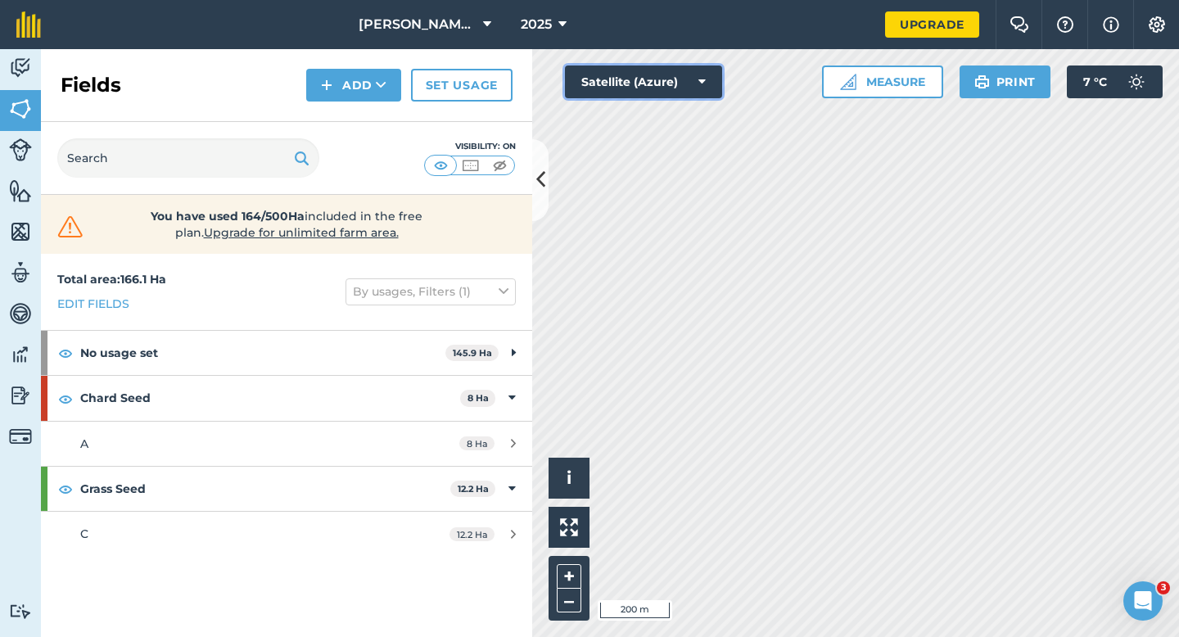
click at [601, 88] on button "Satellite (Azure)" at bounding box center [643, 81] width 157 height 33
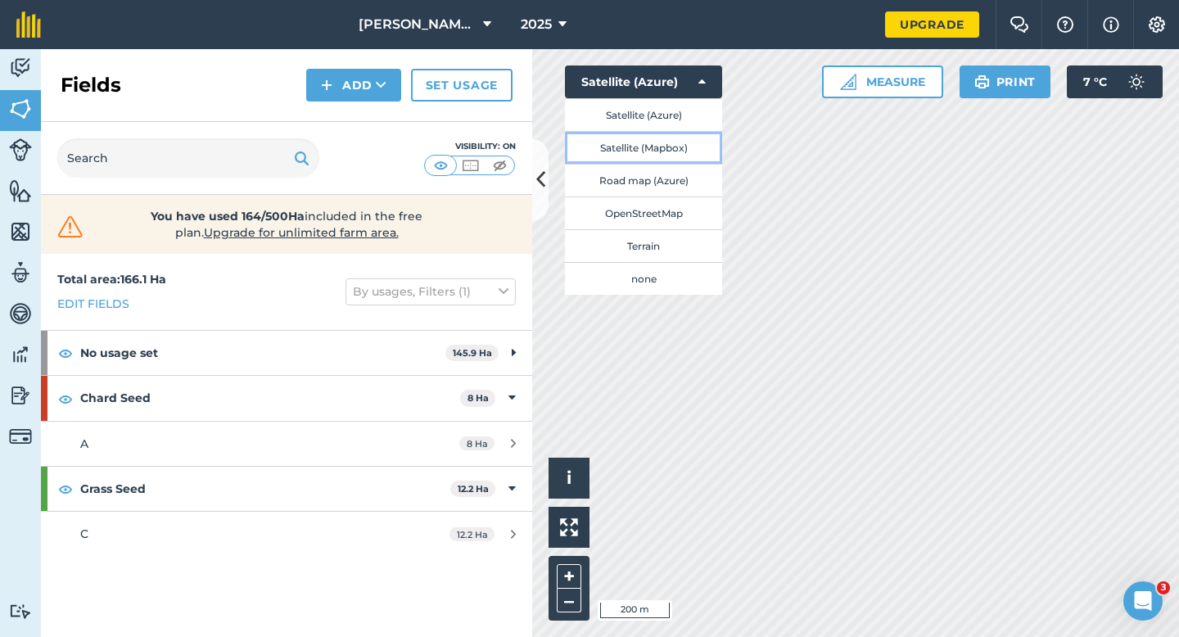
click at [608, 147] on button "Satellite (Mapbox)" at bounding box center [643, 147] width 157 height 33
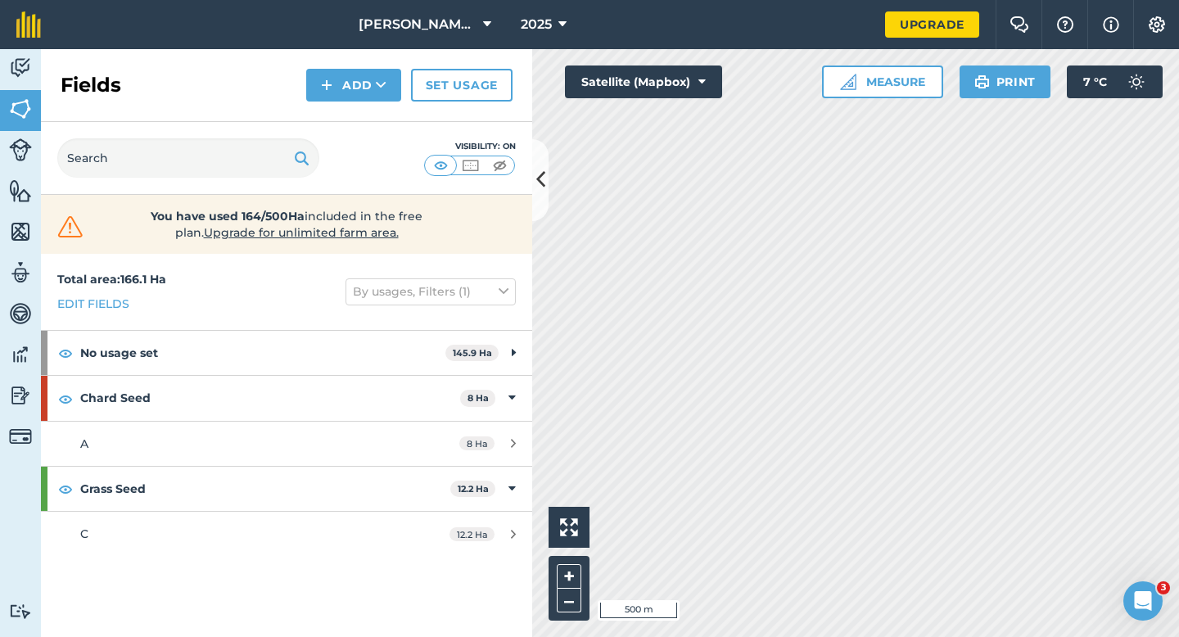
click at [835, 0] on html "[PERSON_NAME] & Sons 2025 Upgrade Farm Chat Help Info Settings Map printing is …" at bounding box center [589, 318] width 1179 height 637
click at [838, 97] on div "Click to start drawing i 500 m + – Satellite (Mapbox) Measure Print 7 ° C" at bounding box center [855, 343] width 647 height 588
click at [645, 80] on button "Satellite (Mapbox)" at bounding box center [643, 81] width 157 height 33
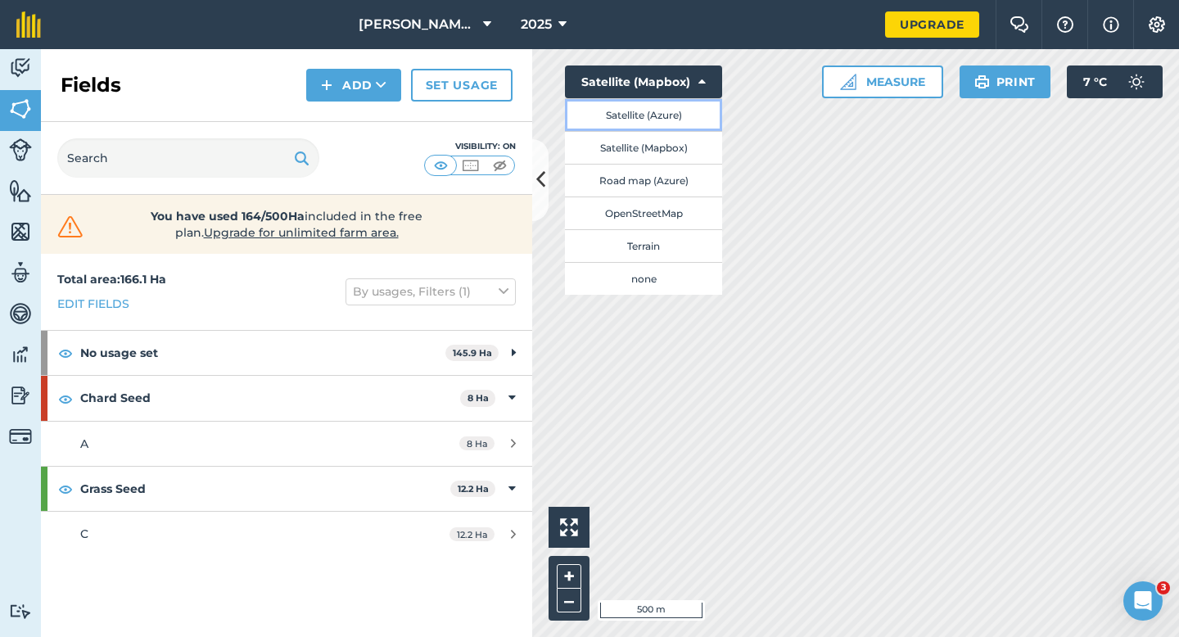
click at [645, 107] on button "Satellite (Azure)" at bounding box center [643, 114] width 157 height 33
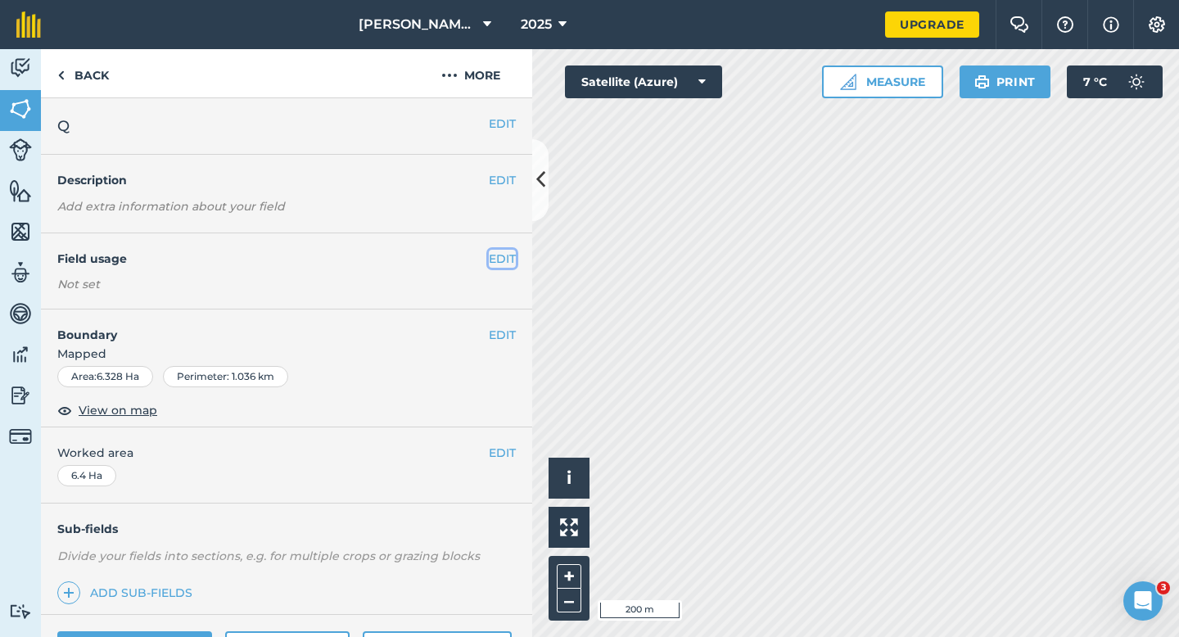
click at [502, 251] on button "EDIT" at bounding box center [502, 259] width 27 height 18
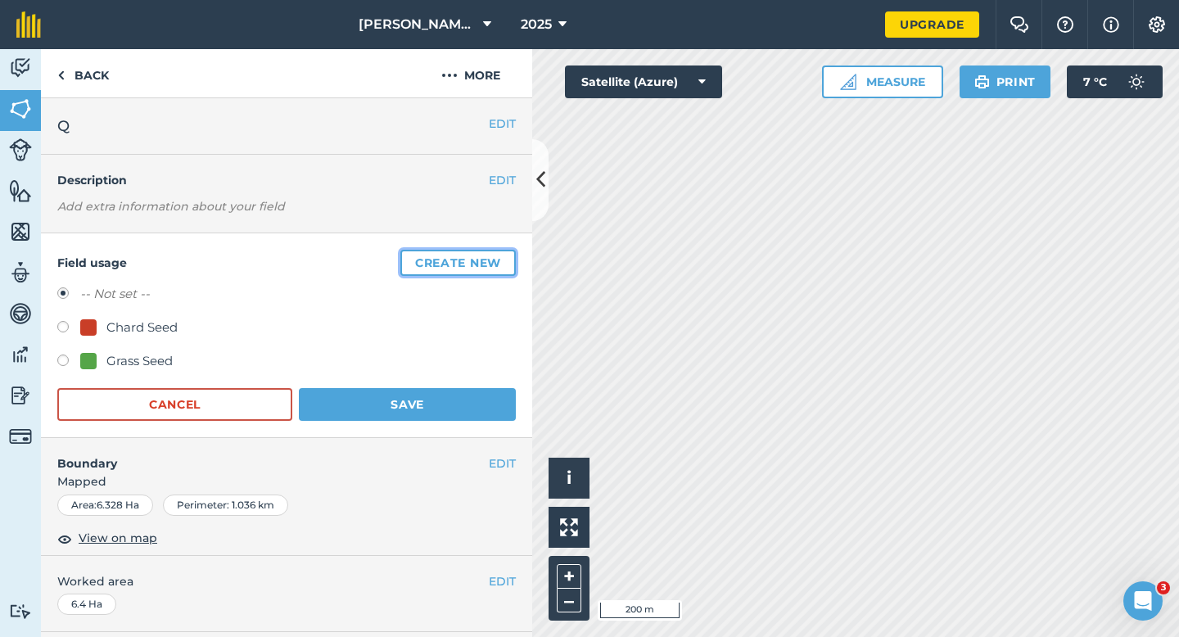
click at [503, 251] on button "Create new" at bounding box center [457, 263] width 115 height 26
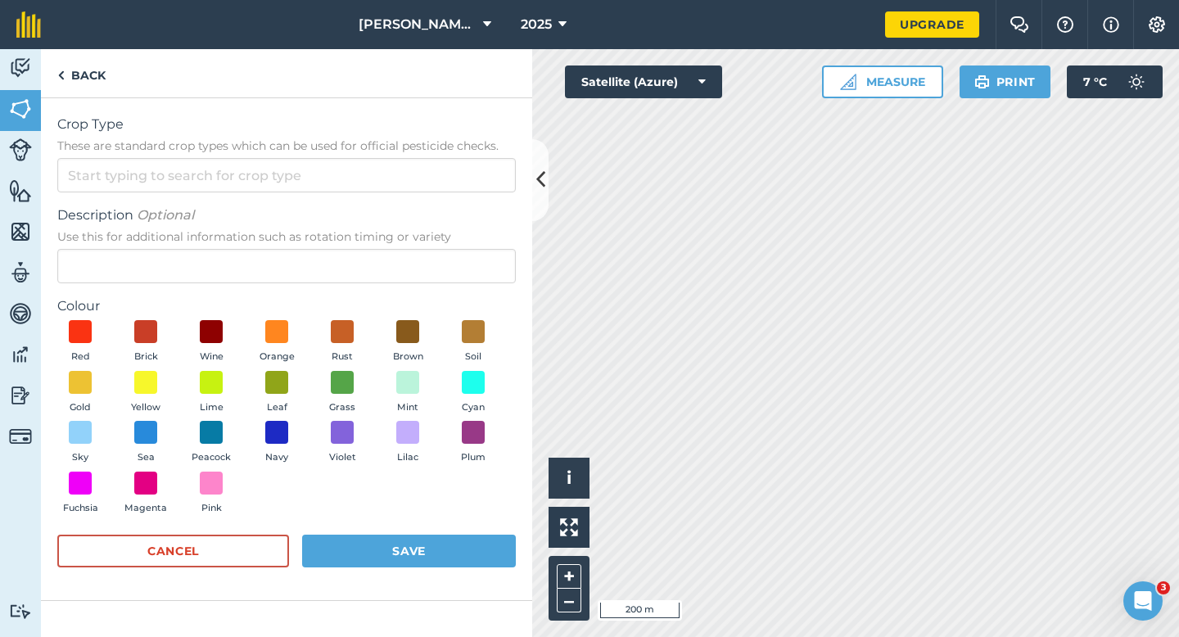
click at [463, 195] on form "Crop Type These are standard crop types which can be used for official pesticid…" at bounding box center [286, 349] width 458 height 469
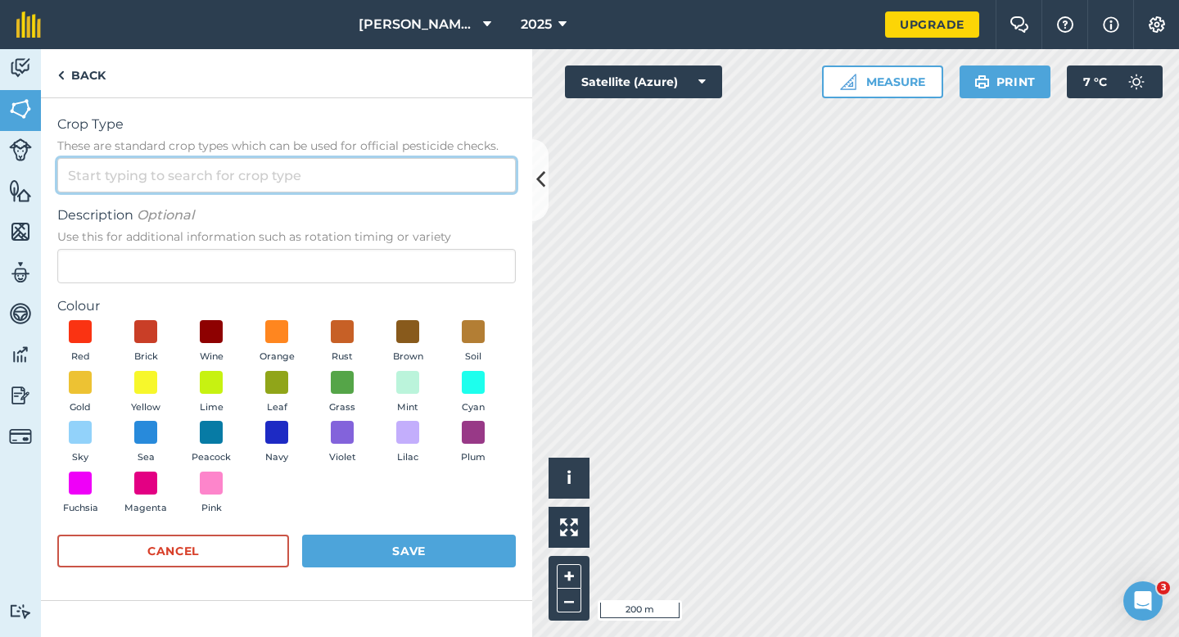
click at [463, 192] on input "Crop Type These are standard crop types which can be used for official pesticid…" at bounding box center [286, 175] width 458 height 34
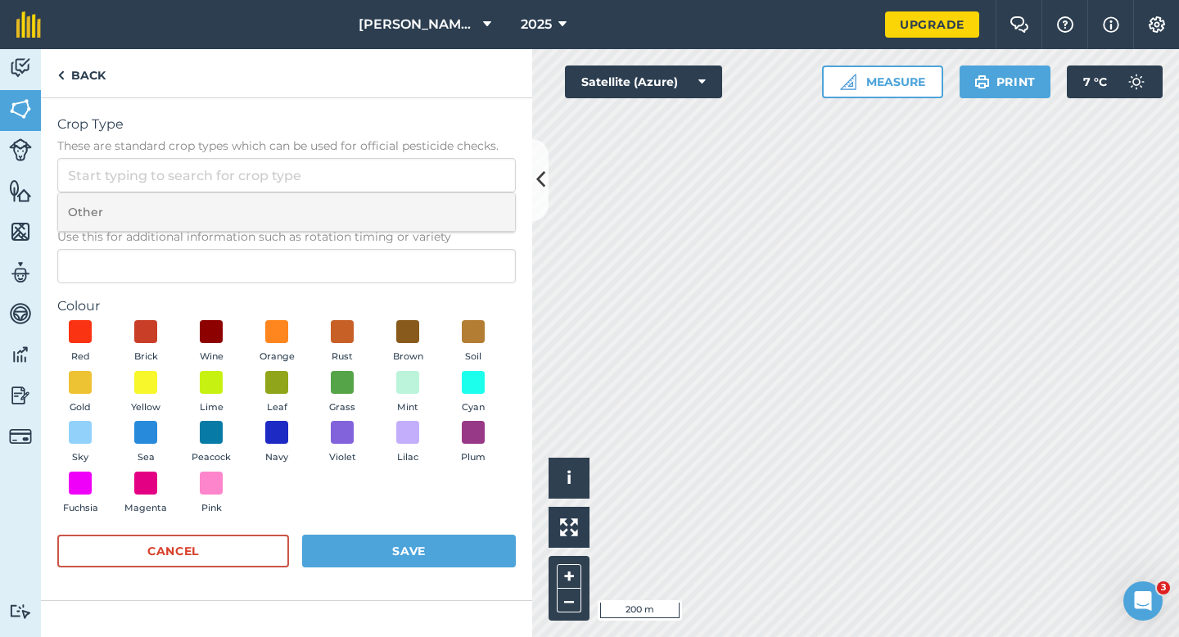
click at [463, 228] on li "Other" at bounding box center [286, 212] width 457 height 38
type input "Other"
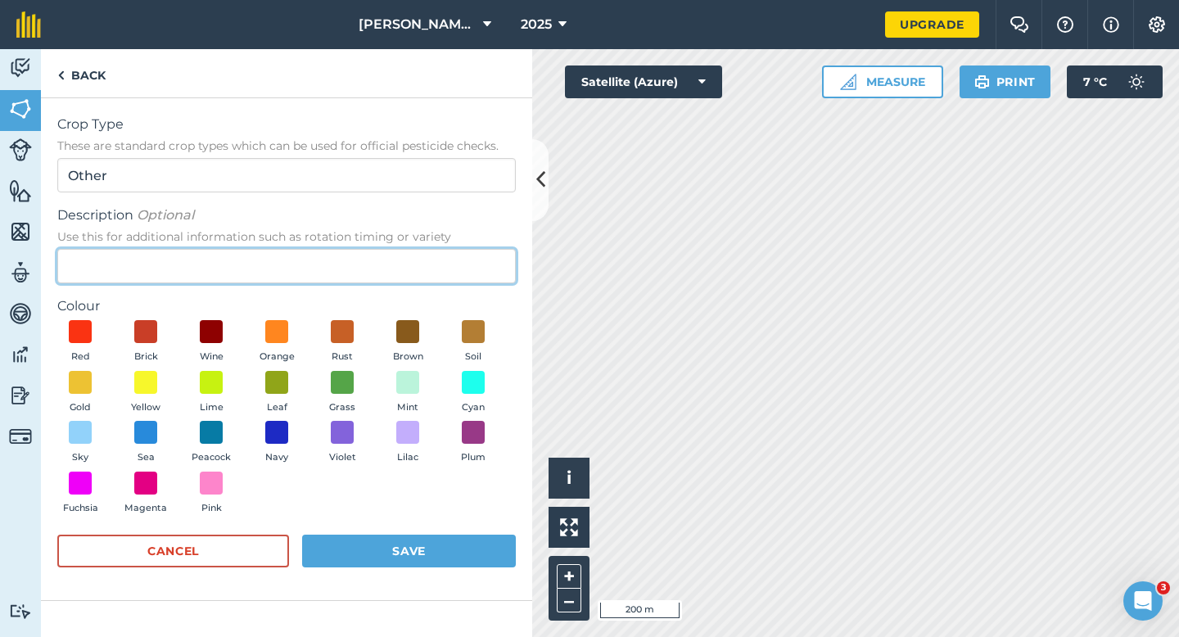
click at [463, 255] on input "Description Optional Use this for additional information such as rotation timin…" at bounding box center [286, 266] width 458 height 34
type input "Watties Peas"
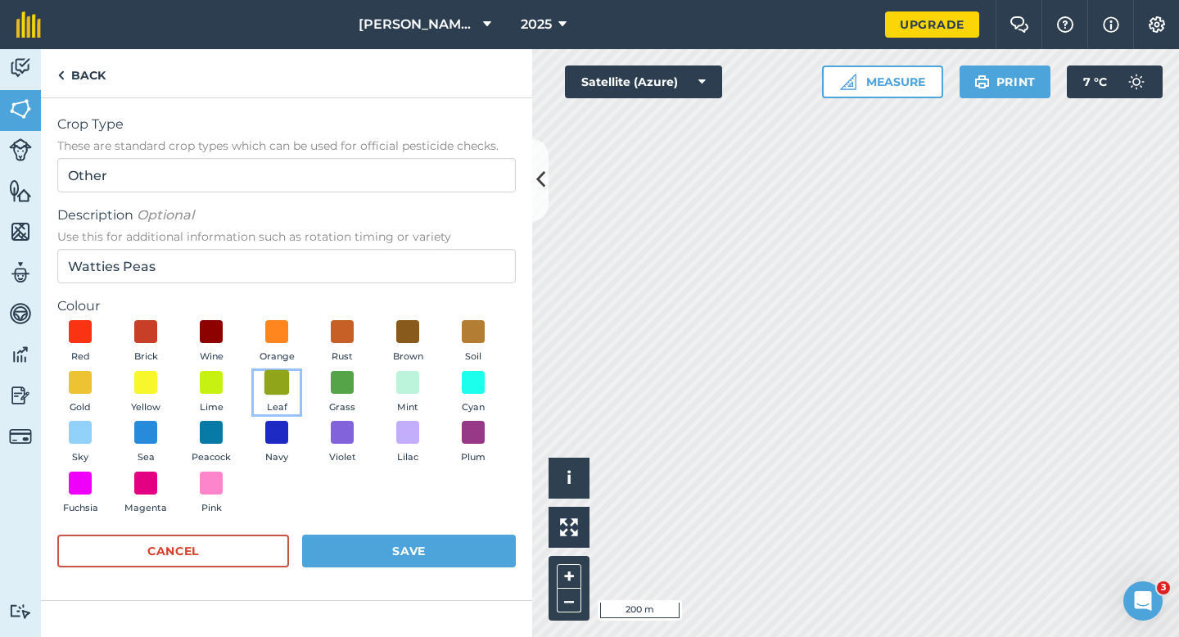
click at [272, 382] on span at bounding box center [276, 381] width 25 height 25
click at [406, 538] on button "Save" at bounding box center [409, 551] width 214 height 33
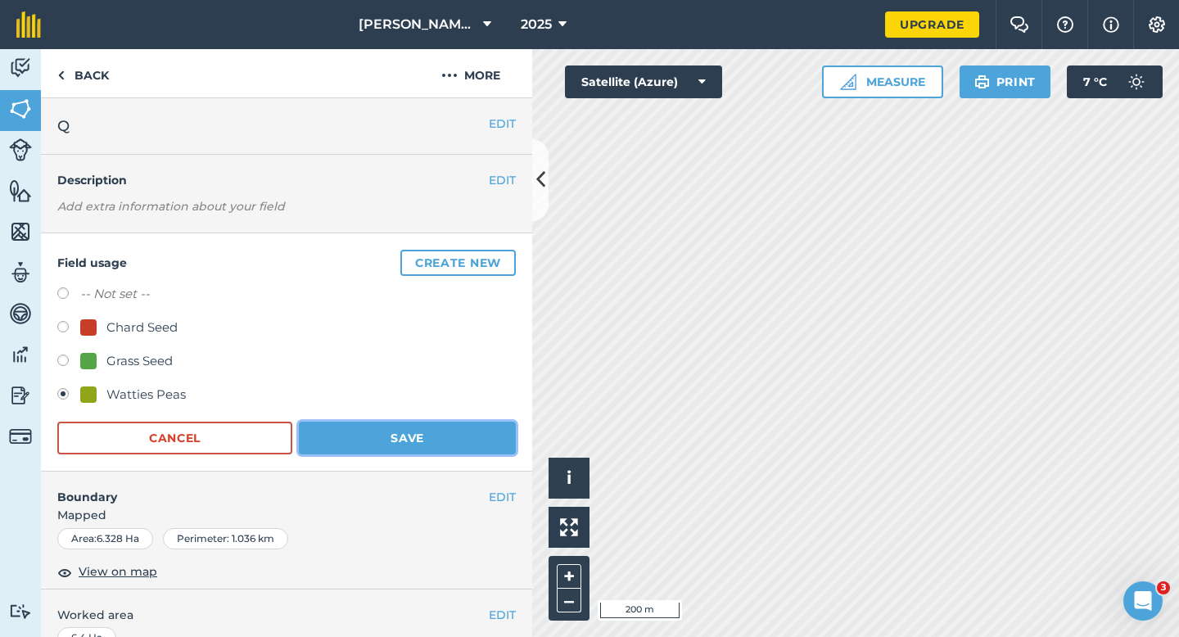
click at [452, 436] on button "Save" at bounding box center [407, 438] width 217 height 33
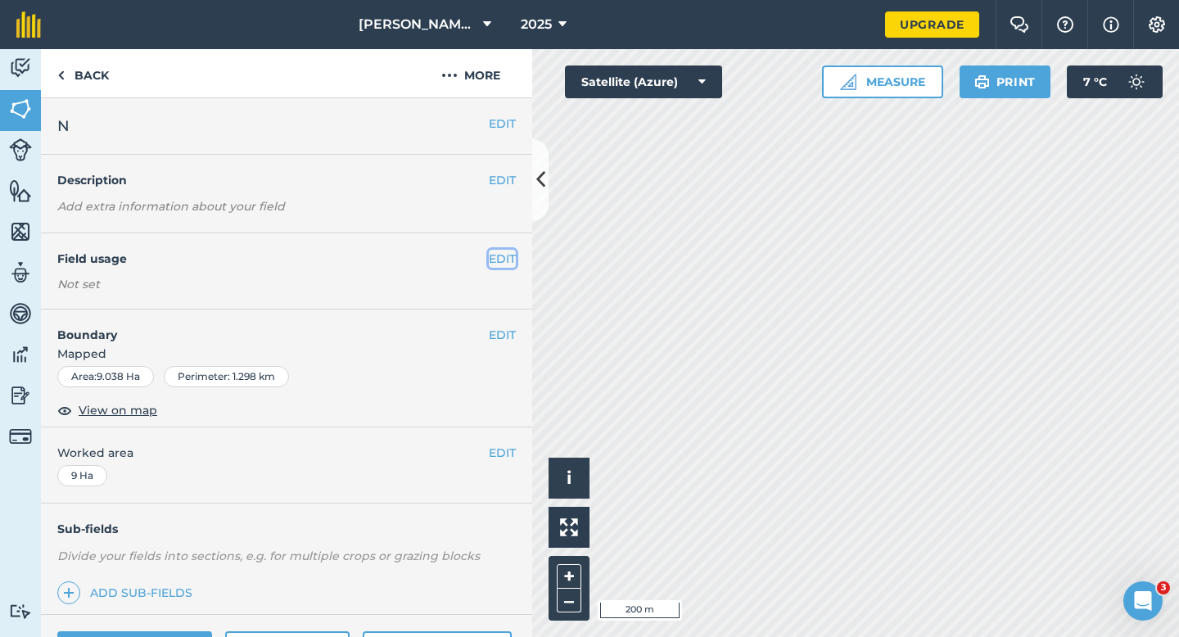
click at [506, 258] on button "EDIT" at bounding box center [502, 259] width 27 height 18
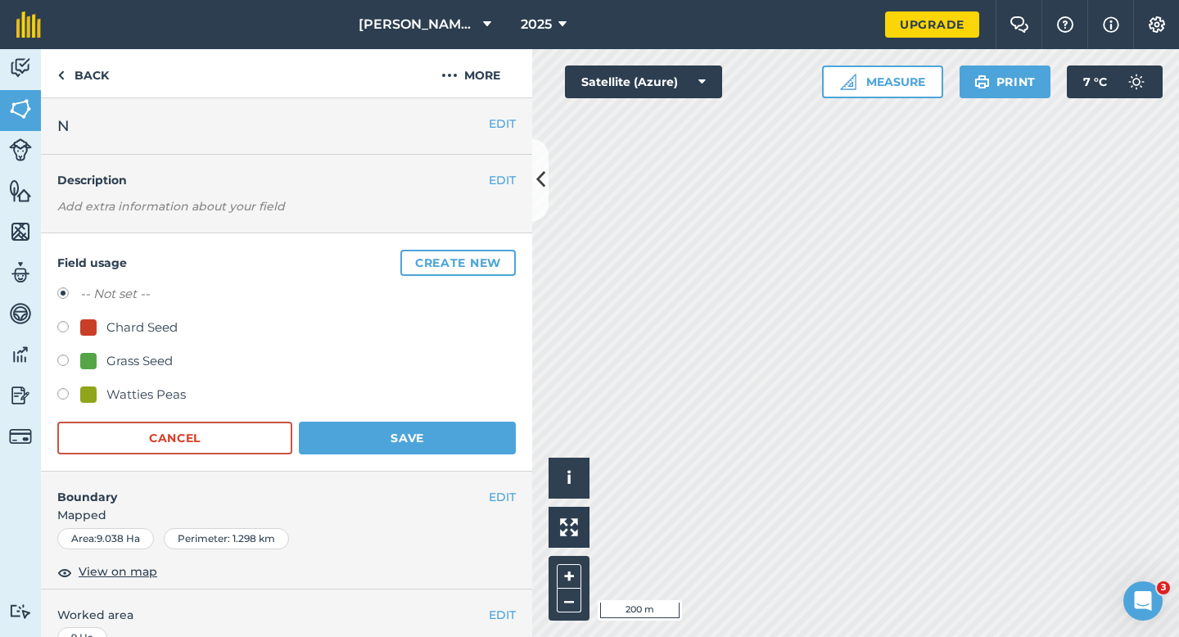
click at [506, 258] on button "Create new" at bounding box center [457, 263] width 115 height 26
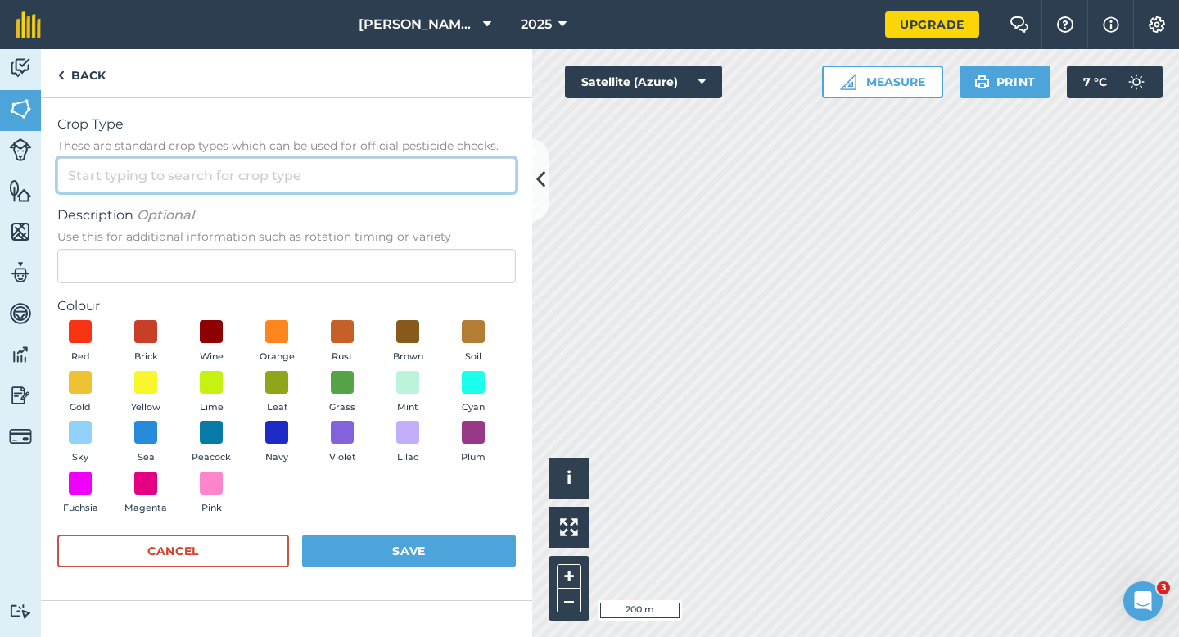
click at [453, 163] on input "Crop Type These are standard crop types which can be used for official pesticid…" at bounding box center [286, 175] width 458 height 34
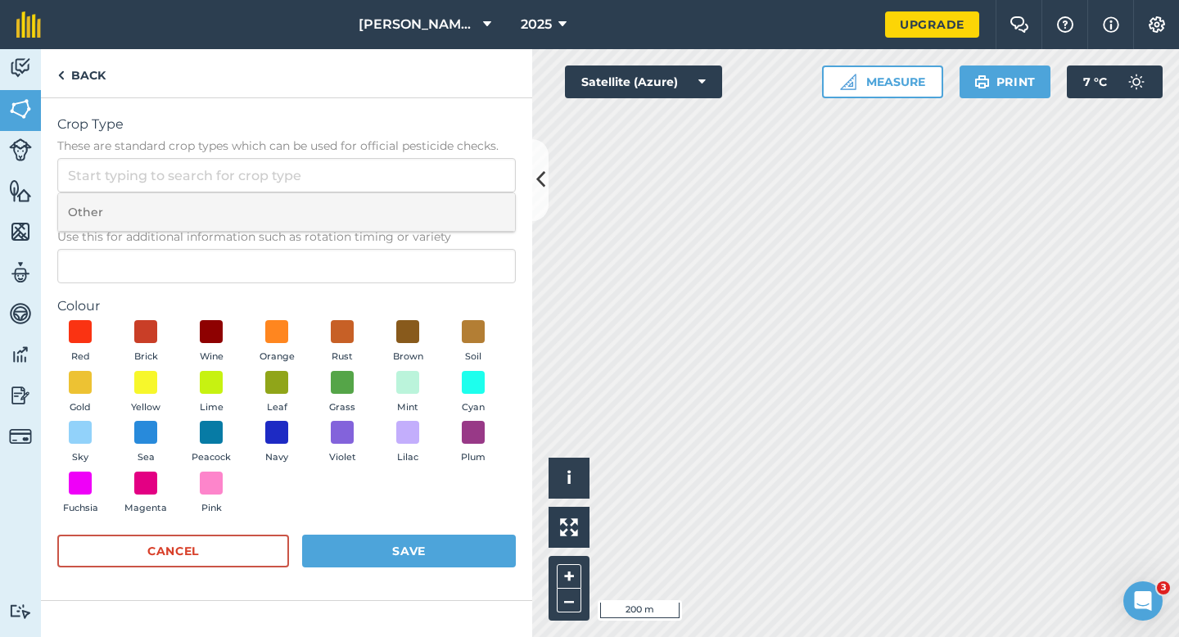
click at [453, 205] on li "Other" at bounding box center [286, 212] width 457 height 38
type input "Other"
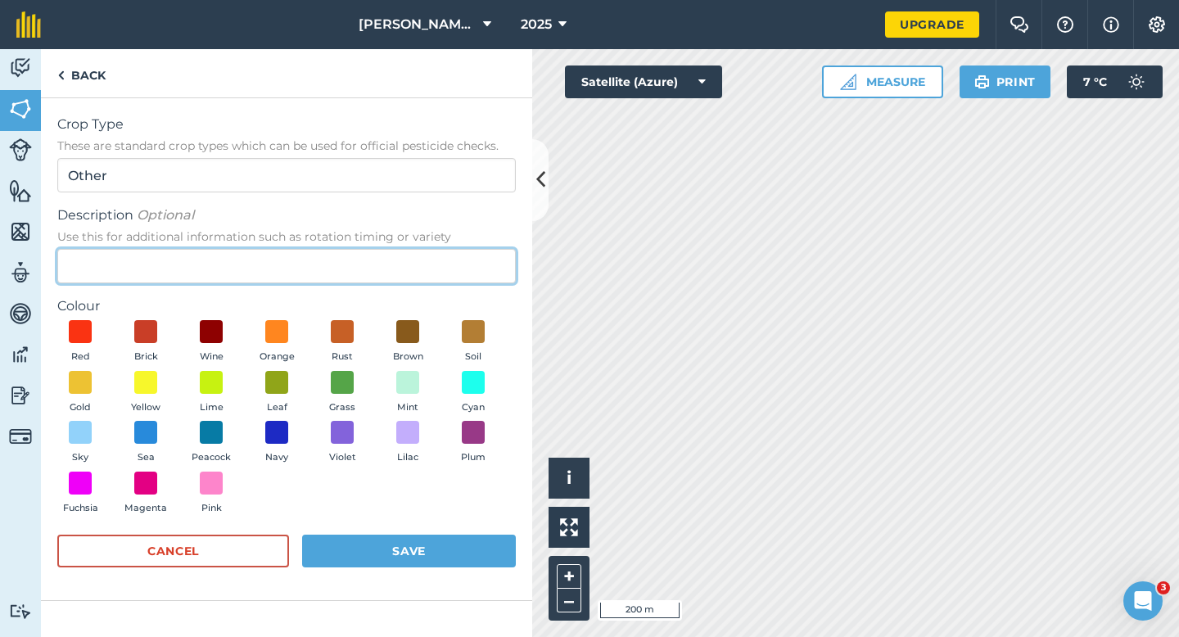
click at [453, 267] on input "Description Optional Use this for additional information such as rotation timin…" at bounding box center [286, 266] width 458 height 34
type input "Clover Seed"
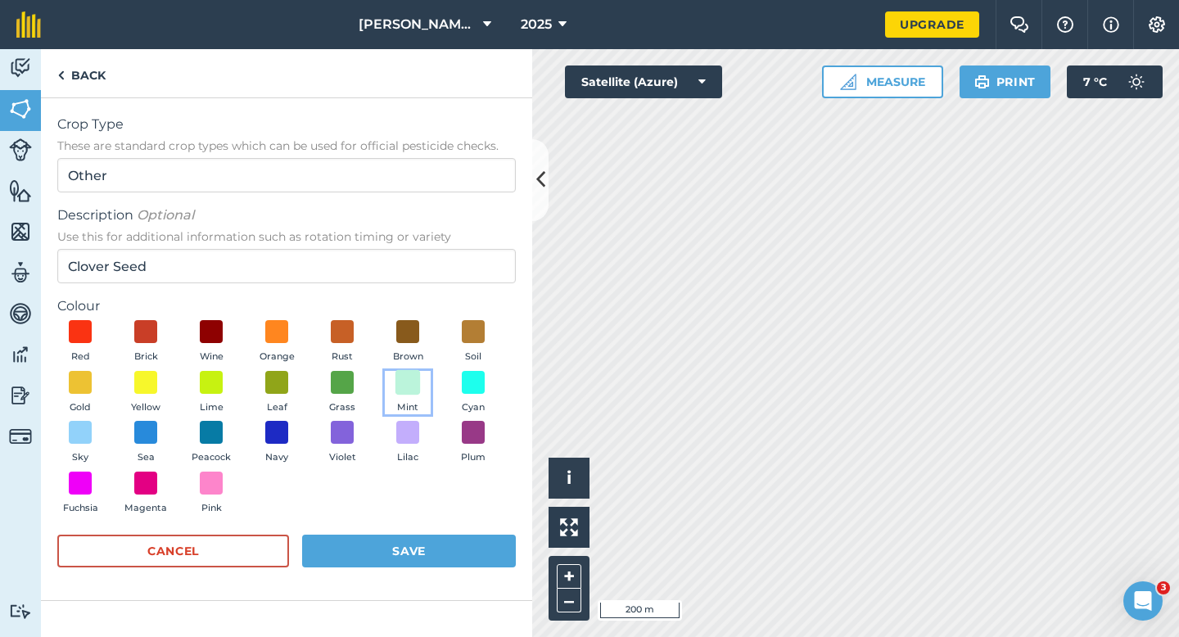
click at [402, 386] on span at bounding box center [407, 381] width 25 height 25
click at [431, 531] on form "Crop Type These are standard crop types which can be used for official pesticid…" at bounding box center [286, 349] width 458 height 469
click at [434, 553] on button "Save" at bounding box center [409, 551] width 214 height 33
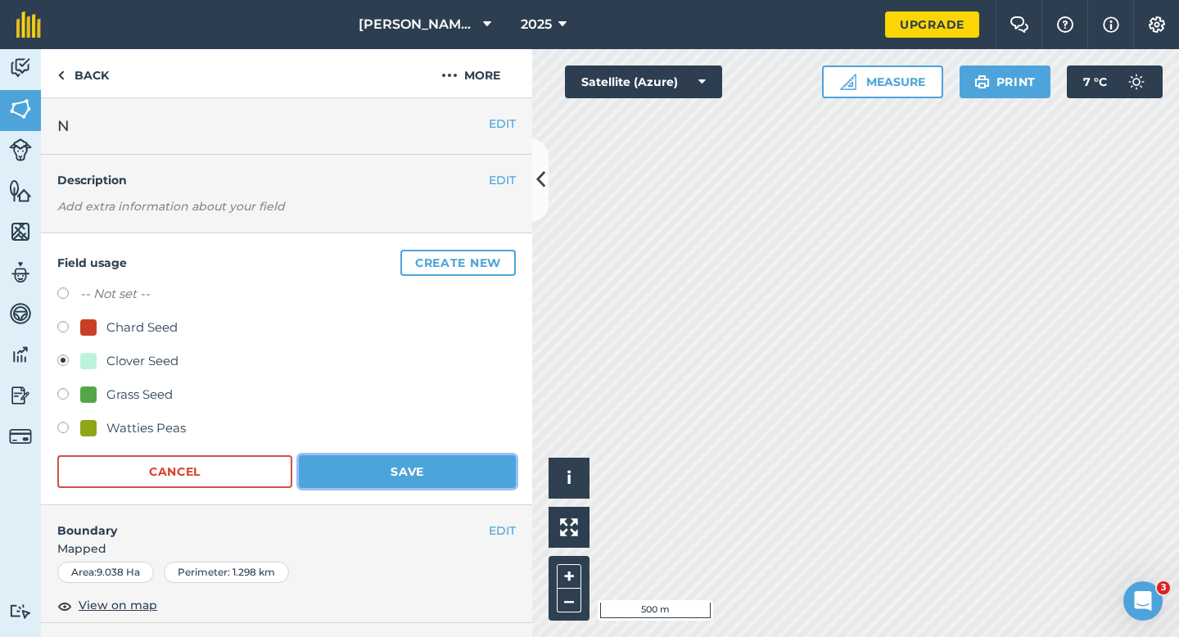
click at [464, 485] on button "Save" at bounding box center [407, 471] width 217 height 33
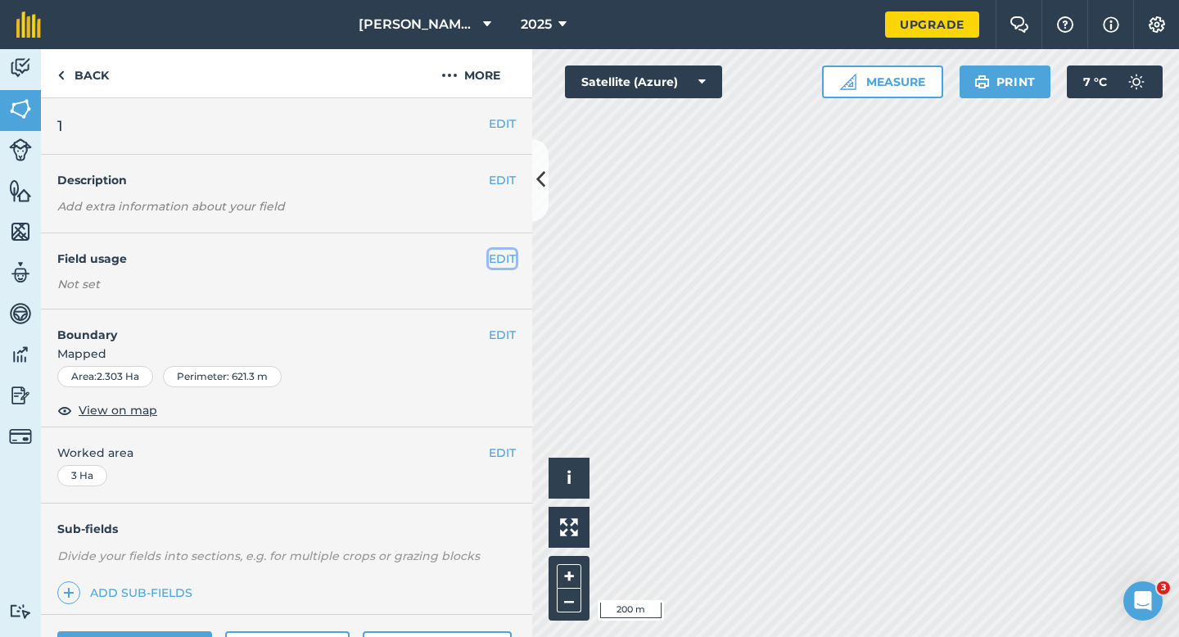
click at [503, 260] on button "EDIT" at bounding box center [502, 259] width 27 height 18
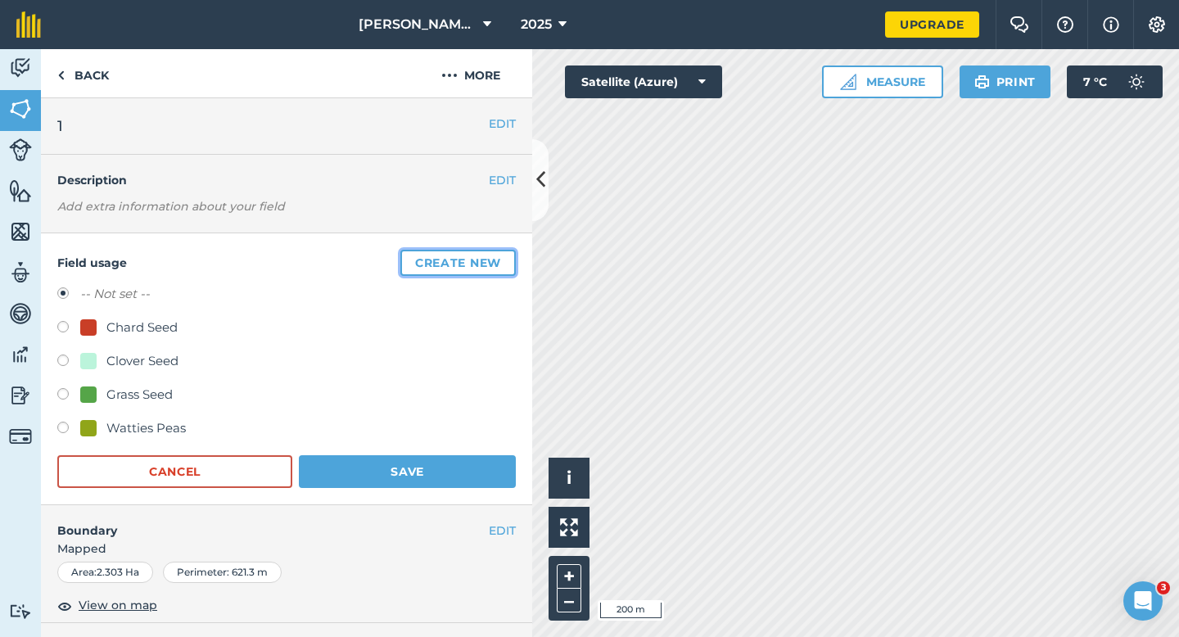
click at [503, 260] on button "Create new" at bounding box center [457, 263] width 115 height 26
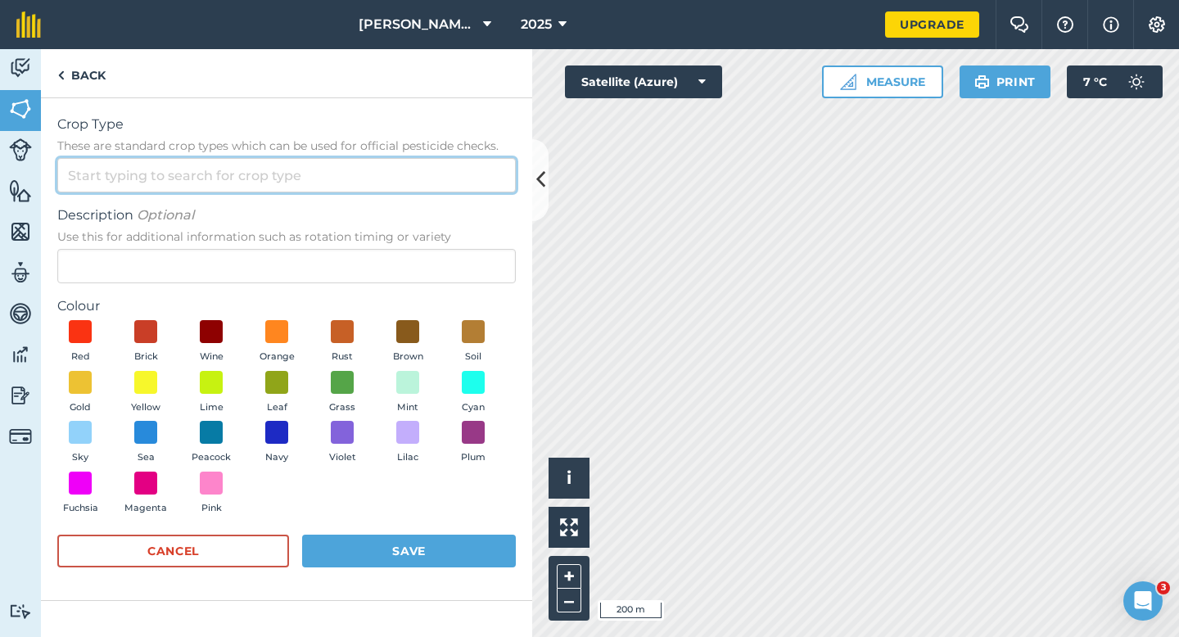
click at [447, 171] on input "Crop Type These are standard crop types which can be used for official pesticid…" at bounding box center [286, 175] width 458 height 34
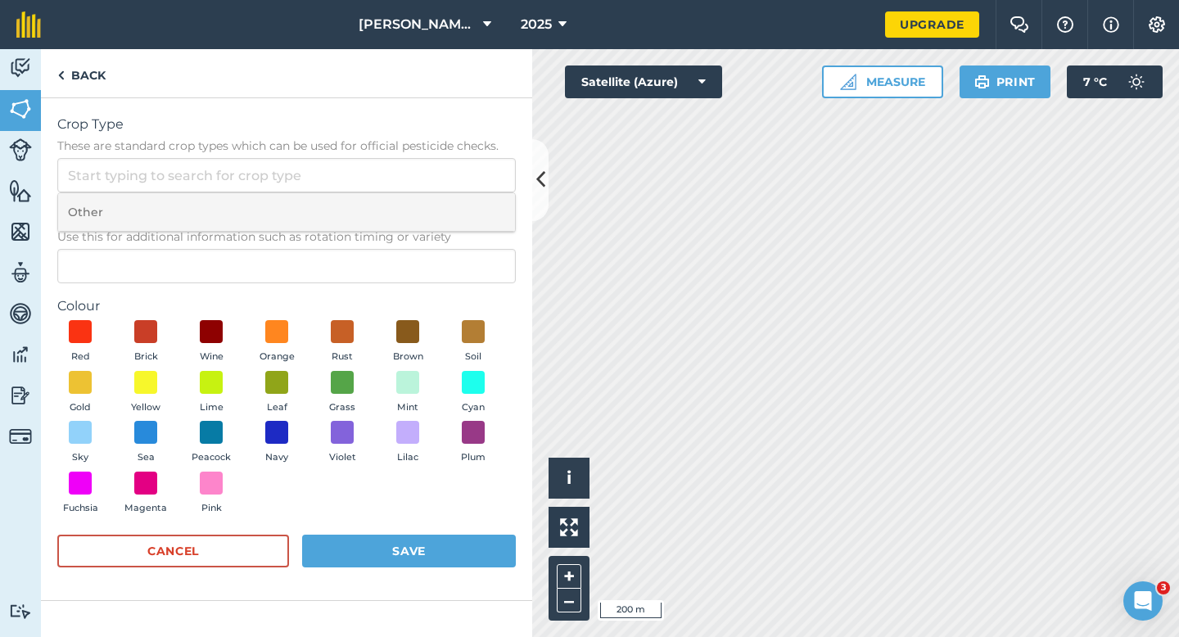
click at [447, 201] on li "Other" at bounding box center [286, 212] width 457 height 38
type input "Other"
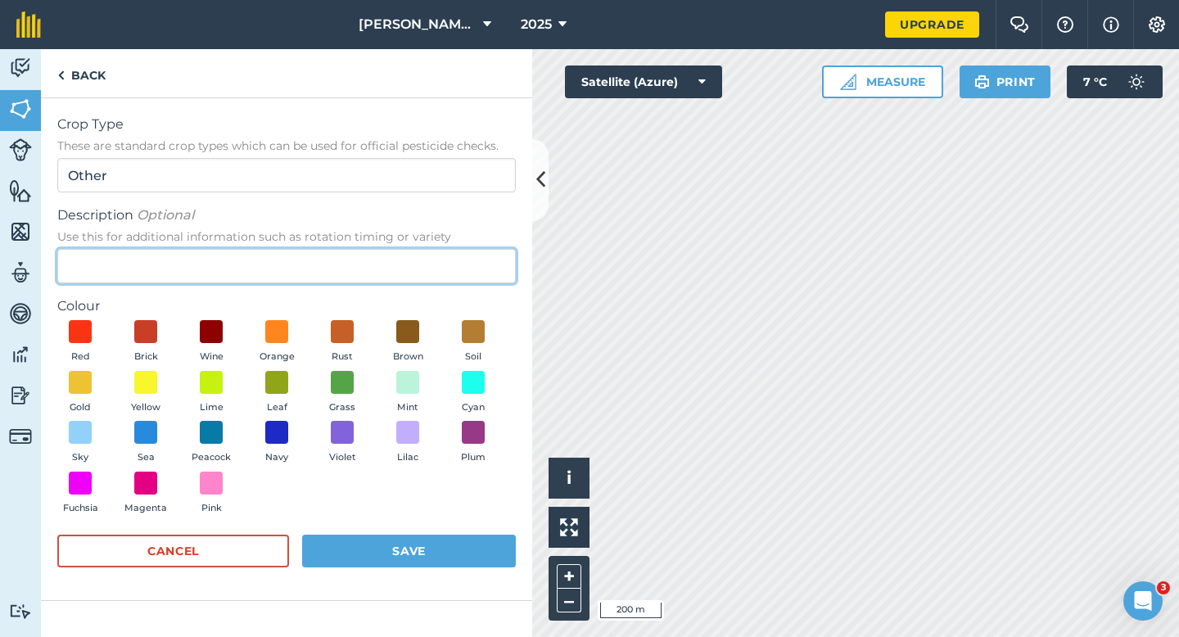
click at [447, 274] on input "Description Optional Use this for additional information such as rotation timin…" at bounding box center [286, 266] width 458 height 34
type input "Grass"
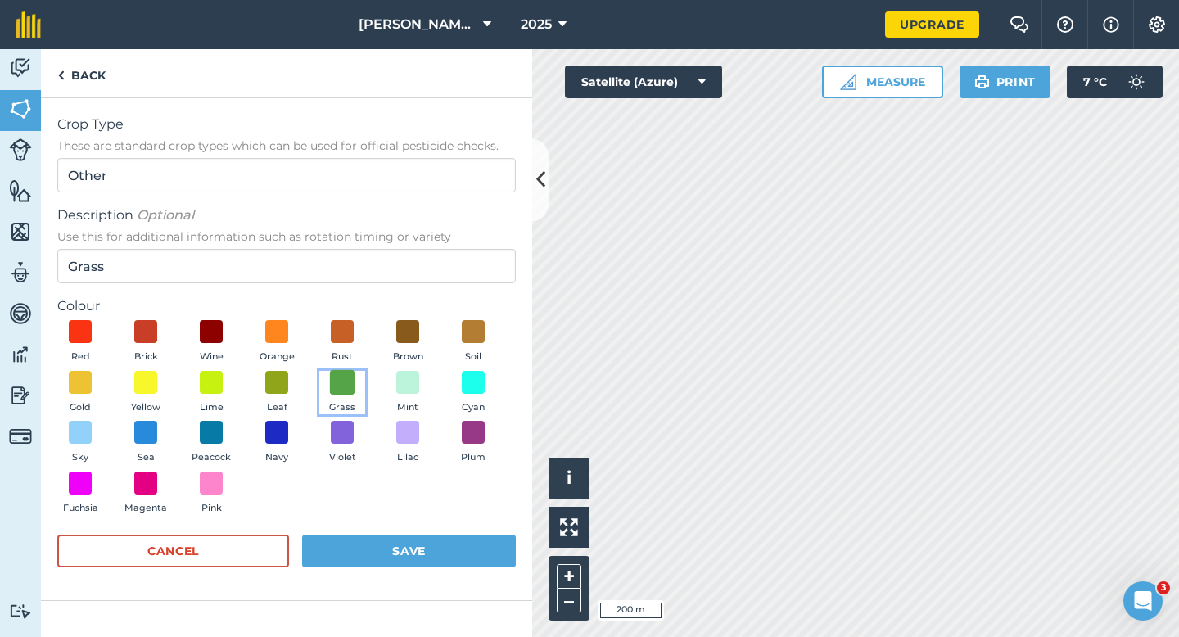
click at [348, 386] on span at bounding box center [342, 381] width 25 height 25
click at [395, 549] on button "Save" at bounding box center [409, 551] width 214 height 33
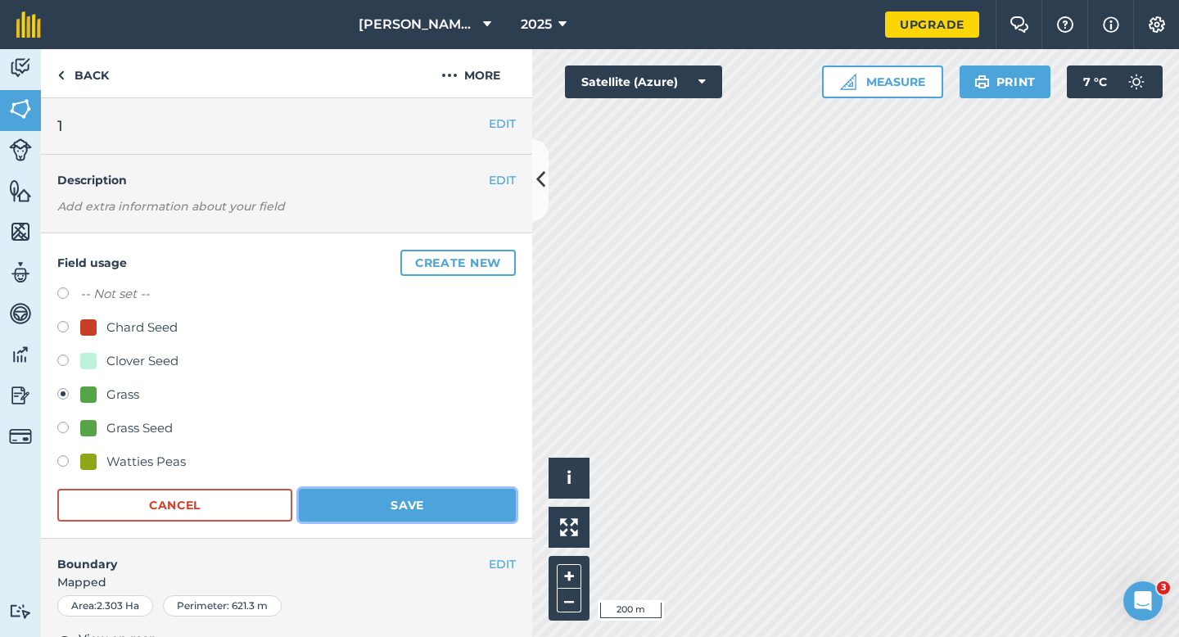
click at [436, 513] on button "Save" at bounding box center [407, 505] width 217 height 33
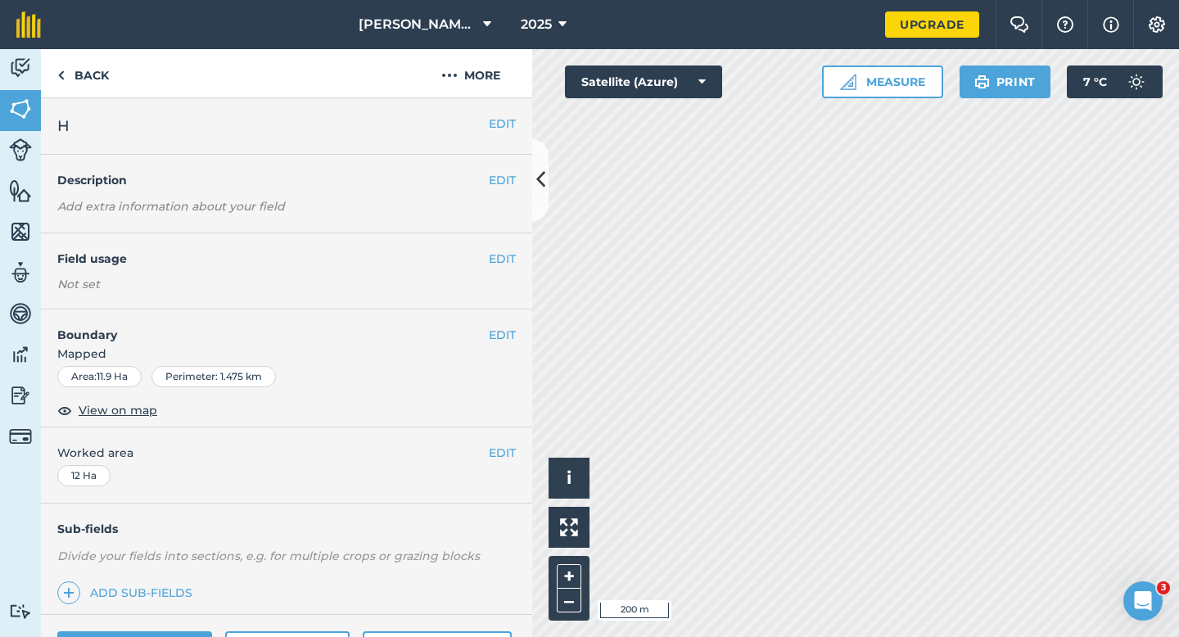
click at [517, 266] on div "EDIT Field usage Not set" at bounding box center [286, 271] width 491 height 76
click at [510, 263] on button "EDIT" at bounding box center [502, 259] width 27 height 18
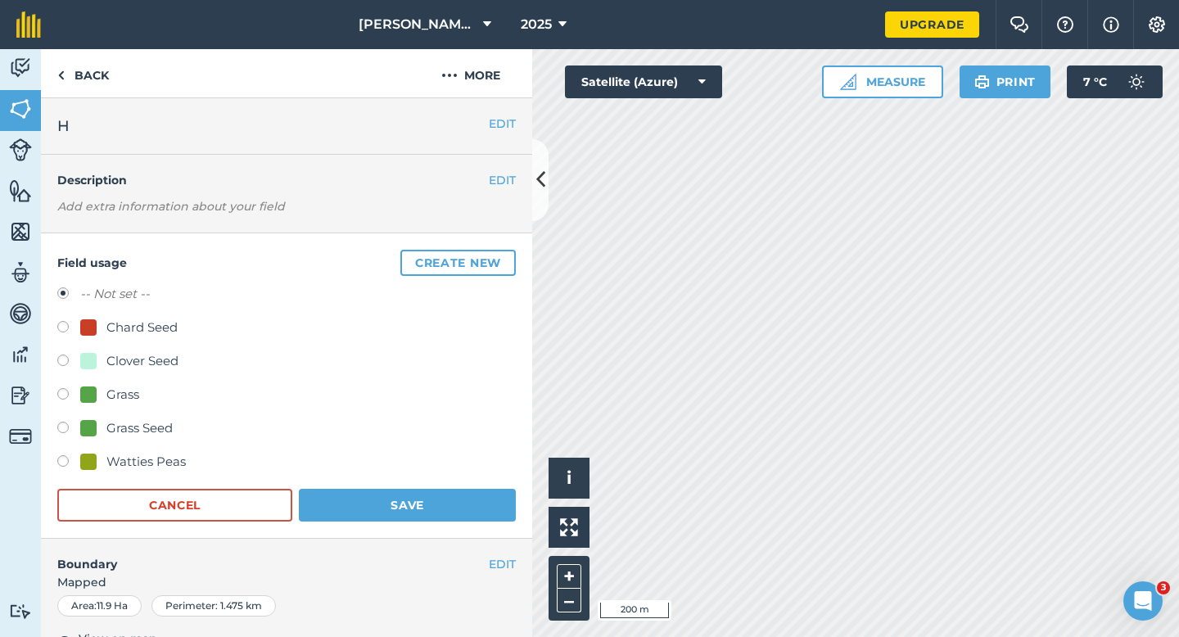
click at [157, 456] on div "Watties Peas" at bounding box center [145, 462] width 79 height 20
radio input "true"
radio input "false"
click at [421, 493] on button "Save" at bounding box center [407, 505] width 217 height 33
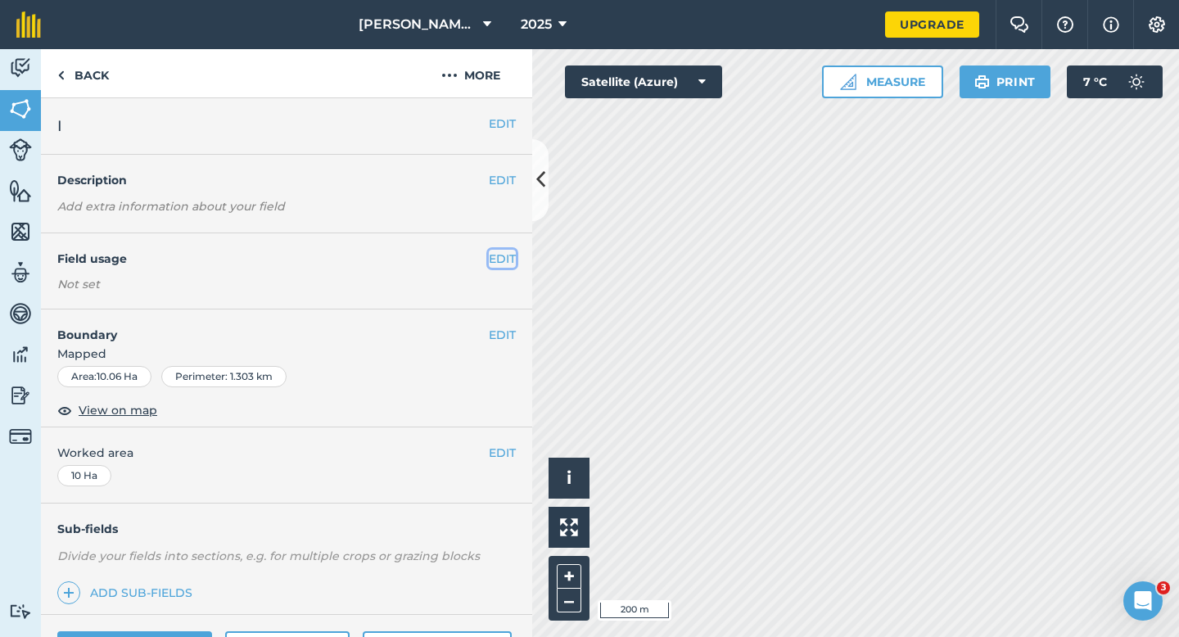
click at [498, 258] on button "EDIT" at bounding box center [502, 259] width 27 height 18
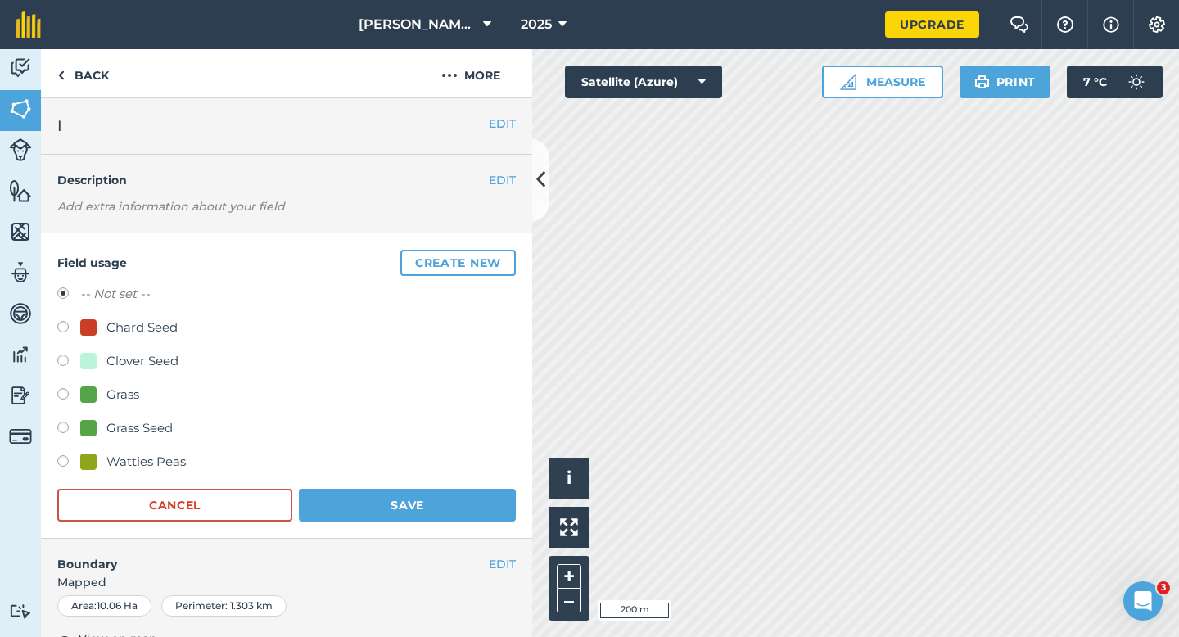
click at [498, 258] on button "Create new" at bounding box center [457, 263] width 115 height 26
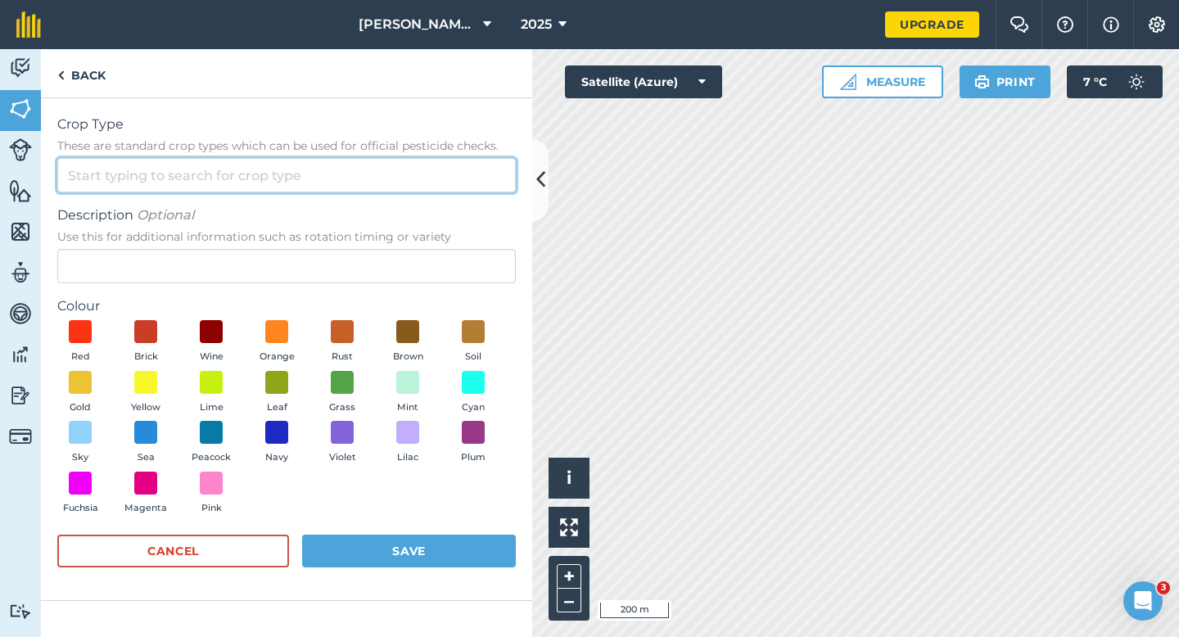
click at [440, 167] on input "Crop Type These are standard crop types which can be used for official pesticid…" at bounding box center [286, 175] width 458 height 34
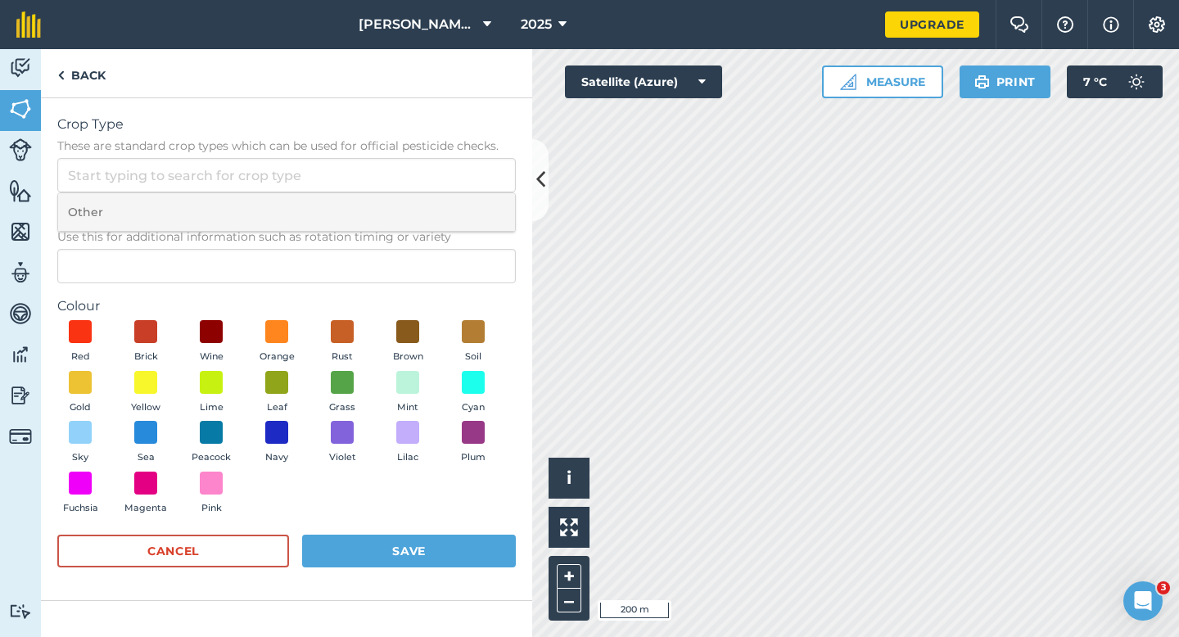
click at [440, 201] on li "Other" at bounding box center [286, 212] width 457 height 38
type input "Other"
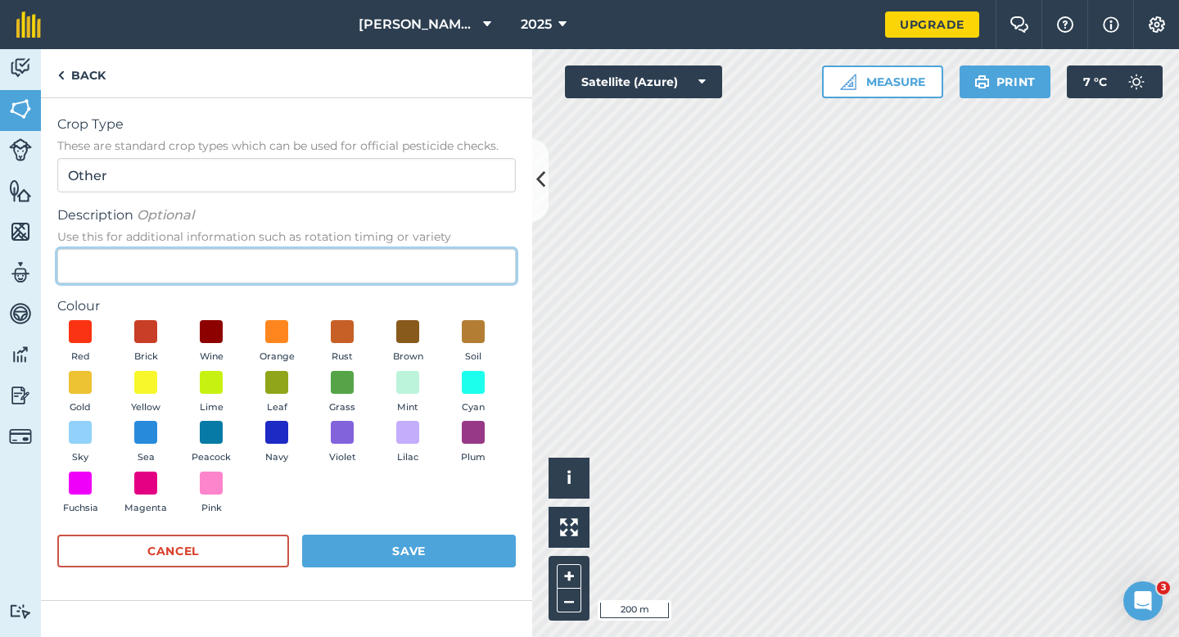
click at [440, 264] on input "Description Optional Use this for additional information such as rotation timin…" at bounding box center [286, 266] width 458 height 34
type input "Watties Beans"
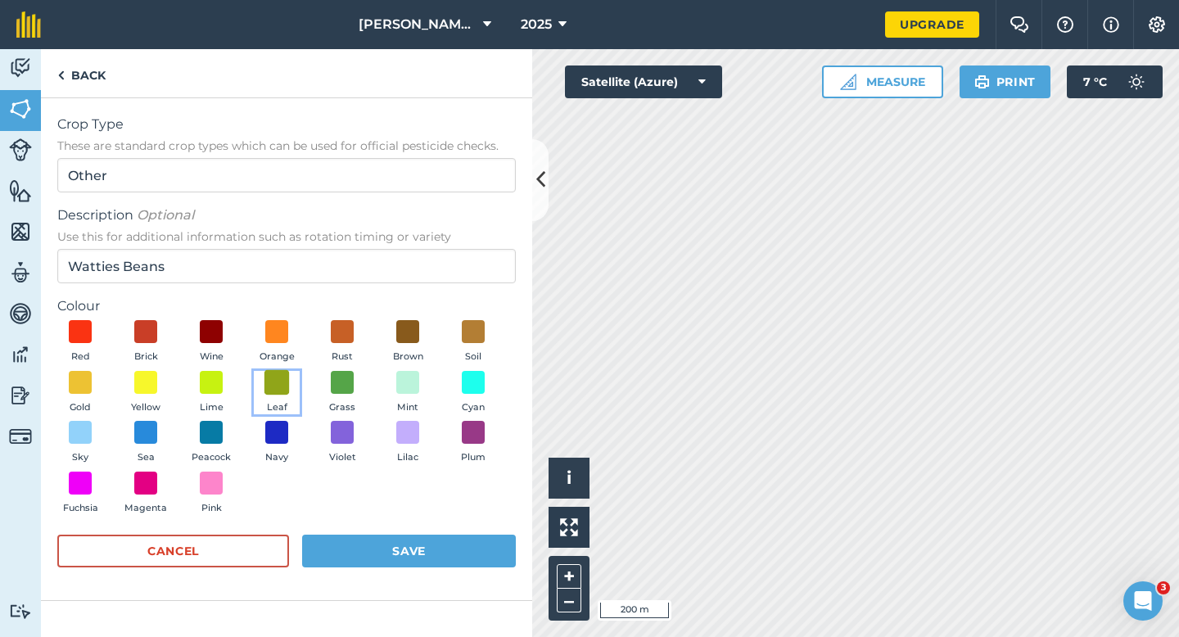
click at [266, 387] on span at bounding box center [276, 381] width 25 height 25
click at [370, 549] on button "Save" at bounding box center [409, 551] width 214 height 33
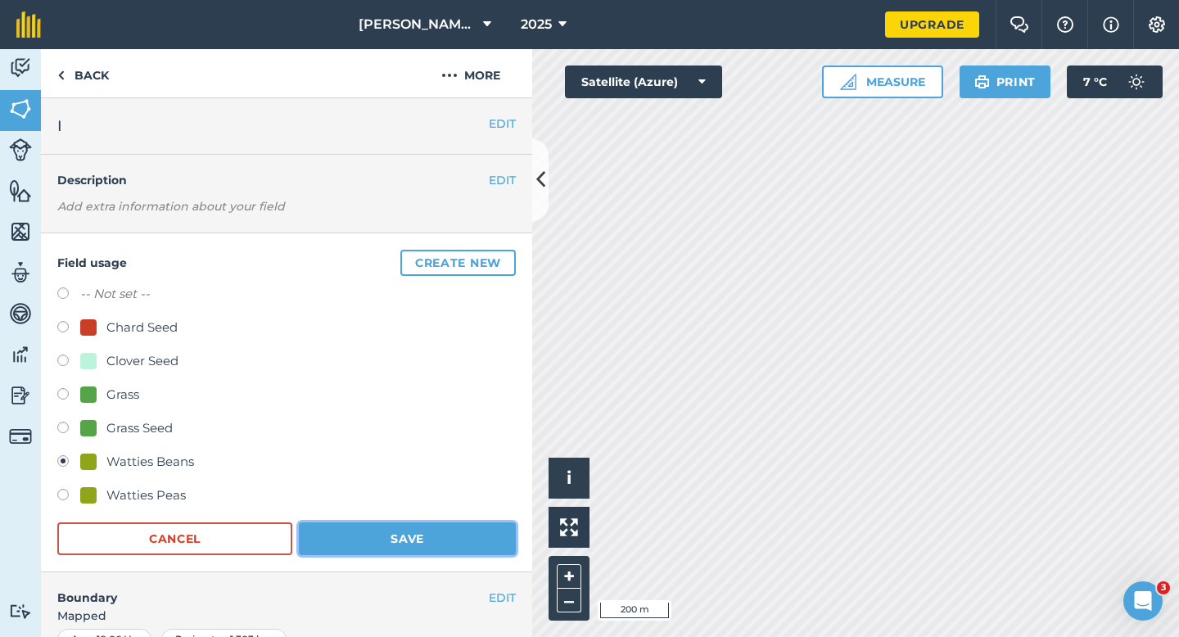
click at [409, 543] on button "Save" at bounding box center [407, 538] width 217 height 33
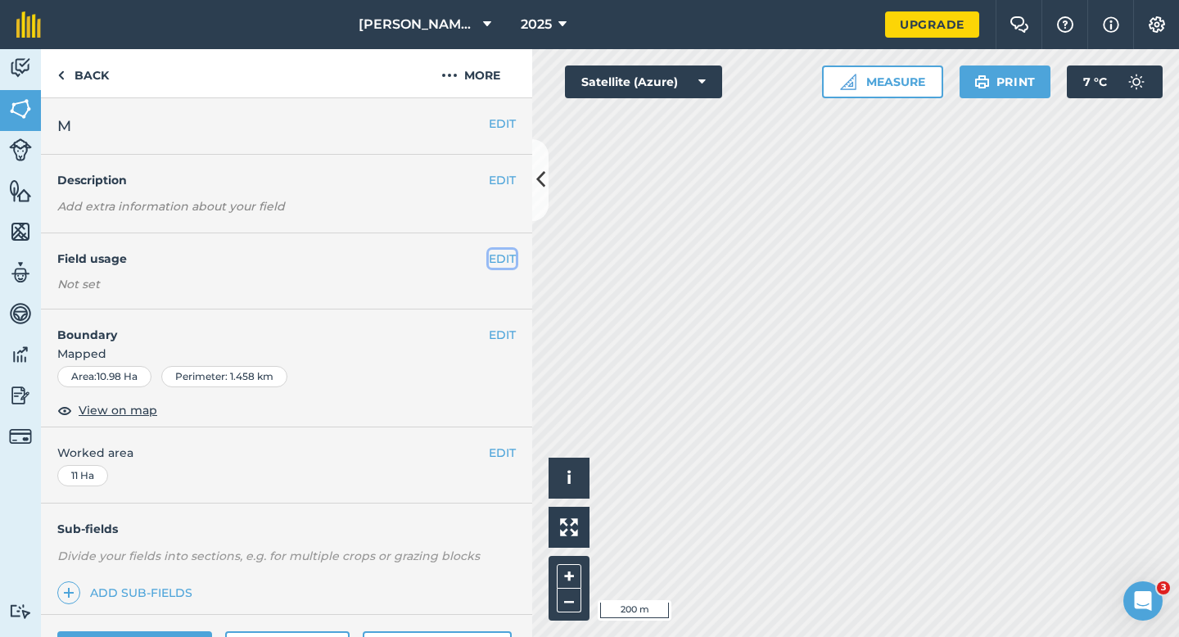
click at [509, 253] on button "EDIT" at bounding box center [502, 259] width 27 height 18
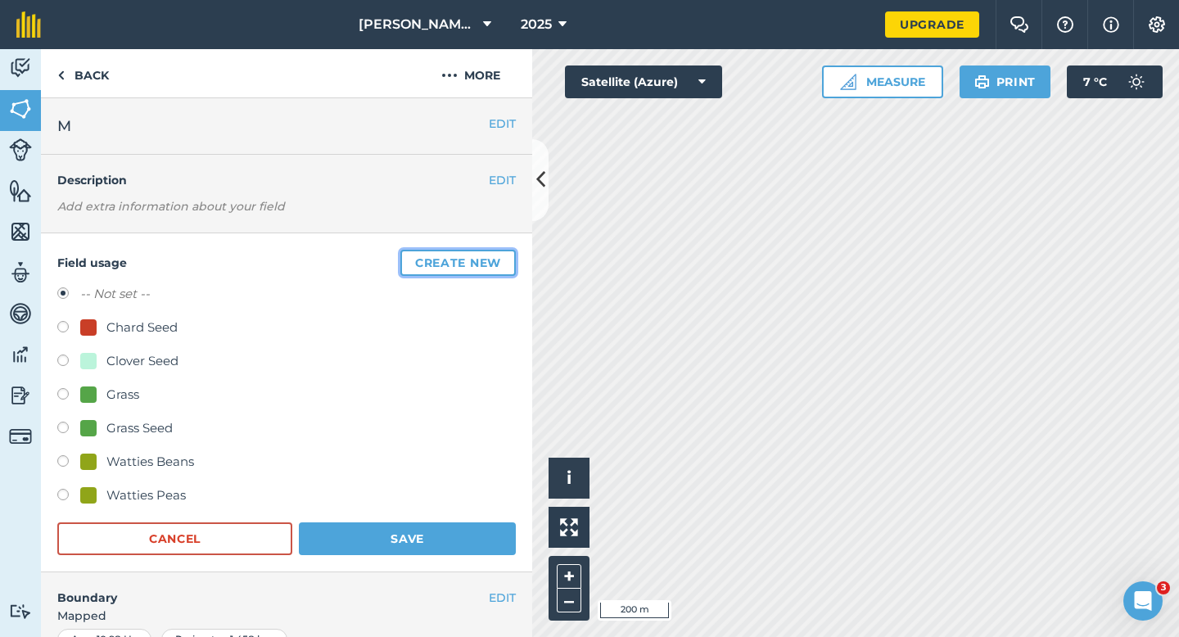
click at [509, 253] on button "Create new" at bounding box center [457, 263] width 115 height 26
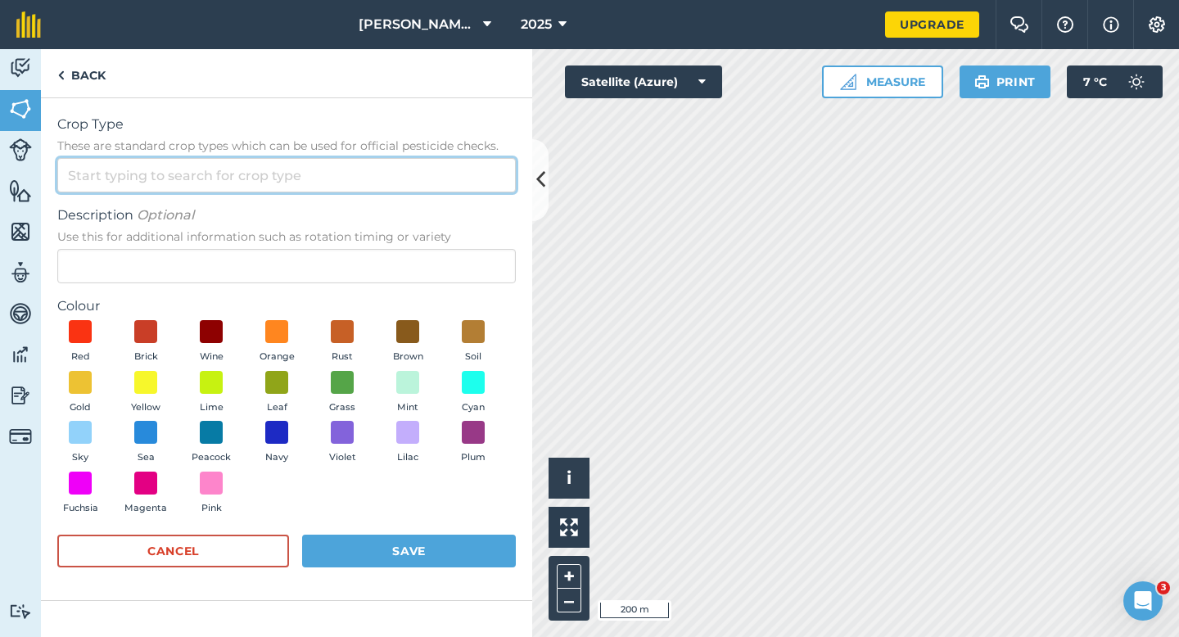
click at [453, 168] on input "Crop Type These are standard crop types which can be used for official pesticid…" at bounding box center [286, 175] width 458 height 34
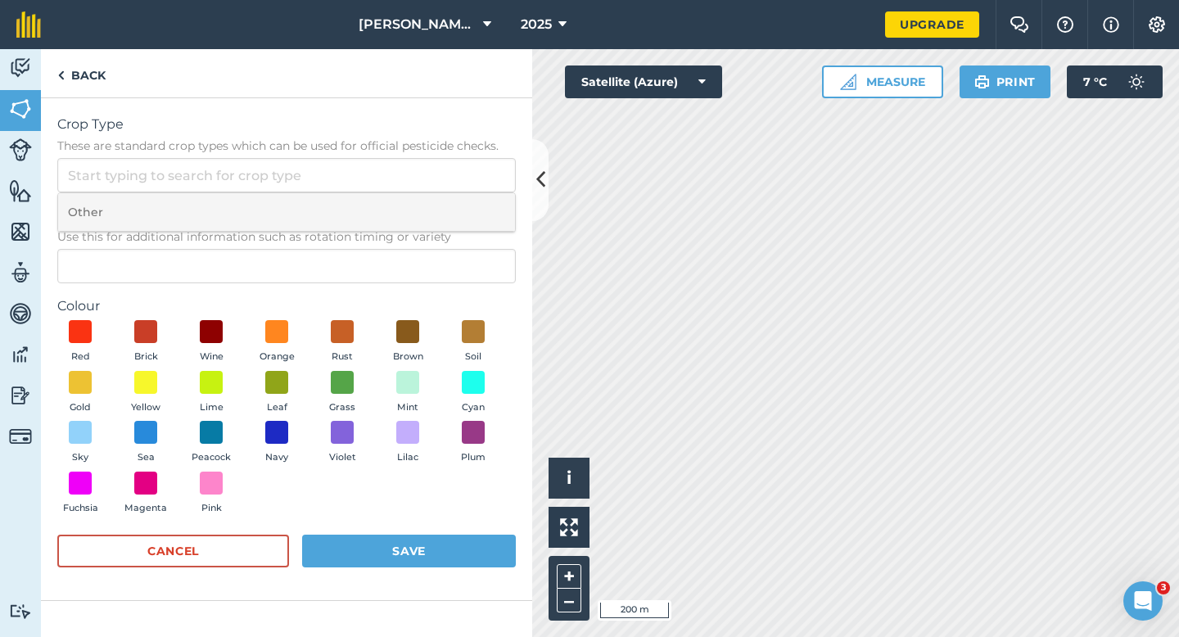
click at [453, 197] on li "Other" at bounding box center [286, 212] width 457 height 38
type input "Other"
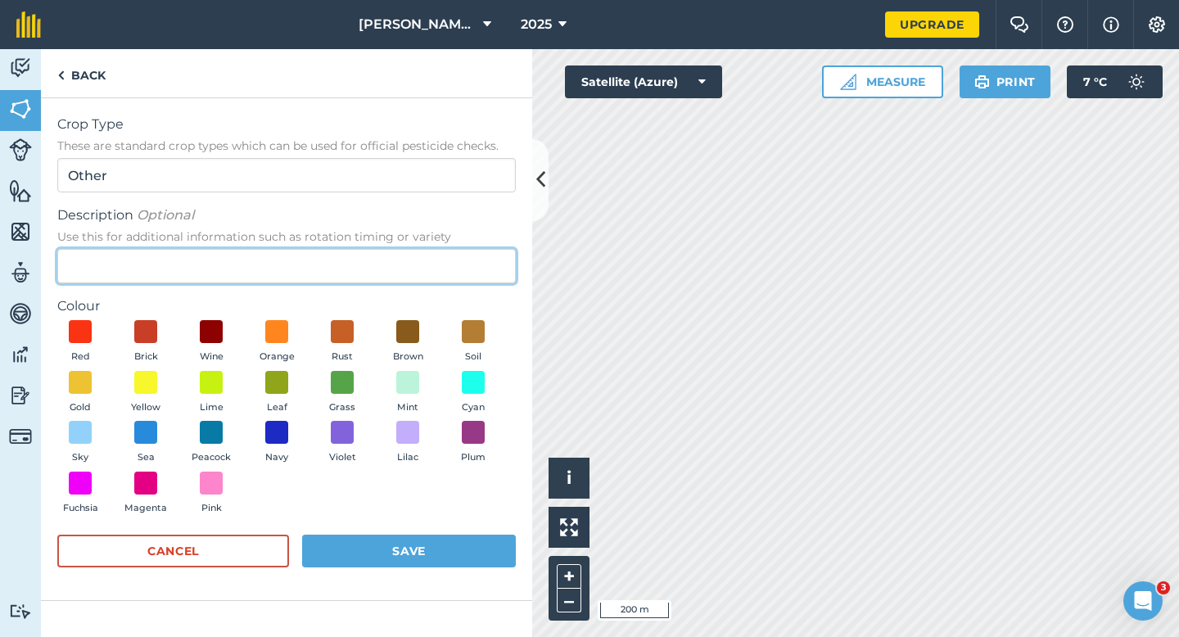
click at [449, 276] on input "Description Optional Use this for additional information such as rotation timin…" at bounding box center [286, 266] width 458 height 34
type input "B"
type input "Watties Broad Beans"
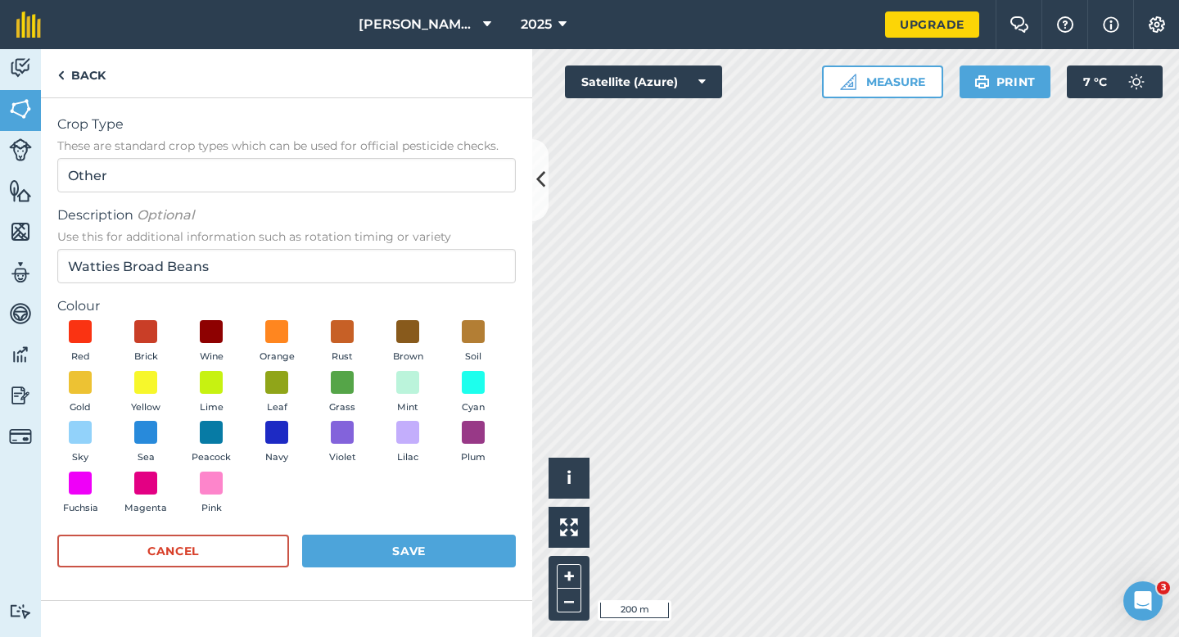
click at [243, 376] on div "Red Brick Wine Orange Rust Brown Soil Gold Yellow Lime Leaf Grass Mint Cyan Sky…" at bounding box center [286, 420] width 458 height 201
click at [288, 388] on span at bounding box center [276, 381] width 25 height 25
click at [378, 534] on form "Crop Type These are standard crop types which can be used for official pesticid…" at bounding box center [286, 349] width 458 height 469
click at [378, 547] on button "Save" at bounding box center [409, 551] width 214 height 33
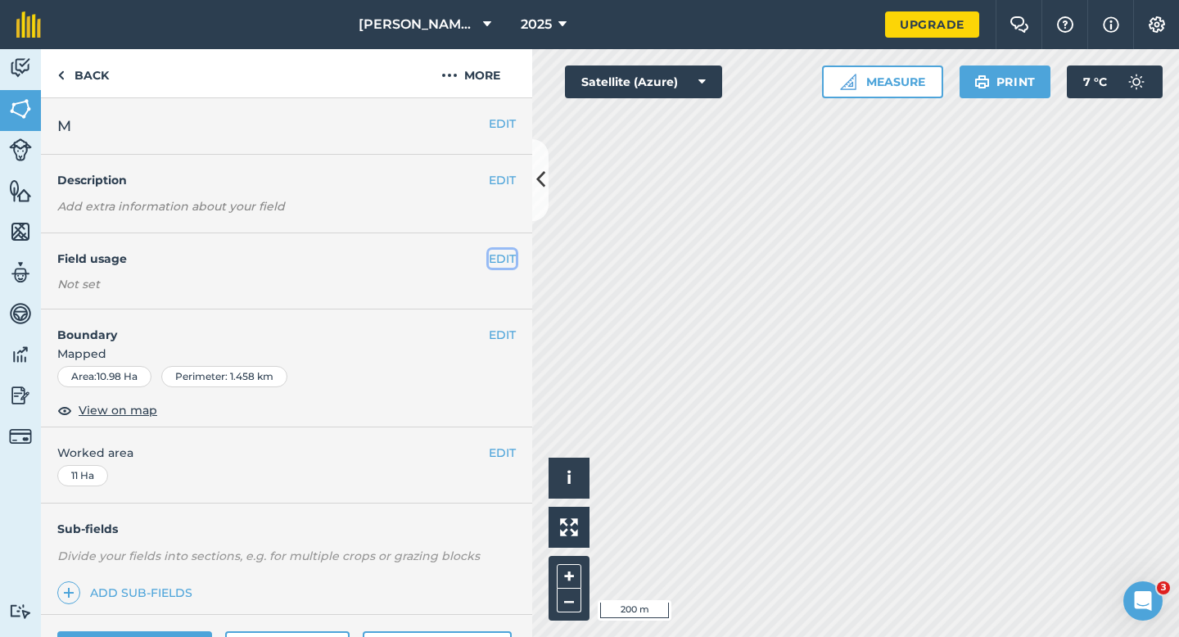
click at [504, 257] on button "EDIT" at bounding box center [502, 259] width 27 height 18
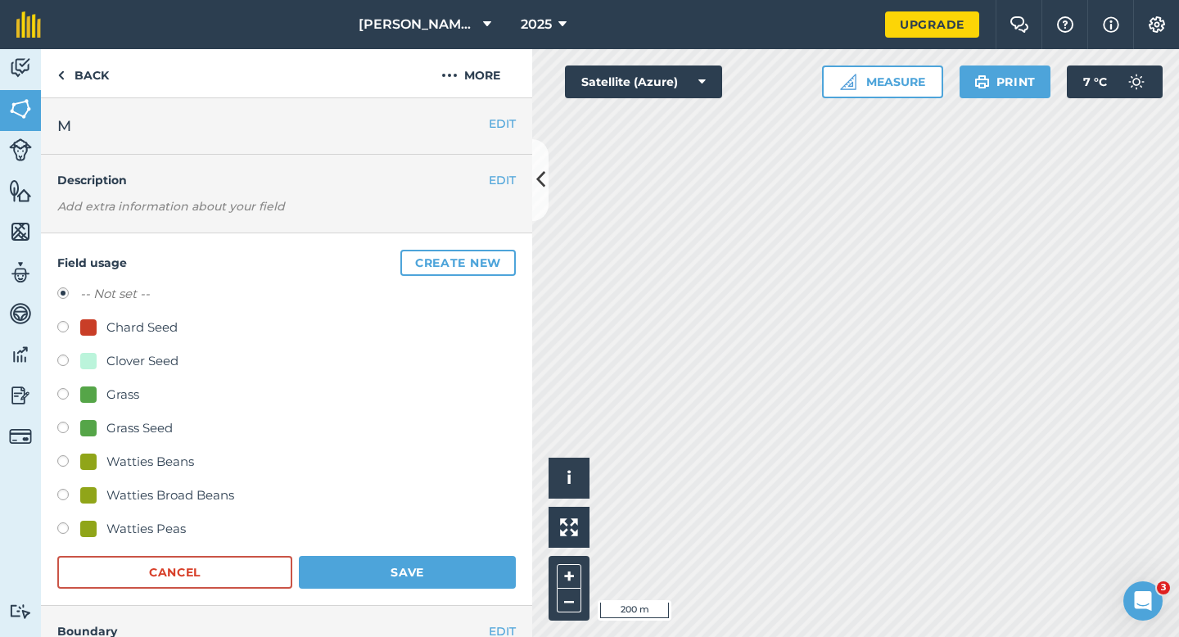
click at [137, 456] on div "Watties Beans" at bounding box center [150, 462] width 88 height 20
radio input "true"
radio input "false"
click at [159, 487] on div "Watties Broad Beans" at bounding box center [170, 495] width 128 height 20
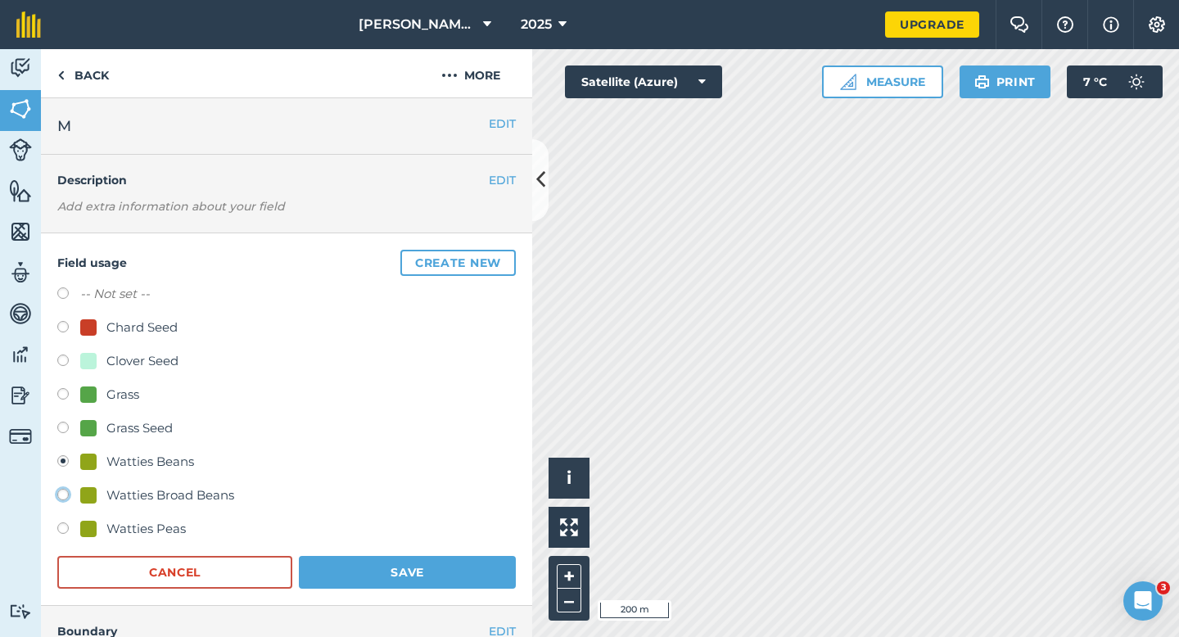
radio input "true"
radio input "false"
click at [380, 569] on button "Save" at bounding box center [407, 572] width 217 height 33
